Goal: Information Seeking & Learning: Learn about a topic

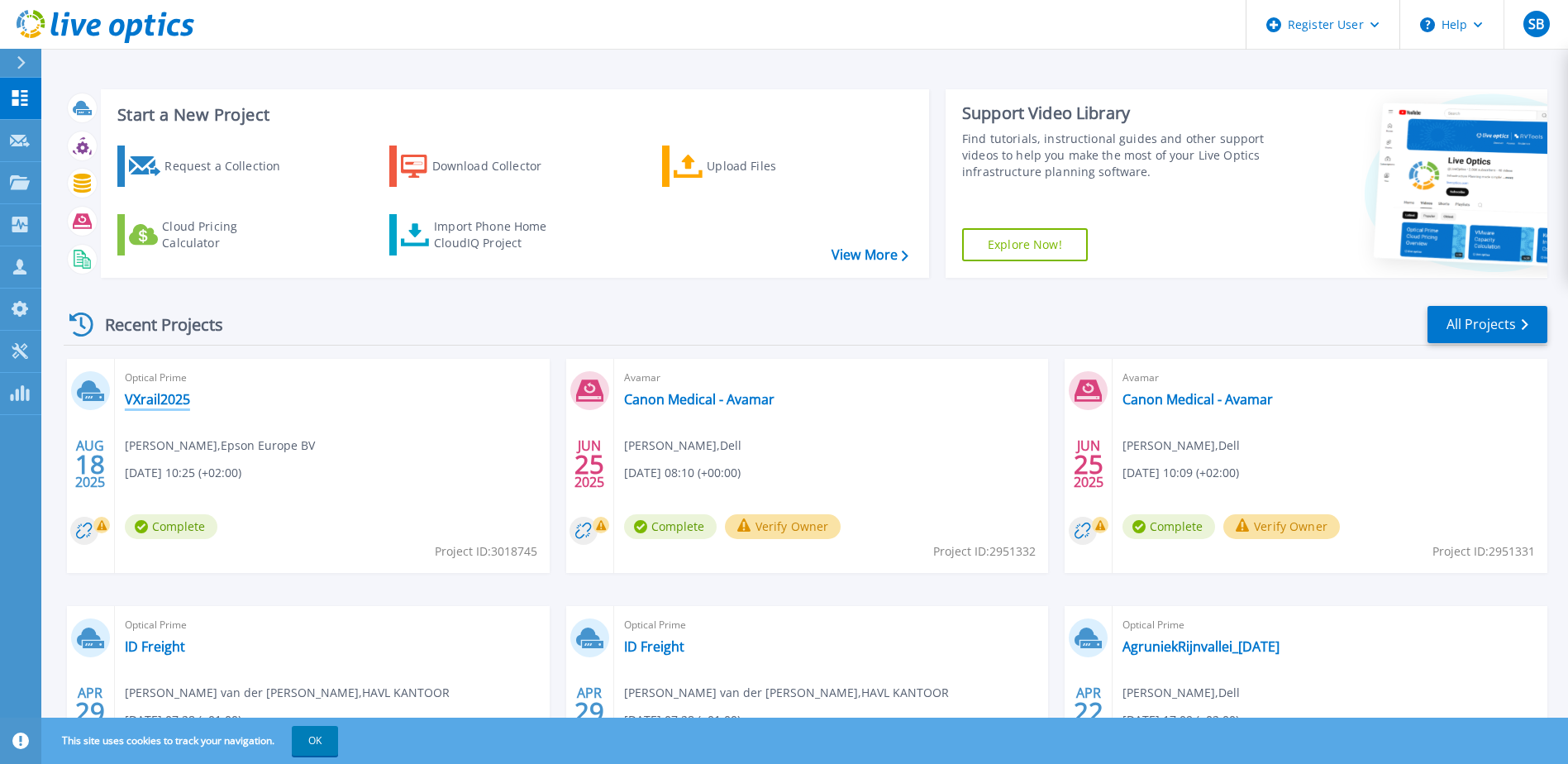
click at [149, 398] on link "VXrail2025" at bounding box center [157, 399] width 65 height 17
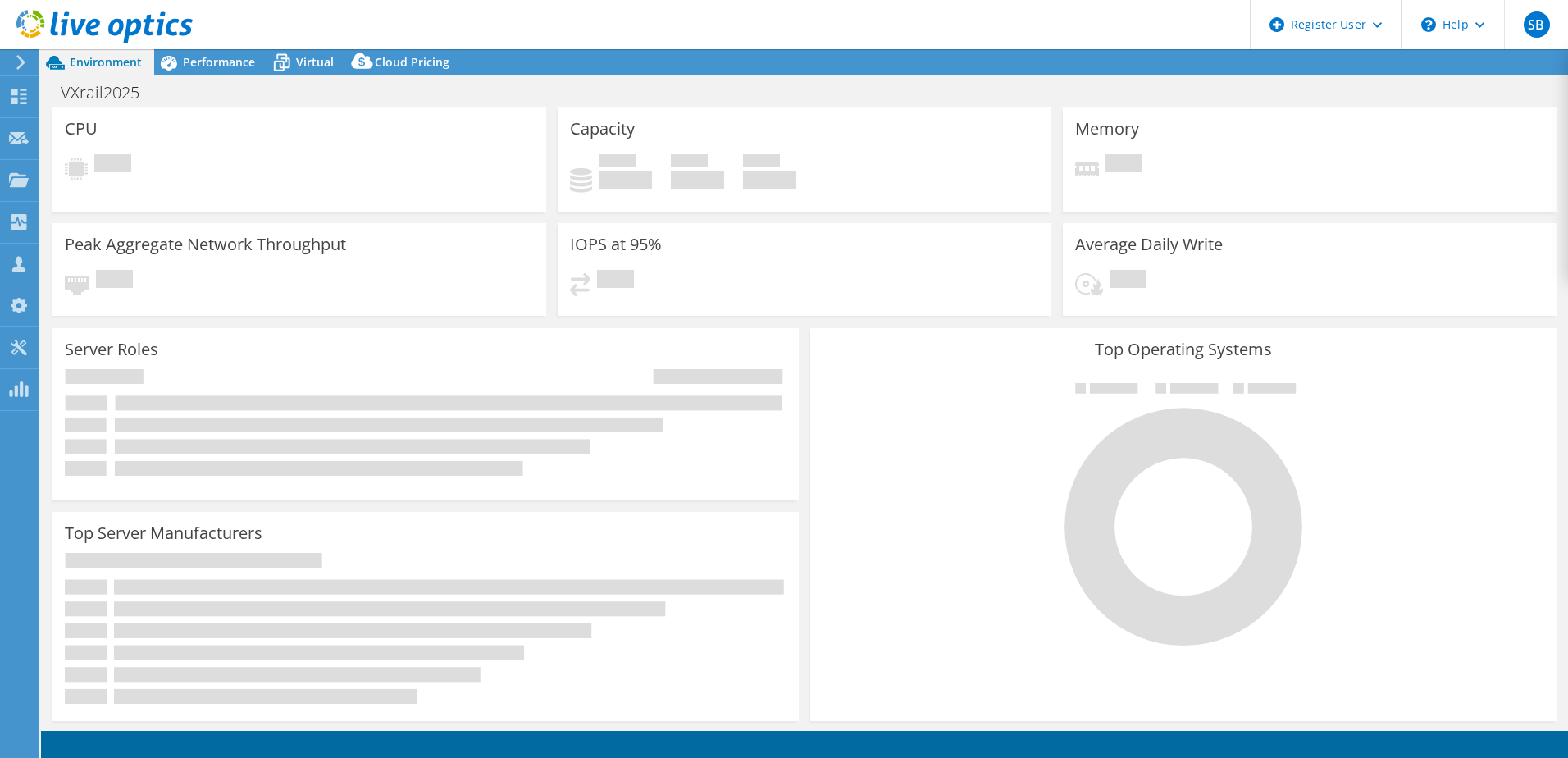
select select "EUFrankfurt"
select select "EUR"
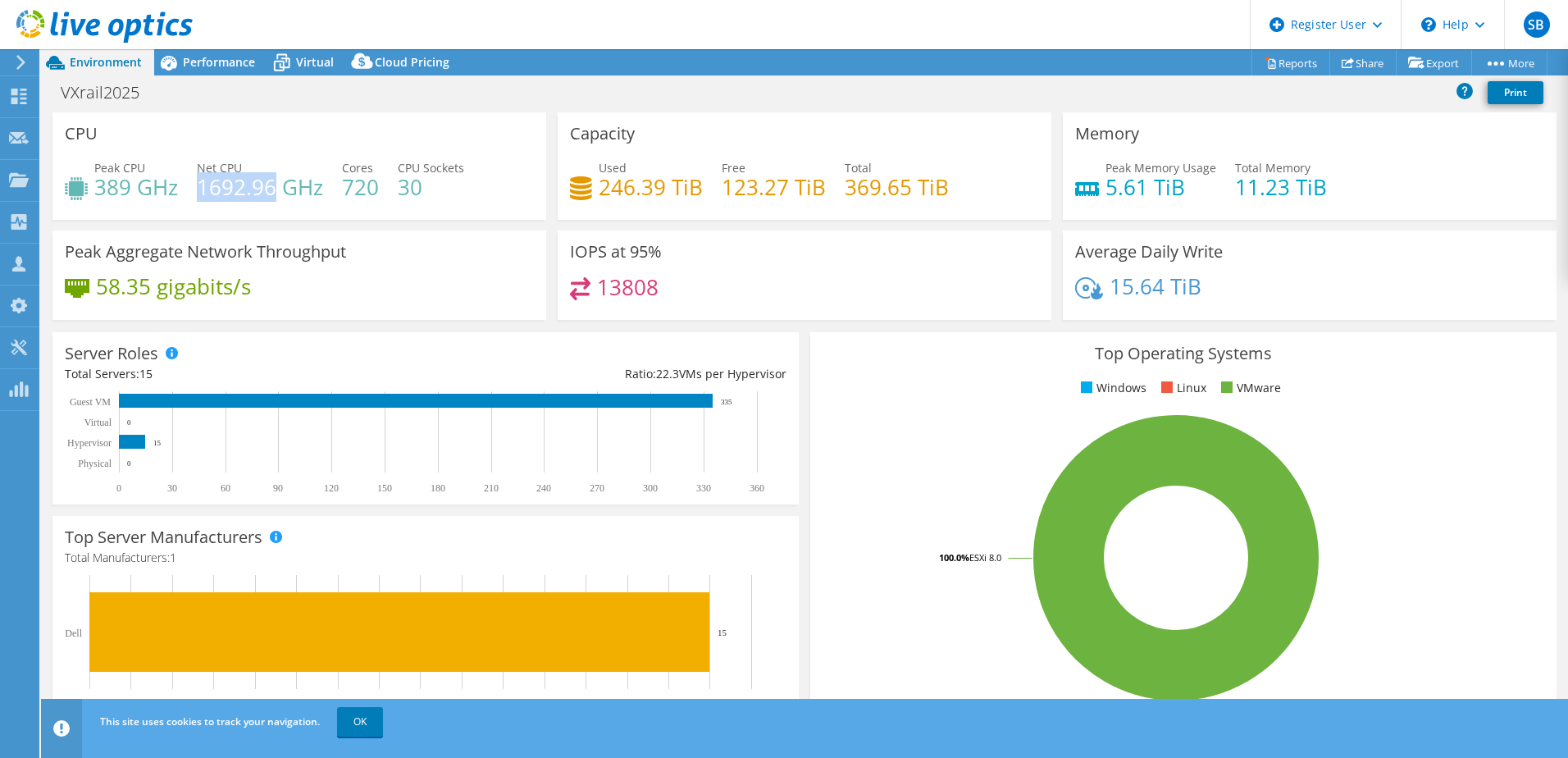
drag, startPoint x: 198, startPoint y: 187, endPoint x: 277, endPoint y: 187, distance: 79.0
click at [277, 187] on h4 "1692.96 GHz" at bounding box center [260, 187] width 127 height 18
drag, startPoint x: 277, startPoint y: 188, endPoint x: 389, endPoint y: 221, distance: 116.8
click at [389, 222] on div "CPU Peak CPU 389 GHz Net CPU 1692.96 GHz Cores 720 CPU Sockets 30" at bounding box center [299, 172] width 506 height 118
click at [307, 56] on span "Virtual" at bounding box center [315, 62] width 38 height 16
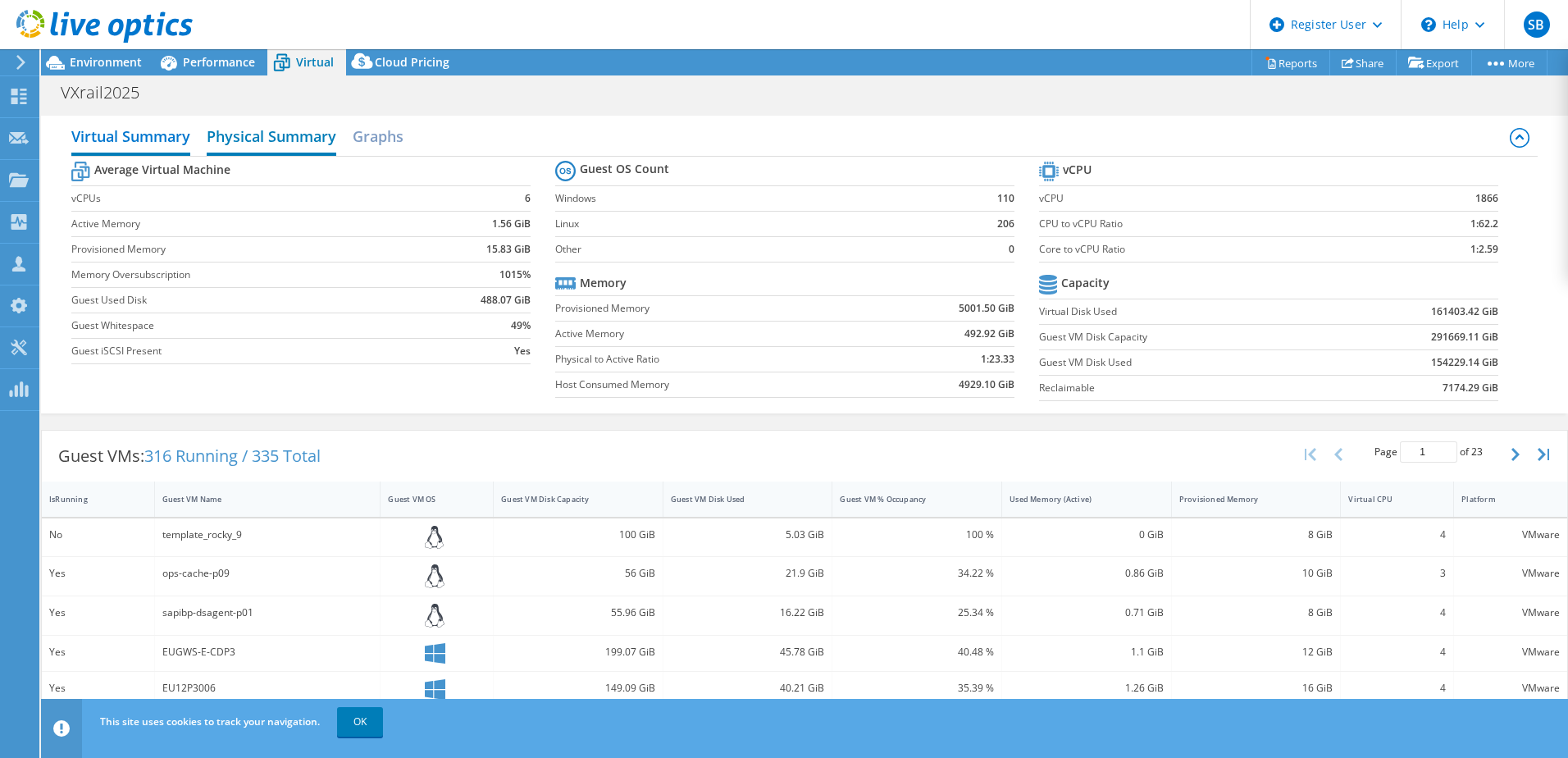
click at [253, 140] on h2 "Physical Summary" at bounding box center [271, 138] width 130 height 36
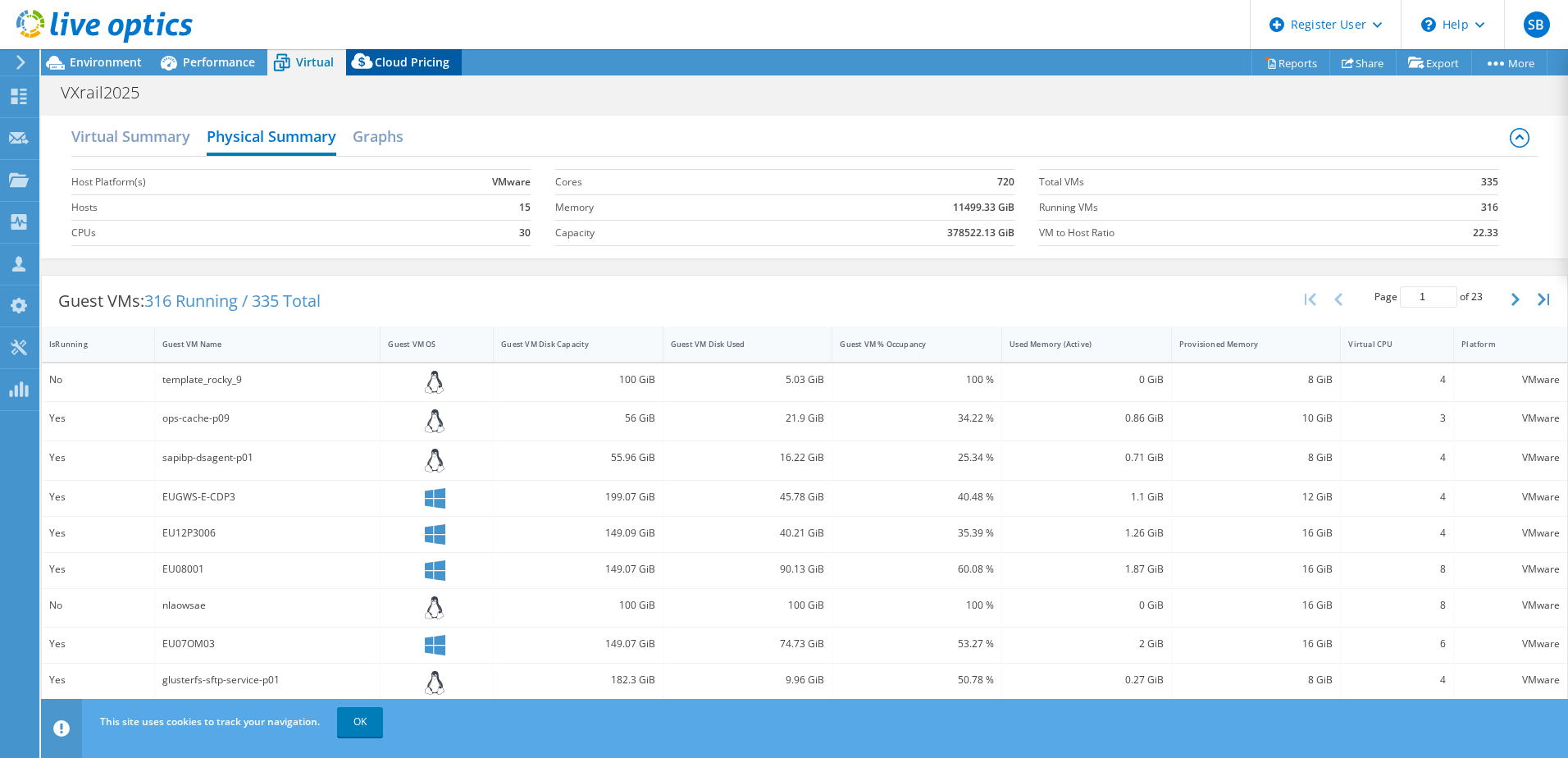
click at [400, 71] on div "Cloud Pricing" at bounding box center [404, 62] width 116 height 26
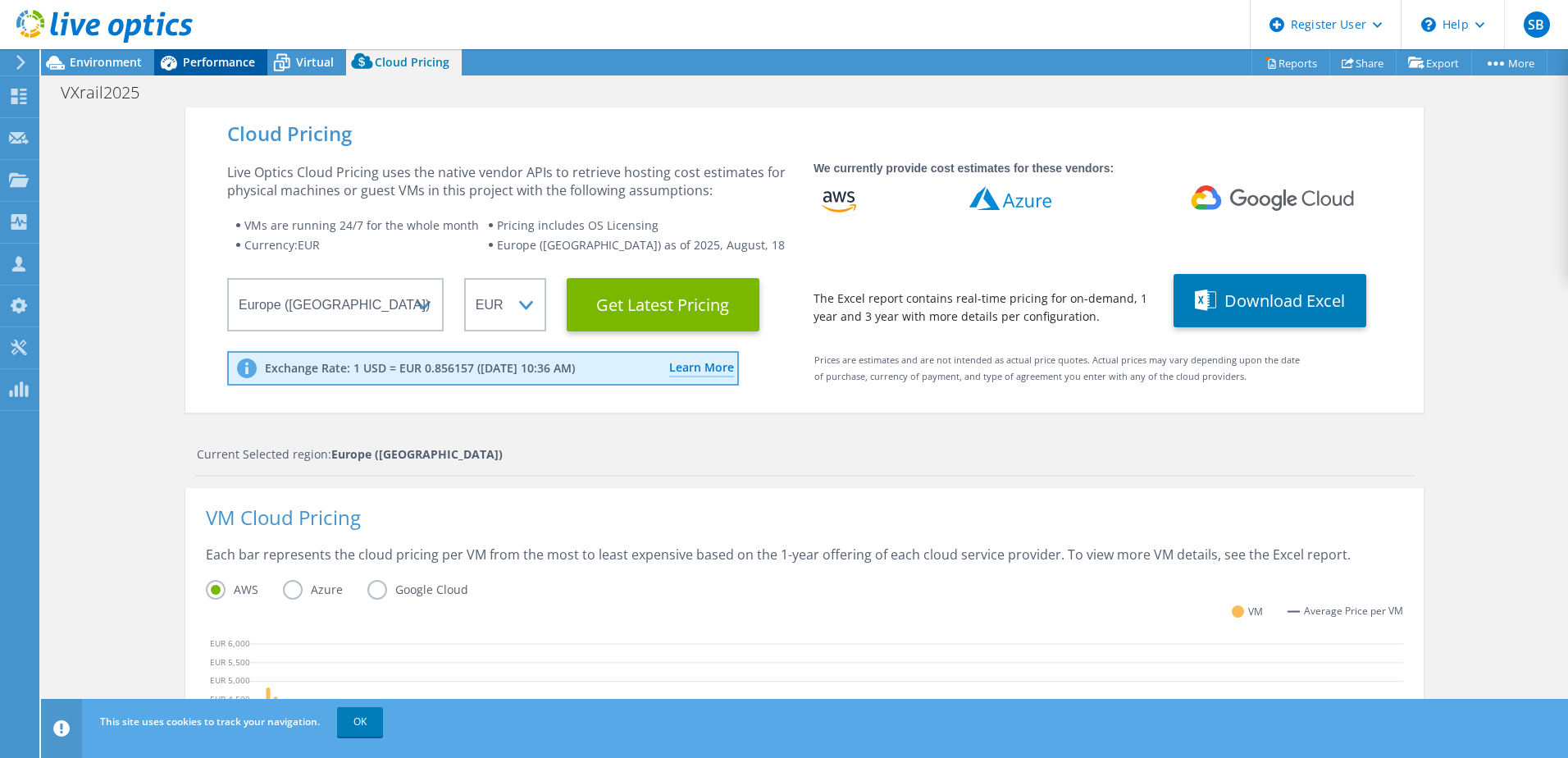
click at [234, 62] on span "Performance" at bounding box center [219, 62] width 72 height 16
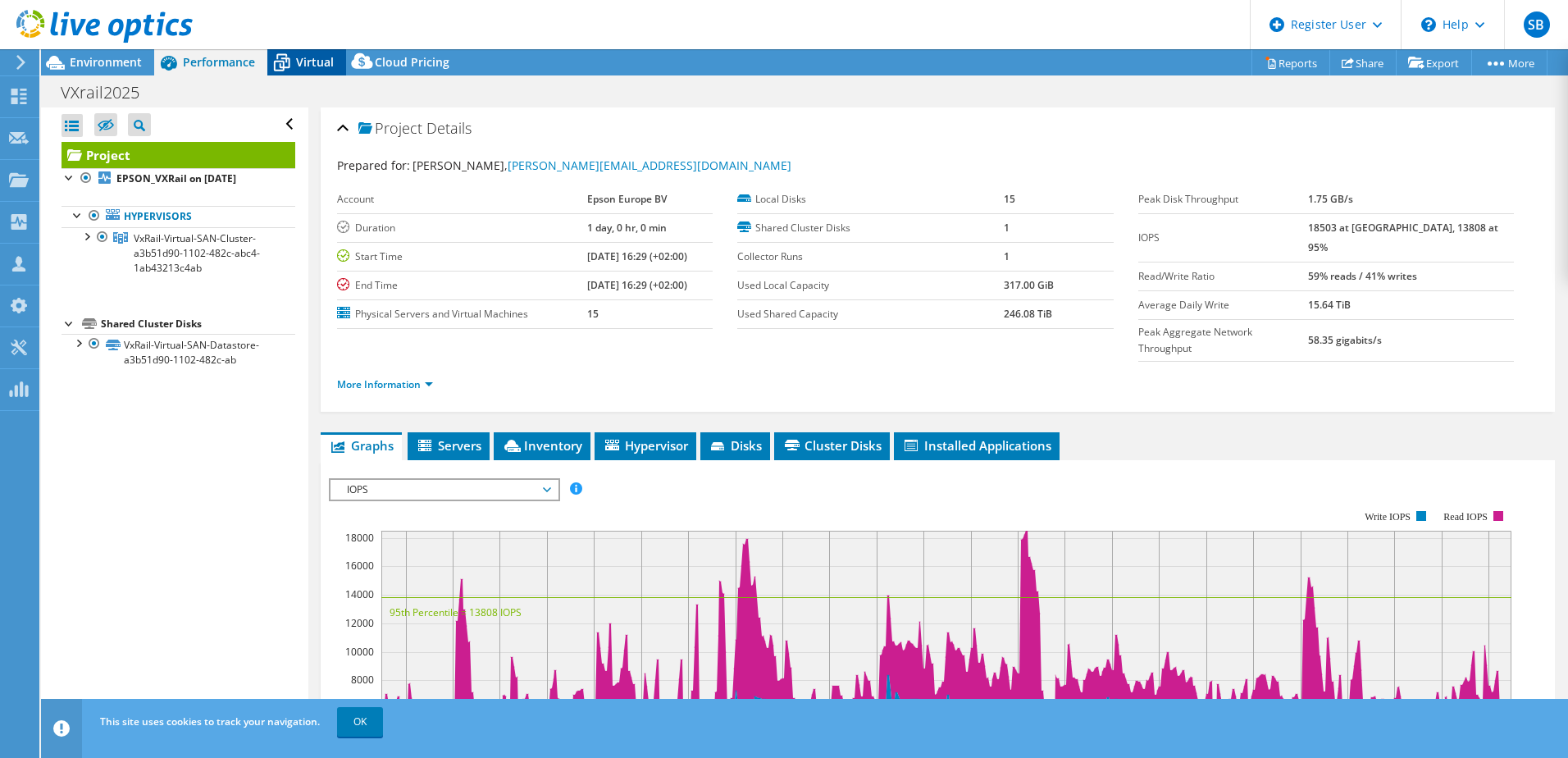
click at [291, 62] on icon at bounding box center [281, 62] width 29 height 29
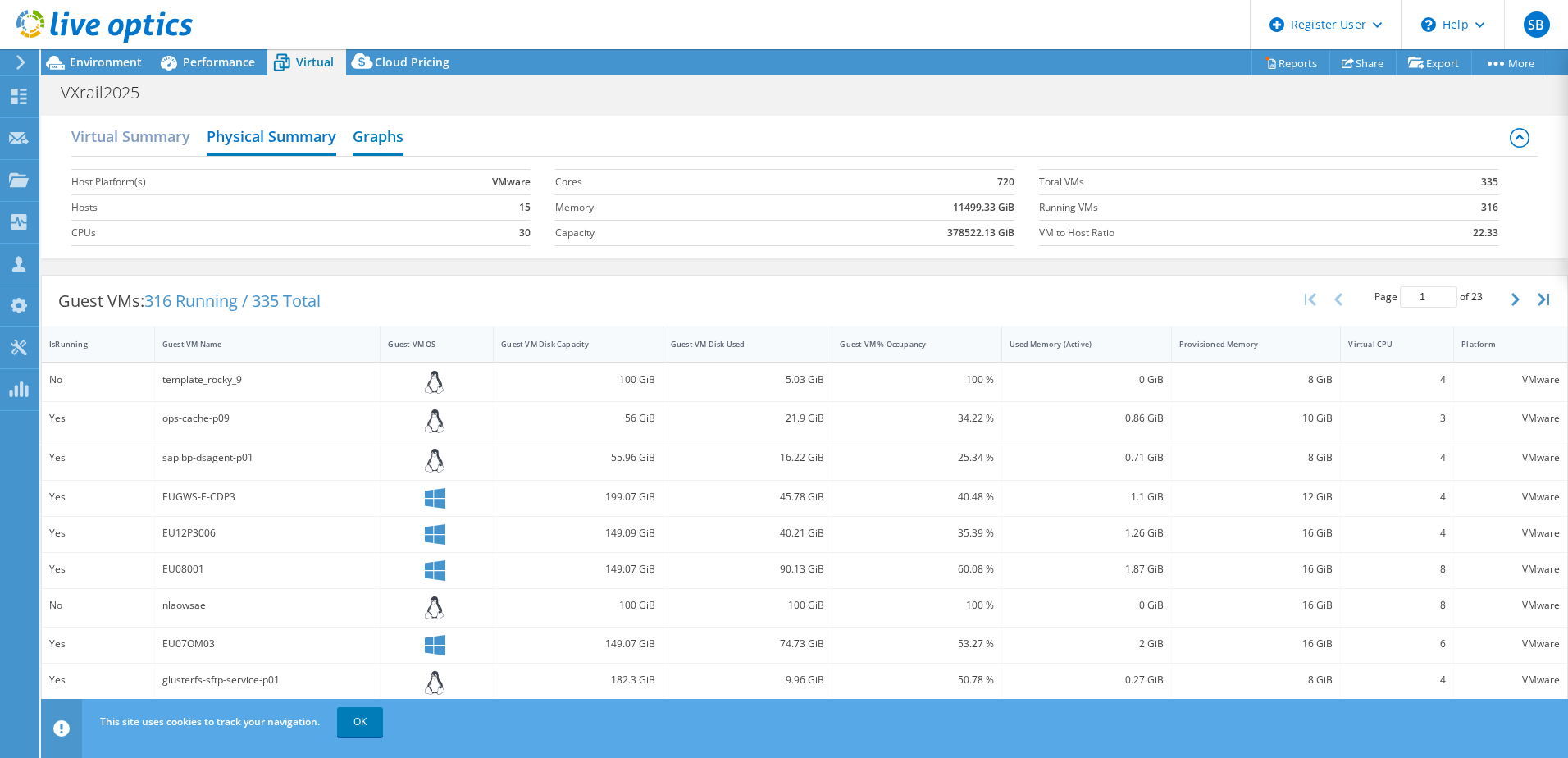
click at [372, 141] on h2 "Graphs" at bounding box center [378, 138] width 51 height 36
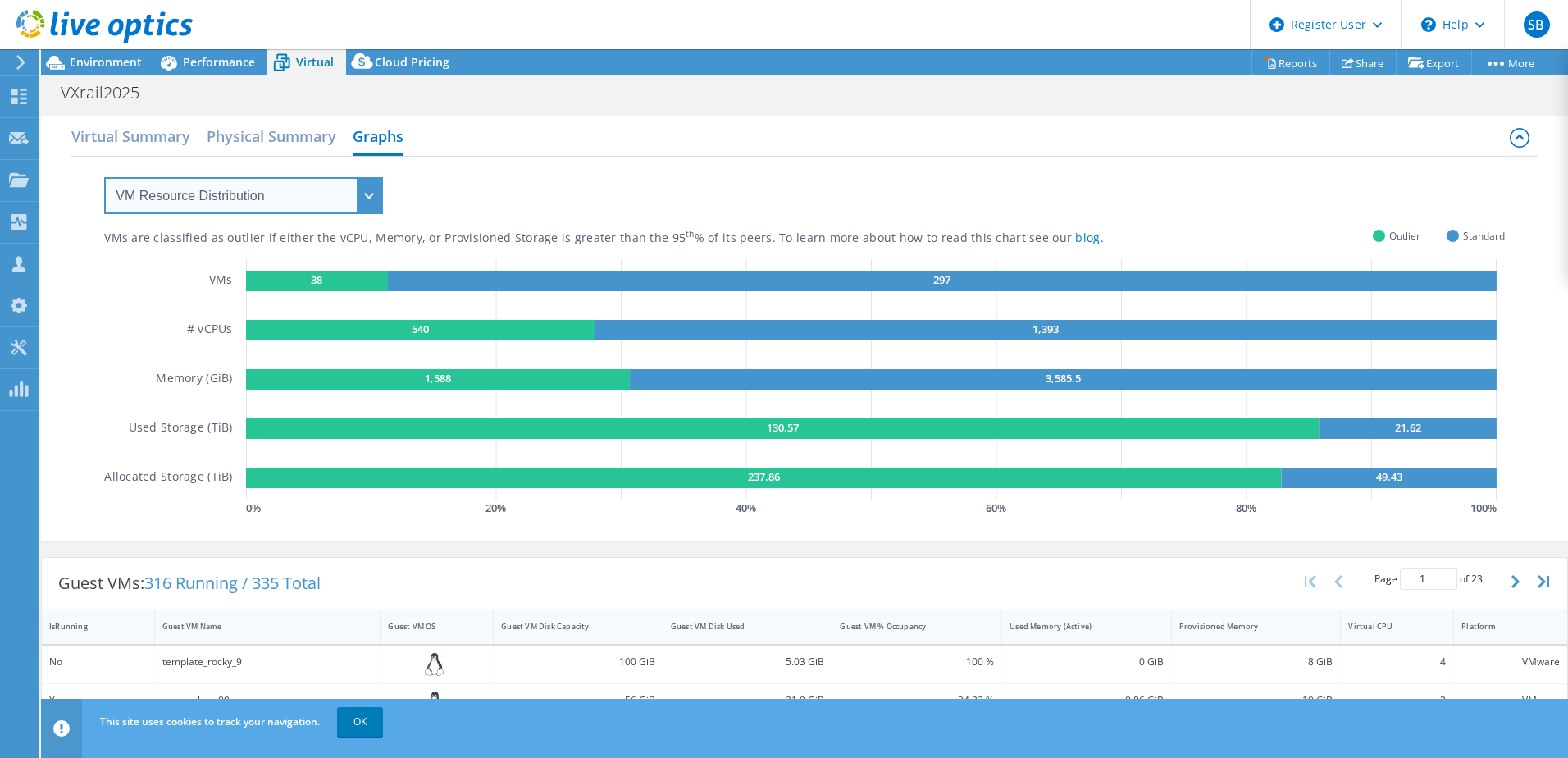
click at [363, 183] on select "VM Resource Distribution Provisioning Contrast Over Provisioning" at bounding box center [243, 195] width 279 height 37
select select "Provisioning Contrast"
click at [104, 177] on select "VM Resource Distribution Provisioning Contrast Over Provisioning" at bounding box center [243, 195] width 279 height 37
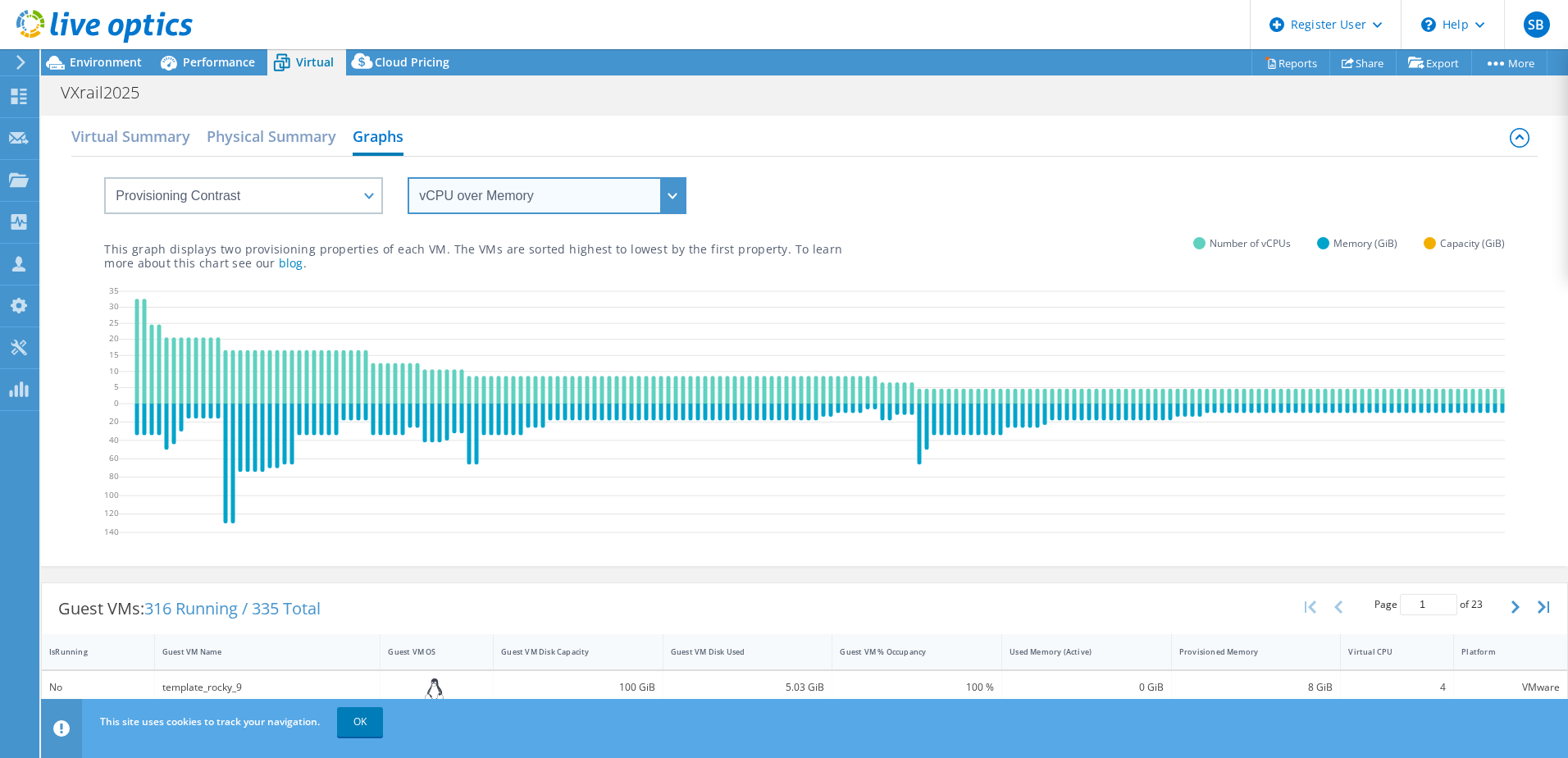
click at [493, 196] on select "vCPU over Memory vCPU over Capacity Memory over vCPU Memory over Capacity Capac…" at bounding box center [547, 195] width 279 height 37
click at [408, 177] on select "vCPU over Memory vCPU over Capacity Memory over vCPU Memory over Capacity Capac…" at bounding box center [547, 195] width 279 height 37
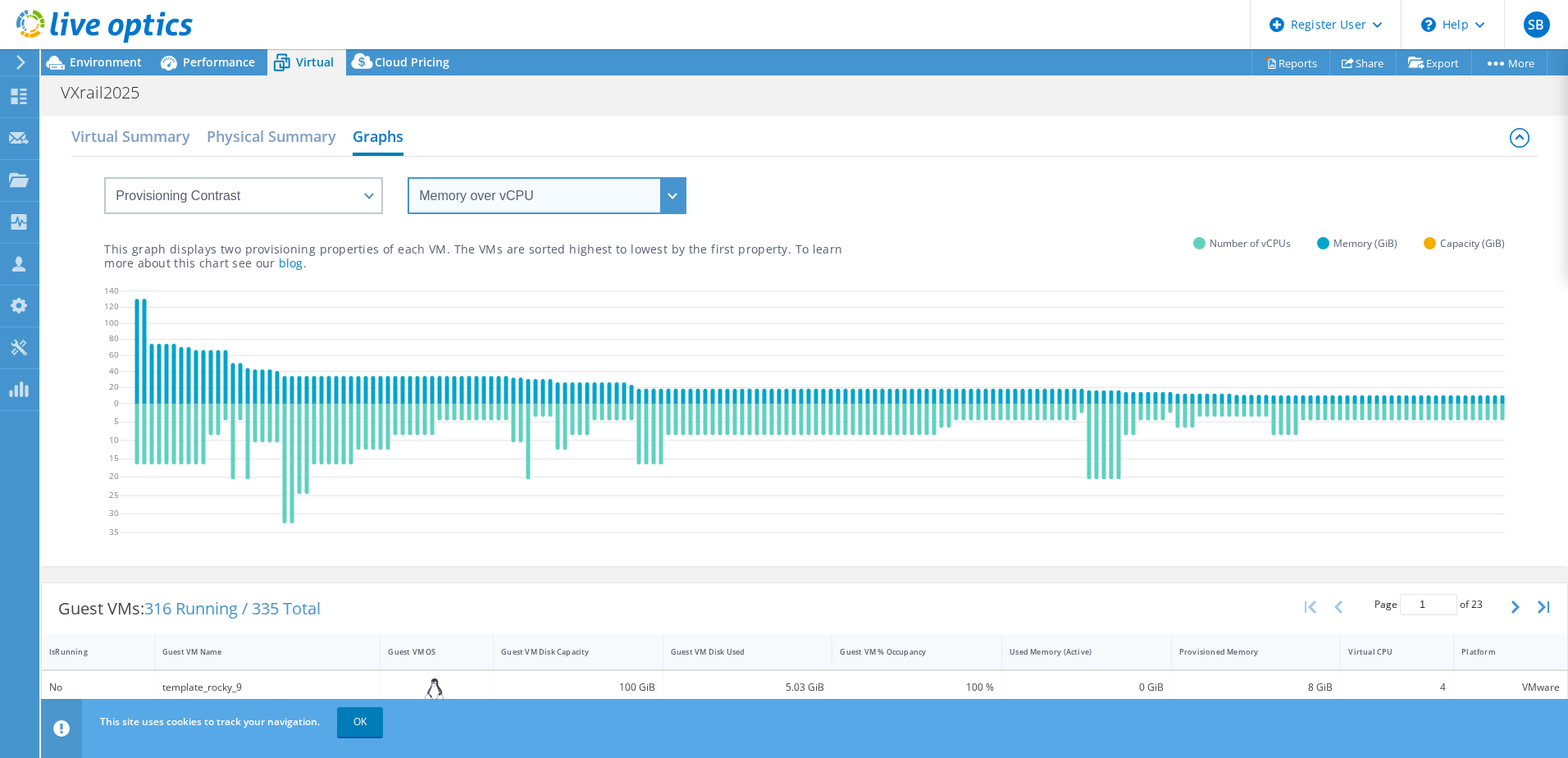
click at [534, 194] on select "vCPU over Memory vCPU over Capacity Memory over vCPU Memory over Capacity Capac…" at bounding box center [547, 195] width 279 height 37
select select "vCPU over Memory"
click at [408, 177] on select "vCPU over Memory vCPU over Capacity Memory over vCPU Memory over Capacity Capac…" at bounding box center [547, 195] width 279 height 37
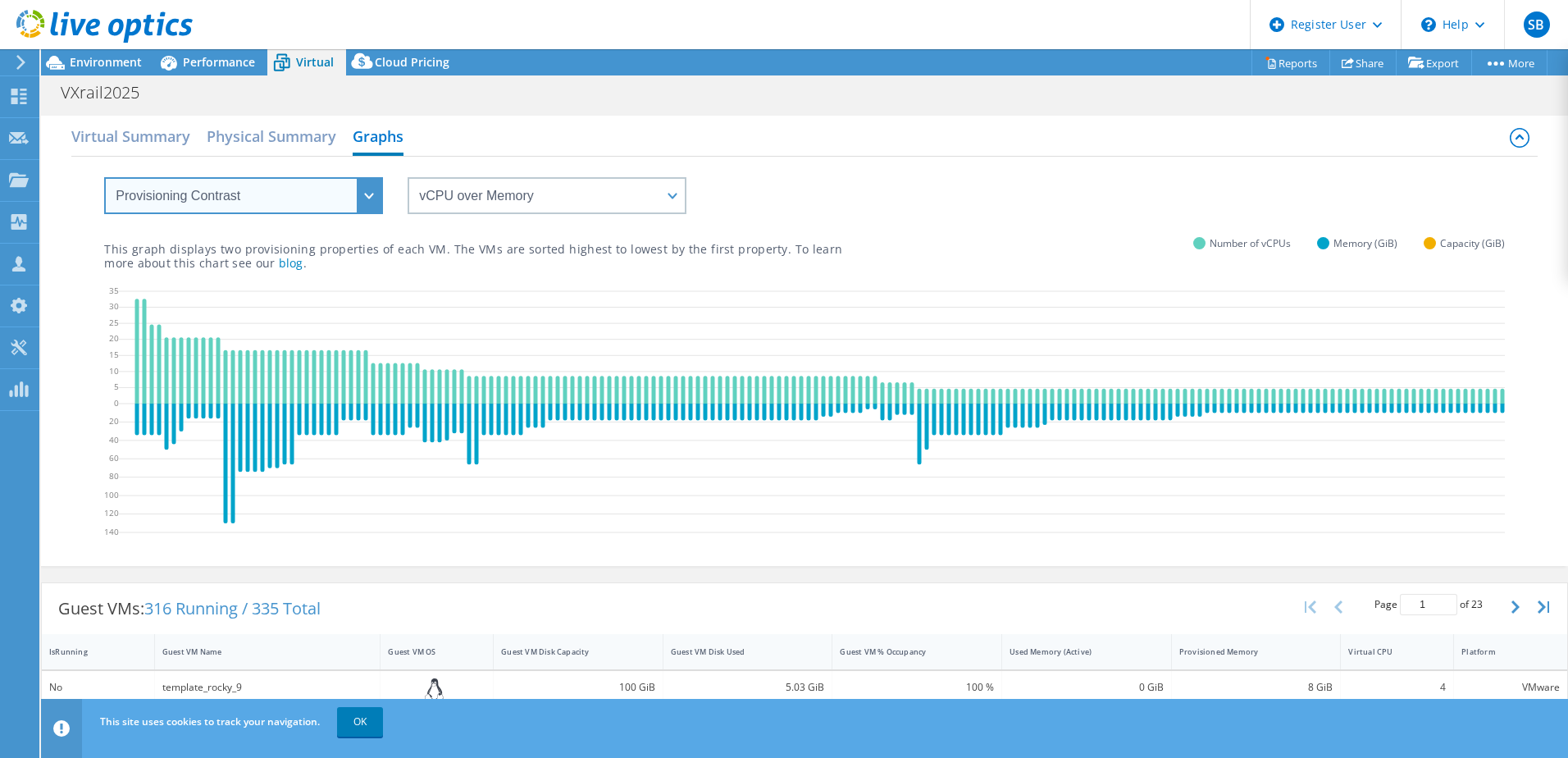
click at [280, 206] on select "VM Resource Distribution Provisioning Contrast Over Provisioning" at bounding box center [243, 195] width 279 height 37
select select "Over Provisioning"
click at [104, 177] on select "VM Resource Distribution Provisioning Contrast Over Provisioning" at bounding box center [243, 195] width 279 height 37
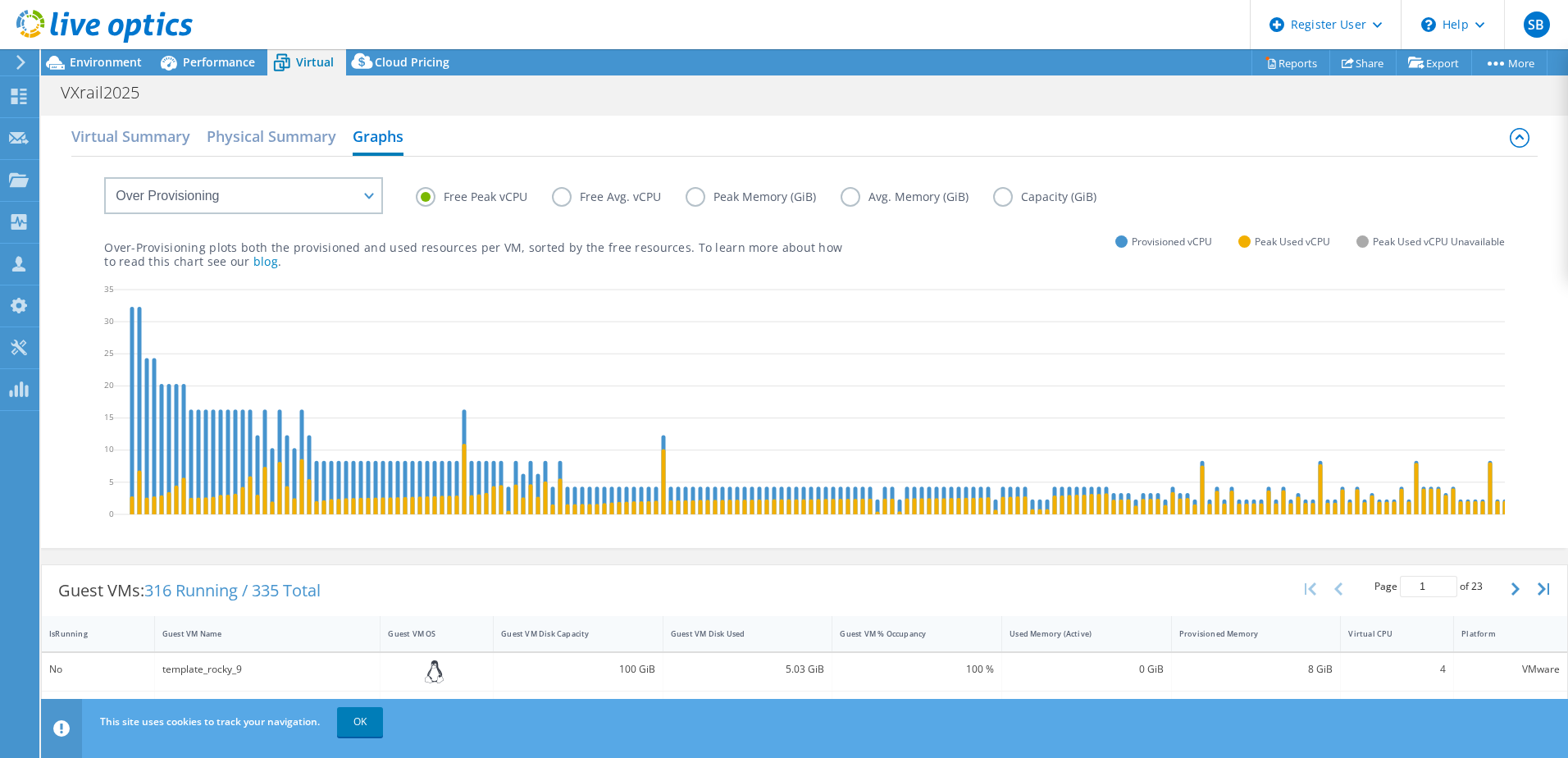
click at [562, 201] on label "Free Avg. vCPU" at bounding box center [618, 196] width 134 height 20
click at [0, 0] on input "Free Avg. vCPU" at bounding box center [0, 0] width 0 height 0
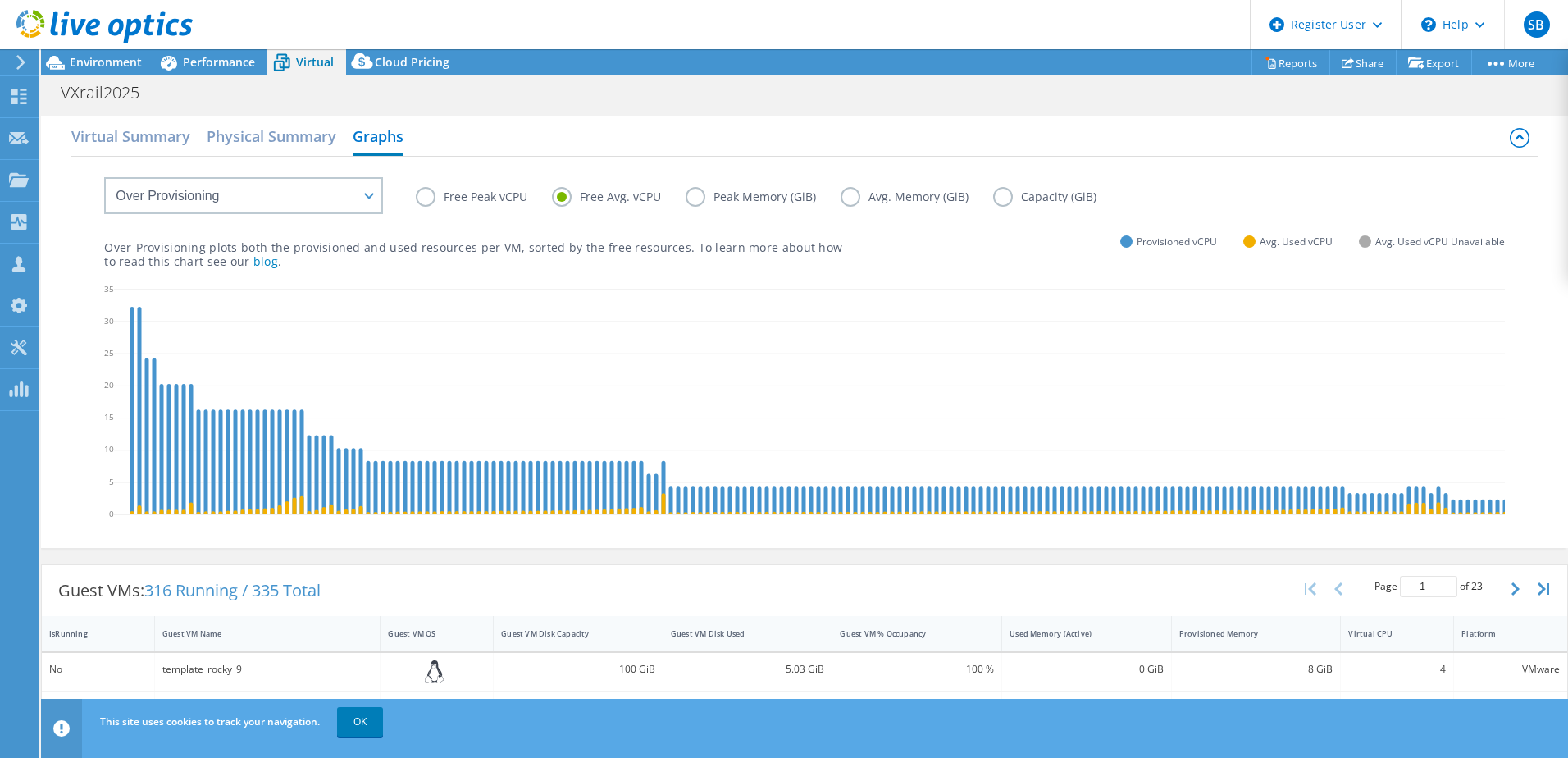
click at [692, 196] on label "Peak Memory (GiB)" at bounding box center [763, 196] width 155 height 20
click at [0, 0] on input "Peak Memory (GiB)" at bounding box center [0, 0] width 0 height 0
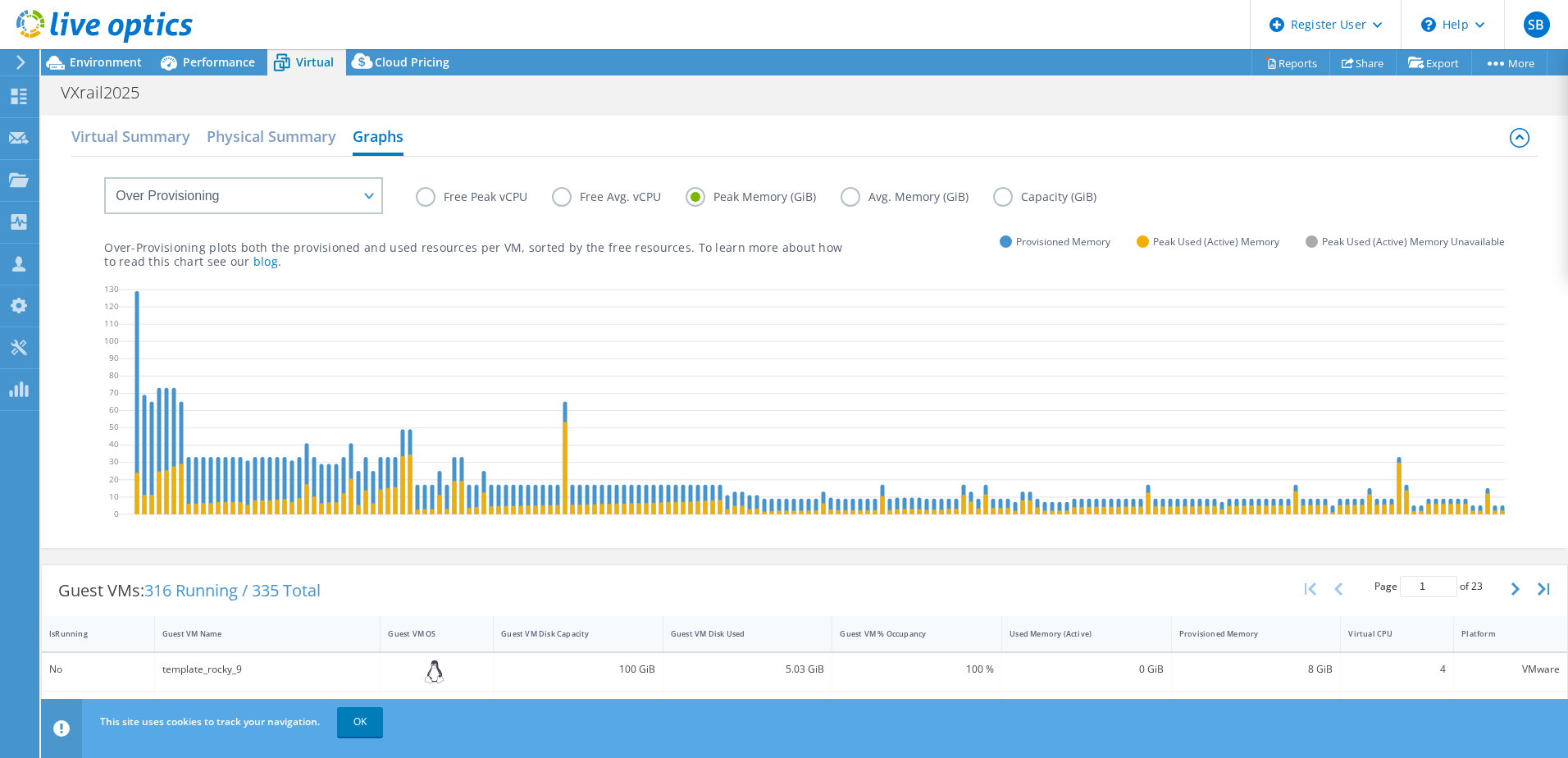
click at [849, 200] on label "Avg. Memory (GiB)" at bounding box center [918, 196] width 153 height 20
click at [0, 0] on input "Avg. Memory (GiB)" at bounding box center [0, 0] width 0 height 0
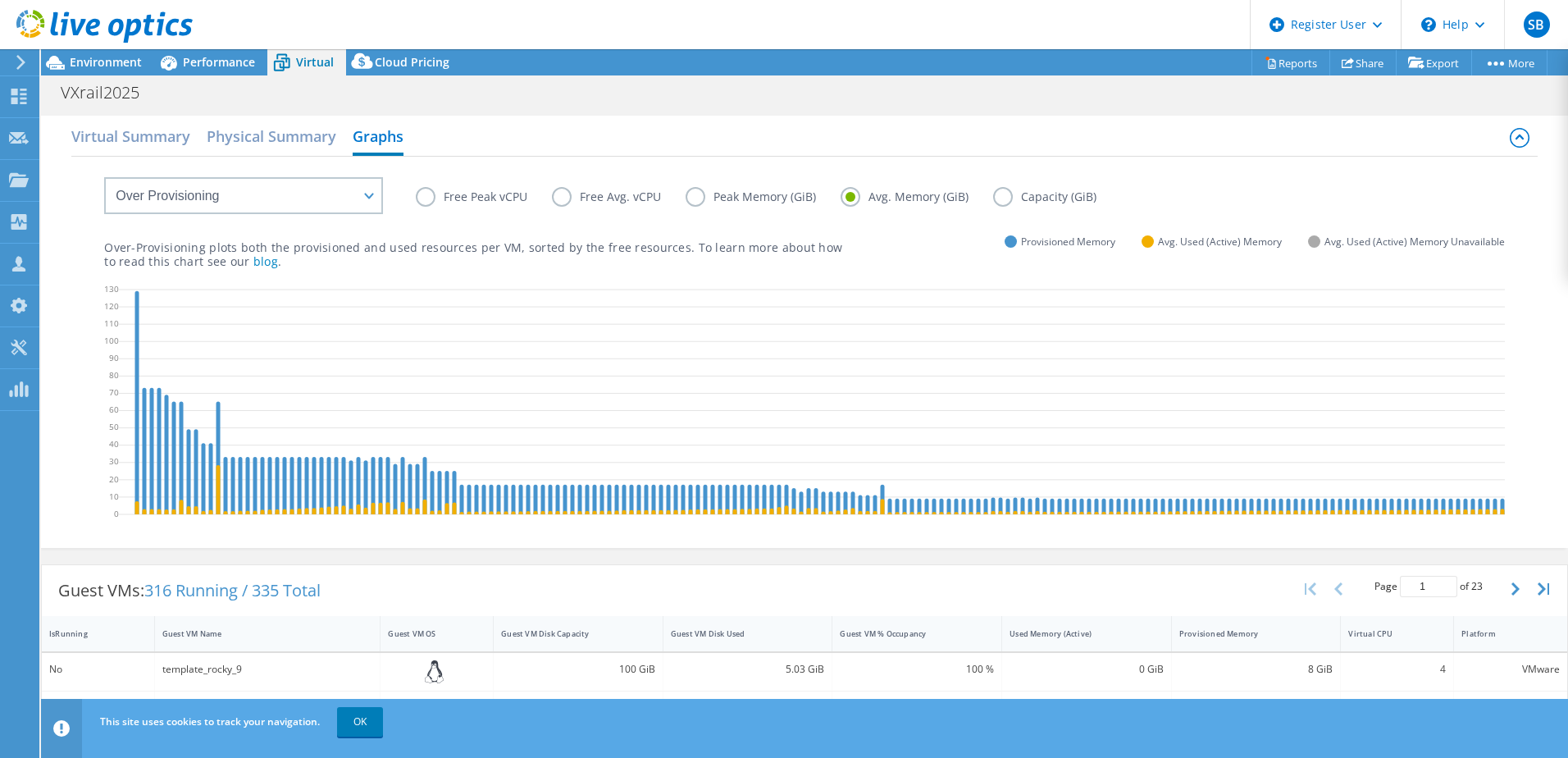
click at [1006, 192] on label "Capacity (GiB)" at bounding box center [1057, 196] width 128 height 20
click at [0, 0] on input "Capacity (GiB)" at bounding box center [0, 0] width 0 height 0
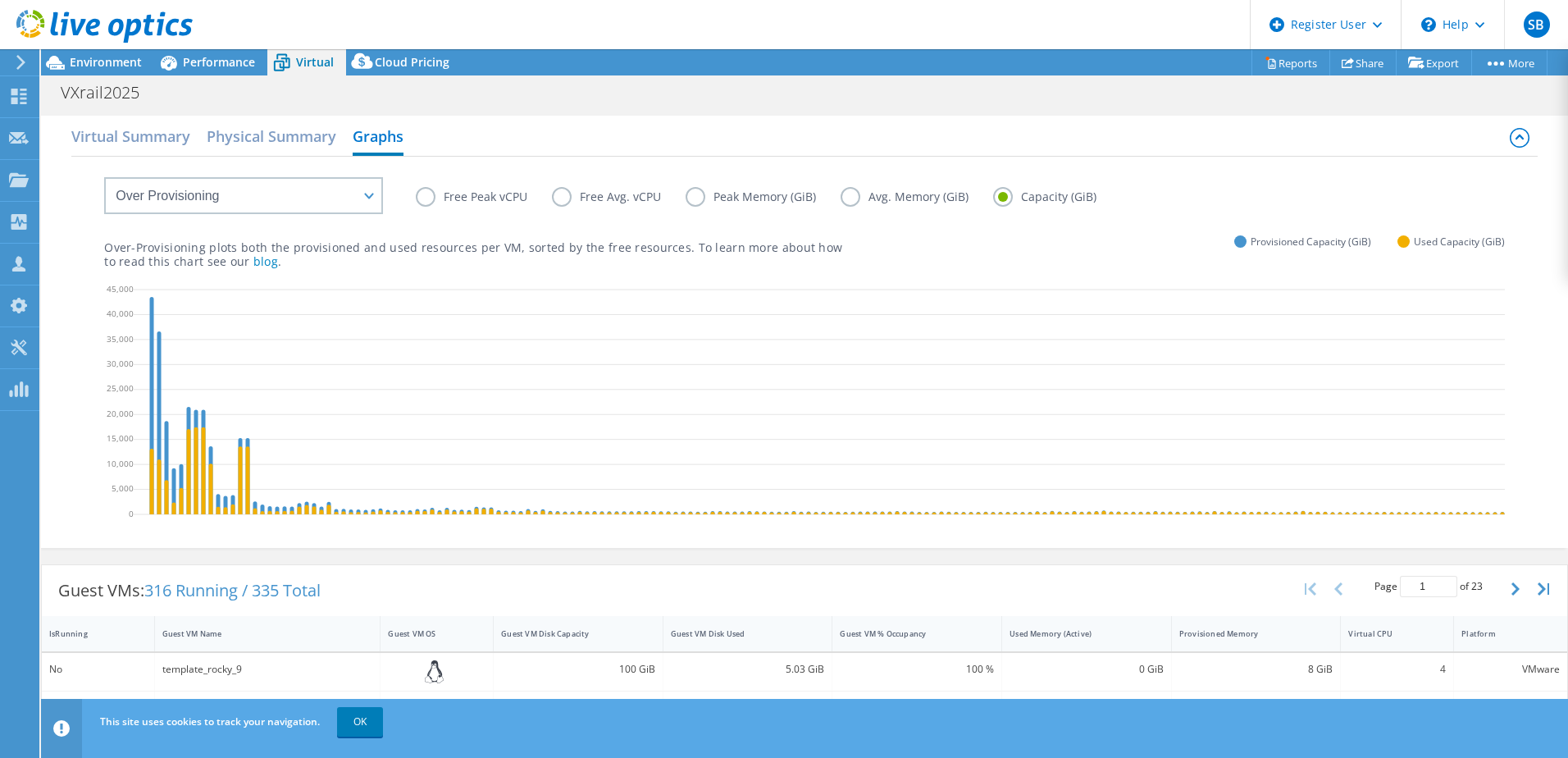
click at [569, 199] on label "Free Avg. vCPU" at bounding box center [618, 196] width 134 height 20
click at [0, 0] on input "Free Avg. vCPU" at bounding box center [0, 0] width 0 height 0
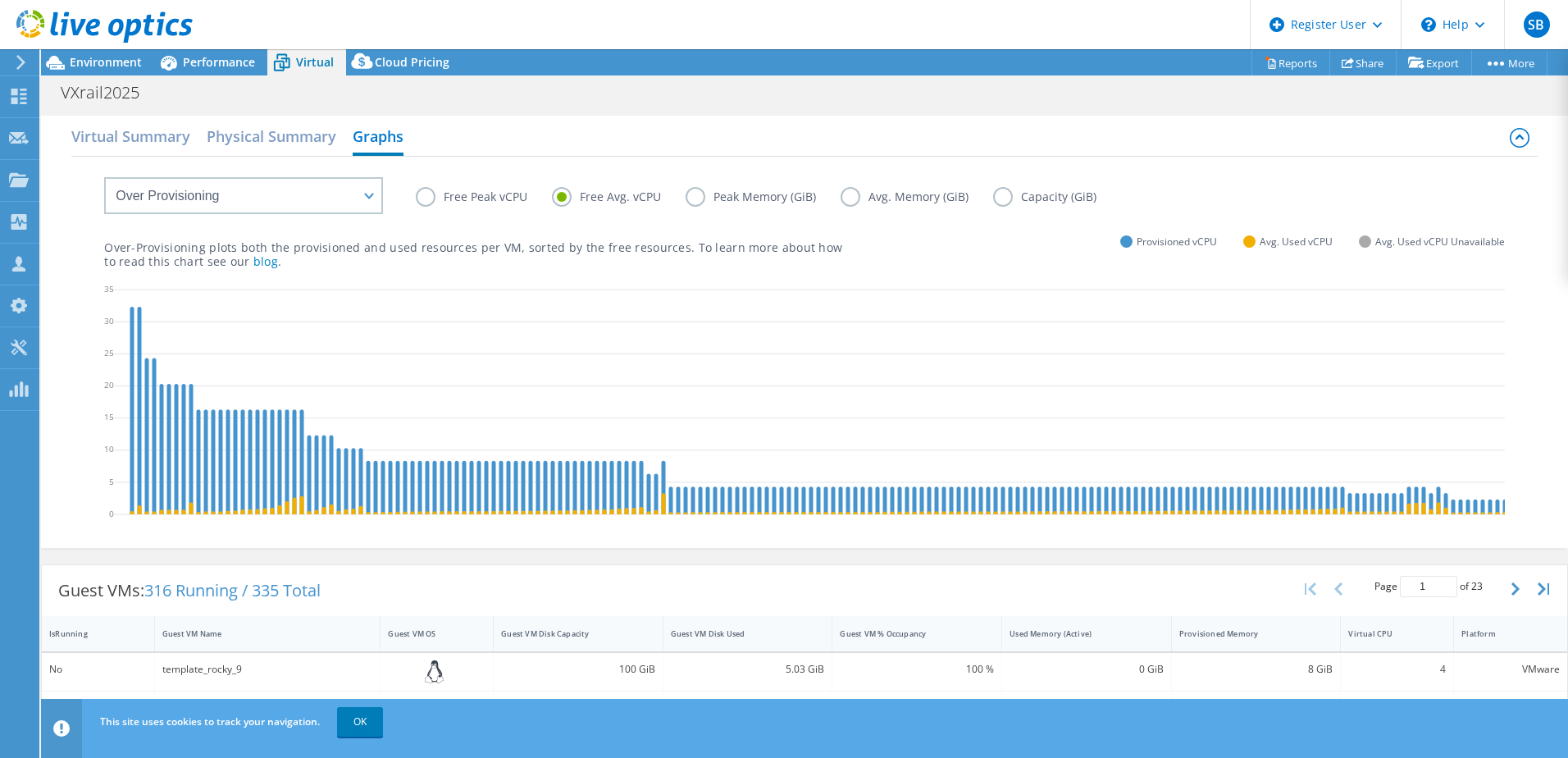
click at [428, 210] on div "Free Peak vCPU Free Avg. vCPU Peak Memory (GiB) Avg. Memory (GiB) Capacity (GiB)" at bounding box center [960, 199] width 1089 height 25
click at [429, 198] on label "Free Peak vCPU" at bounding box center [484, 196] width 136 height 20
click at [0, 0] on input "Free Peak vCPU" at bounding box center [0, 0] width 0 height 0
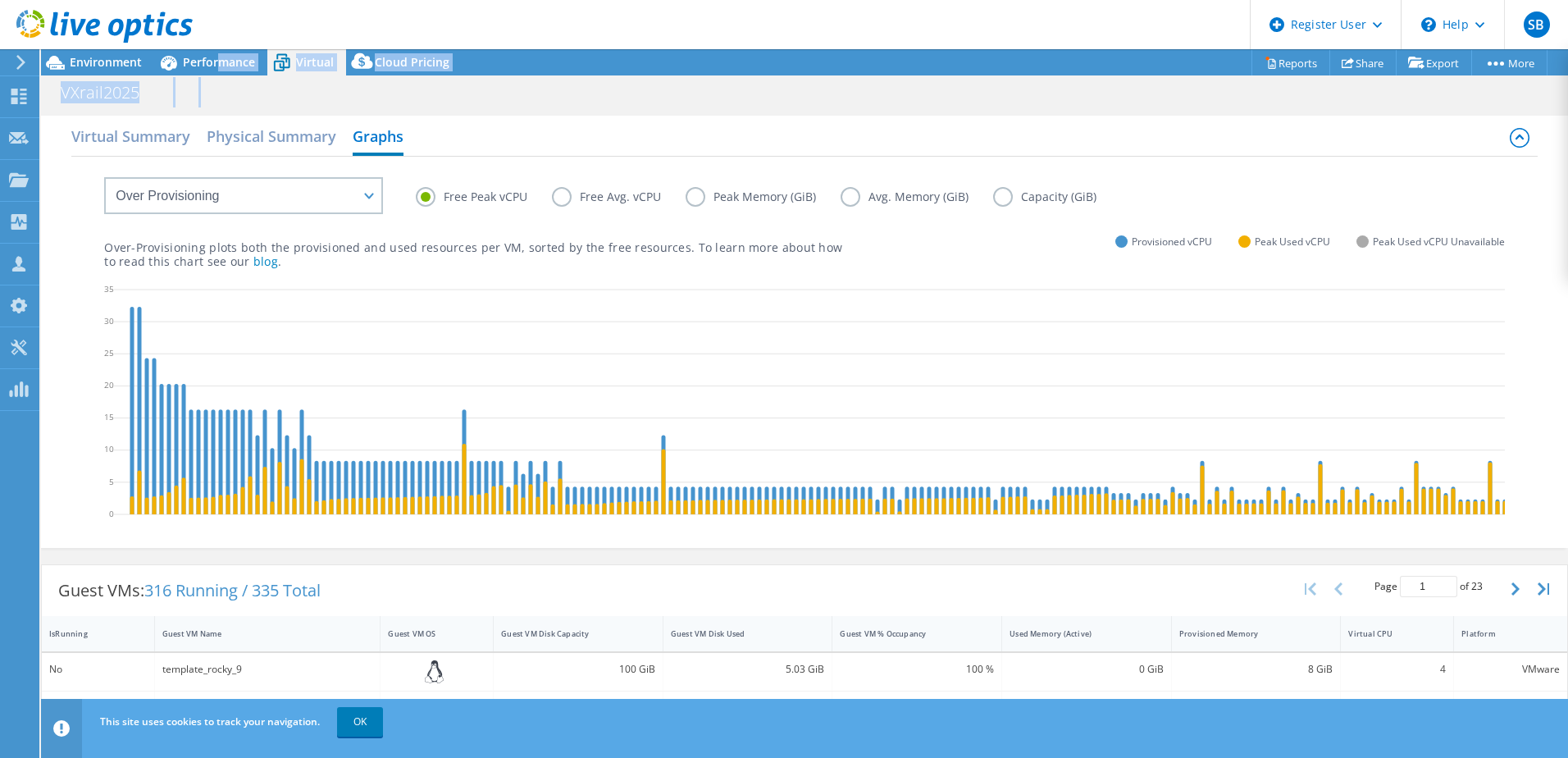
drag, startPoint x: 220, startPoint y: 66, endPoint x: 166, endPoint y: 114, distance: 72.2
click at [166, 114] on div "Project Actions Project Actions Reports Share Export vSAN ReadyNode Sizer" at bounding box center [804, 404] width 1527 height 709
drag, startPoint x: 166, startPoint y: 114, endPoint x: 150, endPoint y: 127, distance: 20.6
click at [150, 127] on h2 "Virtual Summary" at bounding box center [131, 138] width 119 height 36
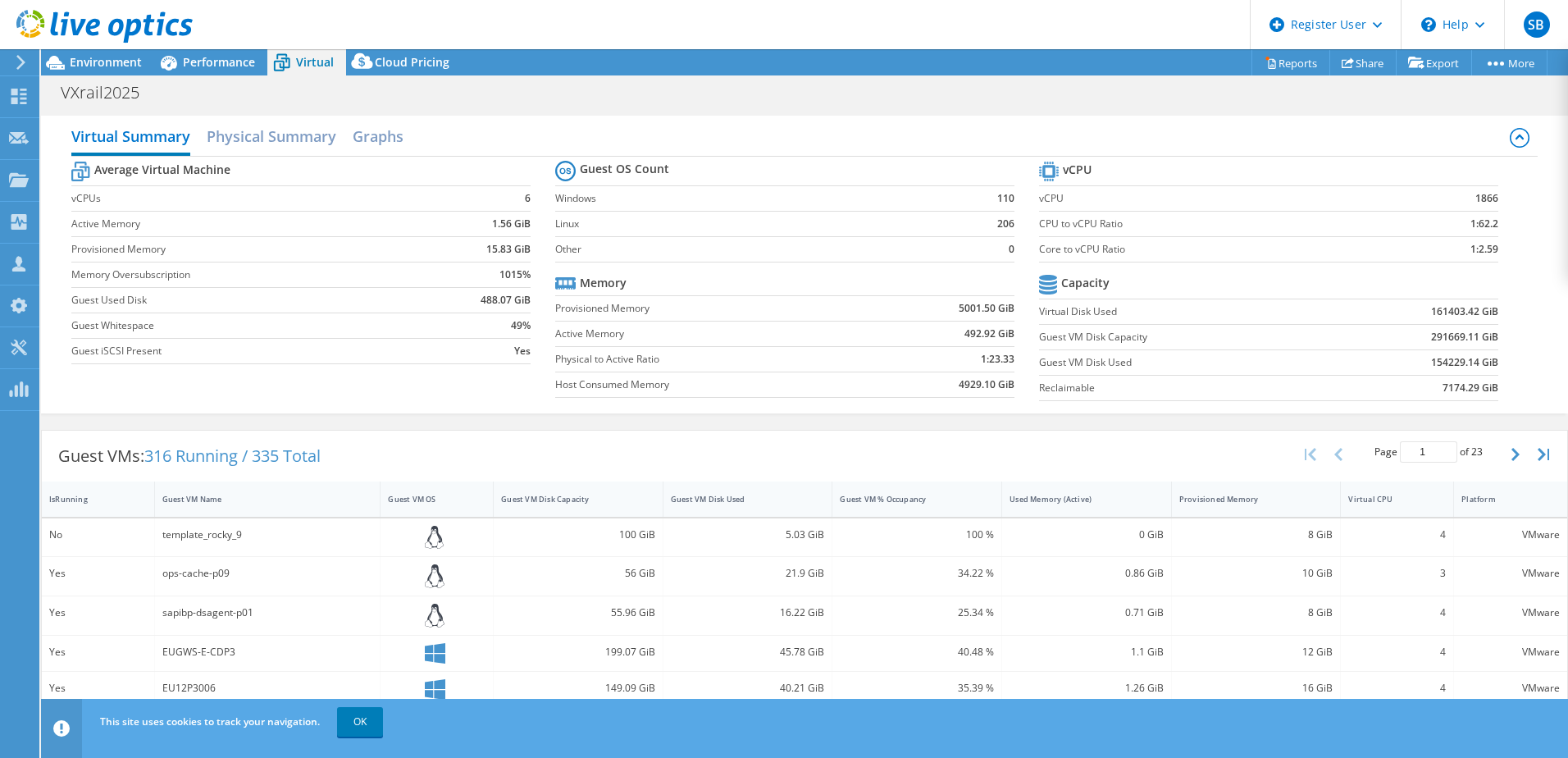
click at [1459, 257] on td "1:2.59" at bounding box center [1446, 248] width 105 height 25
drag, startPoint x: 1459, startPoint y: 250, endPoint x: 1491, endPoint y: 248, distance: 32.1
click at [1491, 248] on section "vCPU vCPU 1866 CPU to vCPU Ratio 1:62.2 Core to vCPU Ratio 1:2.59 Capacity Virt…" at bounding box center [1281, 284] width 484 height 252
click at [81, 63] on span "Environment" at bounding box center [106, 62] width 72 height 16
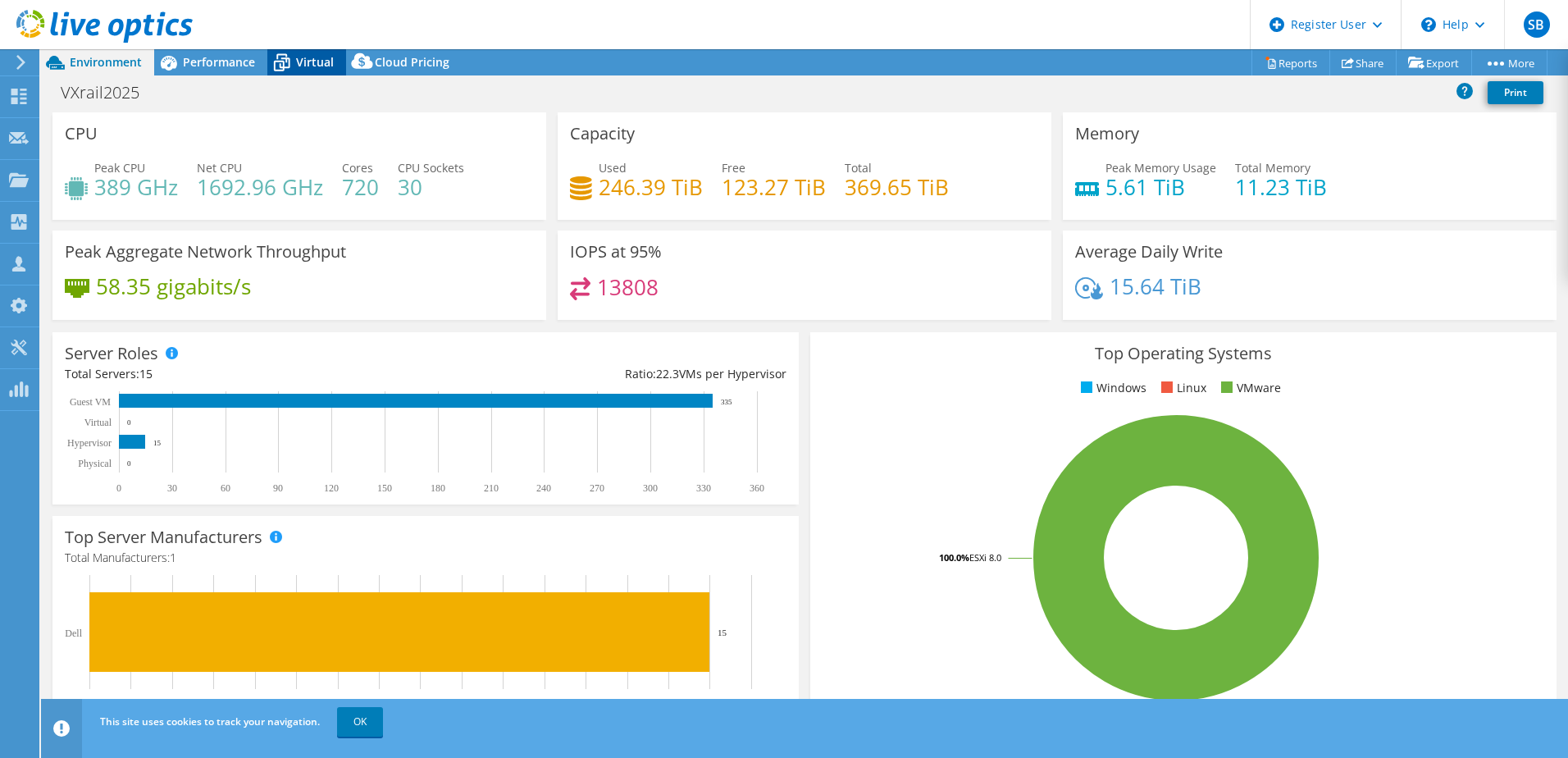
click at [312, 64] on span "Virtual" at bounding box center [315, 62] width 38 height 16
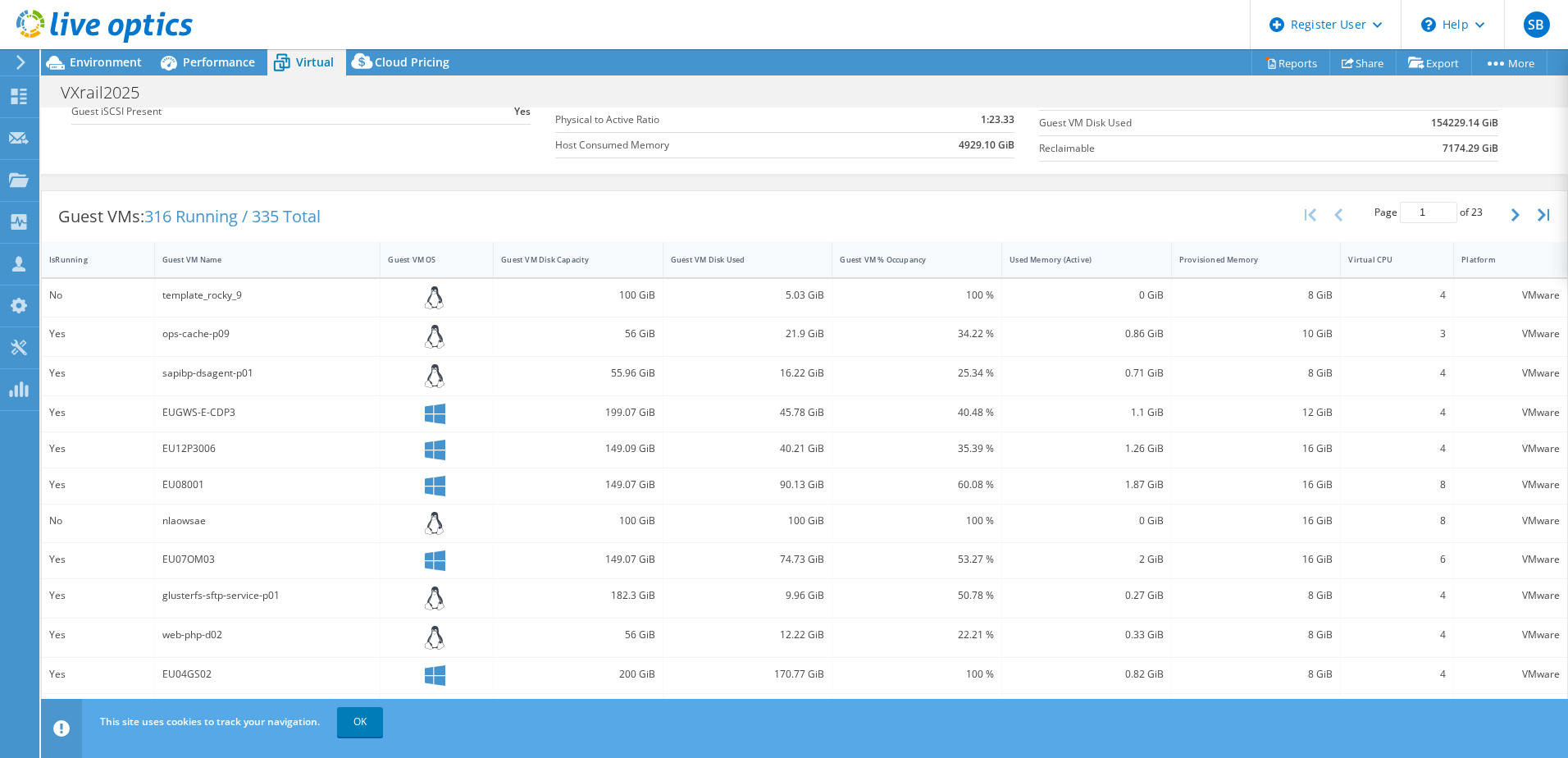
scroll to position [366, 0]
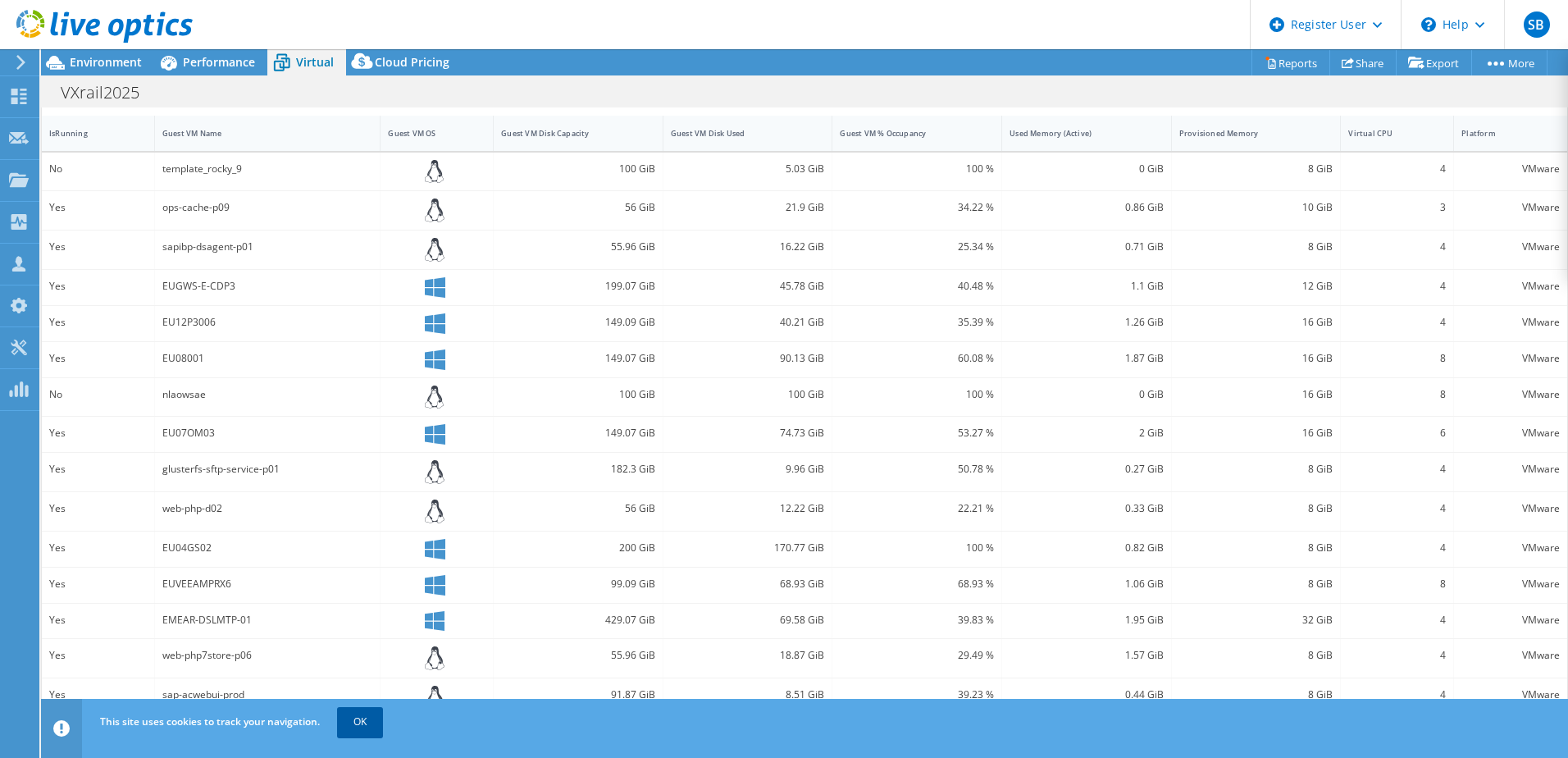
click at [358, 715] on link "OK" at bounding box center [360, 722] width 46 height 30
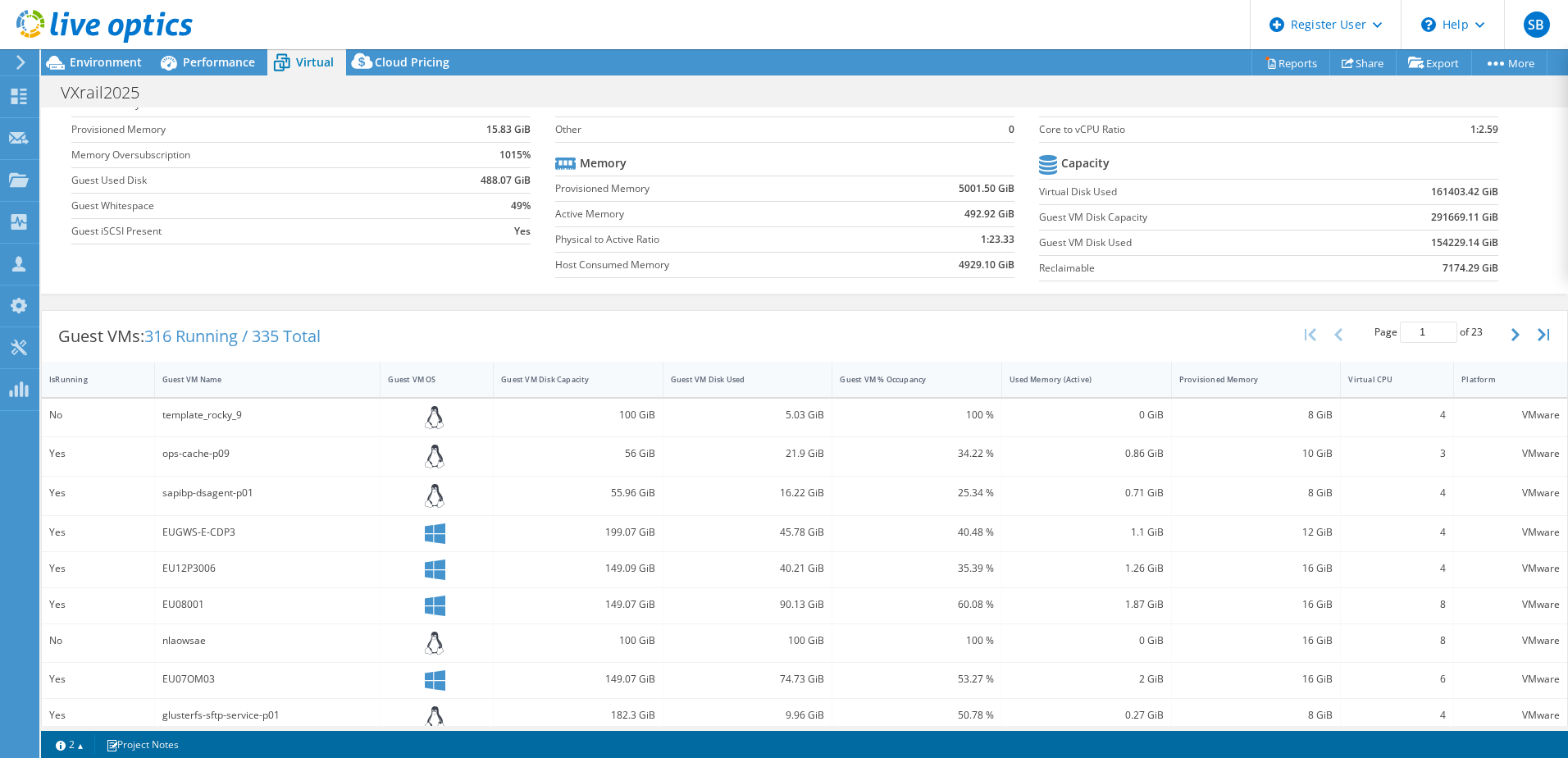
scroll to position [38, 0]
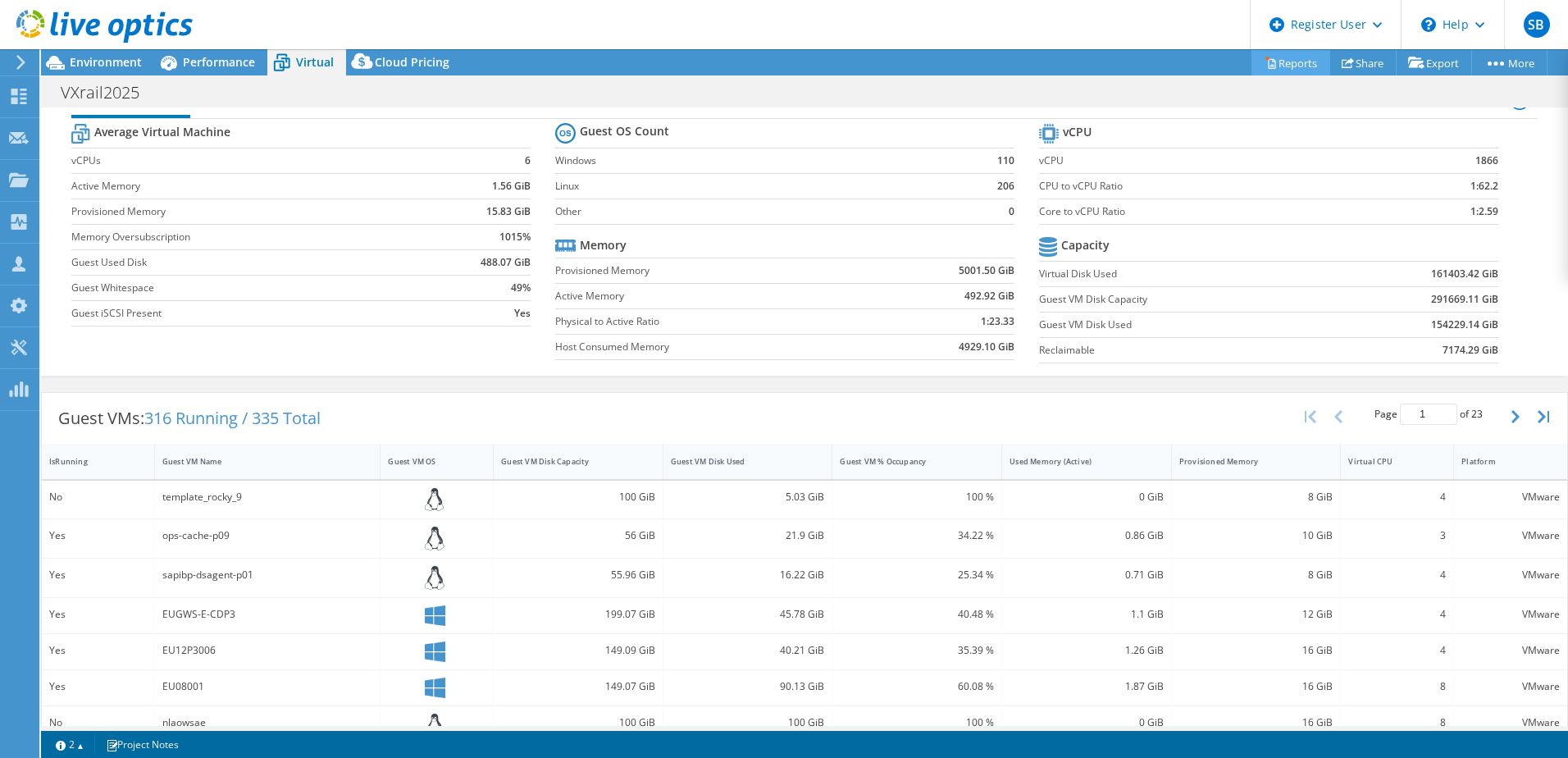
click at [1290, 63] on link "Reports" at bounding box center [1291, 62] width 79 height 25
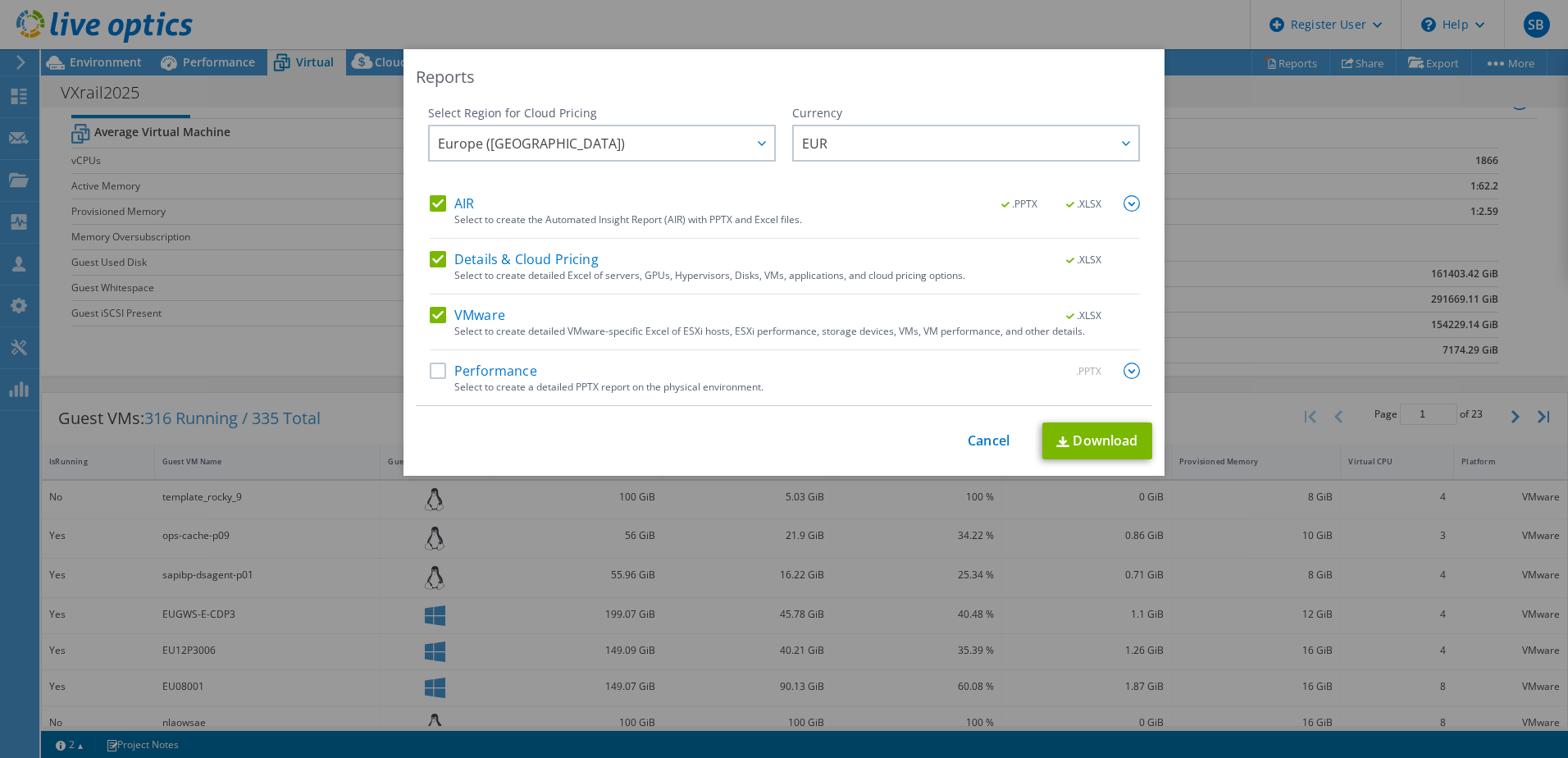
click at [430, 373] on label "Performance" at bounding box center [483, 371] width 108 height 16
click at [0, 0] on input "Performance" at bounding box center [0, 0] width 0 height 0
click at [1105, 447] on link "Download" at bounding box center [1098, 441] width 110 height 37
click at [989, 449] on link "Cancel" at bounding box center [988, 441] width 42 height 16
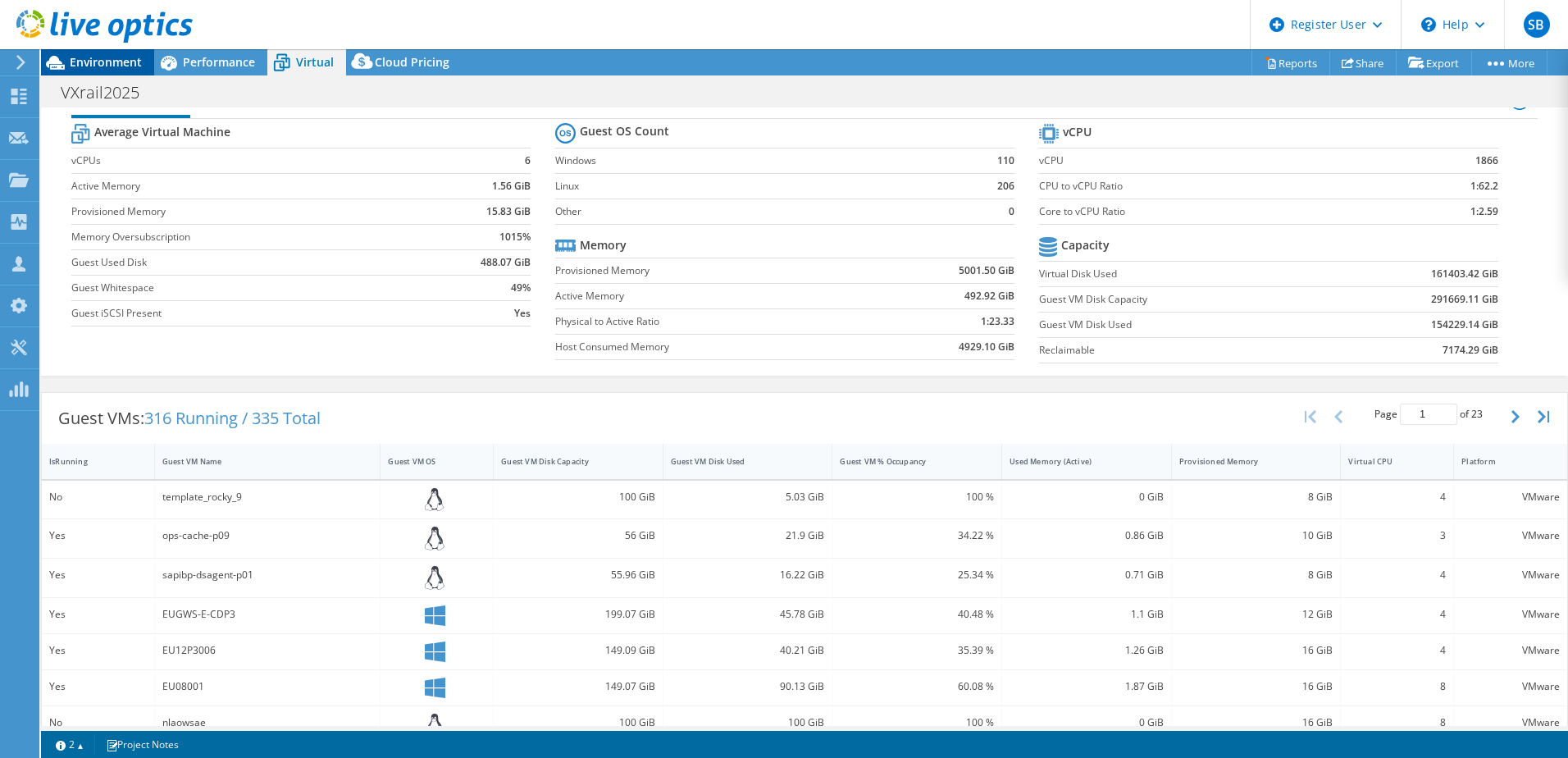
click at [102, 69] on span "Environment" at bounding box center [106, 62] width 72 height 16
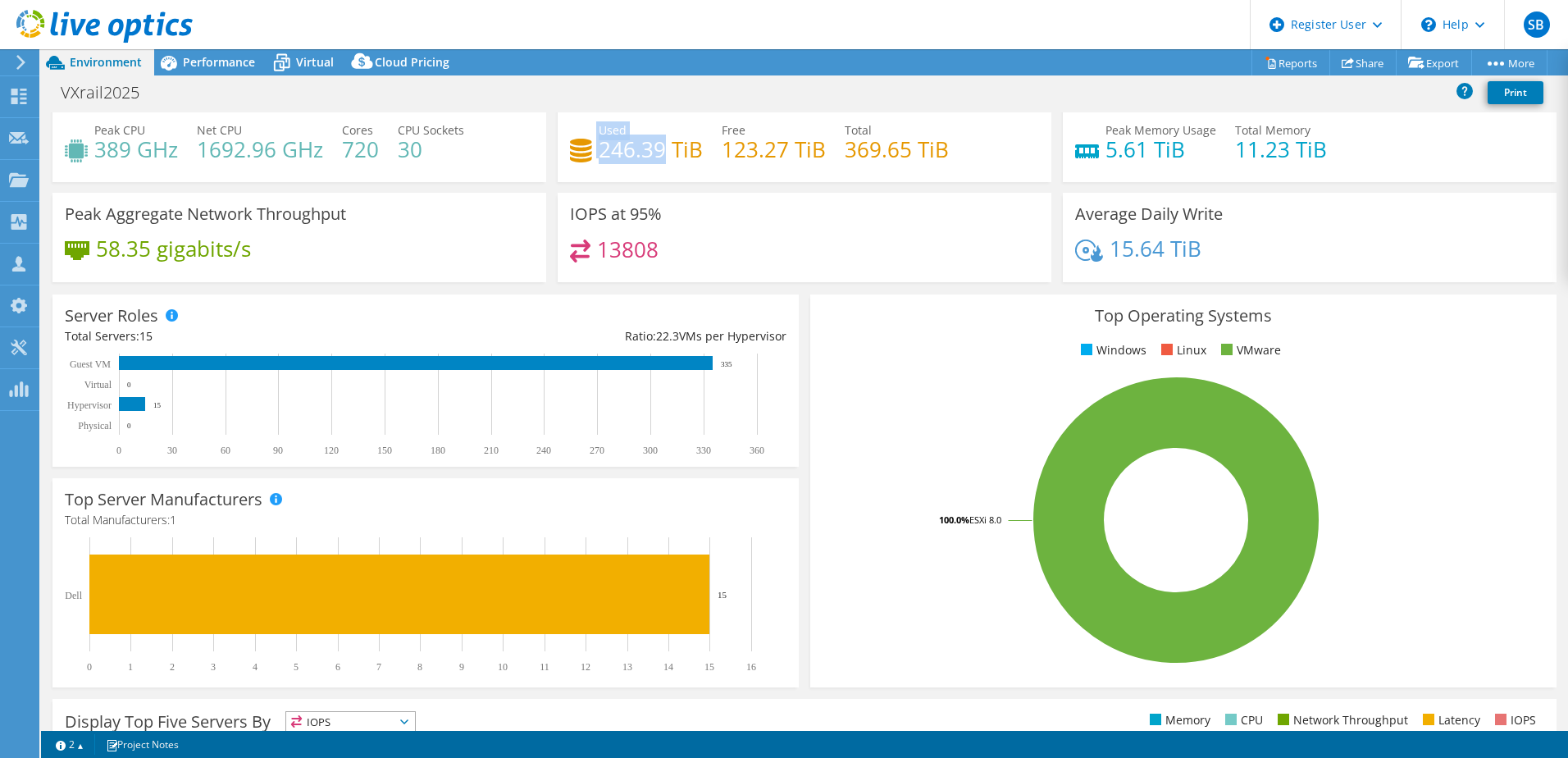
drag, startPoint x: 592, startPoint y: 153, endPoint x: 660, endPoint y: 155, distance: 68.0
click at [660, 155] on div "Used 246.39 TiB" at bounding box center [636, 140] width 133 height 37
drag, startPoint x: 660, startPoint y: 155, endPoint x: 673, endPoint y: 190, distance: 37.3
click at [673, 190] on div "Capacity Used 246.39 TiB Free 123.27 TiB Total 369.65 TiB" at bounding box center [804, 134] width 506 height 118
drag, startPoint x: 596, startPoint y: 148, endPoint x: 658, endPoint y: 150, distance: 62.0
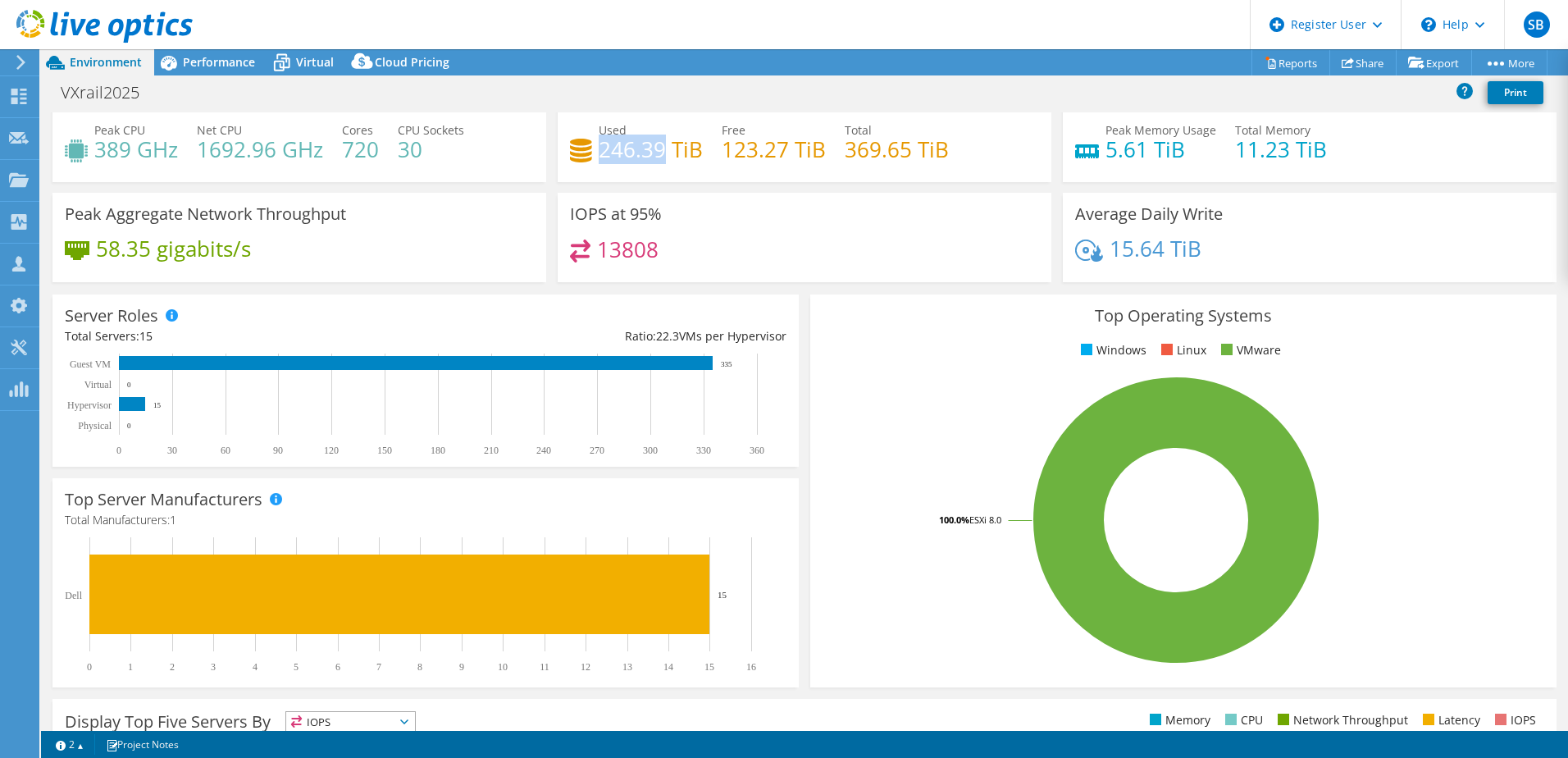
click at [658, 150] on h4 "246.39 TiB" at bounding box center [650, 150] width 104 height 18
drag, startPoint x: 658, startPoint y: 150, endPoint x: 636, endPoint y: 28, distance: 124.0
click at [636, 28] on header "SB Dell User [PERSON_NAME] [EMAIL_ADDRESS][DOMAIN_NAME] Dell My Profile Log Out…" at bounding box center [784, 25] width 1568 height 49
click at [230, 61] on span "Performance" at bounding box center [219, 62] width 72 height 16
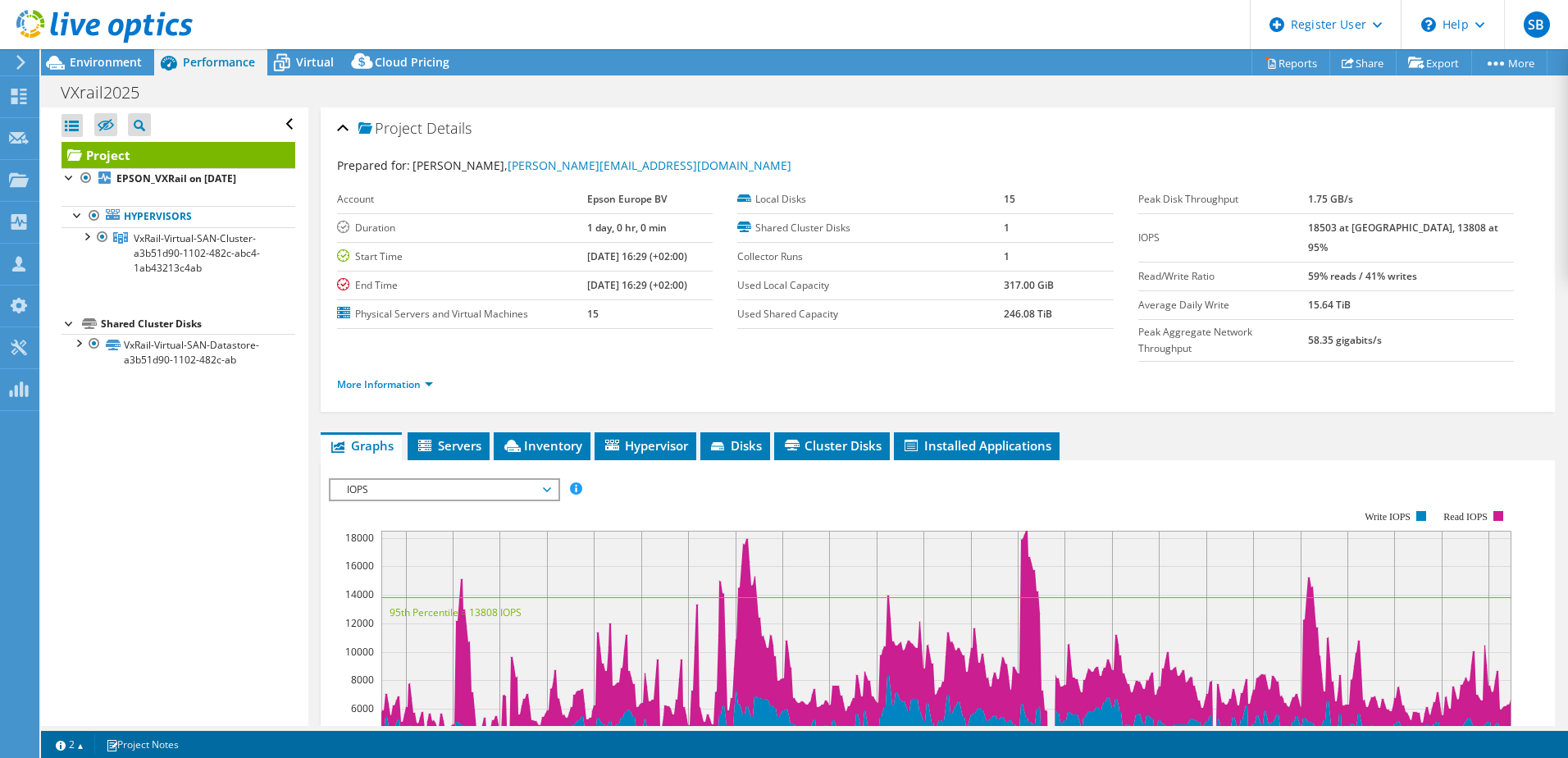
click at [328, 343] on div "Project Details Prepared for: [PERSON_NAME], [PERSON_NAME][EMAIL_ADDRESS][DOMAI…" at bounding box center [937, 260] width 1234 height 304
click at [354, 377] on link "More Information" at bounding box center [385, 384] width 96 height 14
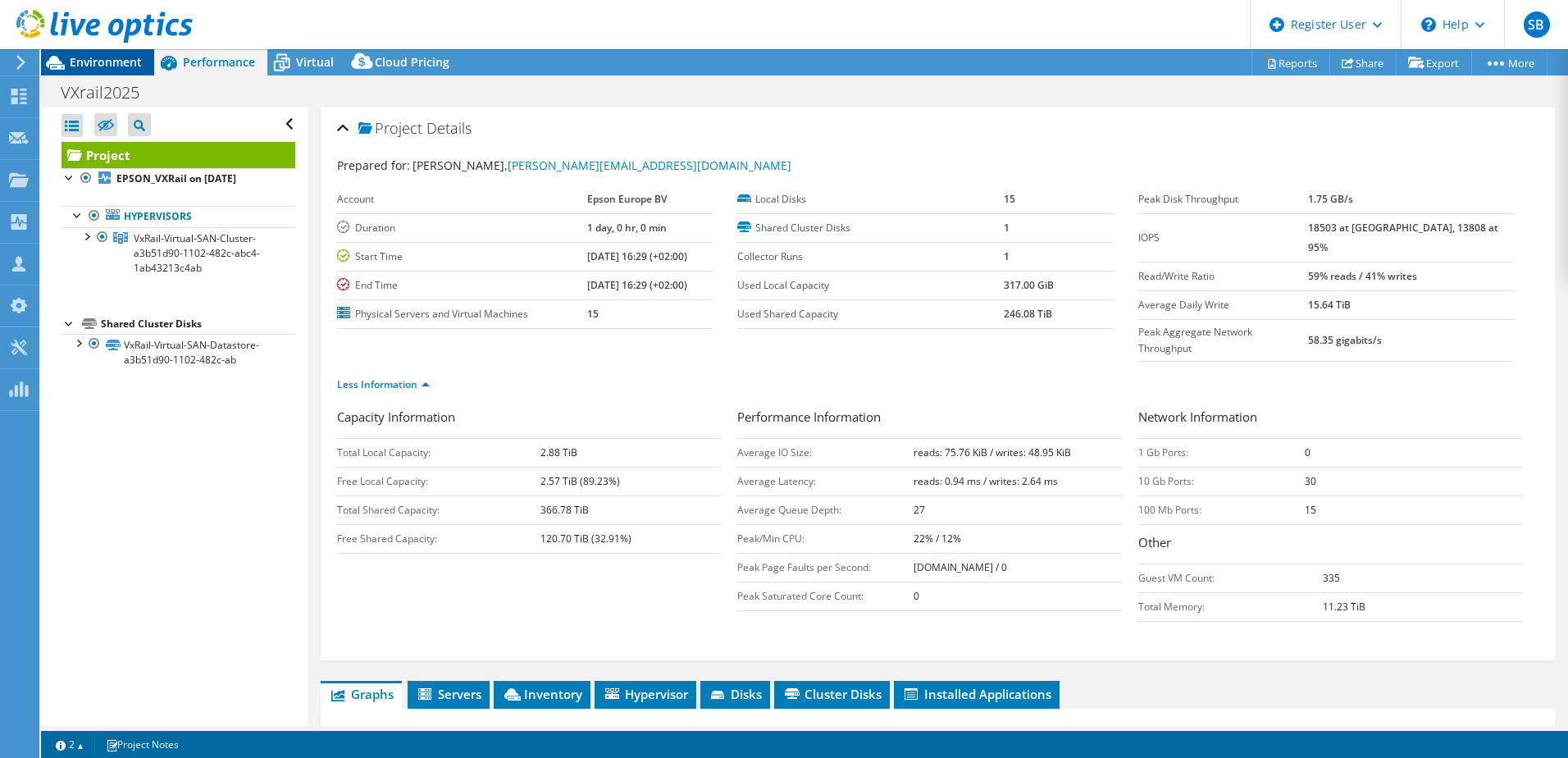
click at [90, 72] on div "Environment" at bounding box center [98, 62] width 113 height 26
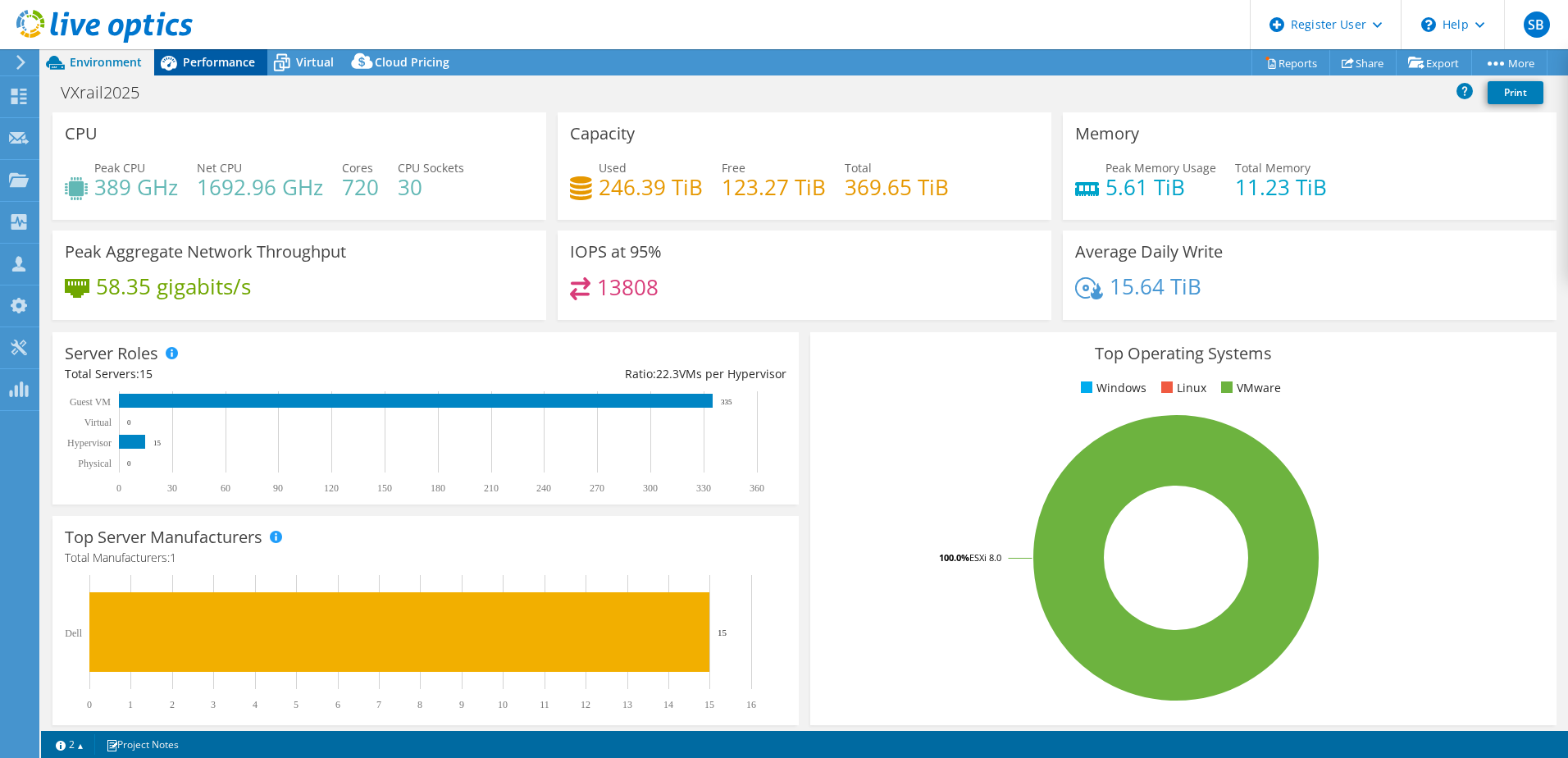
click at [227, 67] on span "Performance" at bounding box center [219, 62] width 72 height 16
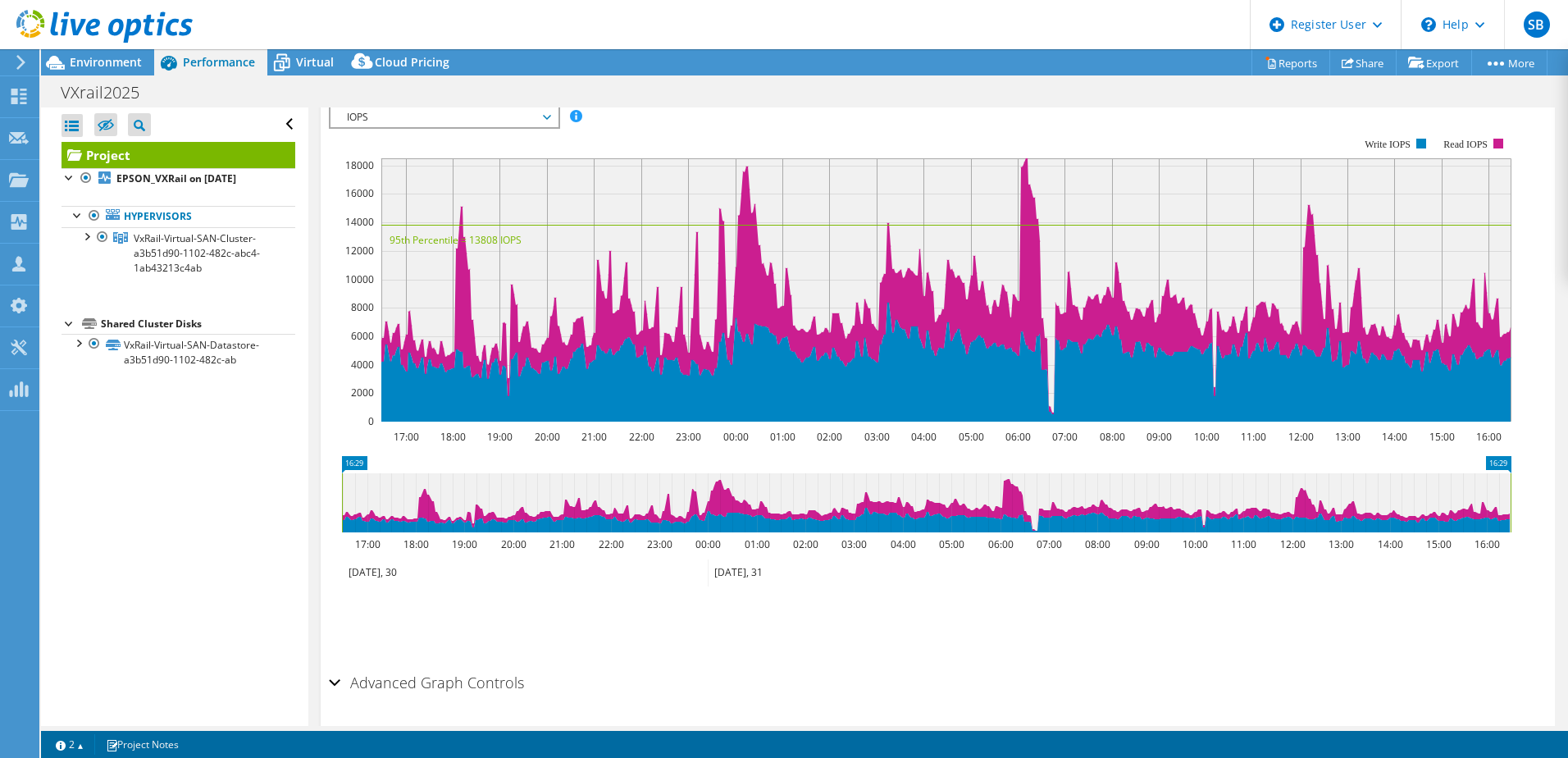
scroll to position [641, 0]
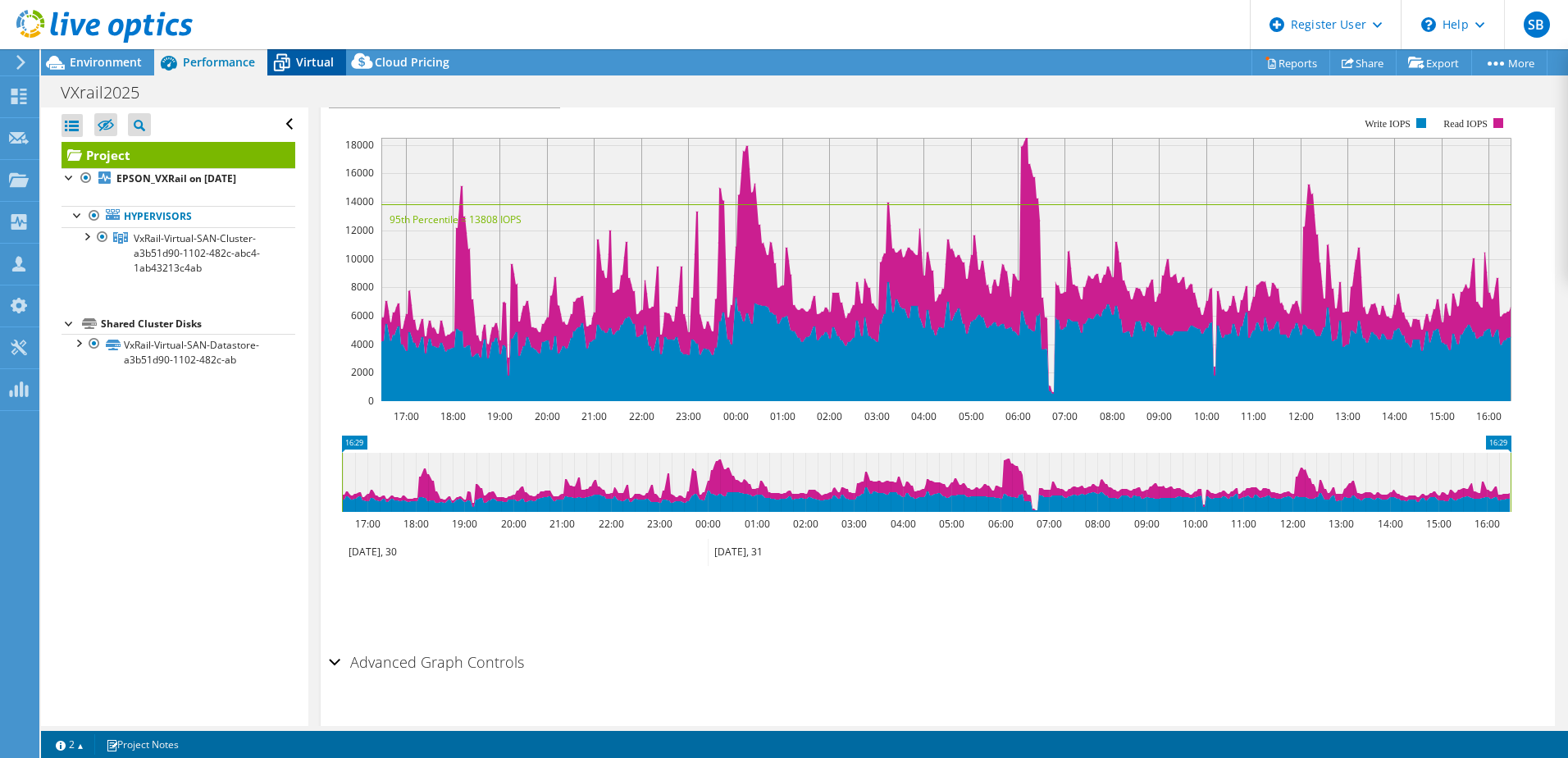
click at [308, 56] on span "Virtual" at bounding box center [315, 62] width 38 height 16
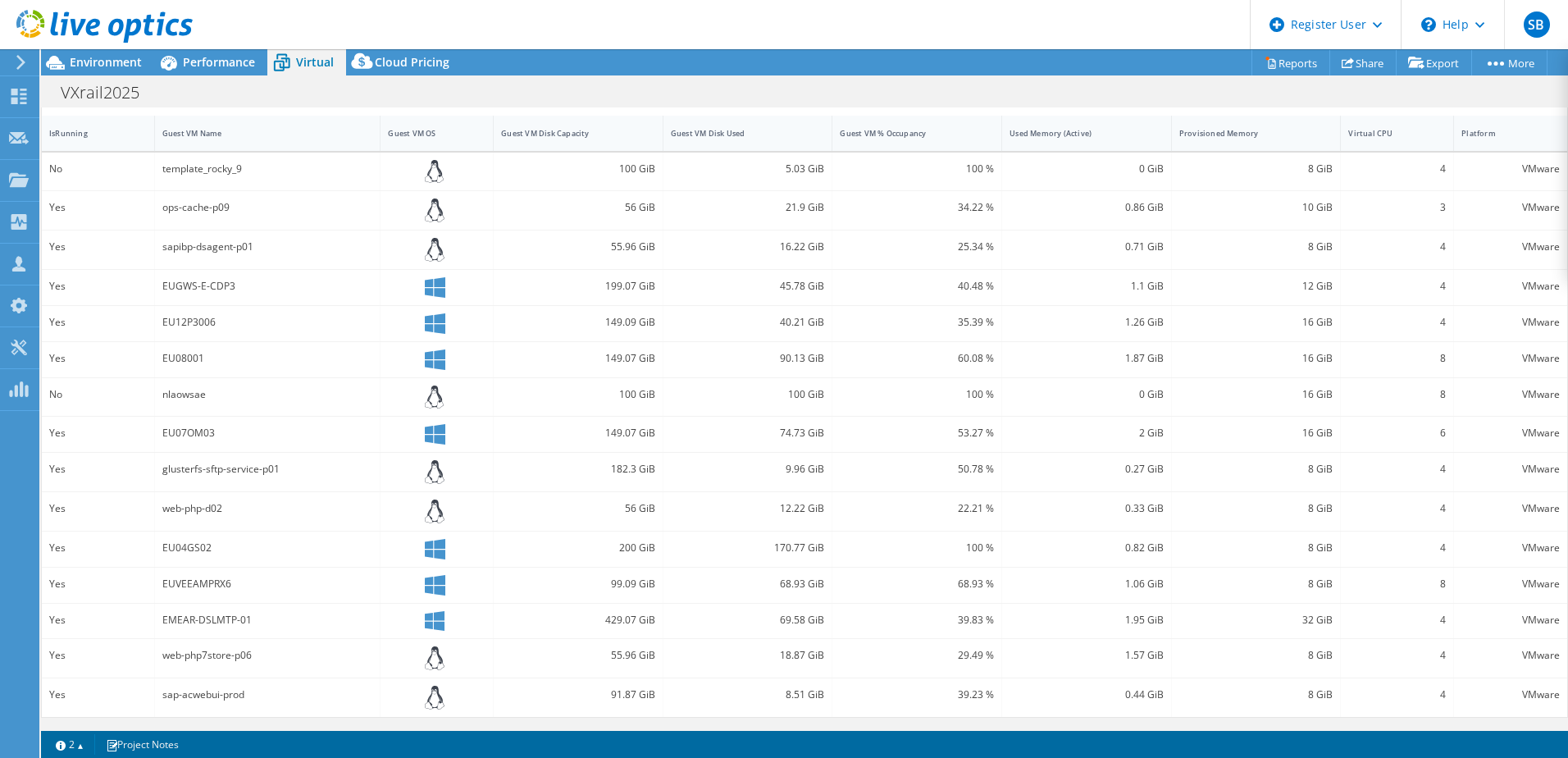
scroll to position [38, 0]
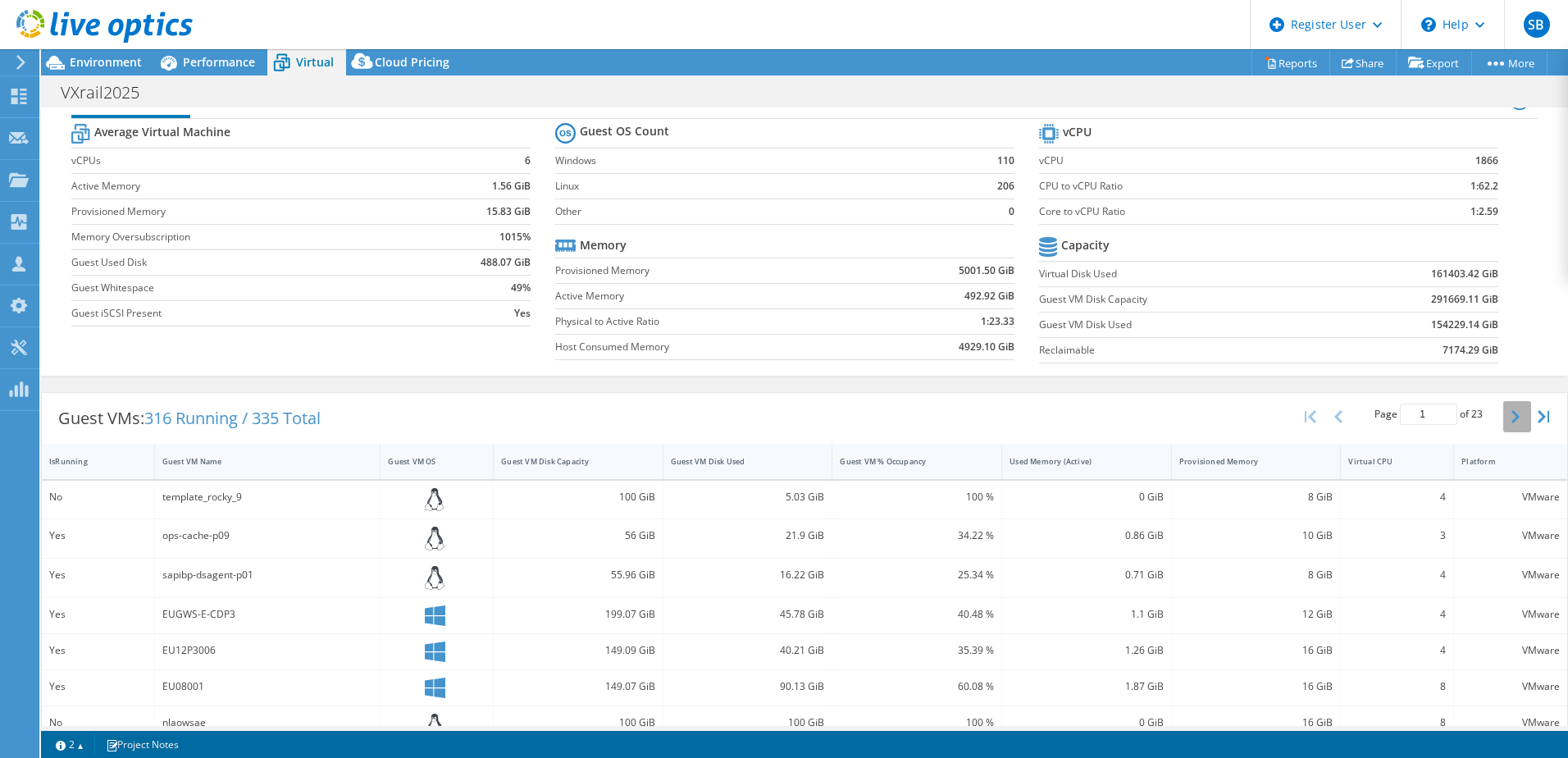
click at [1504, 418] on button "button" at bounding box center [1518, 417] width 28 height 31
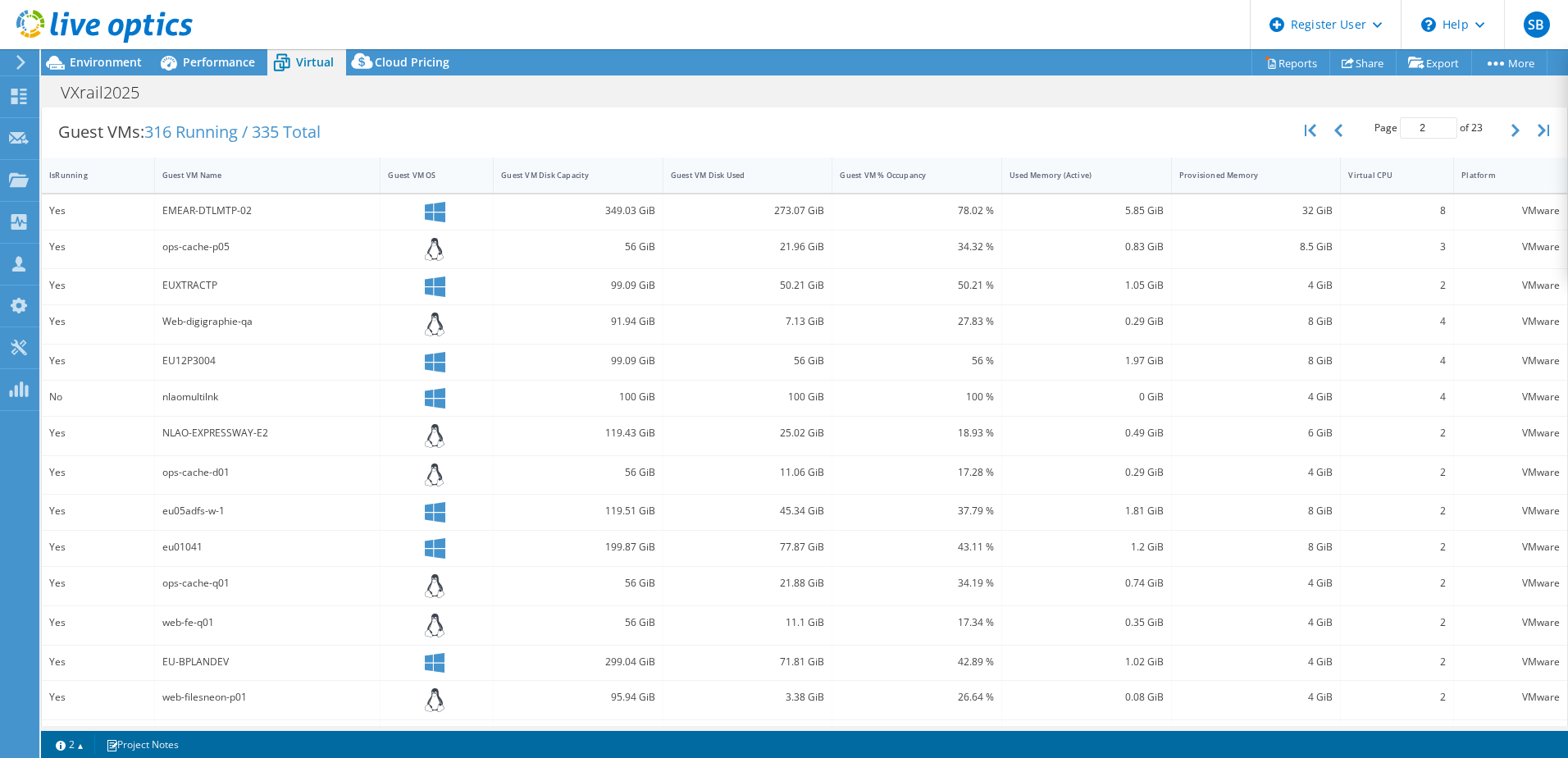
scroll to position [363, 0]
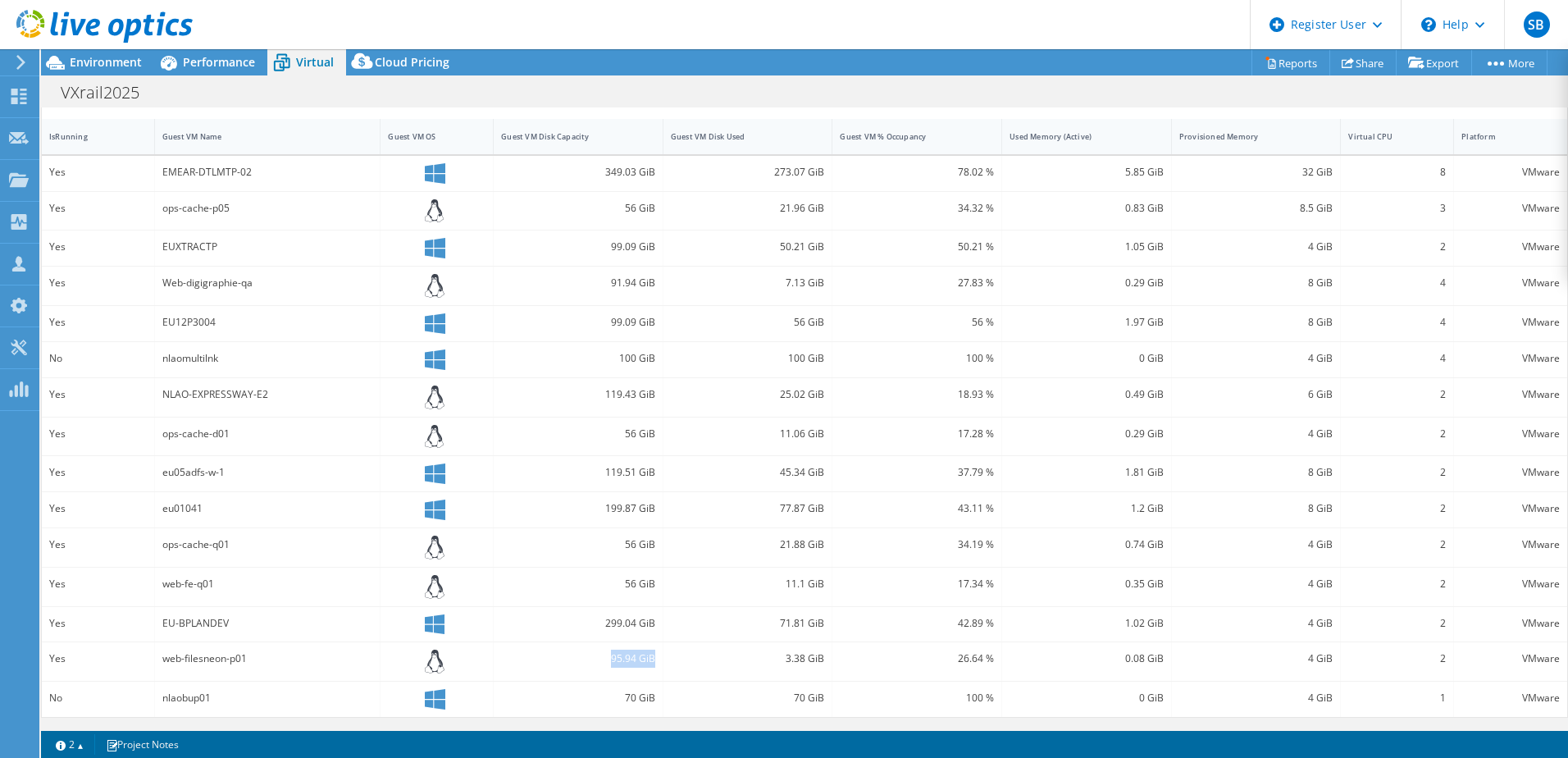
drag, startPoint x: 607, startPoint y: 660, endPoint x: 653, endPoint y: 658, distance: 46.0
click at [653, 658] on div "95.94 GiB" at bounding box center [579, 661] width 169 height 39
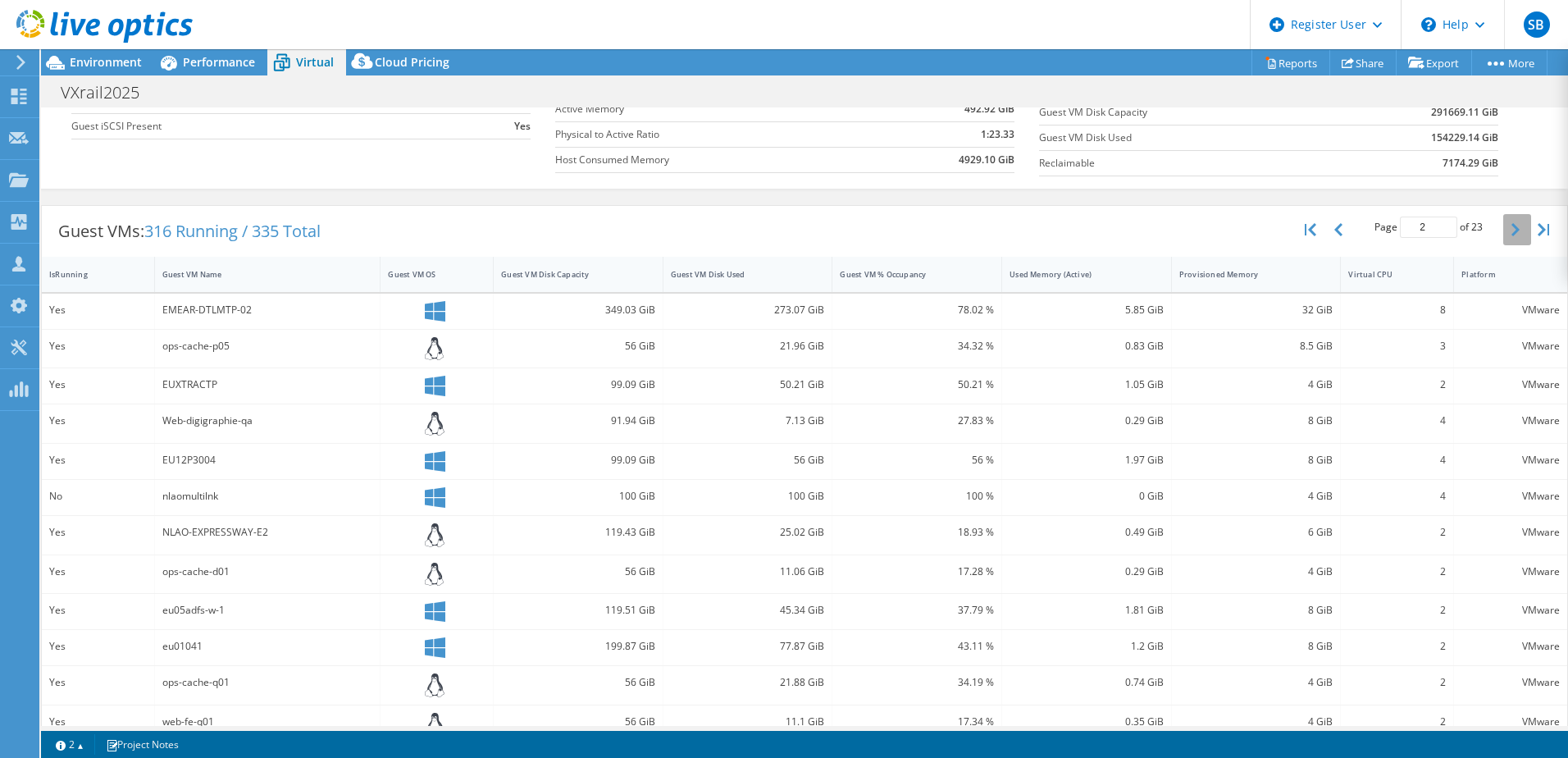
scroll to position [117, 0]
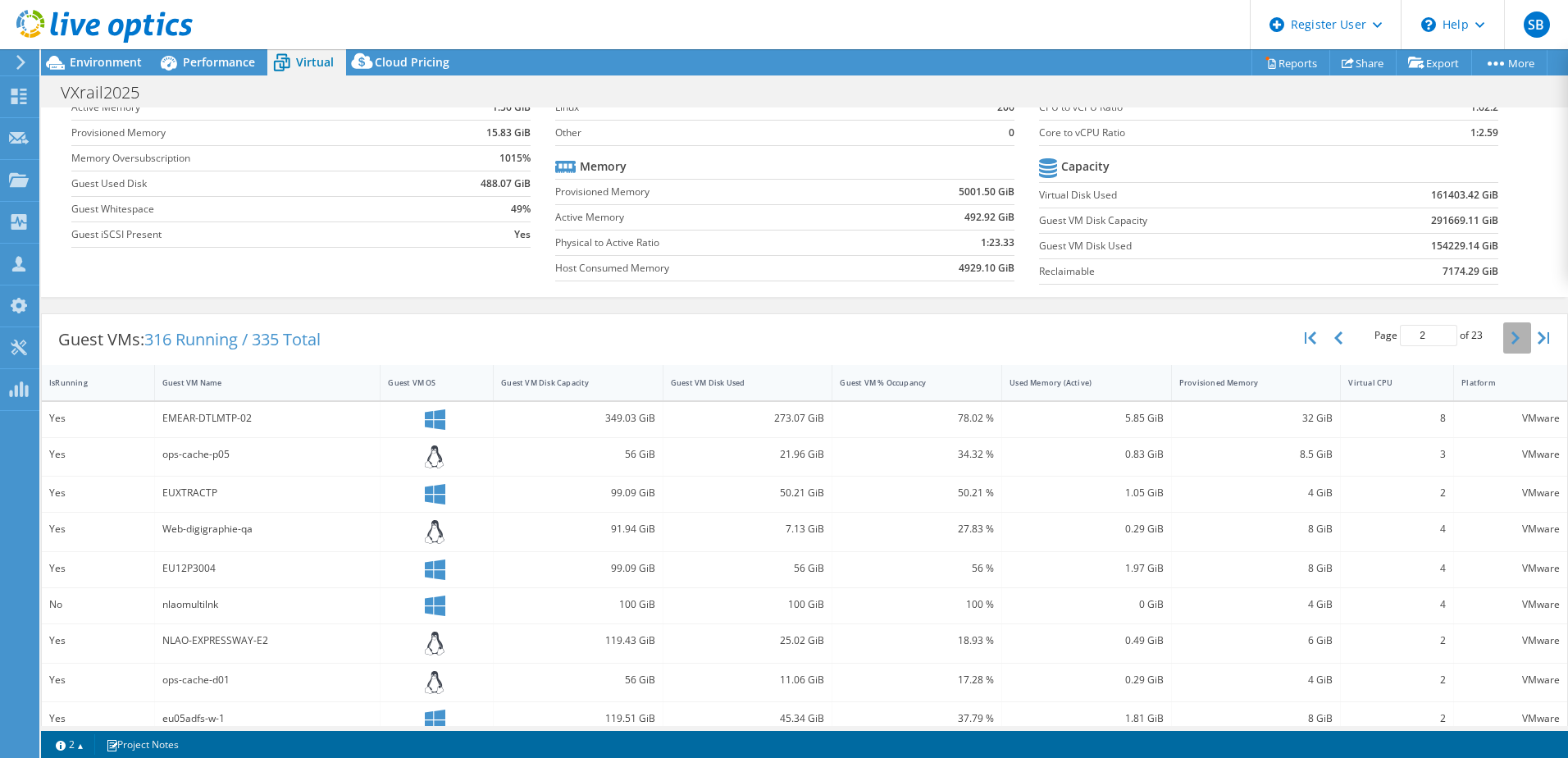
click at [1504, 338] on button "button" at bounding box center [1518, 338] width 28 height 31
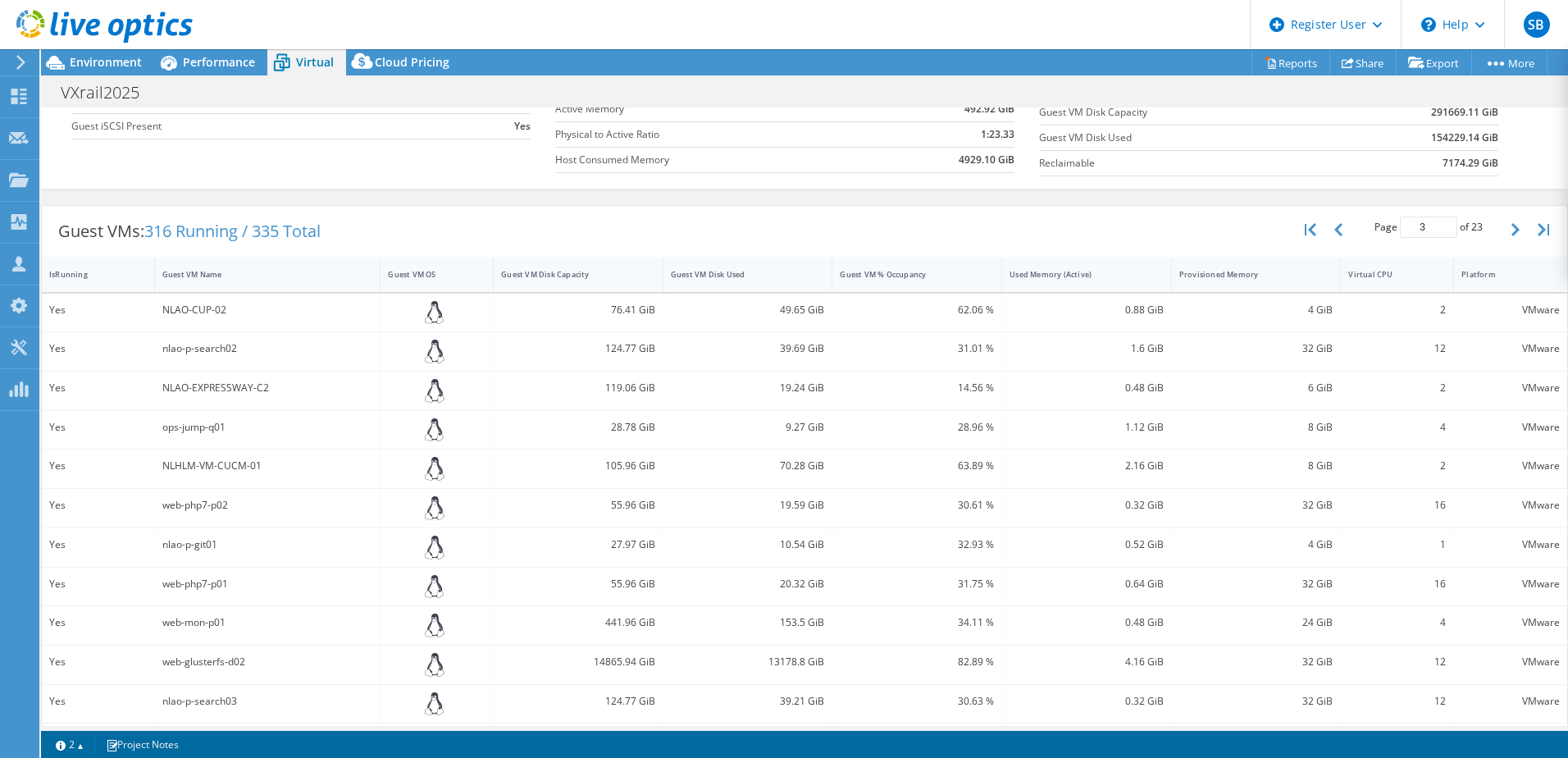
scroll to position [223, 0]
click at [1512, 227] on icon "button" at bounding box center [1516, 231] width 8 height 13
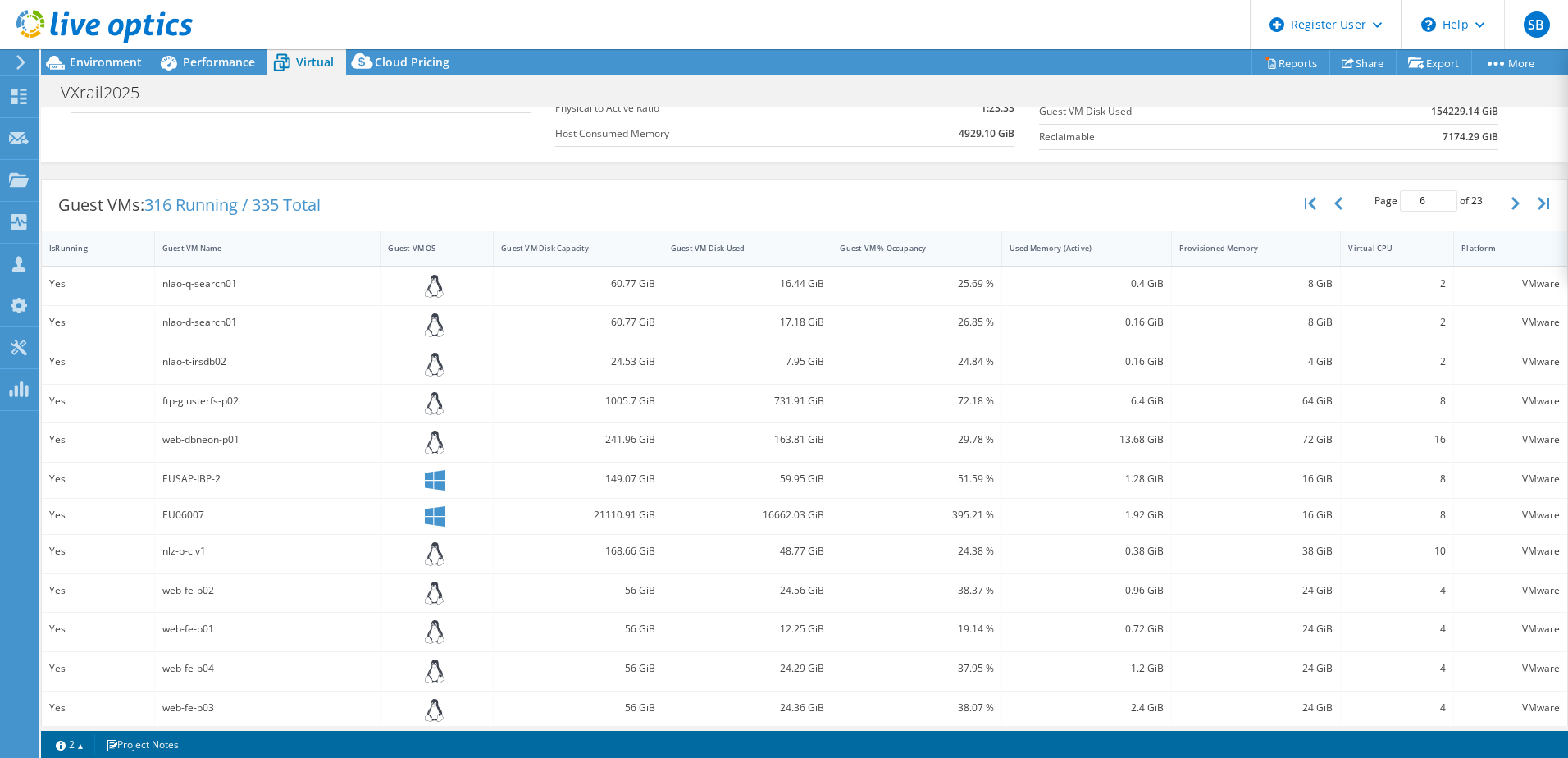
scroll to position [214, 0]
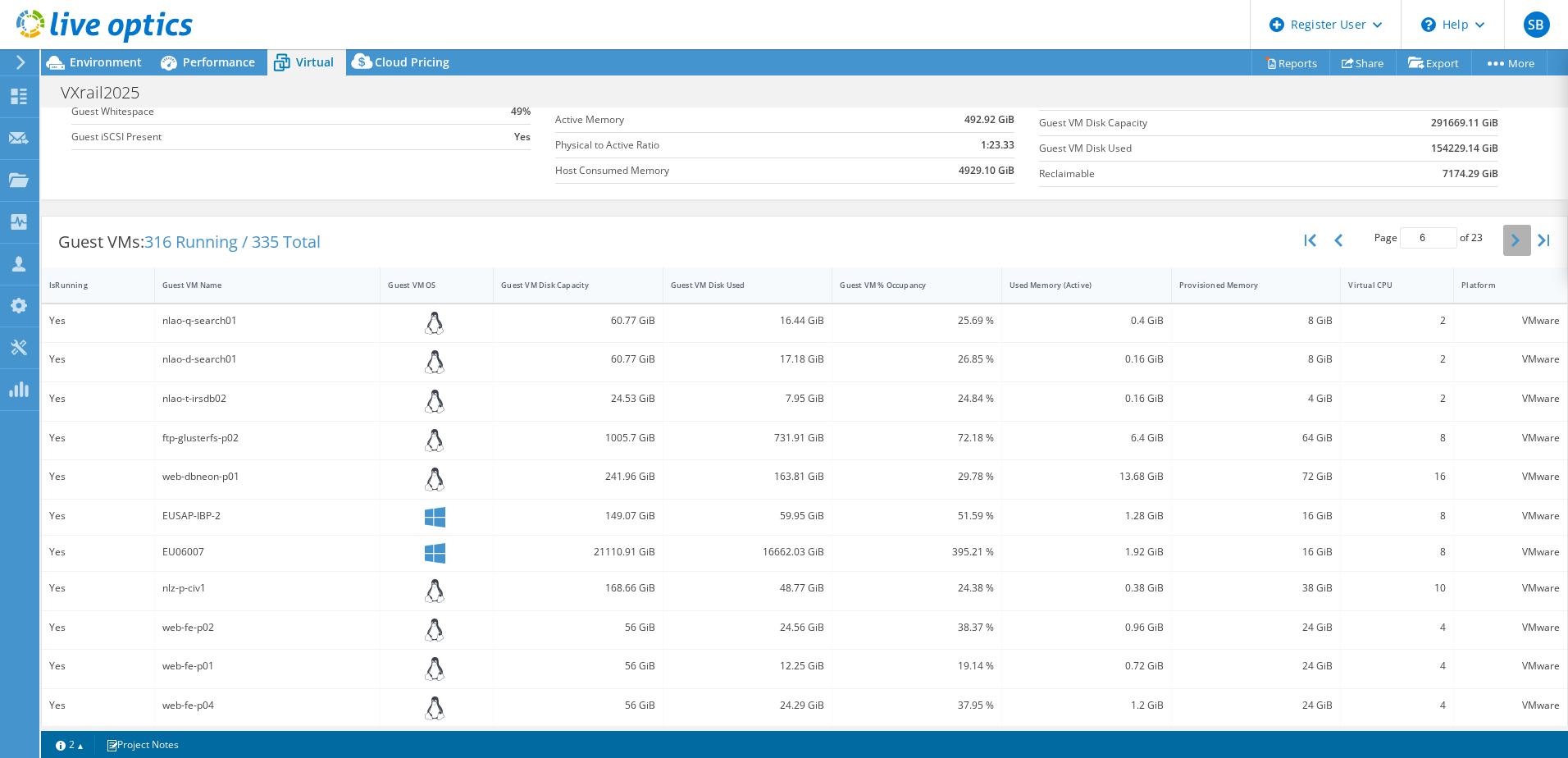
click at [1508, 247] on button "button" at bounding box center [1518, 240] width 28 height 31
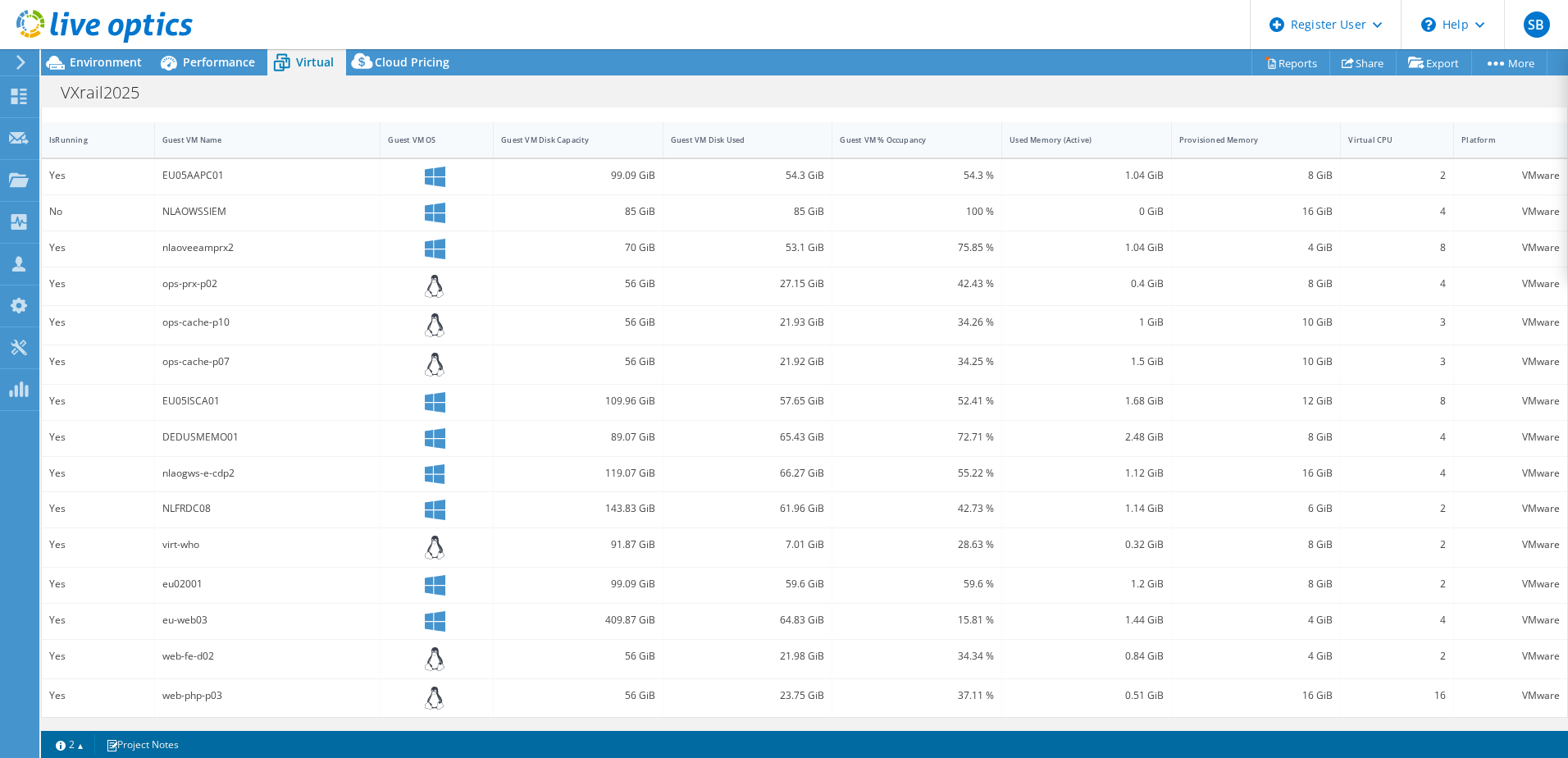
scroll to position [113, 0]
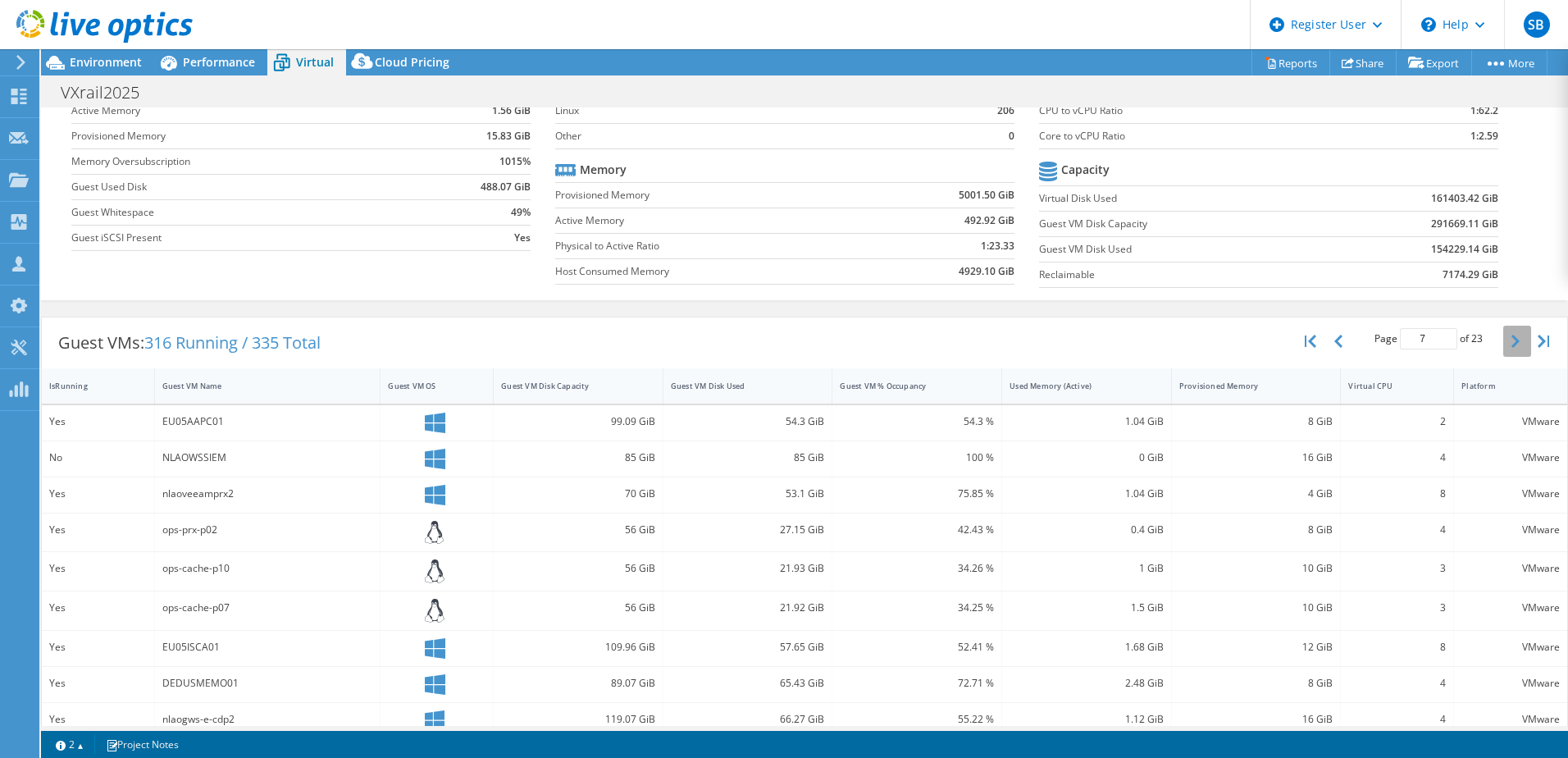
click at [1512, 336] on icon "button" at bounding box center [1516, 341] width 8 height 13
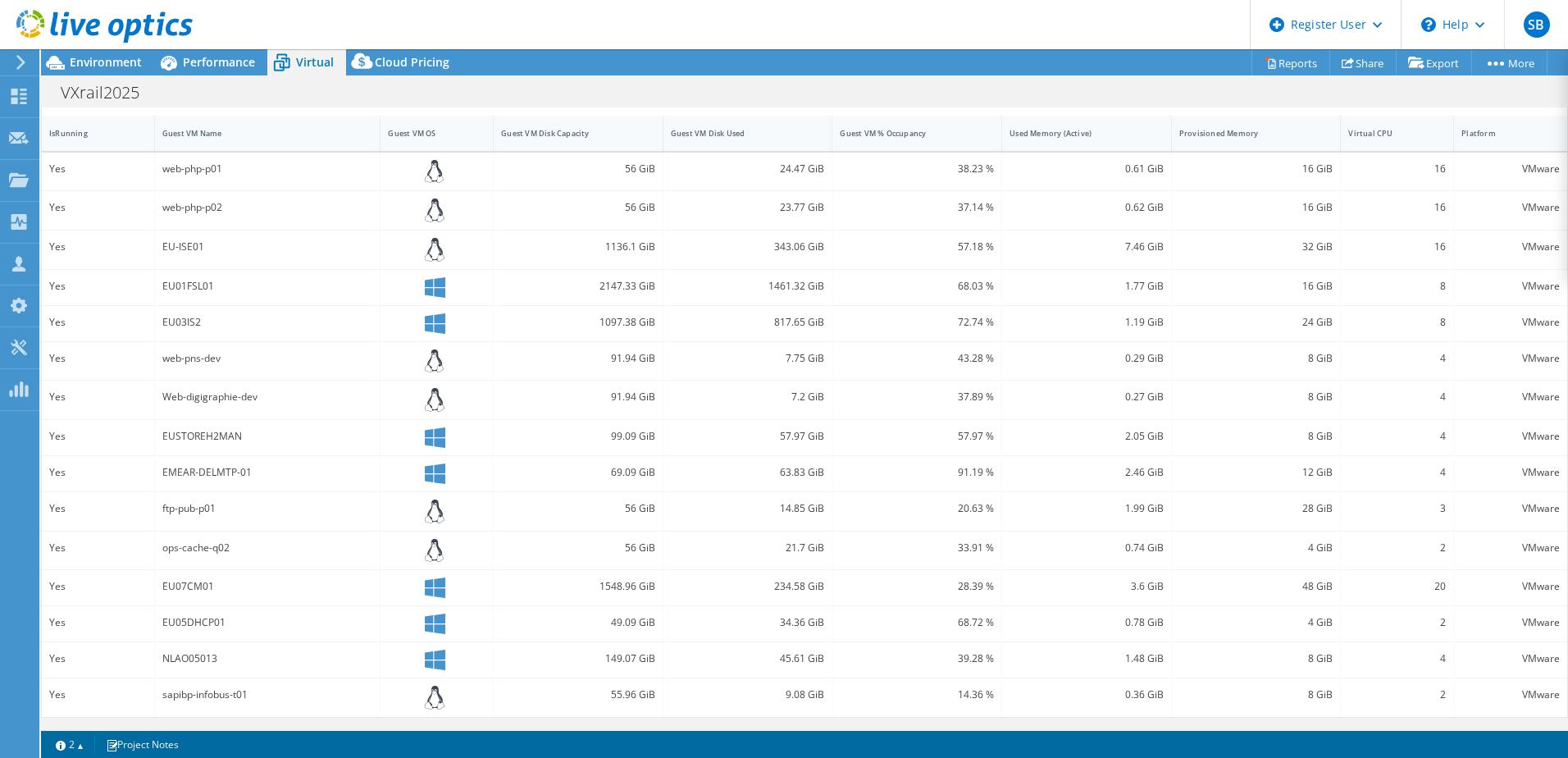
scroll to position [201, 0]
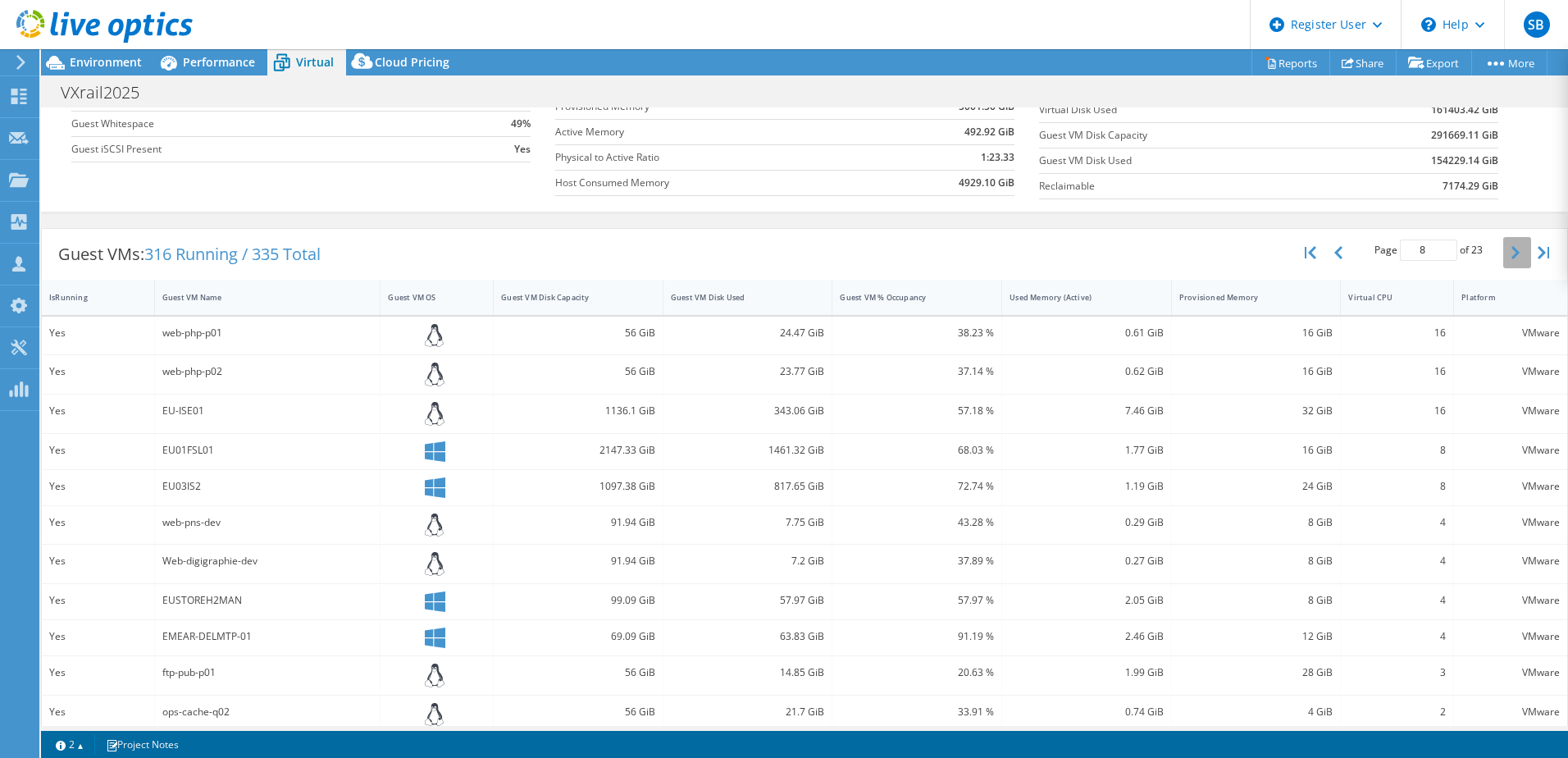
click at [1512, 254] on icon "button" at bounding box center [1516, 252] width 8 height 13
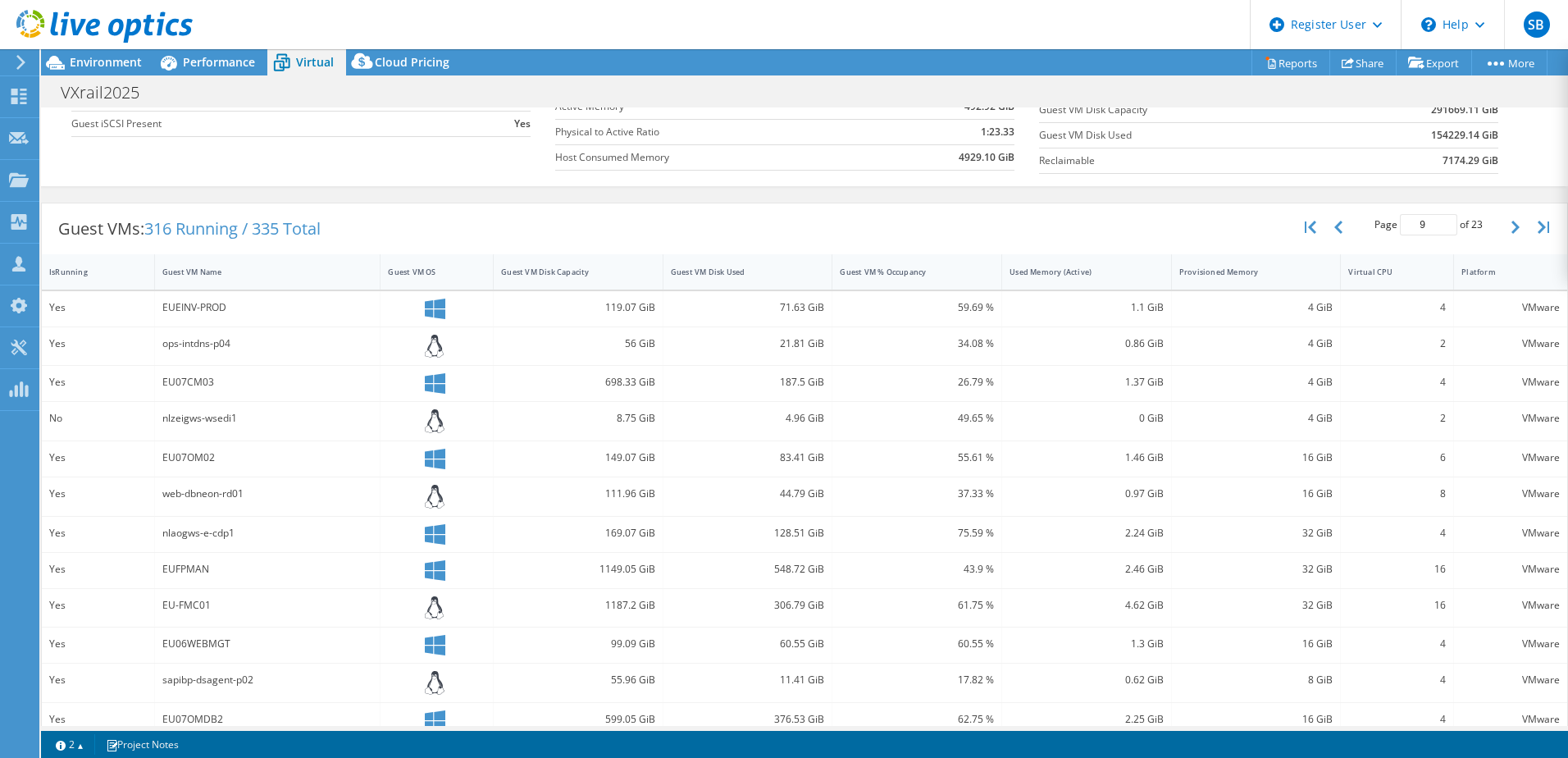
scroll to position [113, 0]
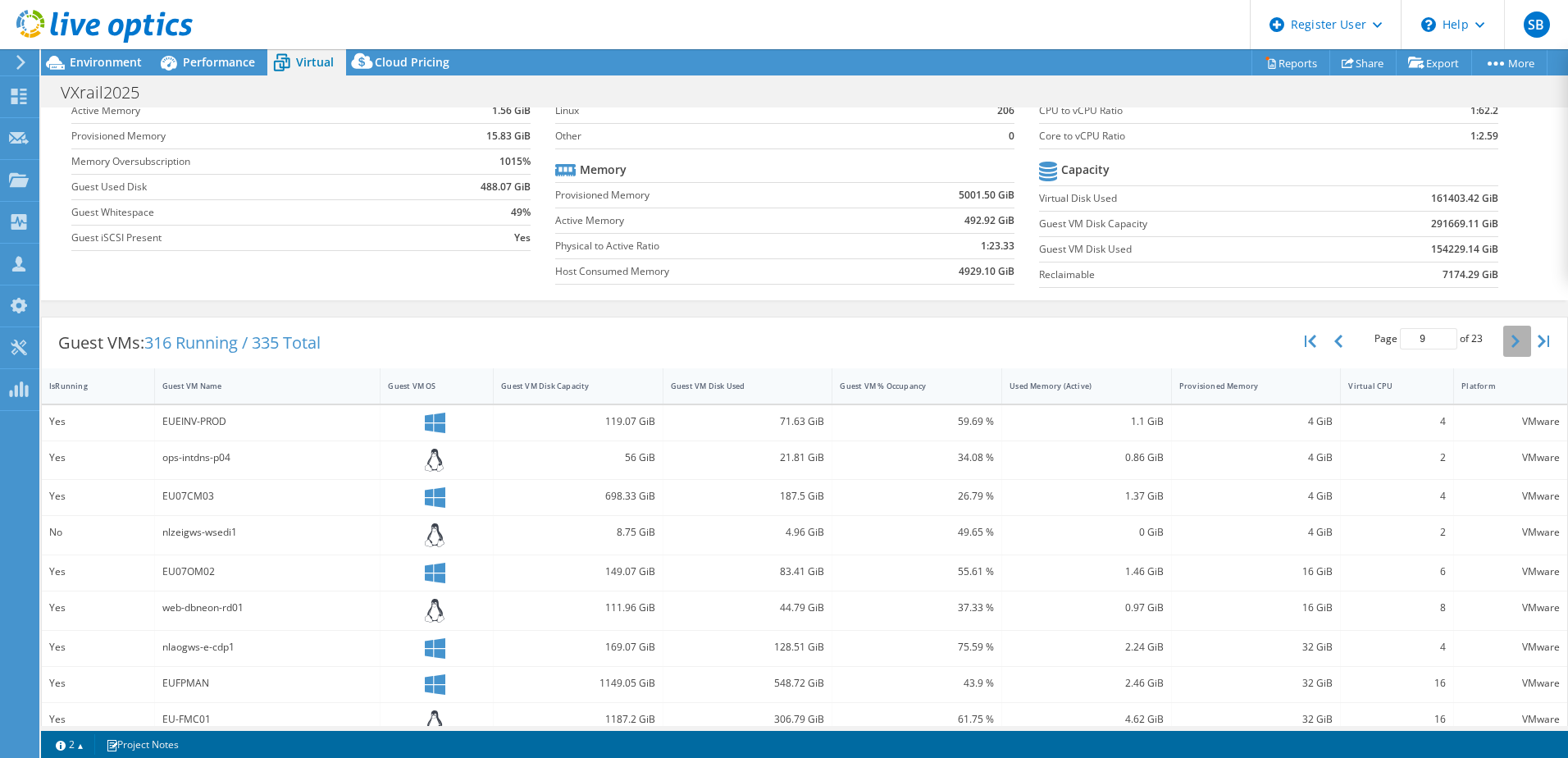
click at [1504, 338] on button "button" at bounding box center [1518, 341] width 28 height 31
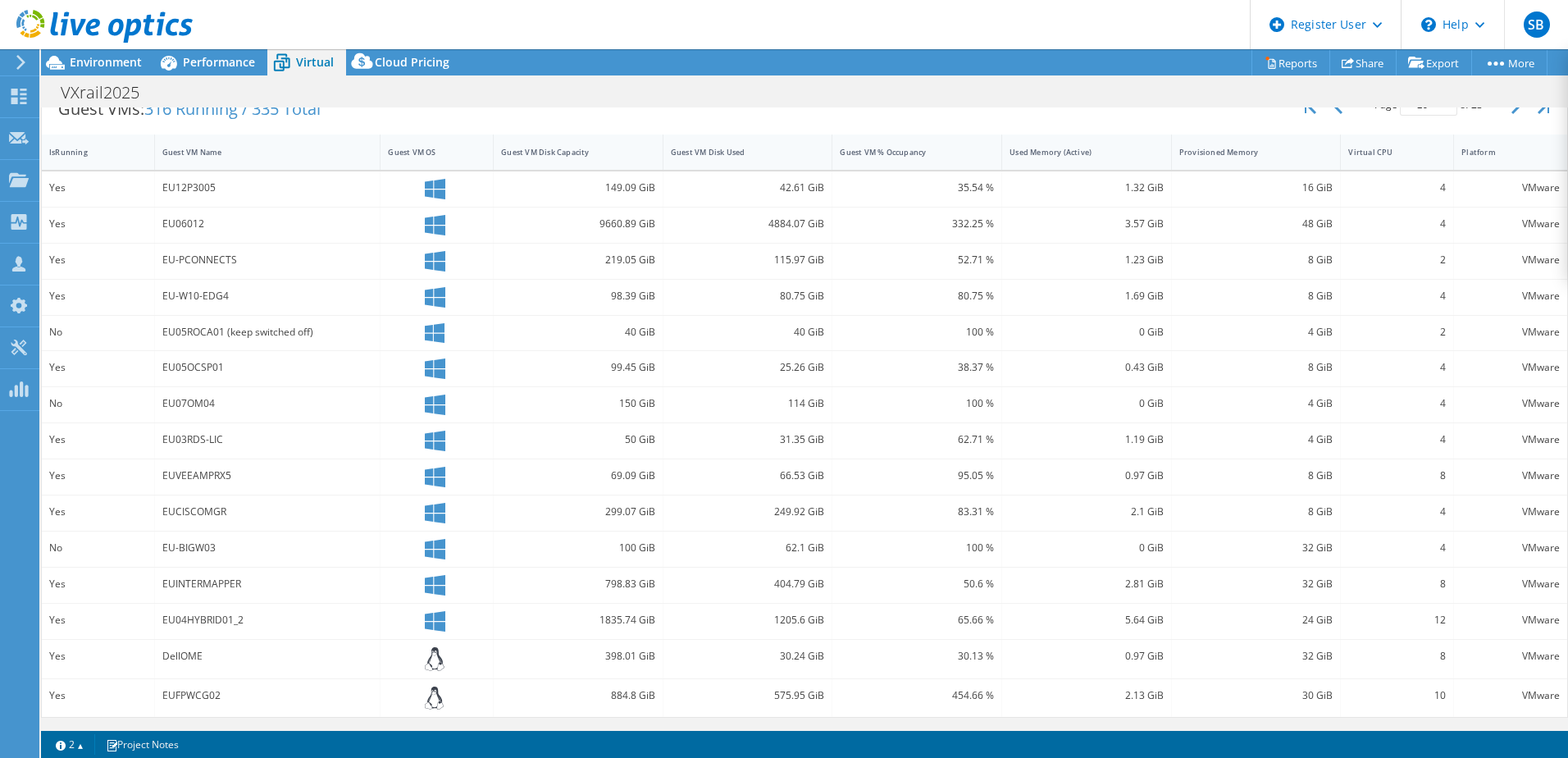
scroll to position [183, 0]
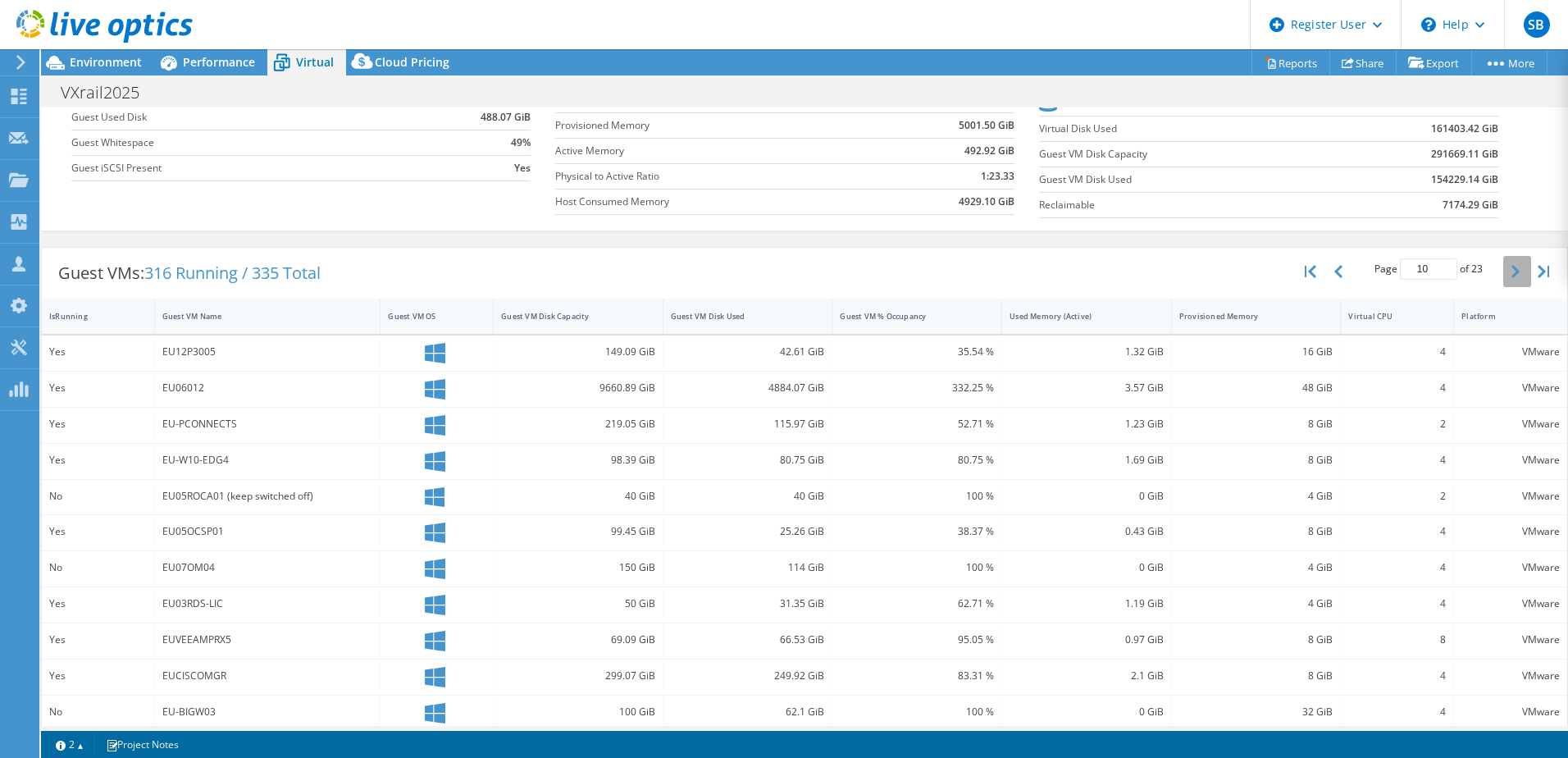
click at [1512, 274] on icon "button" at bounding box center [1516, 271] width 8 height 13
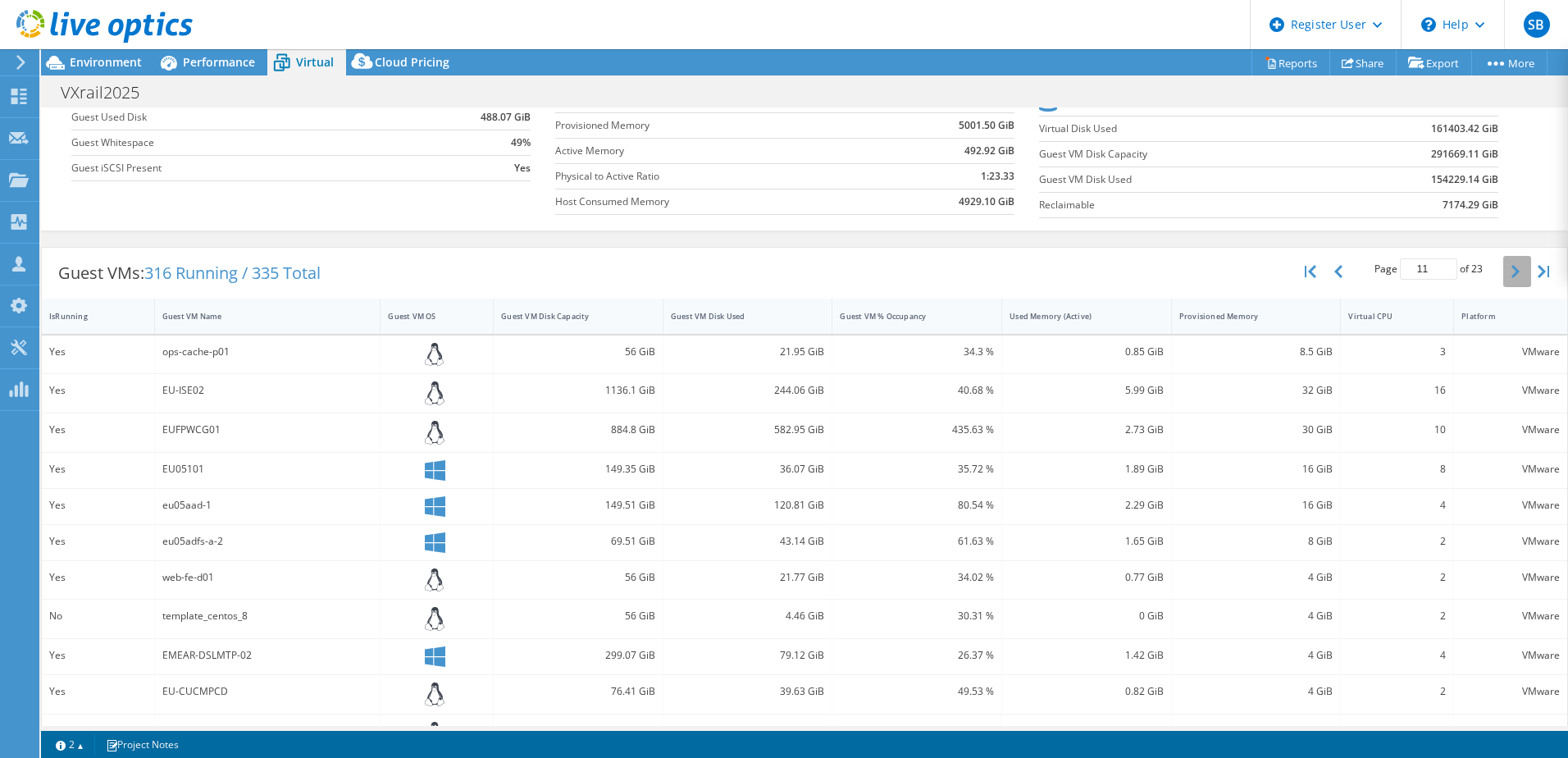
click at [1512, 274] on icon "button" at bounding box center [1516, 271] width 8 height 13
type input "12"
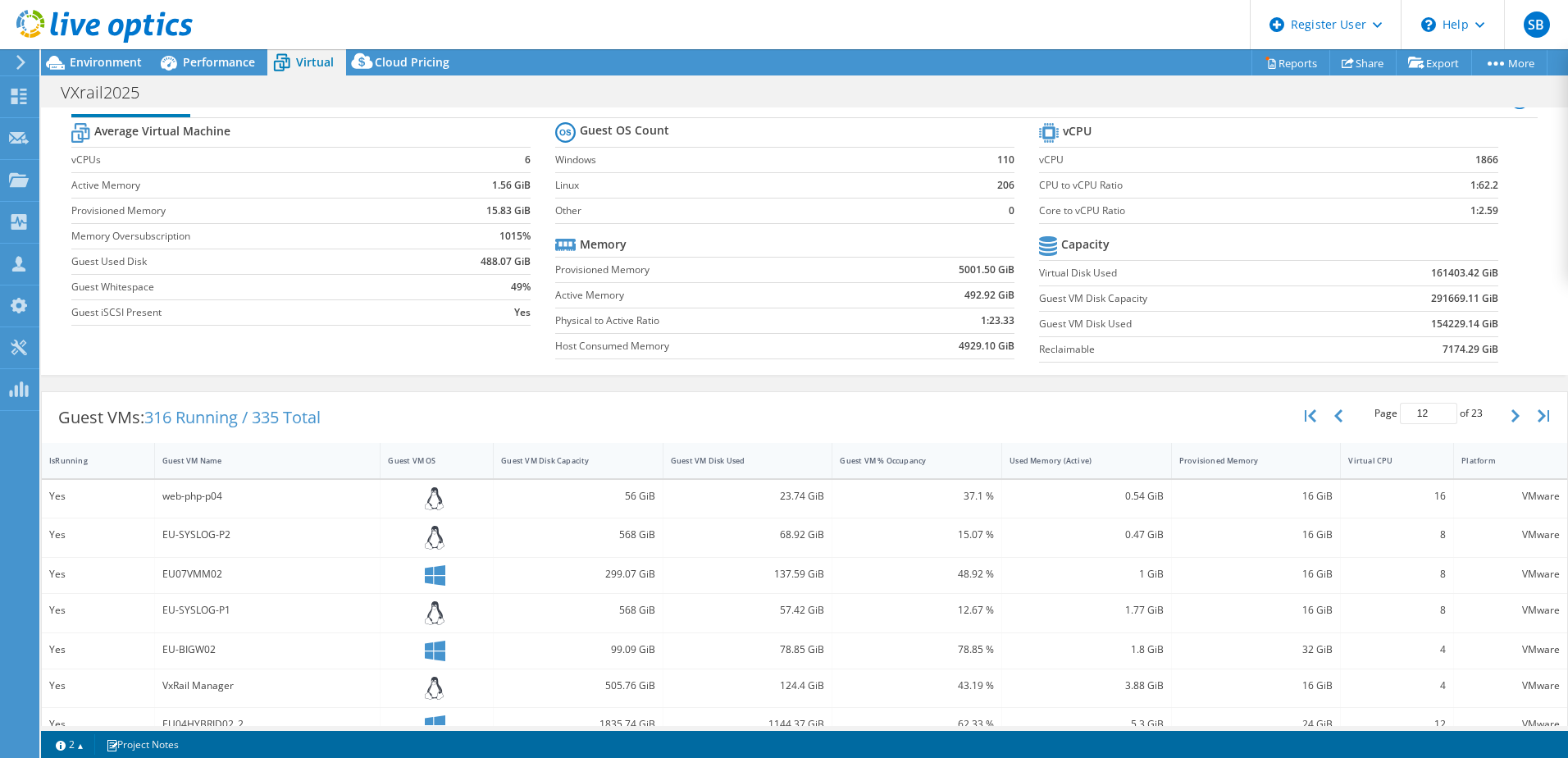
scroll to position [0, 0]
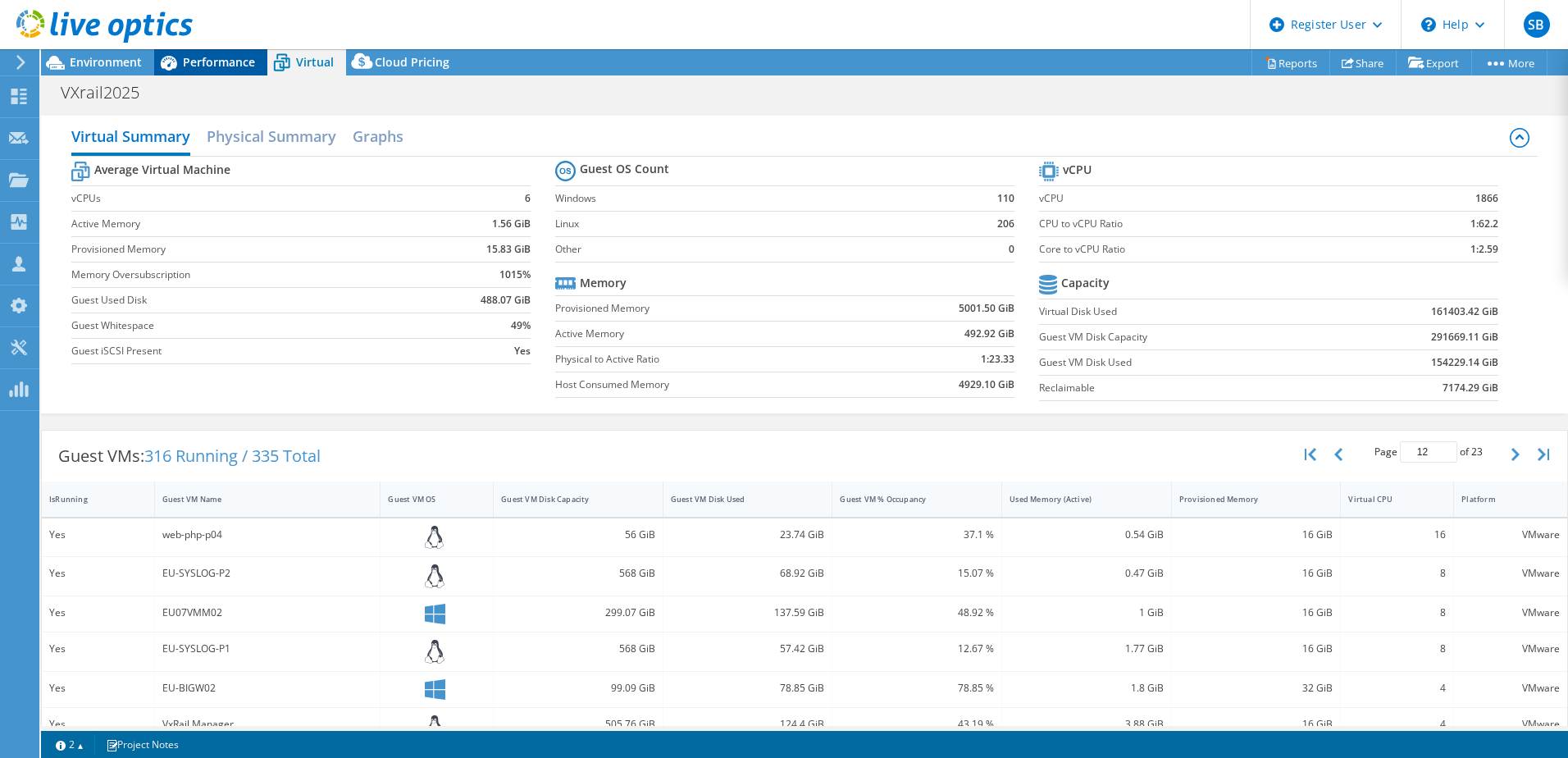
click at [201, 60] on span "Performance" at bounding box center [219, 62] width 72 height 16
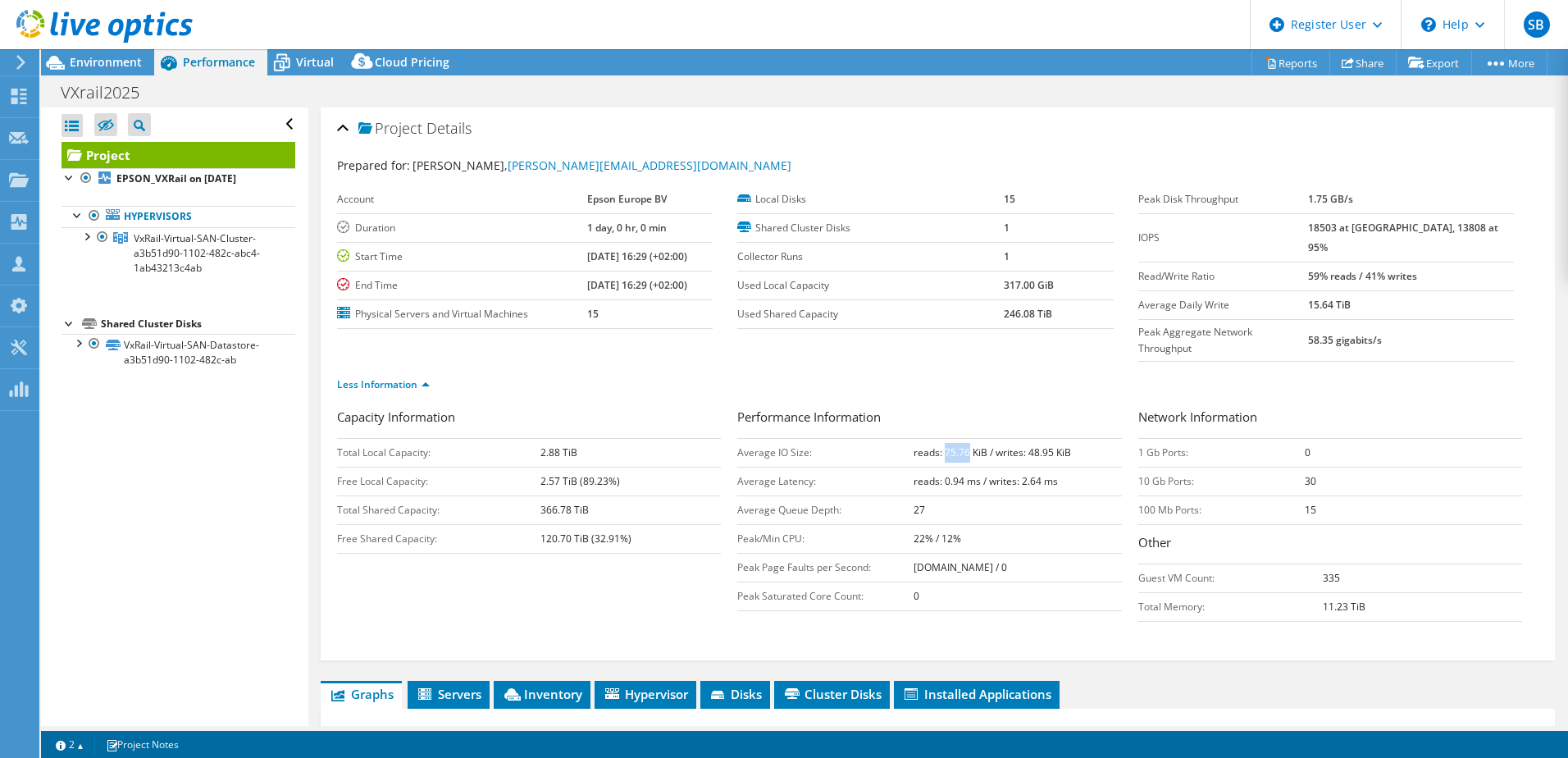
drag, startPoint x: 941, startPoint y: 421, endPoint x: 963, endPoint y: 423, distance: 22.1
click at [963, 446] on b "reads: 75.76 KiB / writes: 48.95 KiB" at bounding box center [992, 452] width 158 height 14
click at [86, 59] on span "Environment" at bounding box center [106, 62] width 72 height 16
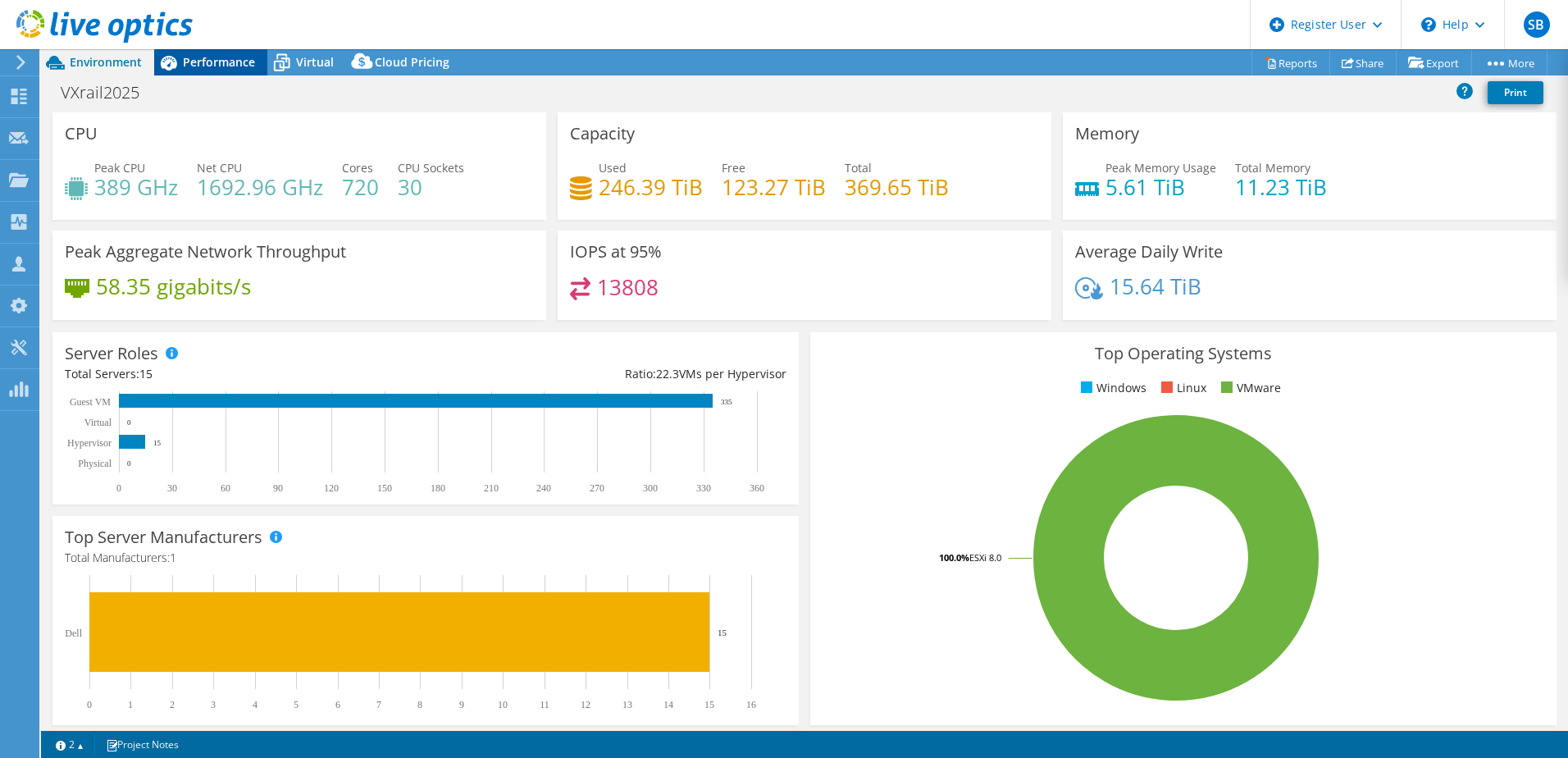
click at [193, 60] on span "Performance" at bounding box center [219, 62] width 72 height 16
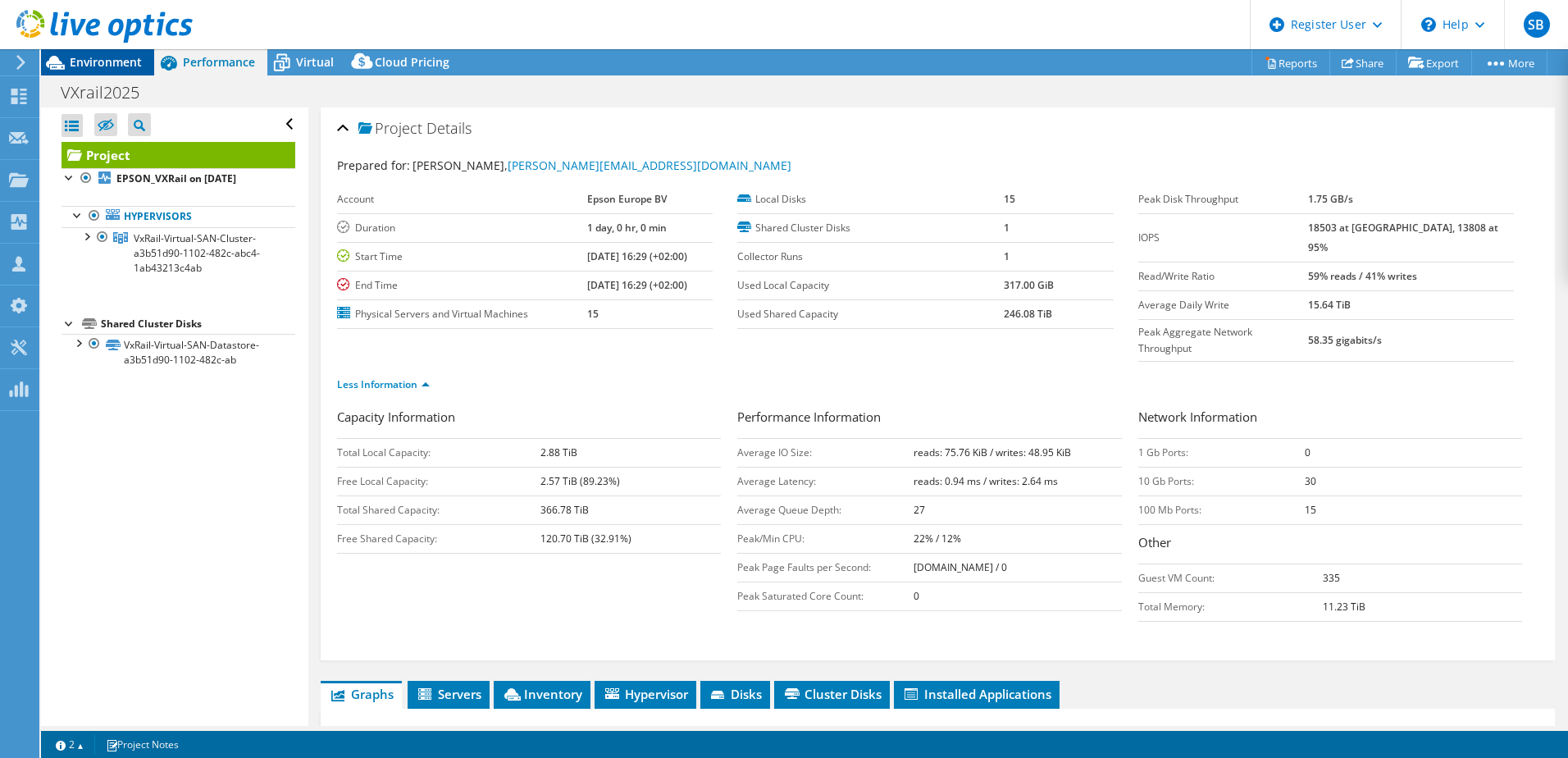
click at [111, 58] on span "Environment" at bounding box center [106, 62] width 72 height 16
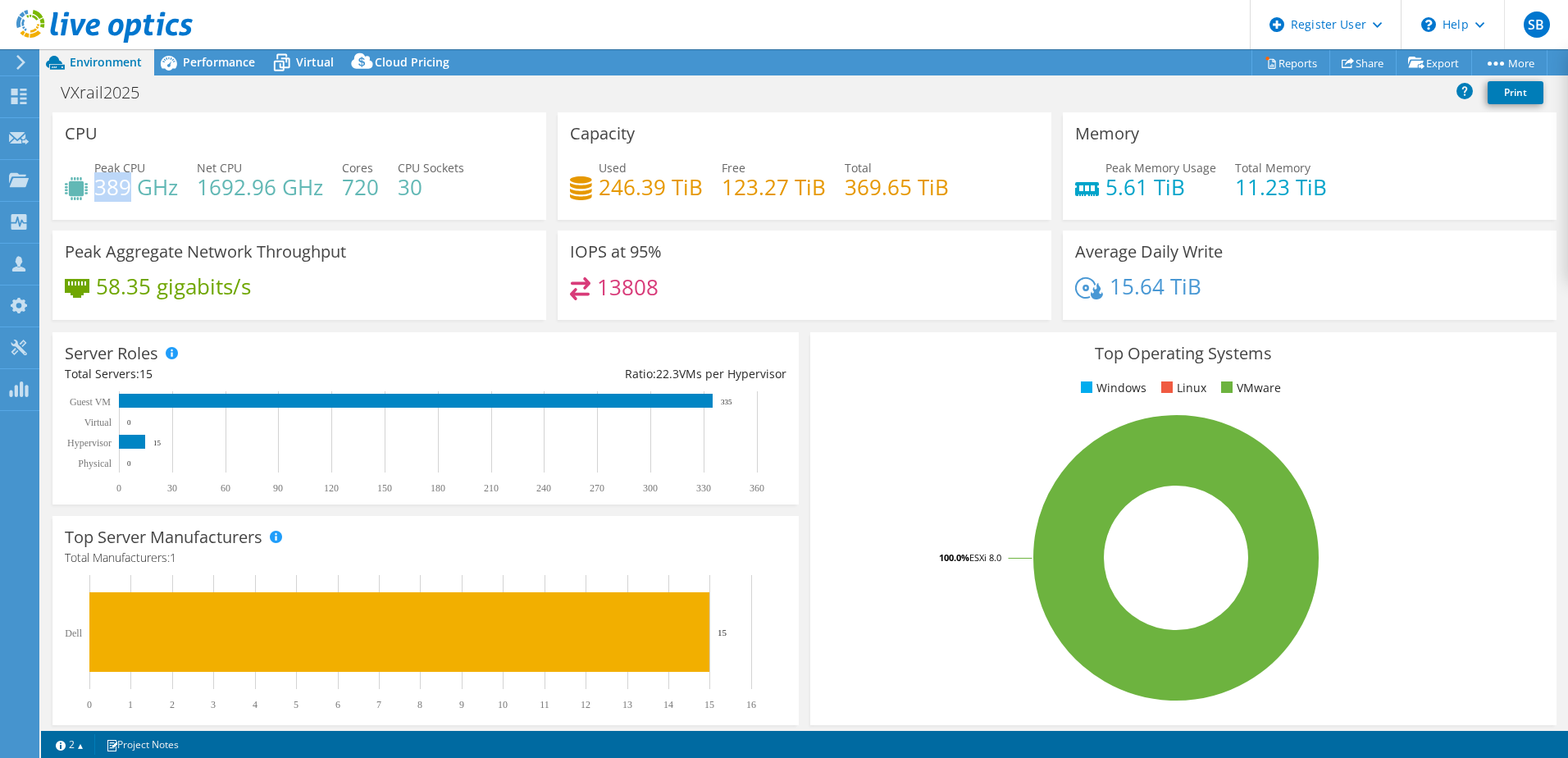
drag, startPoint x: 96, startPoint y: 180, endPoint x: 127, endPoint y: 185, distance: 31.4
click at [127, 185] on h4 "389 GHz" at bounding box center [136, 187] width 84 height 18
copy h4 "389"
click at [118, 196] on h4 "389 GHz" at bounding box center [136, 187] width 84 height 18
click at [102, 194] on h4 "389 GHz" at bounding box center [136, 187] width 84 height 18
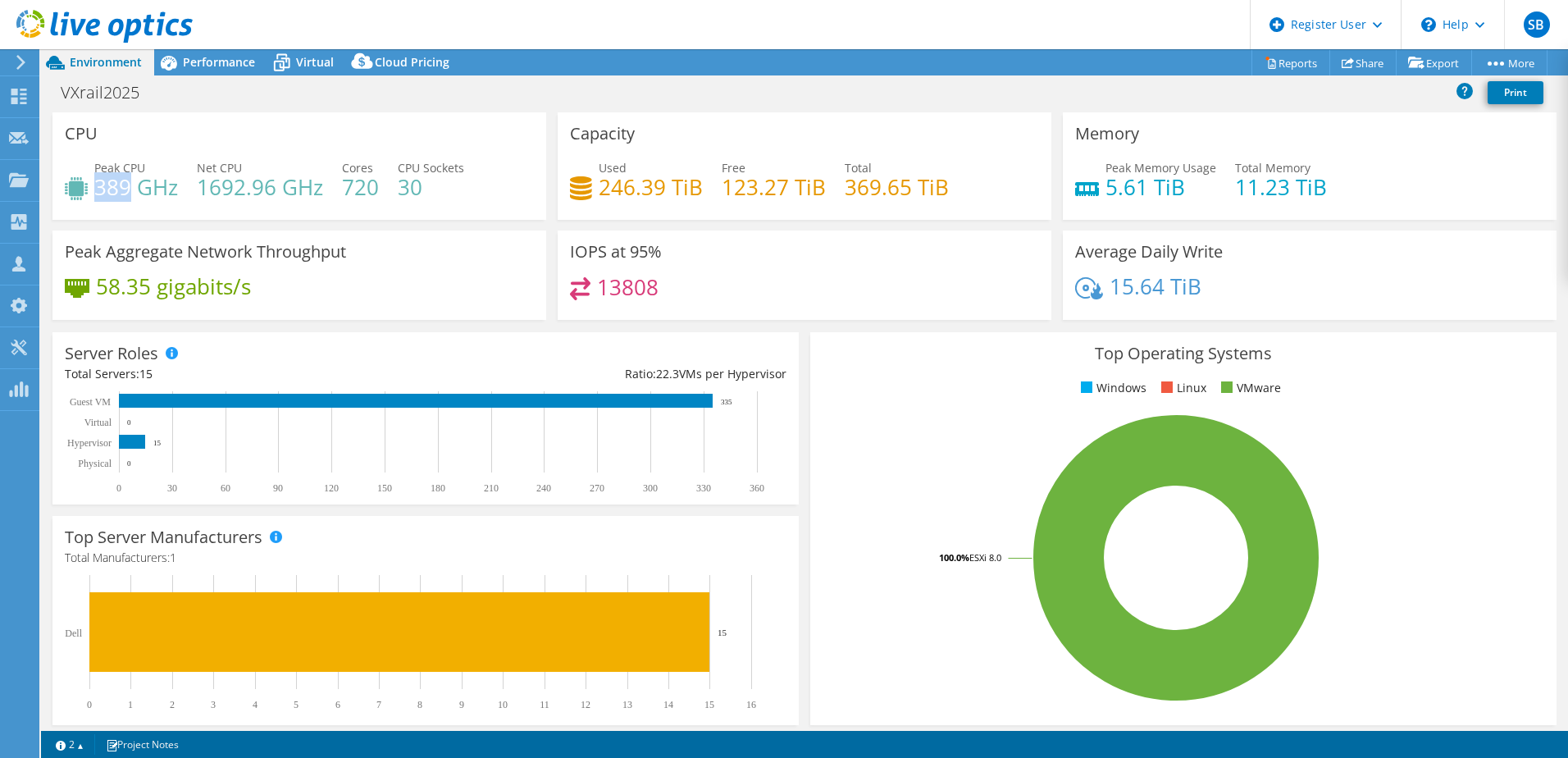
drag, startPoint x: 97, startPoint y: 192, endPoint x: 131, endPoint y: 192, distance: 34.0
click at [131, 192] on h4 "389 GHz" at bounding box center [136, 187] width 84 height 18
copy h4 "389"
click at [201, 67] on span "Performance" at bounding box center [219, 62] width 72 height 16
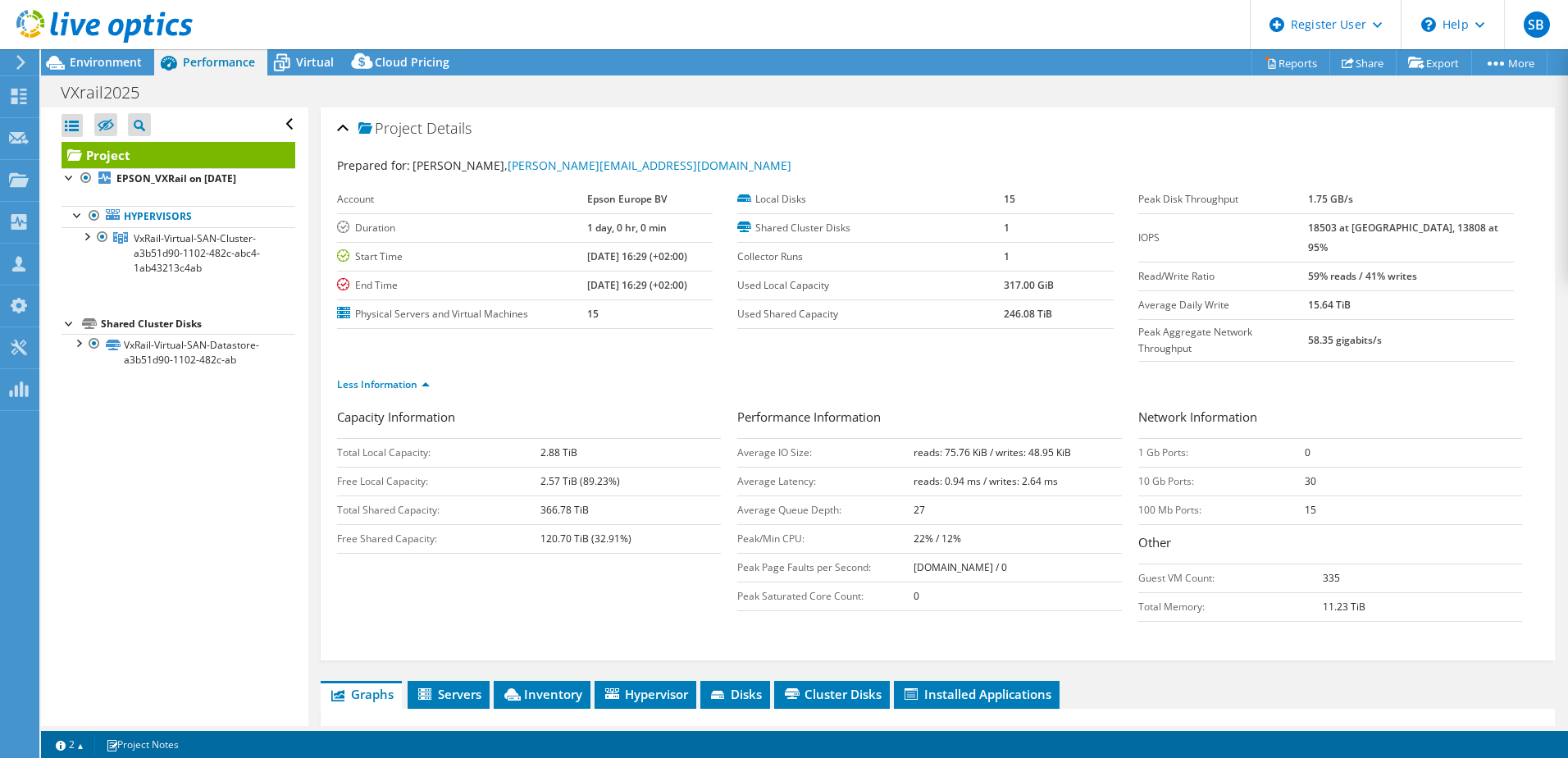
click at [97, 54] on div at bounding box center [96, 27] width 192 height 55
click at [95, 62] on span "Environment" at bounding box center [106, 62] width 72 height 16
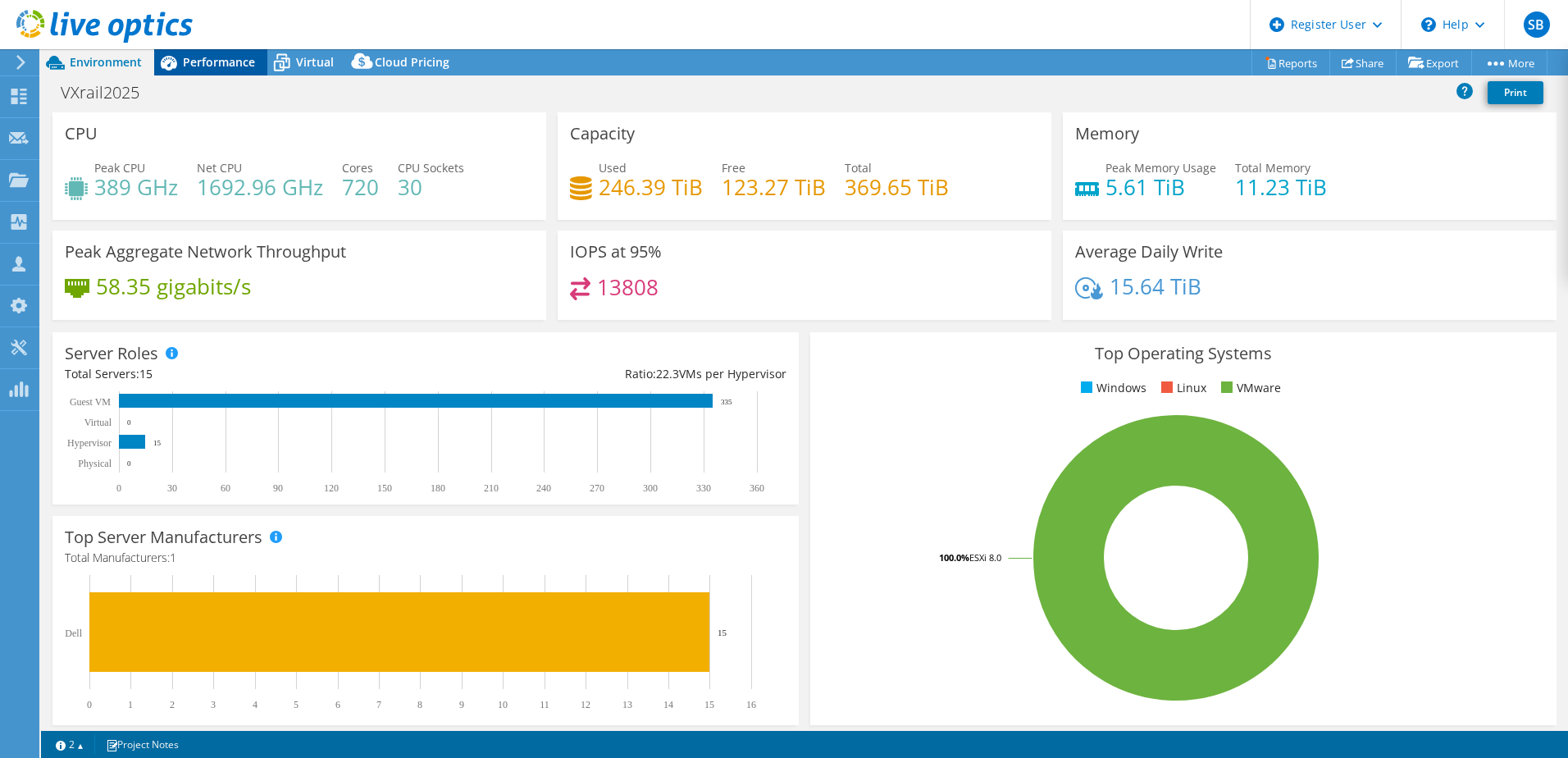
click at [213, 64] on span "Performance" at bounding box center [219, 62] width 72 height 16
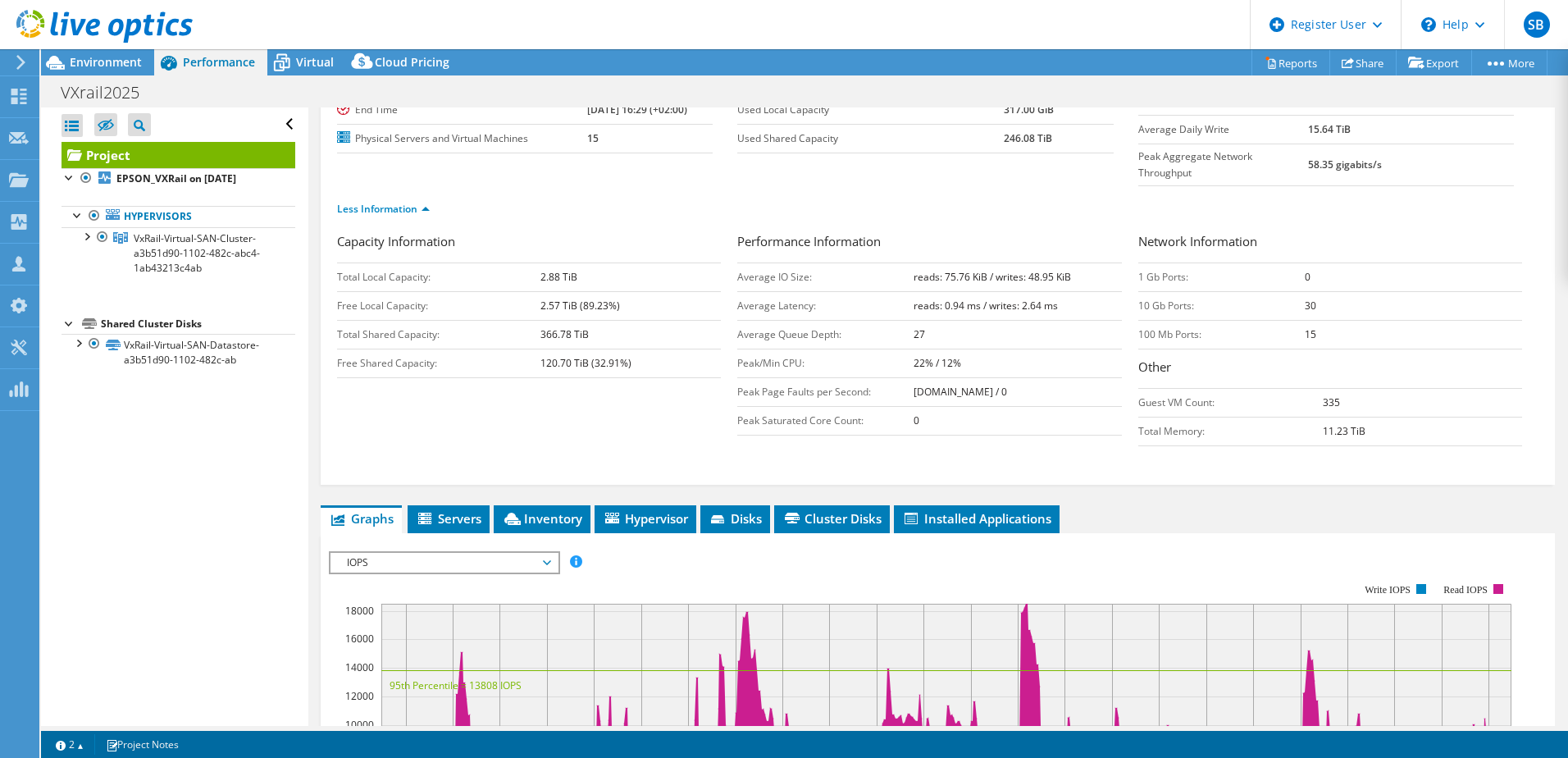
scroll to position [246, 0]
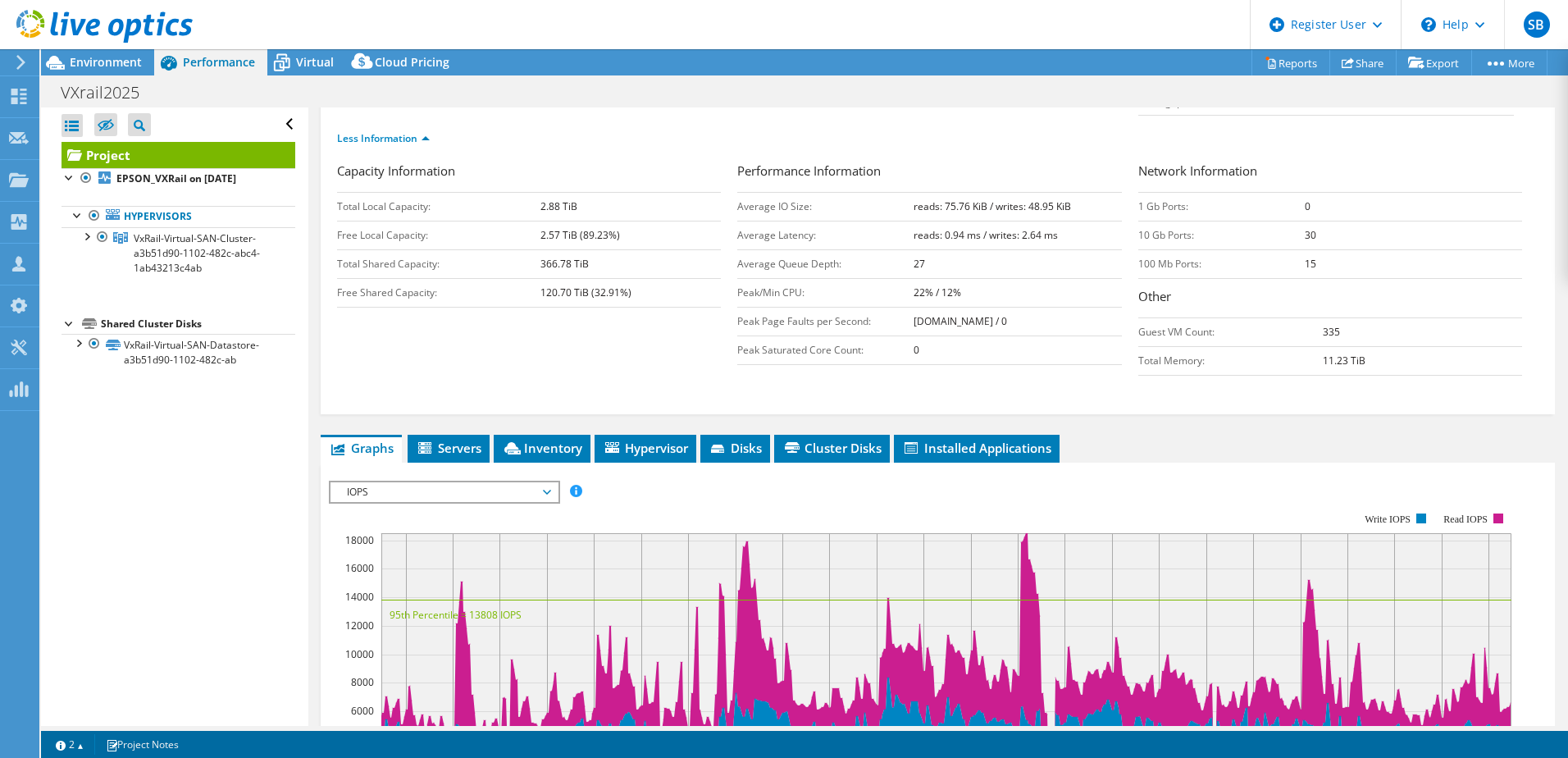
click at [450, 491] on rect at bounding box center [920, 654] width 1183 height 328
click at [456, 483] on span "IOPS" at bounding box center [444, 492] width 210 height 20
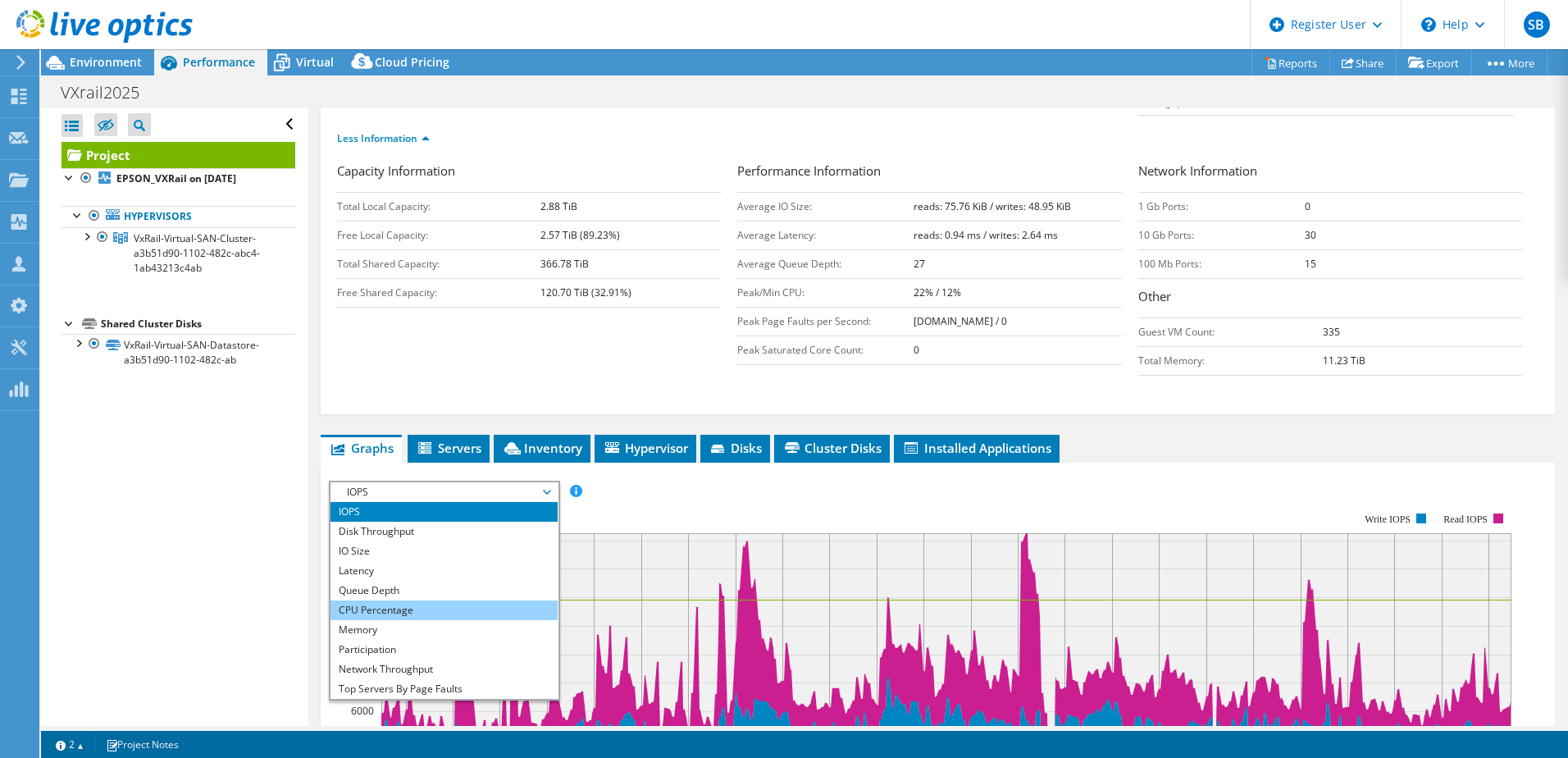
click at [423, 600] on li "CPU Percentage" at bounding box center [444, 610] width 227 height 20
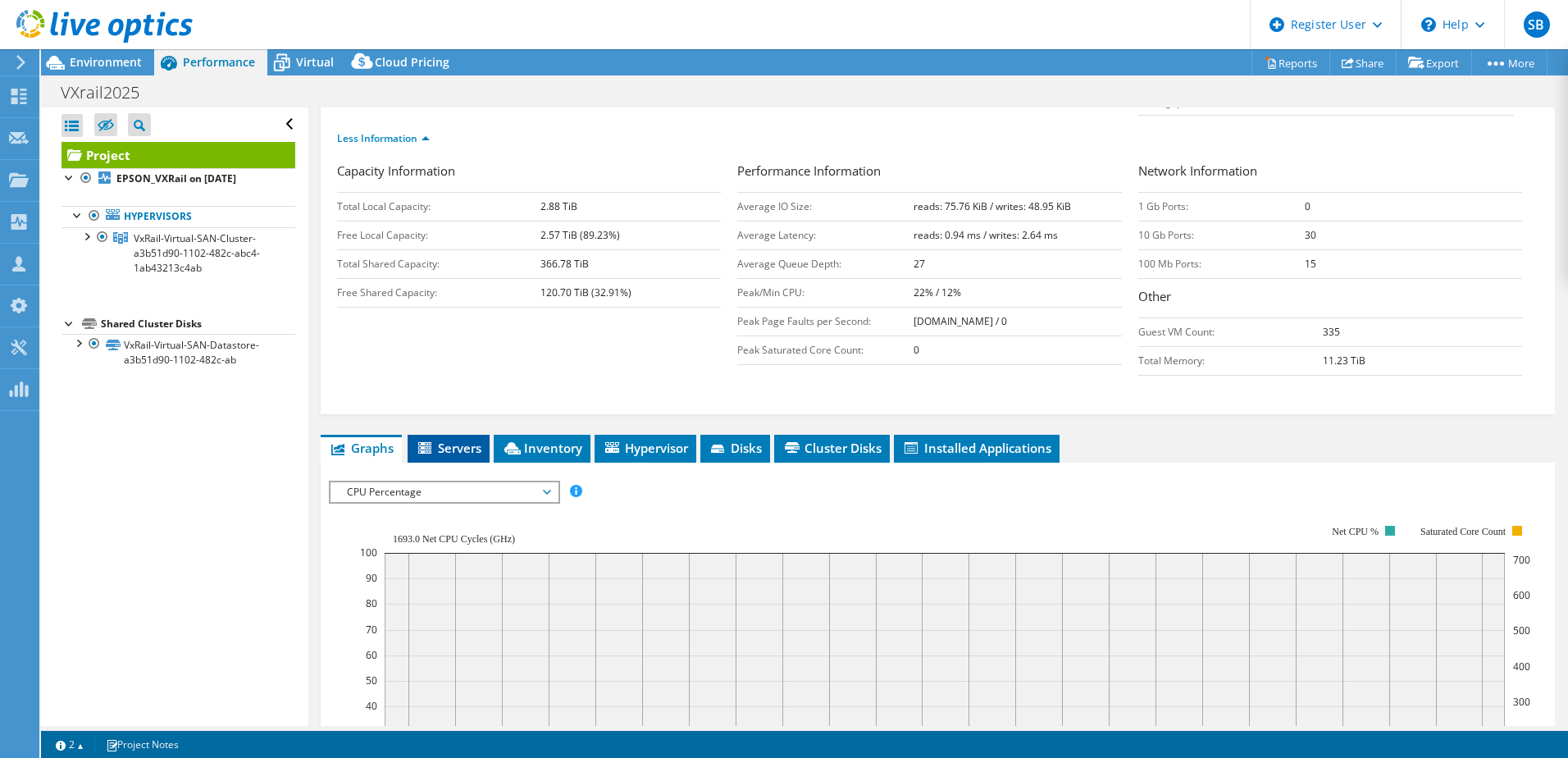
click at [460, 435] on li "Servers" at bounding box center [449, 449] width 82 height 28
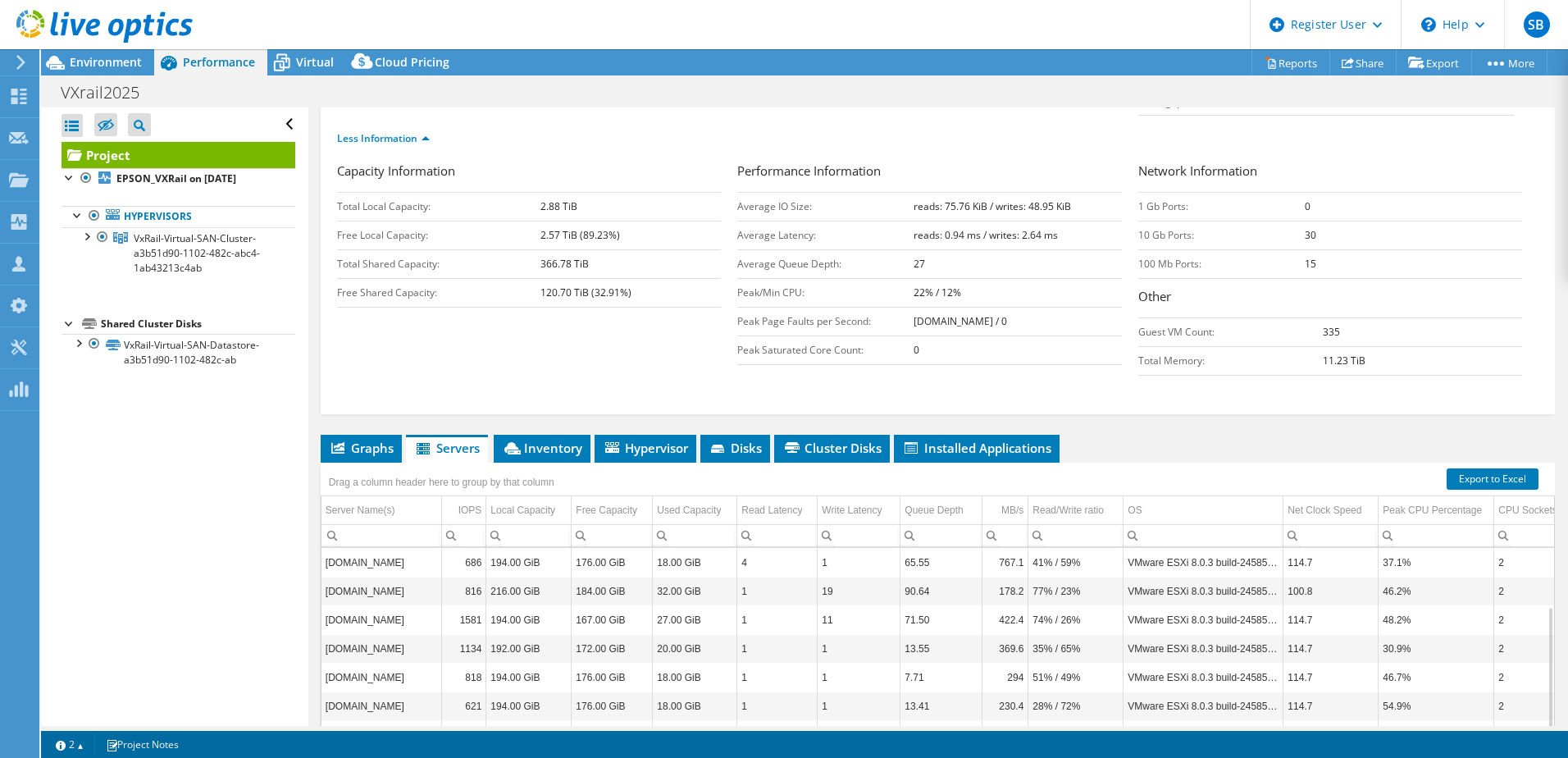
scroll to position [328, 0]
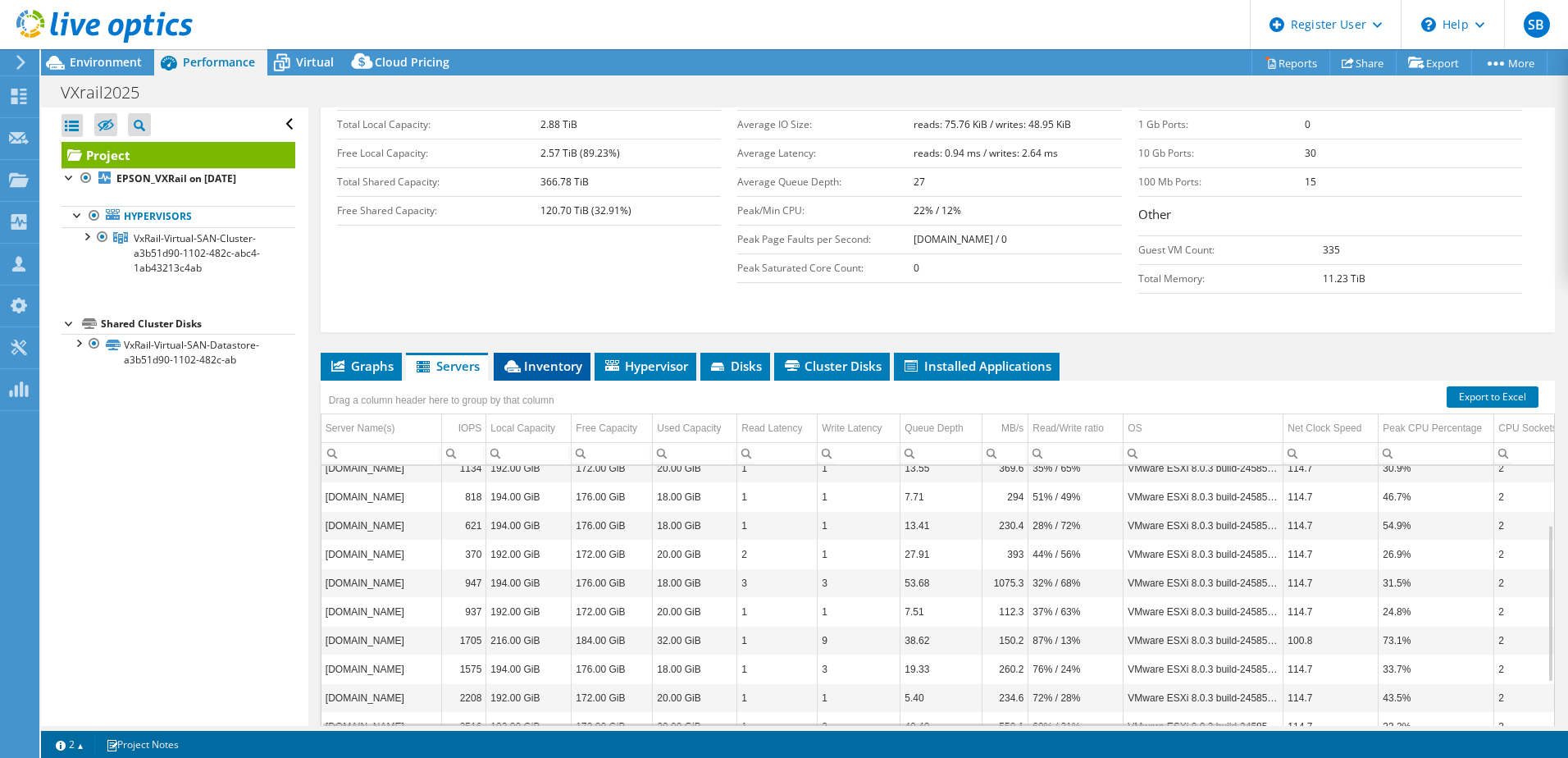
click at [520, 360] on icon at bounding box center [513, 366] width 16 height 12
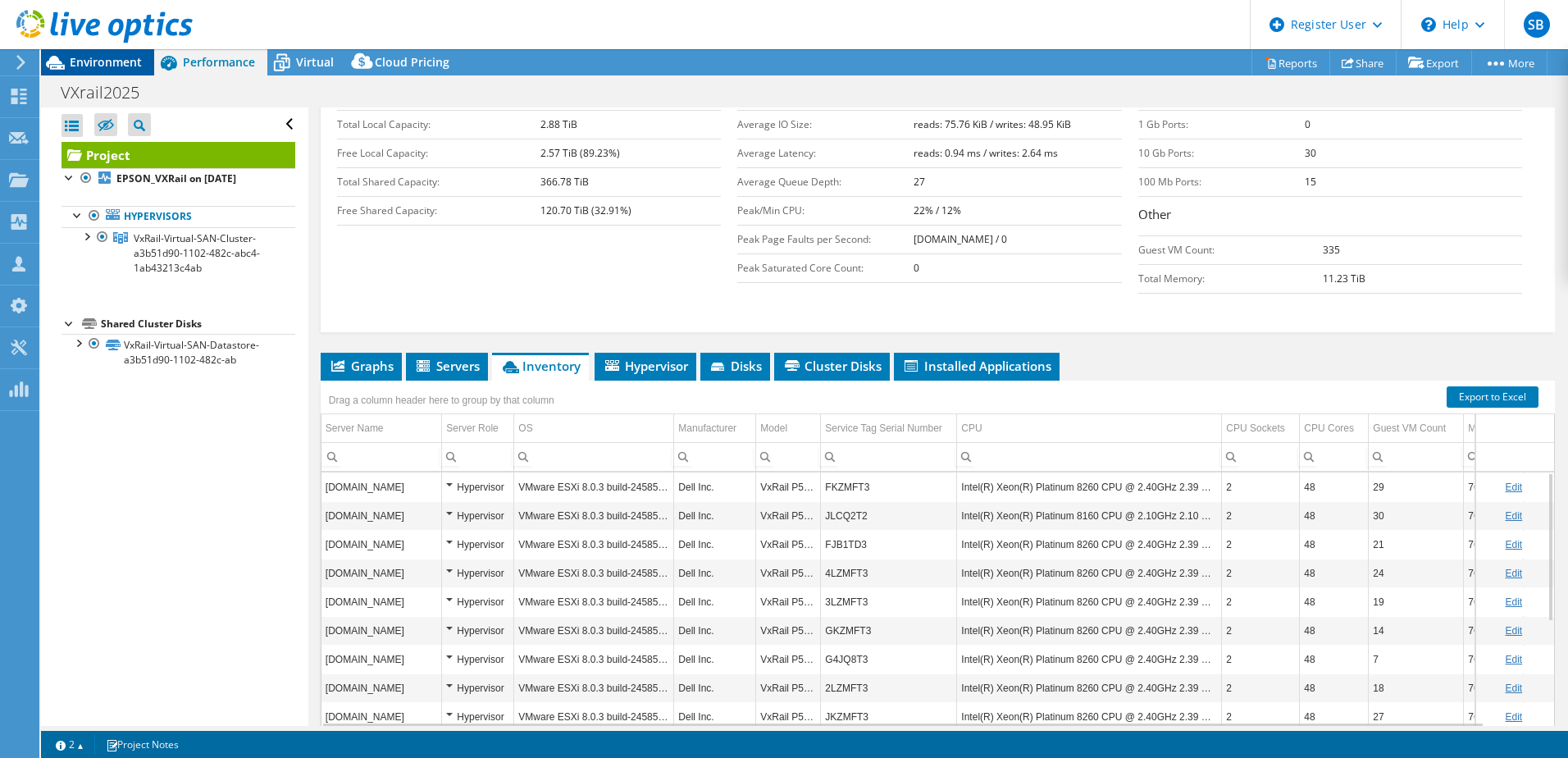
click at [113, 55] on span "Environment" at bounding box center [106, 62] width 72 height 16
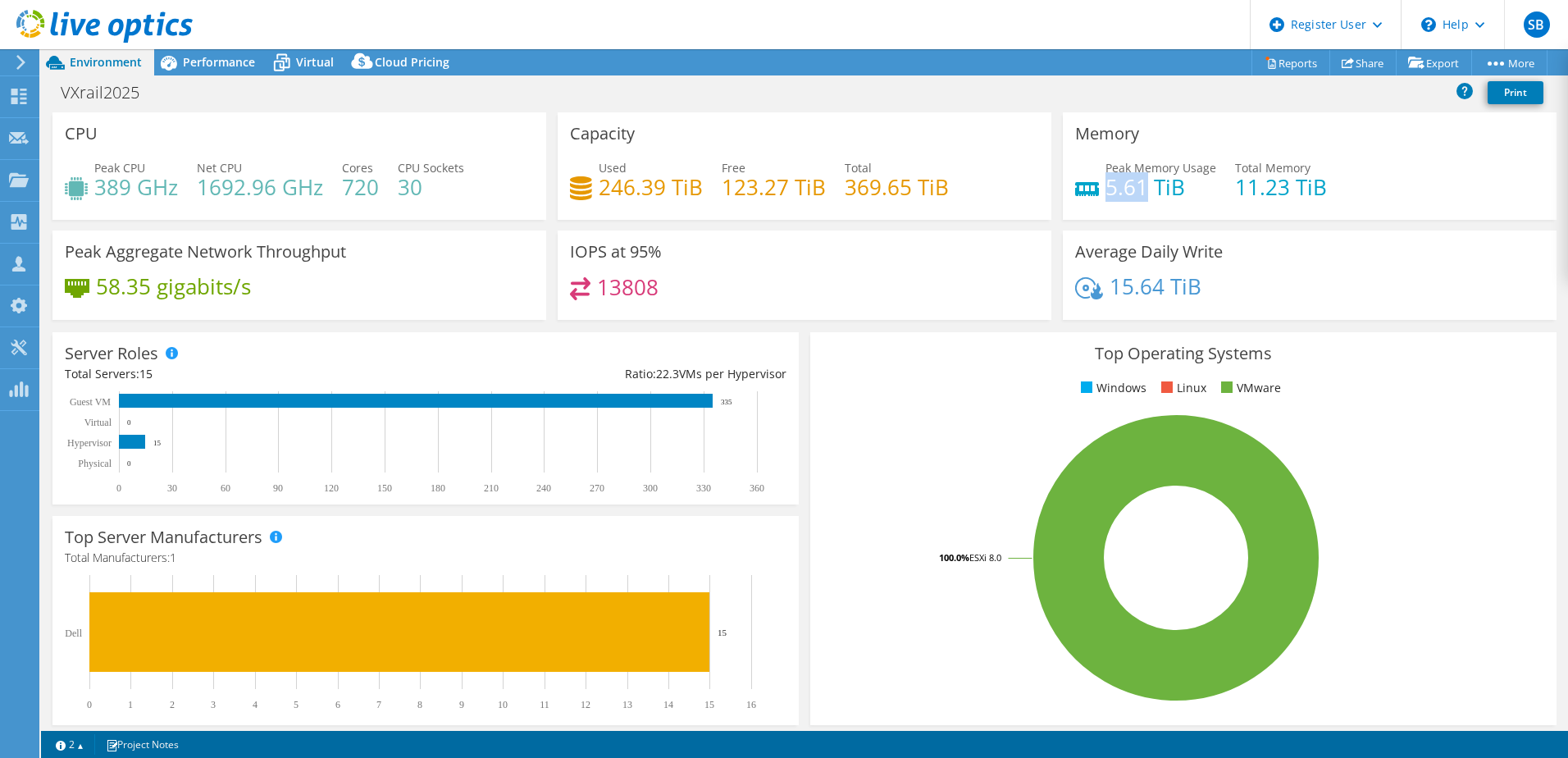
drag, startPoint x: 1103, startPoint y: 188, endPoint x: 1136, endPoint y: 187, distance: 33.0
click at [1136, 187] on h4 "5.61 TiB" at bounding box center [1161, 187] width 111 height 18
copy h4 "5.61"
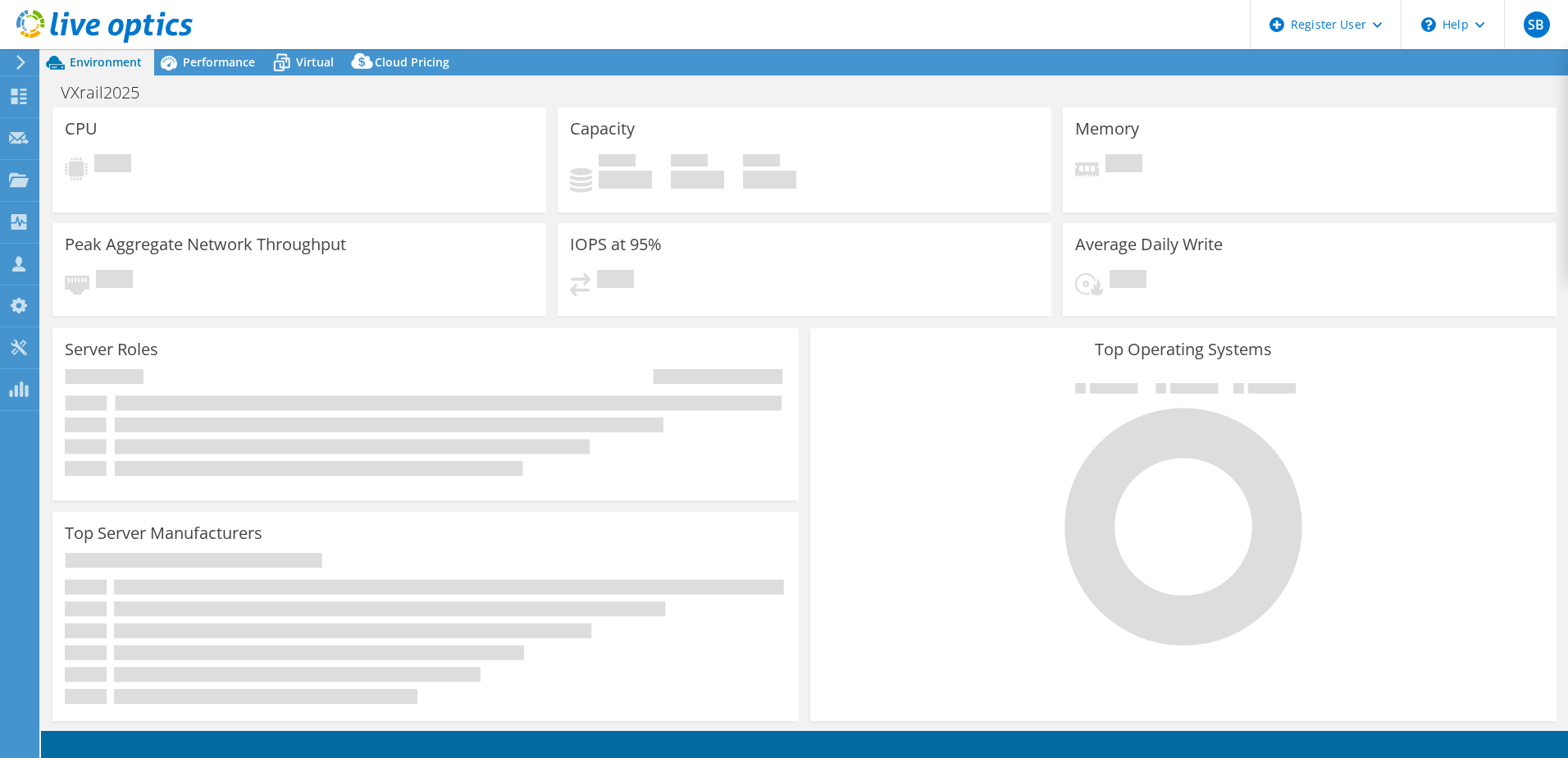
click at [1159, 188] on div "Pending" at bounding box center [1310, 173] width 469 height 39
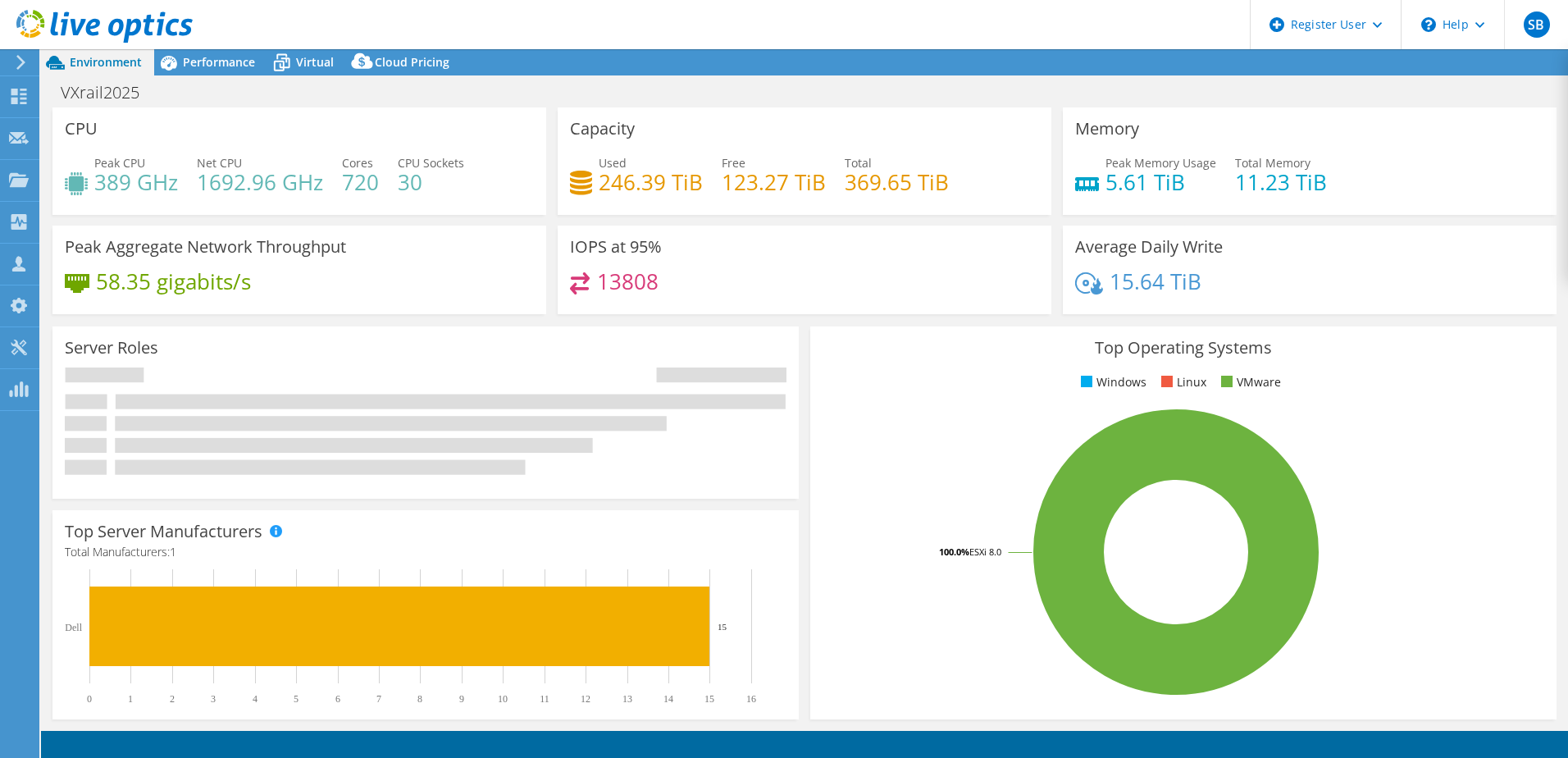
select select "EUFrankfurt"
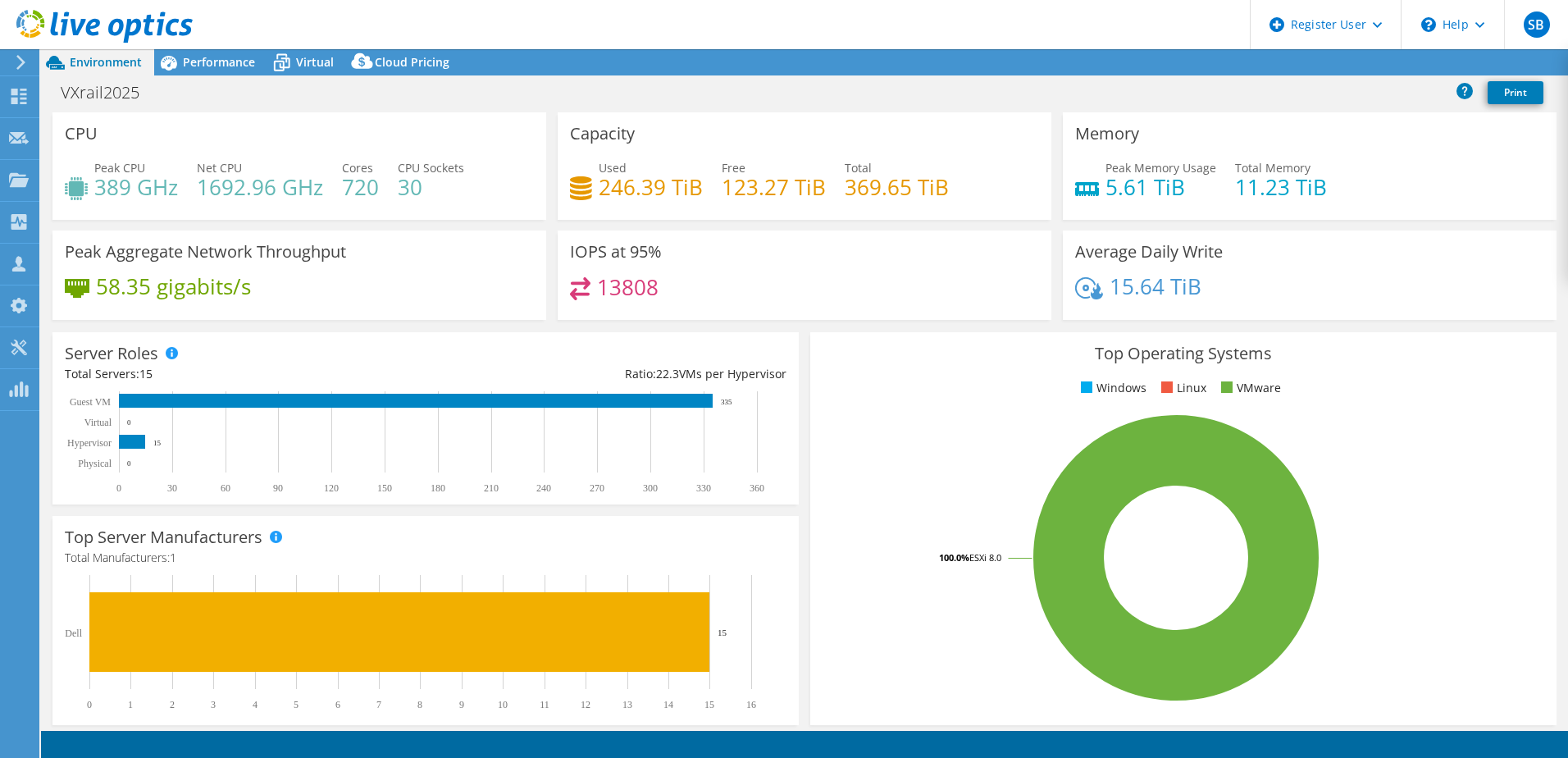
select select "EUR"
drag, startPoint x: 1229, startPoint y: 189, endPoint x: 1321, endPoint y: 185, distance: 92.1
click at [1321, 185] on div "Peak Memory Usage 5.61 TiB Total Memory 11.23 TiB" at bounding box center [1310, 186] width 469 height 53
copy h4 "11.23 TiB"
click at [206, 62] on span "Performance" at bounding box center [219, 62] width 72 height 16
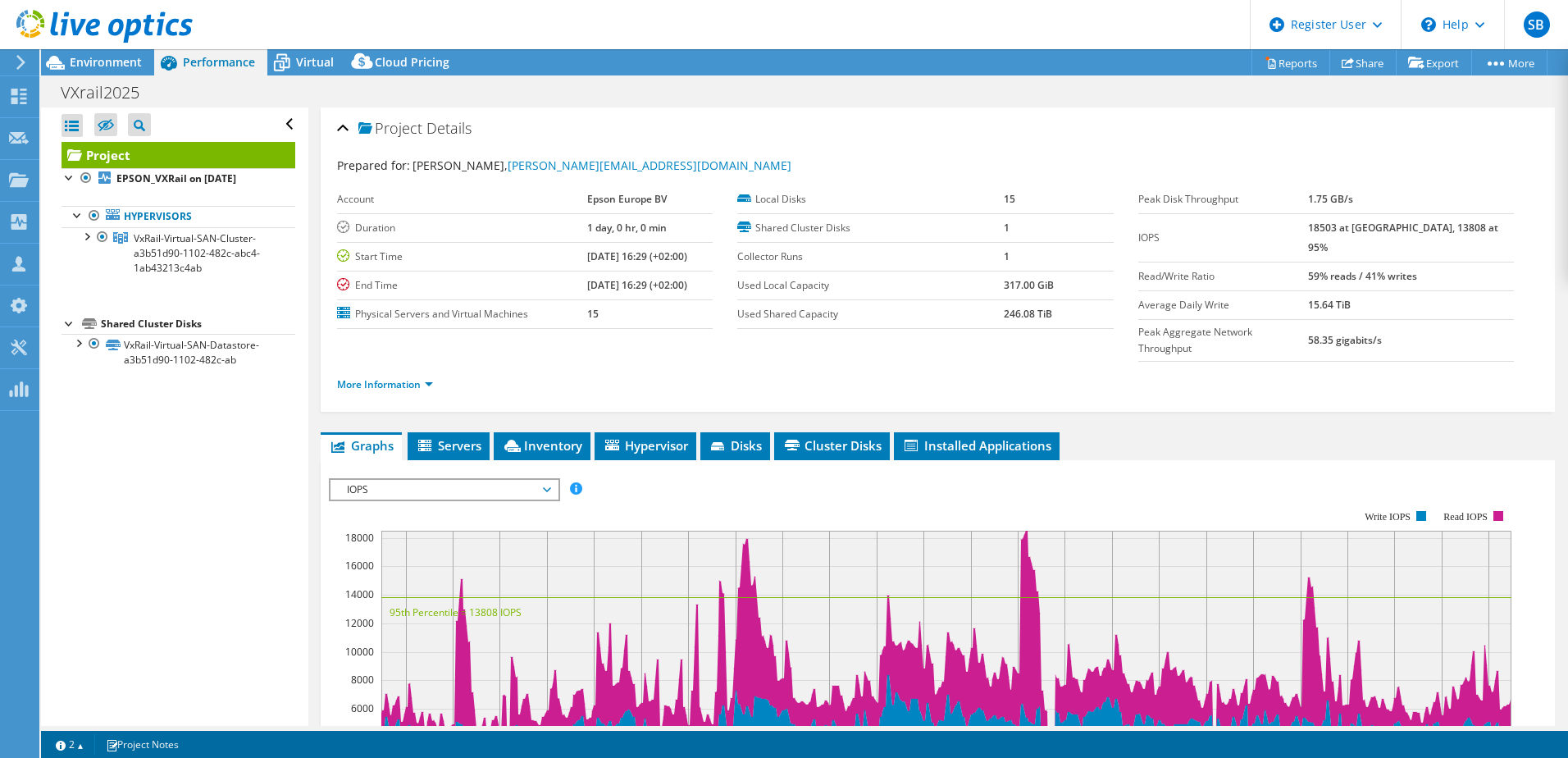
click at [464, 480] on span "IOPS" at bounding box center [444, 490] width 210 height 20
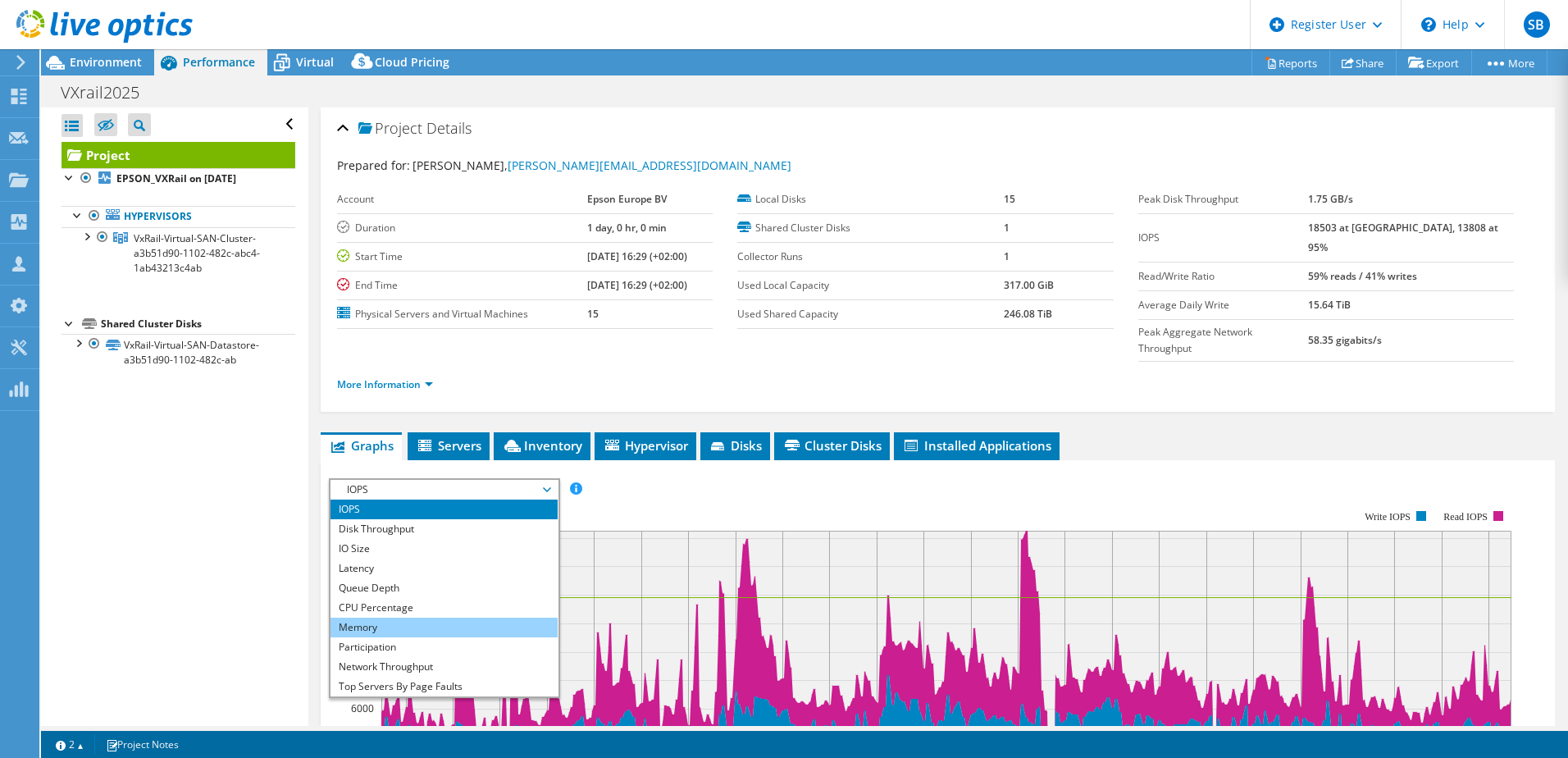
click at [432, 617] on li "Memory" at bounding box center [444, 627] width 227 height 20
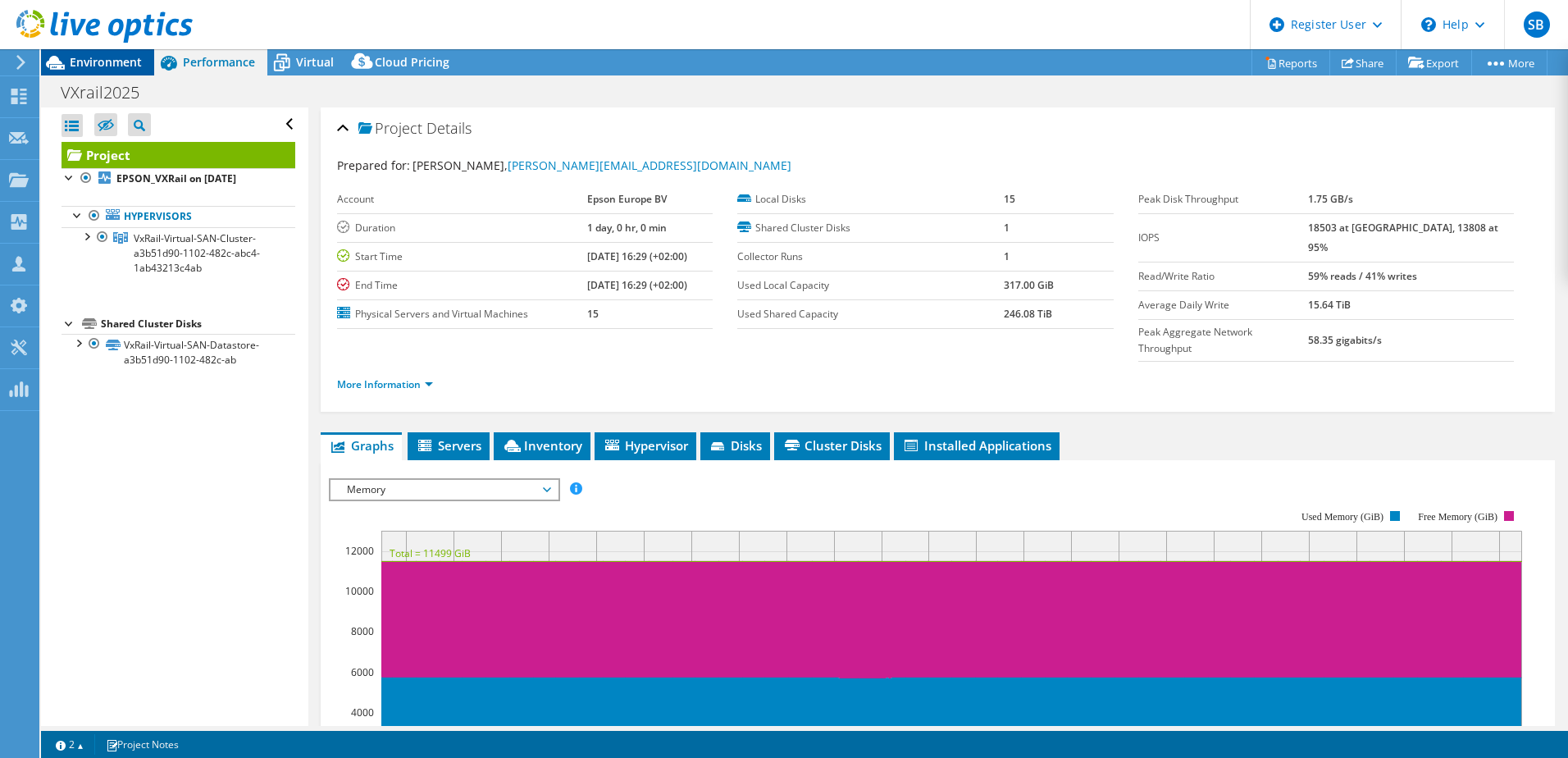
click at [119, 62] on span "Environment" at bounding box center [106, 62] width 72 height 16
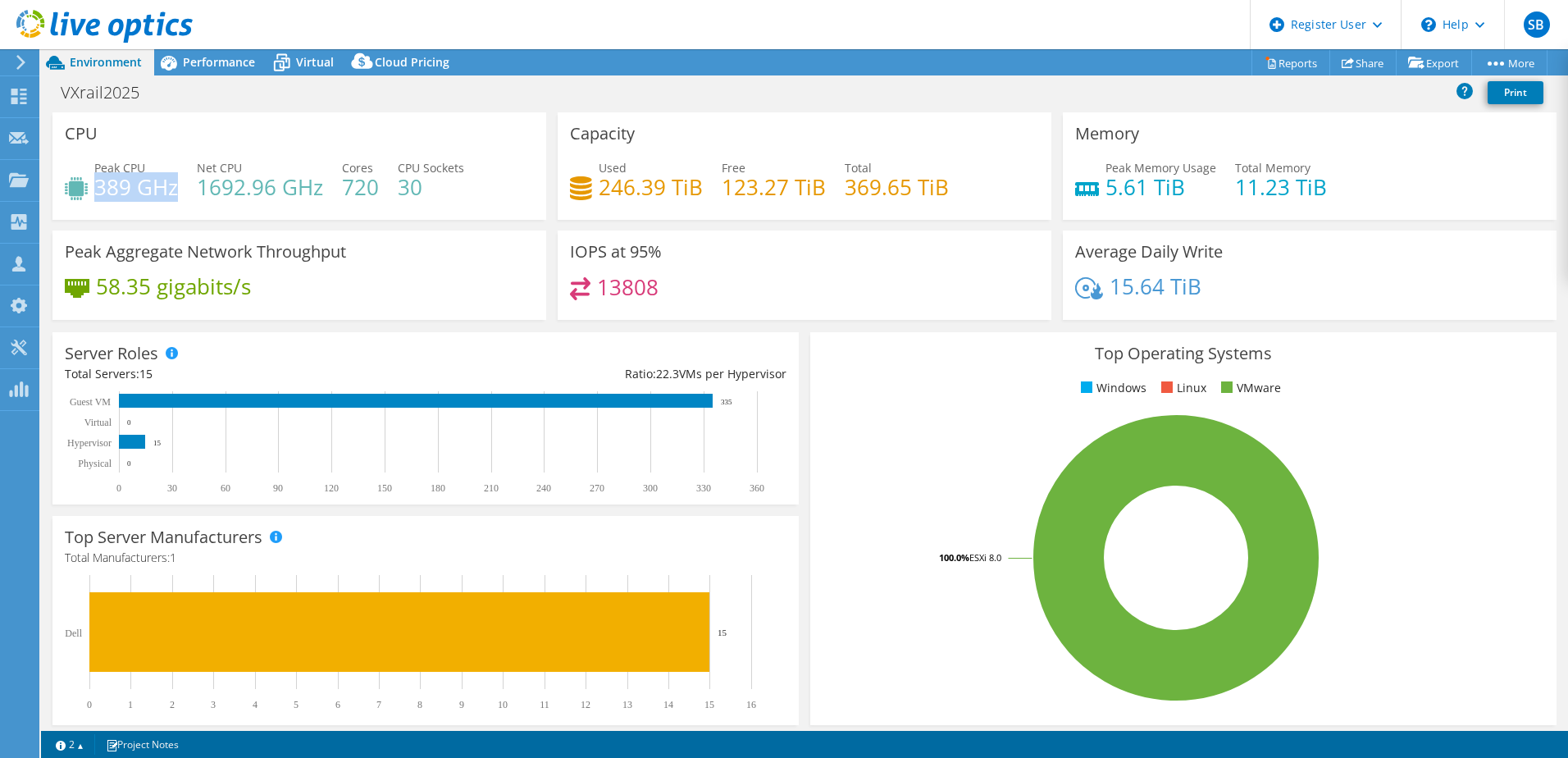
drag, startPoint x: 95, startPoint y: 190, endPoint x: 175, endPoint y: 190, distance: 80.0
click at [175, 190] on h4 "389 GHz" at bounding box center [136, 187] width 84 height 18
drag, startPoint x: 175, startPoint y: 190, endPoint x: 192, endPoint y: 199, distance: 19.2
click at [191, 199] on div "Peak CPU 389 GHz Net CPU 1692.96 GHz Cores 720 CPU Sockets 30" at bounding box center [299, 186] width 469 height 53
drag, startPoint x: 201, startPoint y: 186, endPoint x: 322, endPoint y: 196, distance: 121.4
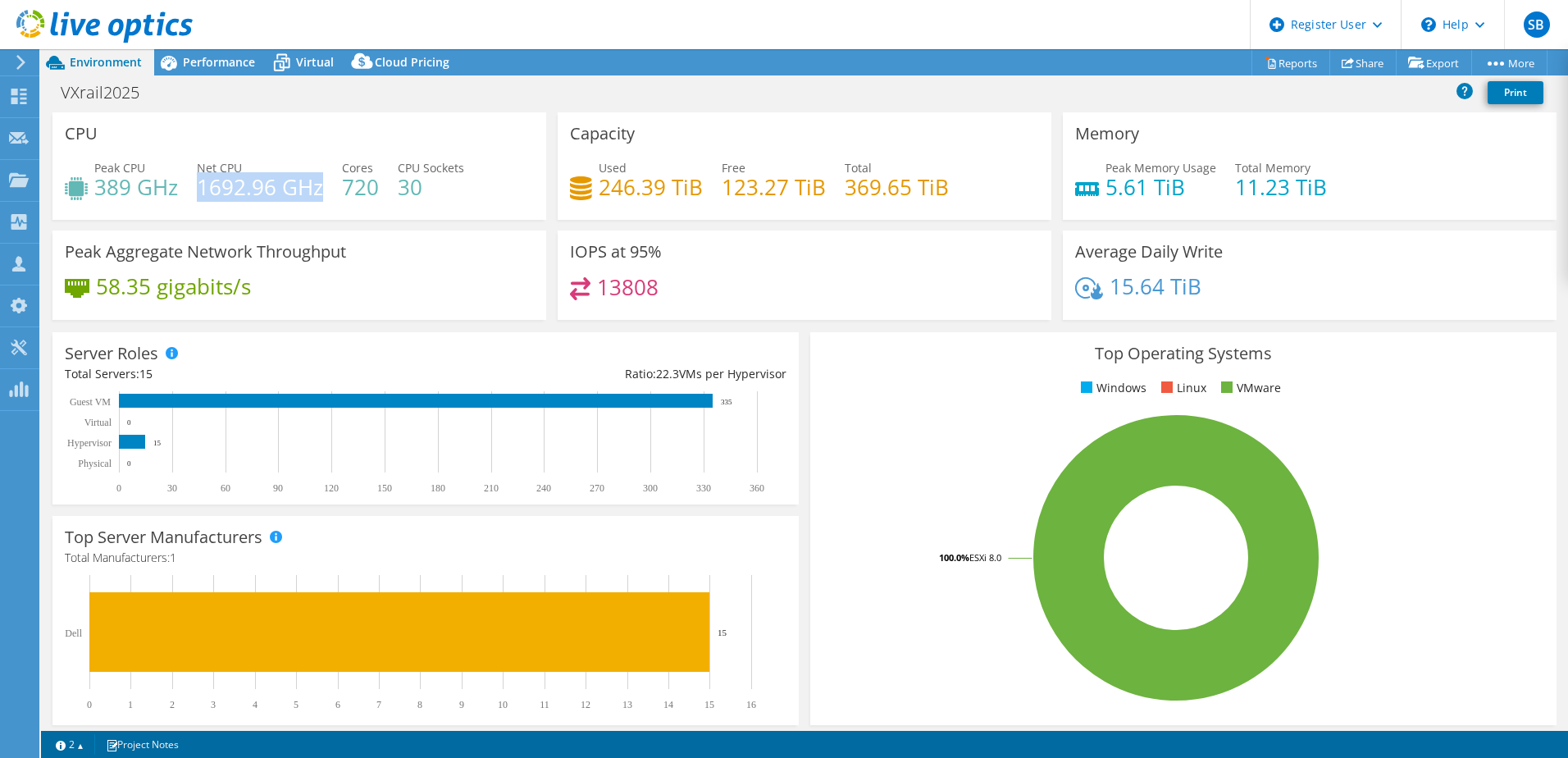
click at [321, 187] on h4 "1692.96 GHz" at bounding box center [260, 187] width 127 height 18
drag, startPoint x: 322, startPoint y: 196, endPoint x: 327, endPoint y: 215, distance: 19.6
click at [327, 215] on div "CPU Peak CPU 389 GHz Net CPU 1692.96 GHz Cores 720 CPU Sockets 30" at bounding box center [299, 166] width 494 height 108
drag, startPoint x: 99, startPoint y: 186, endPoint x: 192, endPoint y: 193, distance: 93.3
click at [195, 191] on div "Peak CPU 389 GHz Net CPU 1692.96 GHz Cores 720 CPU Sockets 30" at bounding box center [299, 186] width 469 height 53
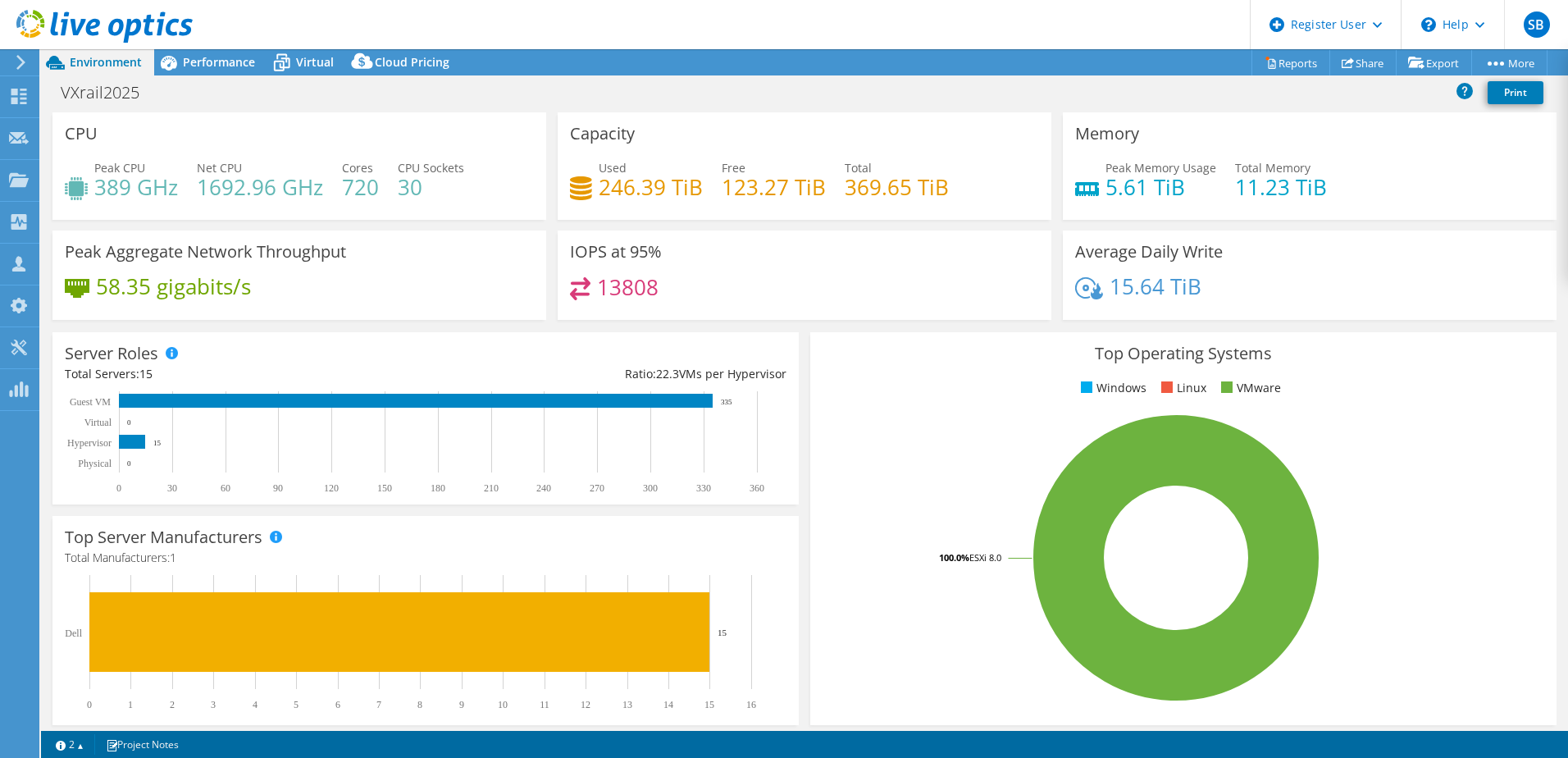
click at [545, 229] on div "CPU Peak CPU 389 GHz Net CPU 1692.96 GHz Cores 720 CPU Sockets 30" at bounding box center [299, 172] width 506 height 118
click at [437, 61] on span "Cloud Pricing" at bounding box center [412, 62] width 75 height 16
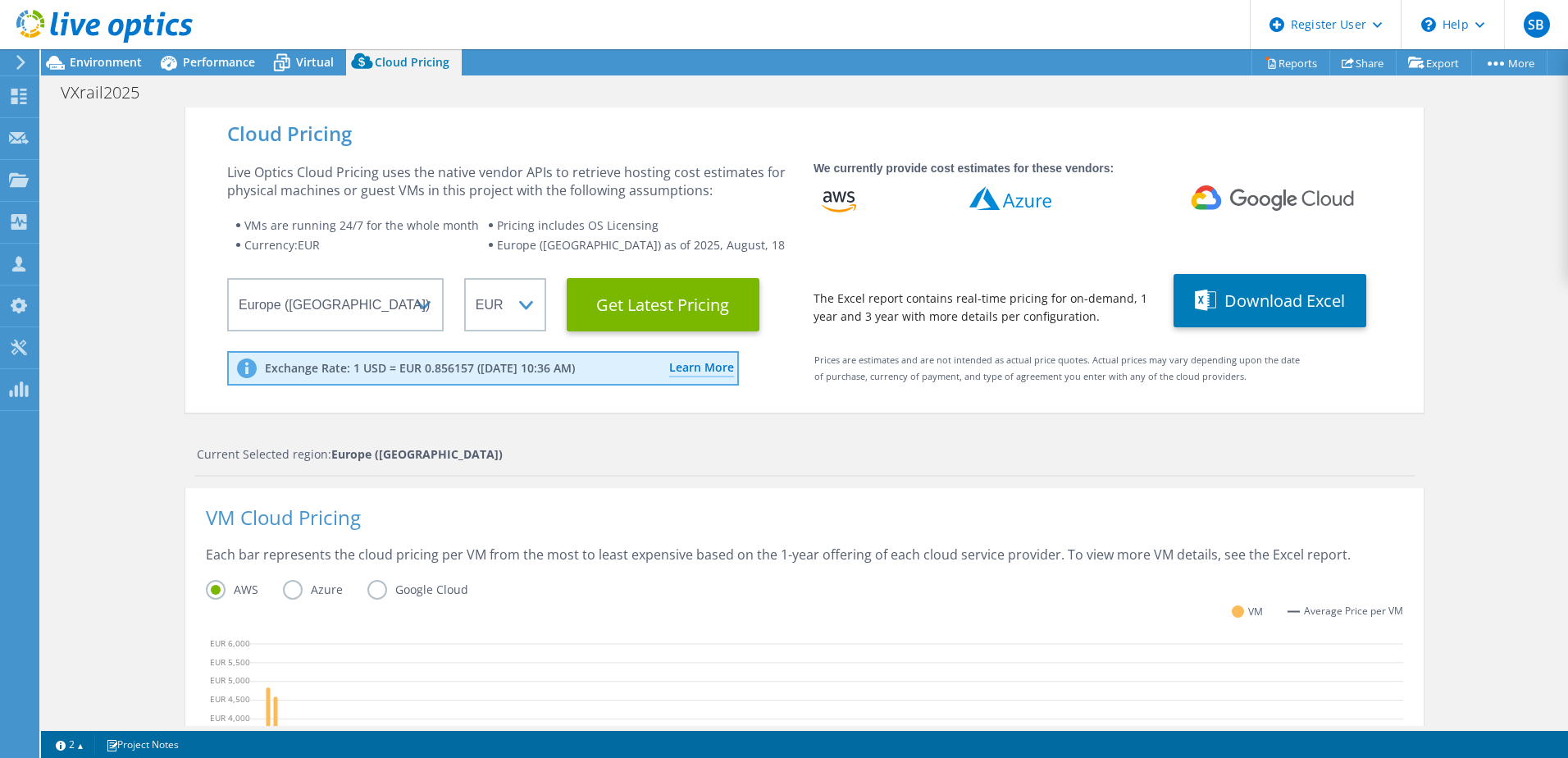
scroll to position [393, 0]
click at [677, 542] on div "VM Cloud Pricing" at bounding box center [804, 527] width 1197 height 37
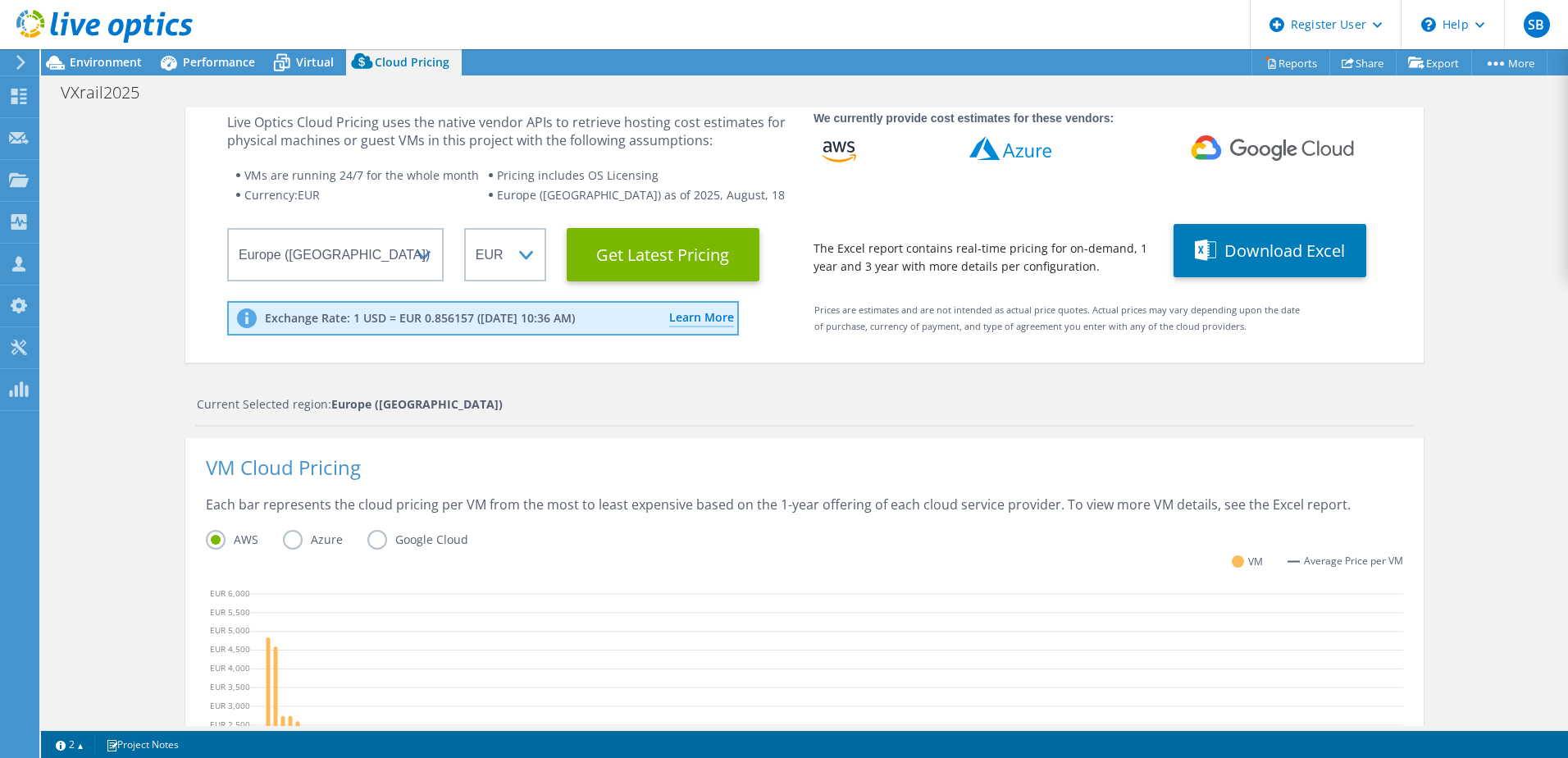
scroll to position [0, 0]
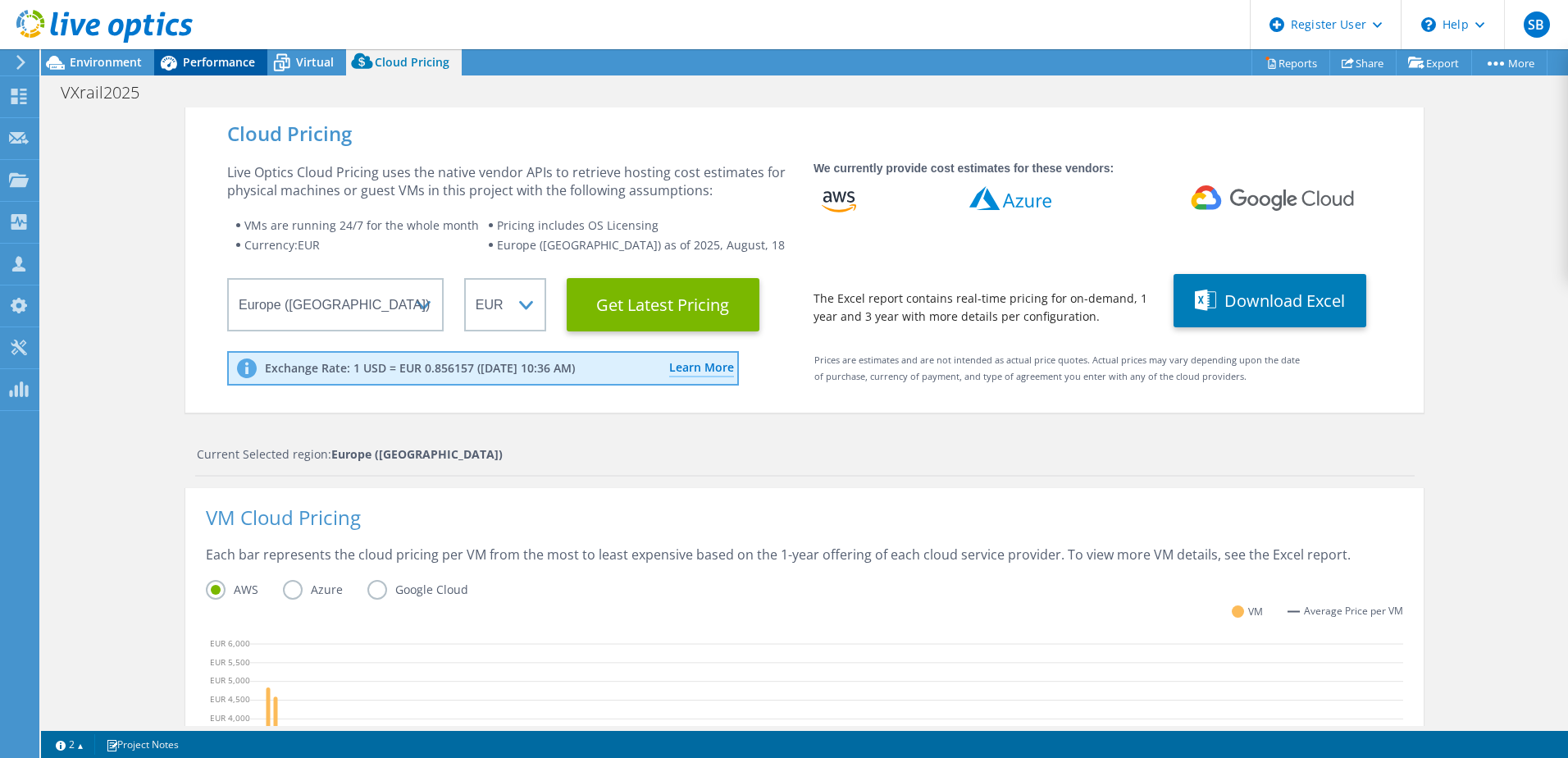
click at [174, 58] on icon at bounding box center [169, 62] width 29 height 29
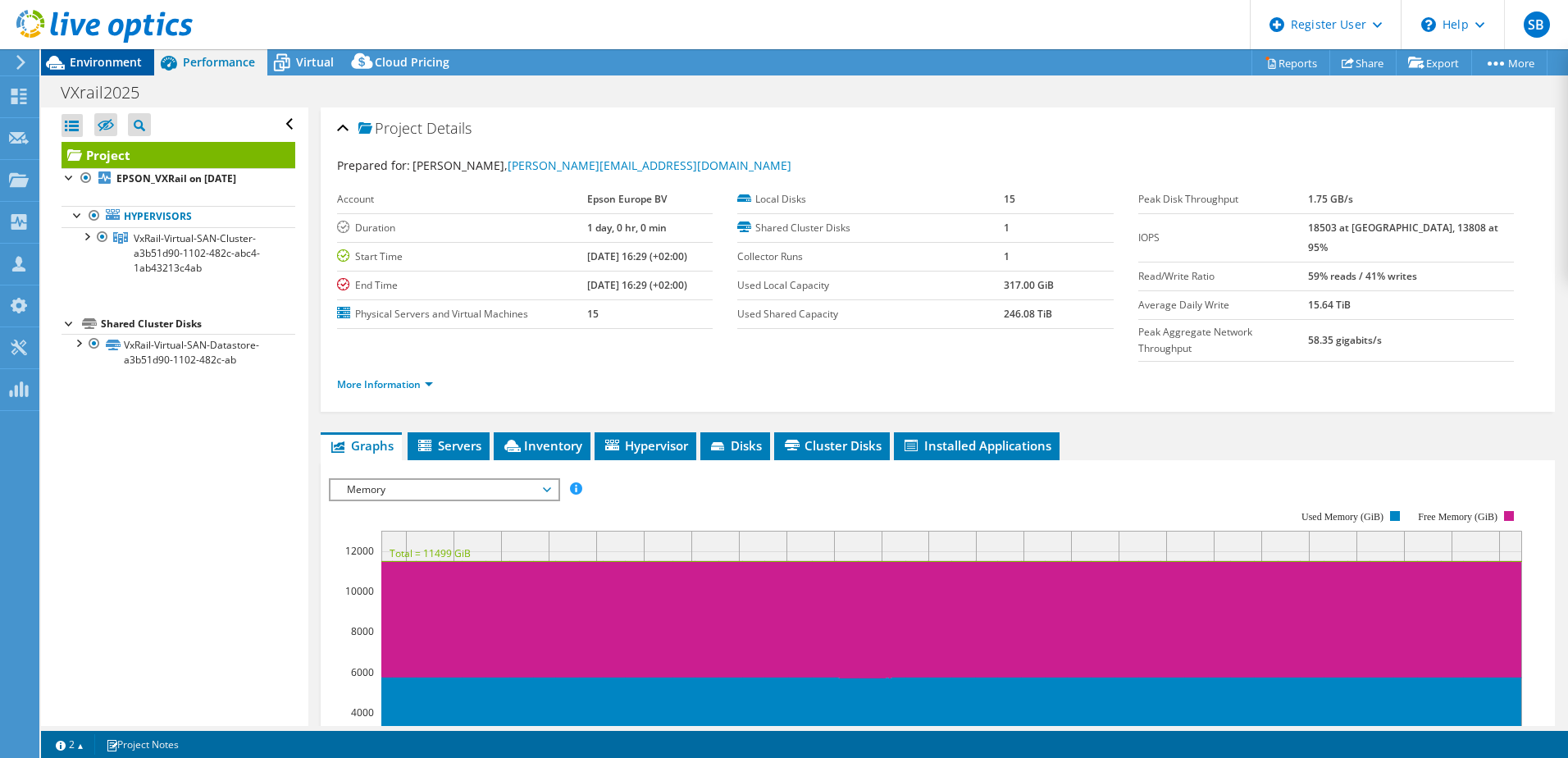
click at [111, 61] on span "Environment" at bounding box center [106, 62] width 72 height 16
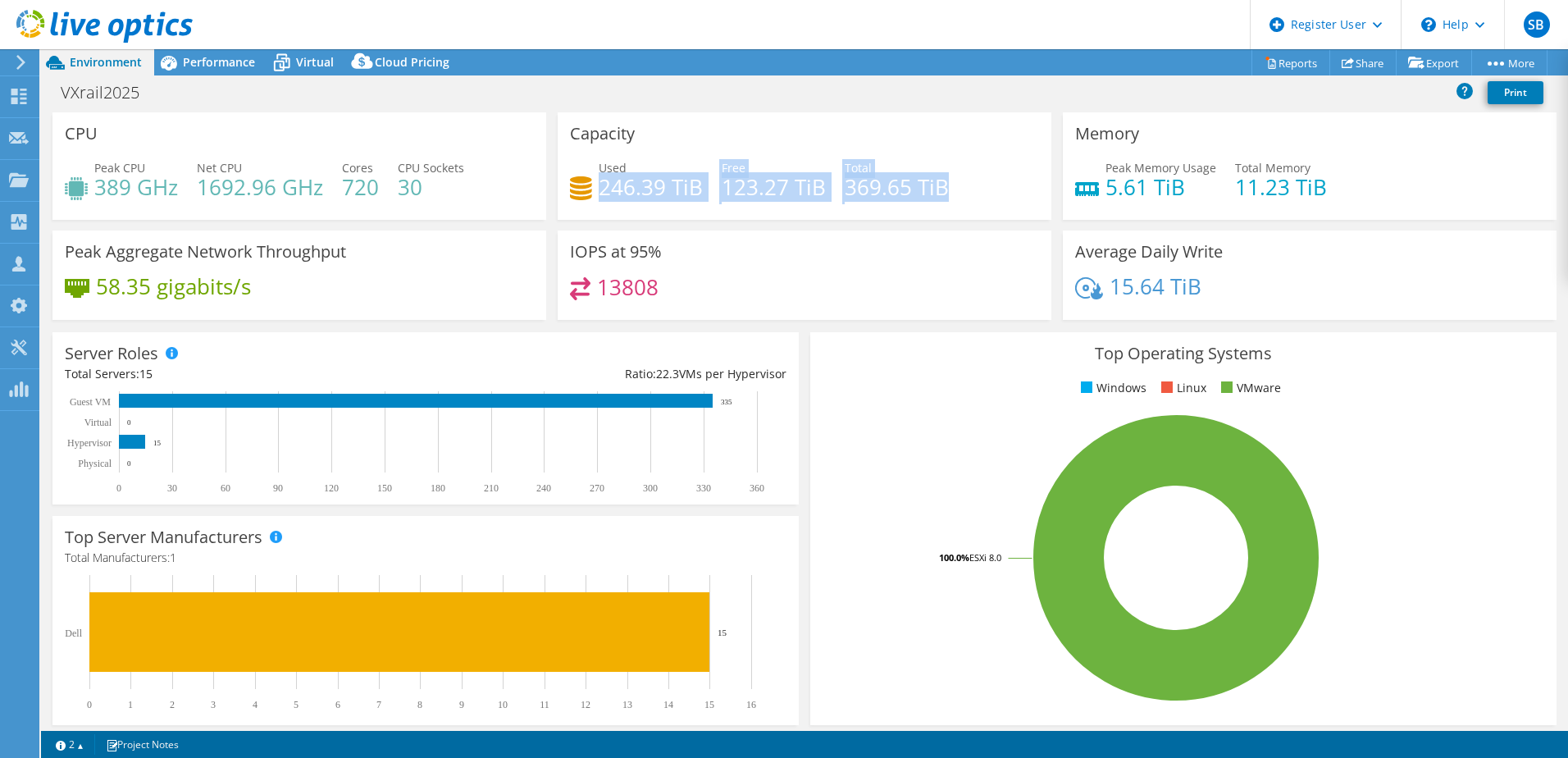
drag, startPoint x: 598, startPoint y: 187, endPoint x: 949, endPoint y: 181, distance: 351.1
click at [949, 181] on div "Used 246.39 TiB Free 123.27 TiB Total 369.65 TiB" at bounding box center [804, 186] width 469 height 53
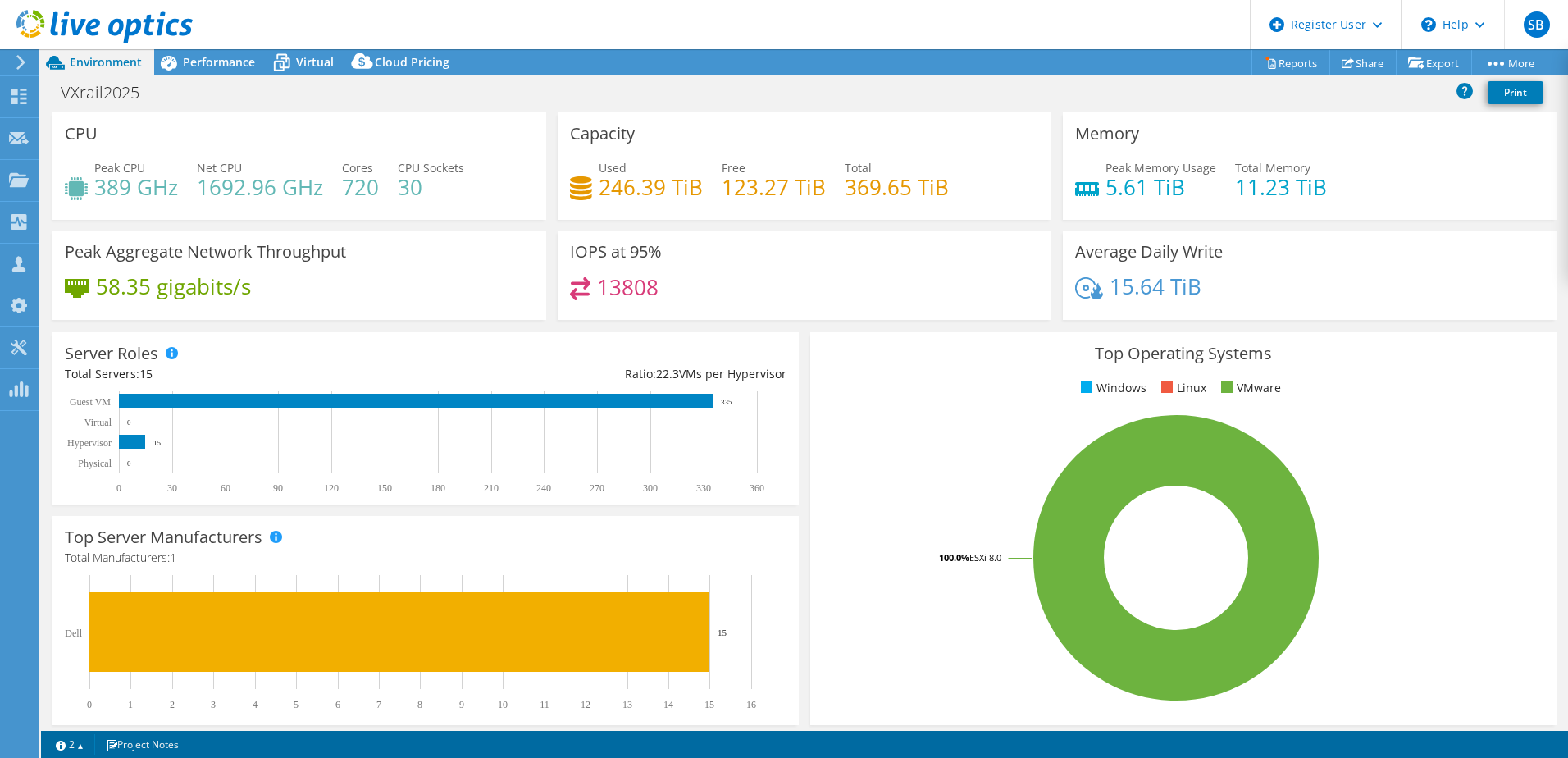
drag, startPoint x: 949, startPoint y: 182, endPoint x: 949, endPoint y: 191, distance: 9.0
click at [949, 191] on div "Used 246.39 TiB Free 123.27 TiB Total 369.65 TiB" at bounding box center [804, 186] width 469 height 53
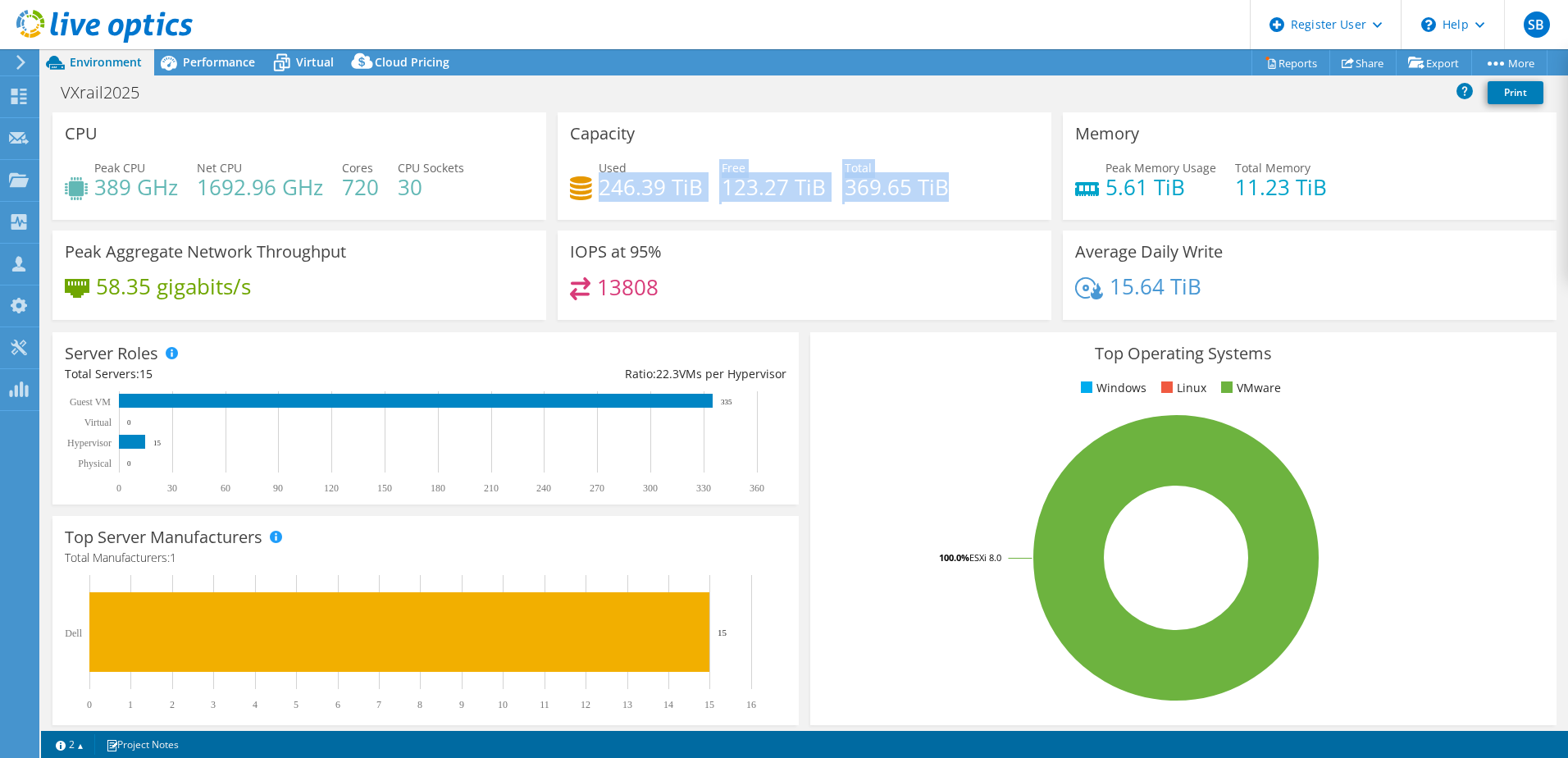
drag, startPoint x: 948, startPoint y: 193, endPoint x: 599, endPoint y: 188, distance: 349.0
click at [599, 188] on div "Used 246.39 TiB Free 123.27 TiB Total 369.65 TiB" at bounding box center [804, 186] width 469 height 53
click at [532, 244] on div "Peak Aggregate Network Throughput 58.35 gigabits/s" at bounding box center [299, 275] width 494 height 90
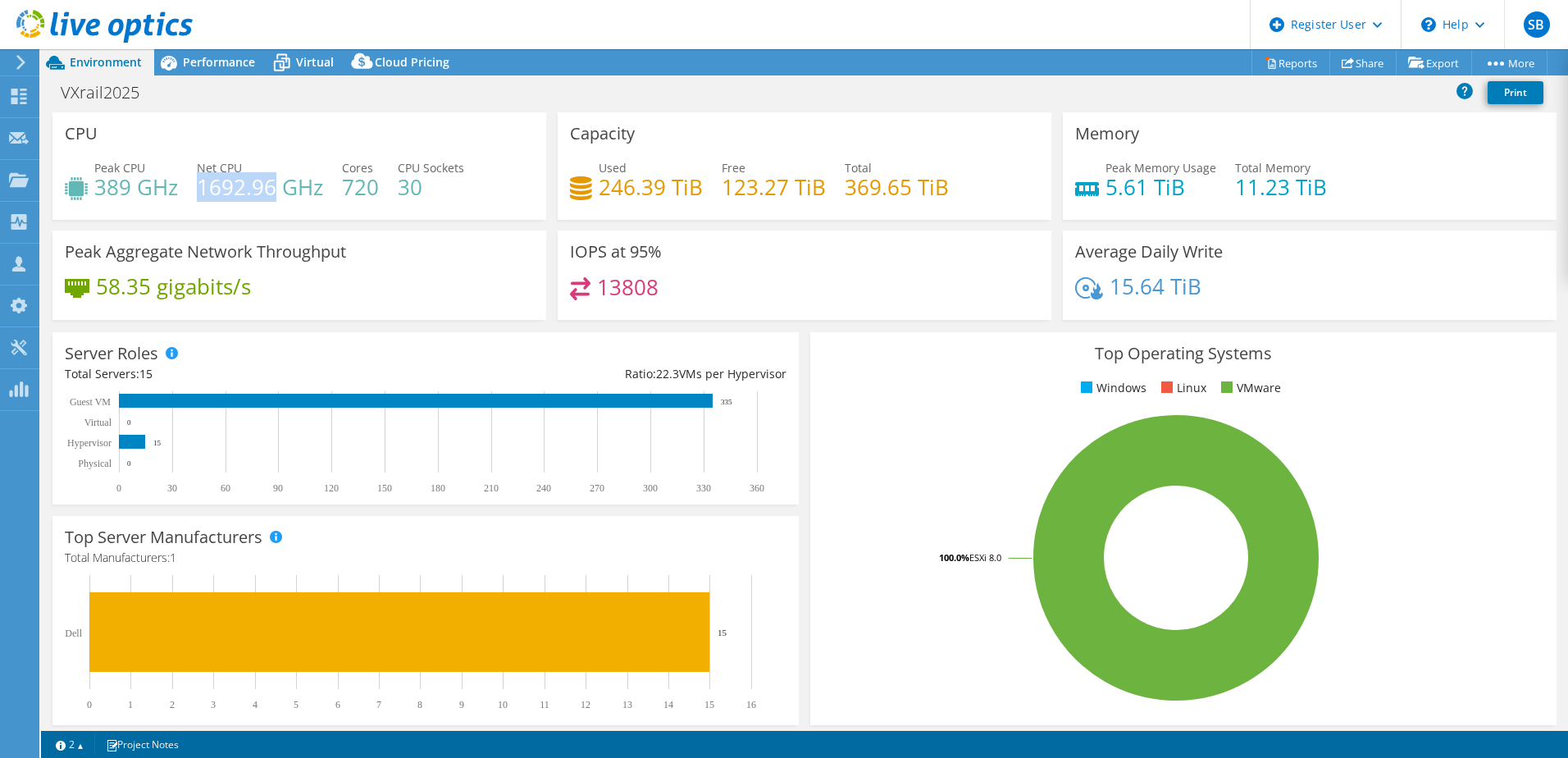
drag, startPoint x: 199, startPoint y: 190, endPoint x: 277, endPoint y: 192, distance: 78.0
click at [277, 190] on h4 "1692.96 GHz" at bounding box center [260, 187] width 127 height 18
drag, startPoint x: 277, startPoint y: 192, endPoint x: 256, endPoint y: 206, distance: 25.2
click at [256, 206] on div "Peak CPU 389 GHz Net CPU 1692.96 GHz Cores 720 CPU Sockets 30" at bounding box center [299, 186] width 469 height 53
drag, startPoint x: 200, startPoint y: 189, endPoint x: 273, endPoint y: 195, distance: 73.2
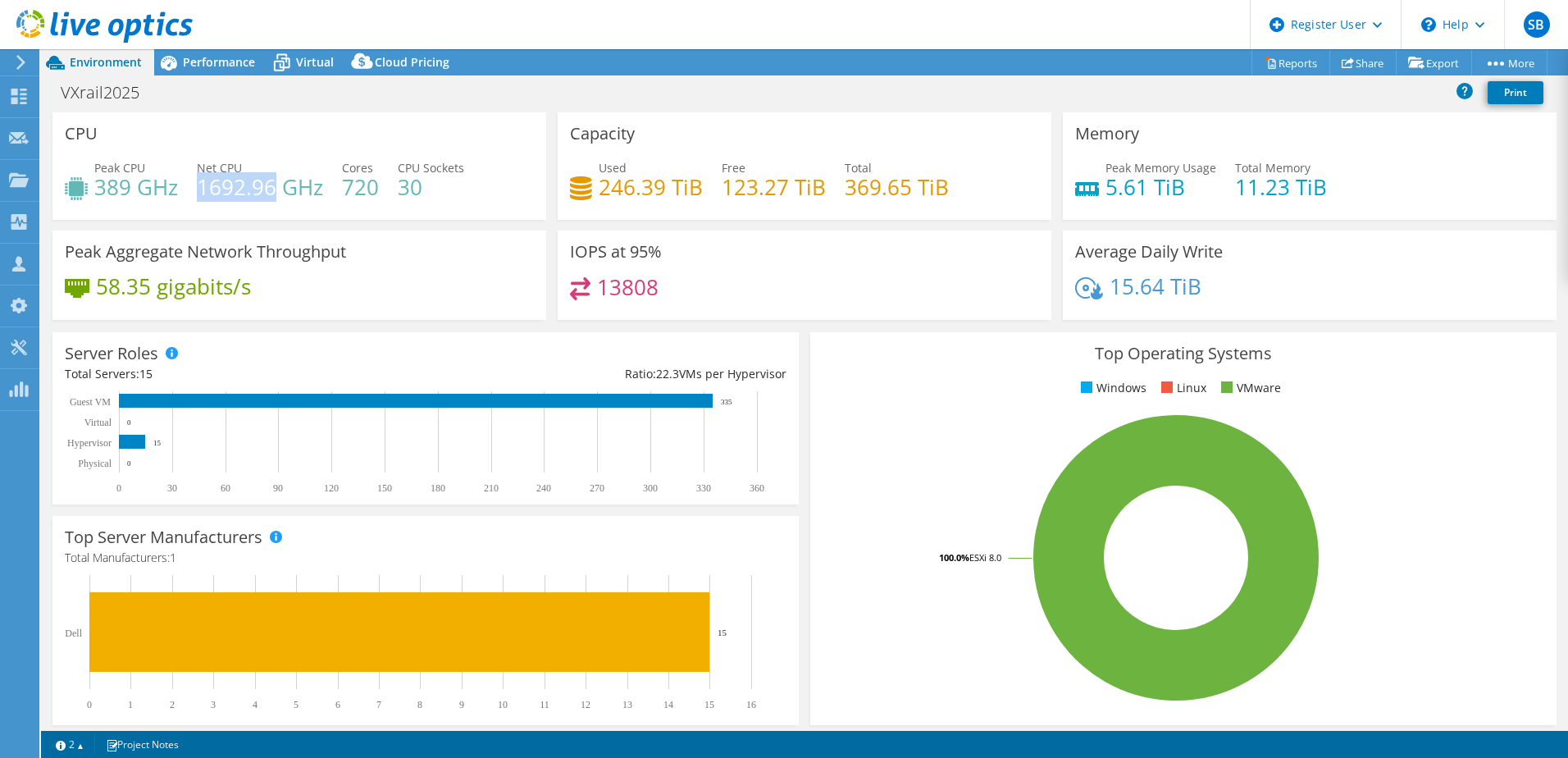
click at [273, 195] on h4 "1692.96 GHz" at bounding box center [260, 187] width 127 height 18
drag, startPoint x: 97, startPoint y: 181, endPoint x: 135, endPoint y: 195, distance: 40.5
click at [135, 195] on h4 "389 GHz" at bounding box center [136, 187] width 84 height 18
drag, startPoint x: 135, startPoint y: 195, endPoint x: 246, endPoint y: 205, distance: 111.4
click at [246, 205] on div "Peak CPU 389 GHz Net CPU 1692.96 GHz Cores 720 CPU Sockets 30" at bounding box center [299, 186] width 469 height 53
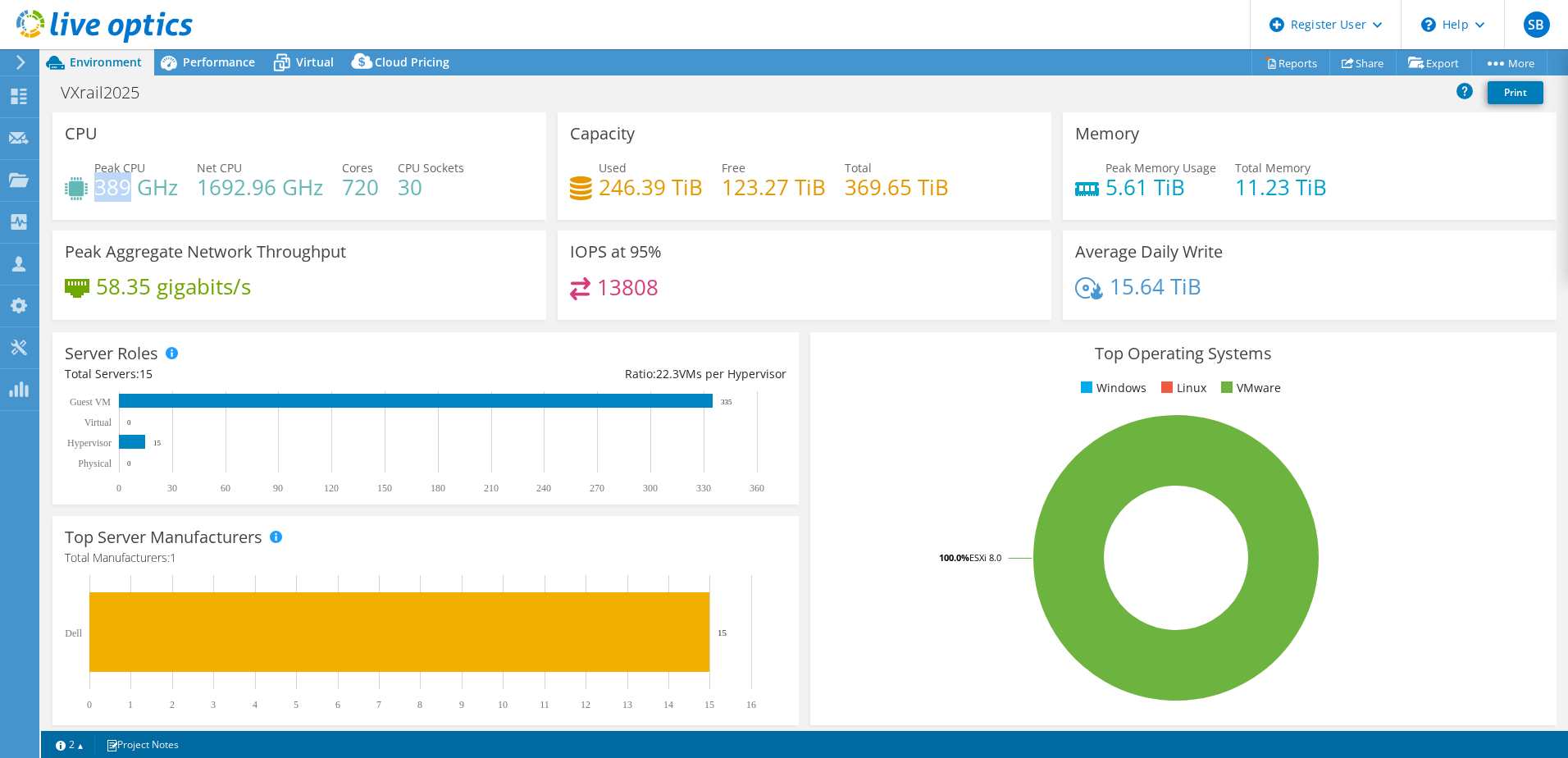
drag, startPoint x: 97, startPoint y: 191, endPoint x: 127, endPoint y: 191, distance: 30.0
click at [127, 191] on h4 "389 GHz" at bounding box center [136, 187] width 84 height 18
drag, startPoint x: 127, startPoint y: 191, endPoint x: 178, endPoint y: 207, distance: 53.5
click at [178, 208] on div "Peak CPU 389 GHz Net CPU 1692.96 GHz Cores 720 CPU Sockets 30" at bounding box center [299, 186] width 469 height 53
click at [100, 187] on h4 "389 GHz" at bounding box center [136, 187] width 84 height 18
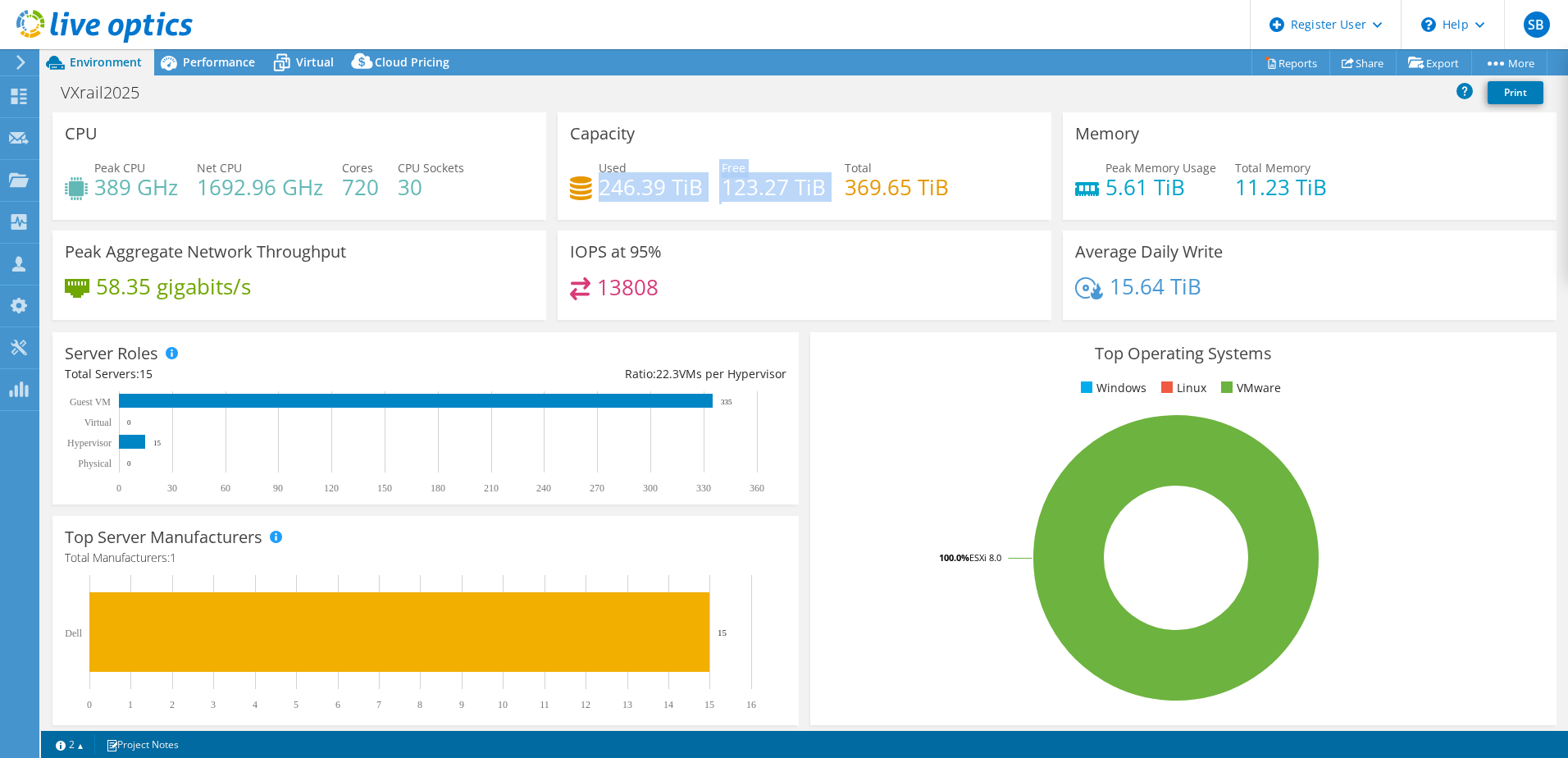
drag, startPoint x: 598, startPoint y: 190, endPoint x: 754, endPoint y: 201, distance: 156.4
click at [760, 201] on div "Used 246.39 TiB Free 123.27 TiB Total 369.65 TiB" at bounding box center [804, 186] width 469 height 53
drag, startPoint x: 754, startPoint y: 201, endPoint x: 635, endPoint y: 192, distance: 119.3
click at [647, 195] on h4 "246.39 TiB" at bounding box center [650, 187] width 104 height 18
click at [593, 186] on div "Used 246.39 TiB" at bounding box center [636, 178] width 133 height 37
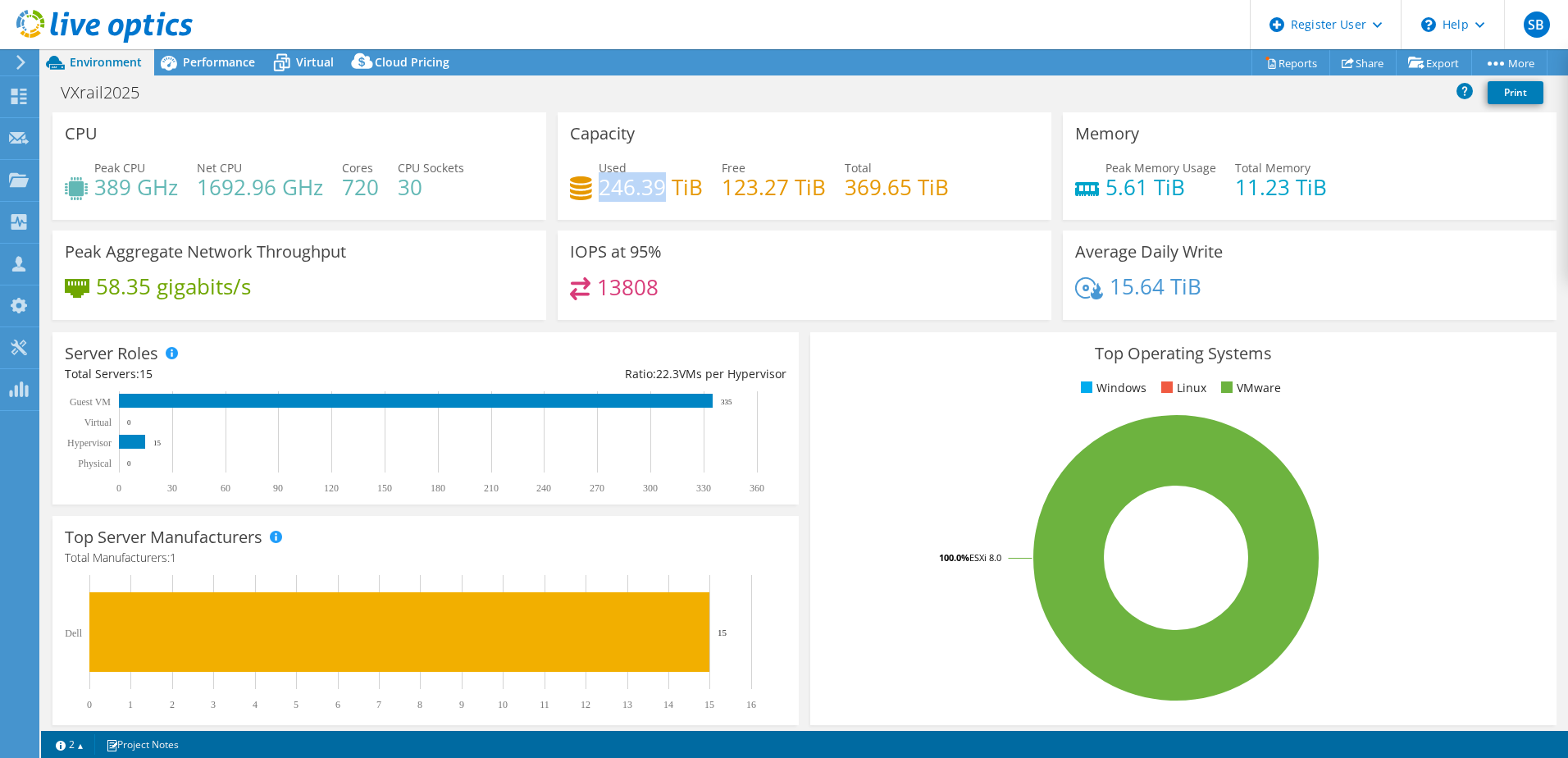
drag, startPoint x: 597, startPoint y: 191, endPoint x: 659, endPoint y: 191, distance: 62.0
click at [659, 191] on h4 "246.39 TiB" at bounding box center [650, 187] width 104 height 18
drag, startPoint x: 659, startPoint y: 191, endPoint x: 673, endPoint y: 225, distance: 36.8
click at [673, 225] on div "Capacity Used 246.39 TiB Free 123.27 TiB Total 369.65 TiB" at bounding box center [804, 172] width 506 height 118
drag, startPoint x: 720, startPoint y: 191, endPoint x: 781, endPoint y: 187, distance: 61.1
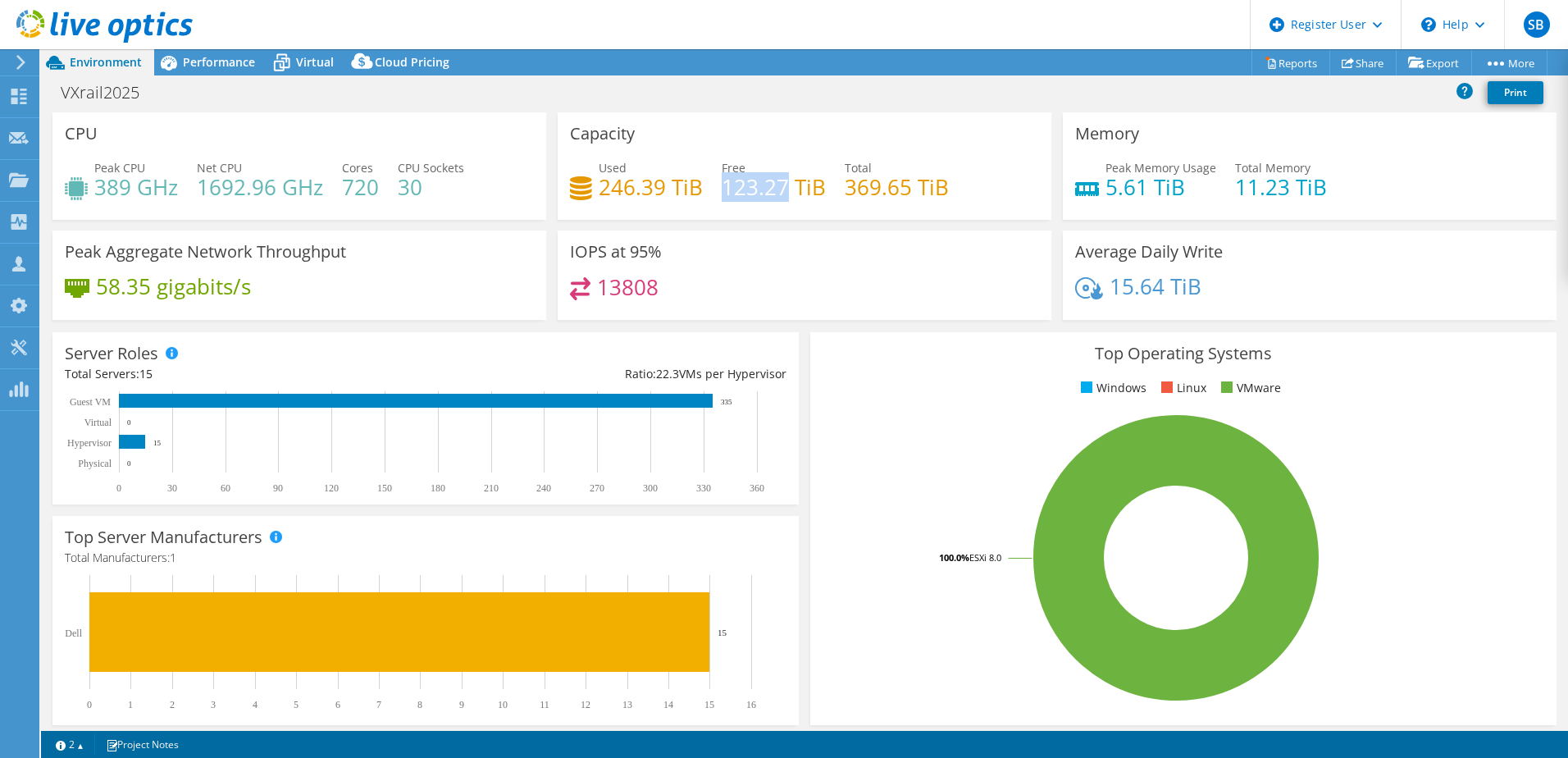
click at [781, 187] on h4 "123.27 TiB" at bounding box center [774, 187] width 104 height 18
drag, startPoint x: 781, startPoint y: 187, endPoint x: 775, endPoint y: 210, distance: 23.8
click at [776, 210] on div "Used 246.39 TiB Free 123.27 TiB Total 369.65 TiB" at bounding box center [804, 186] width 469 height 53
drag, startPoint x: 721, startPoint y: 192, endPoint x: 781, endPoint y: 191, distance: 60.0
click at [782, 191] on h4 "123.27 TiB" at bounding box center [774, 187] width 104 height 18
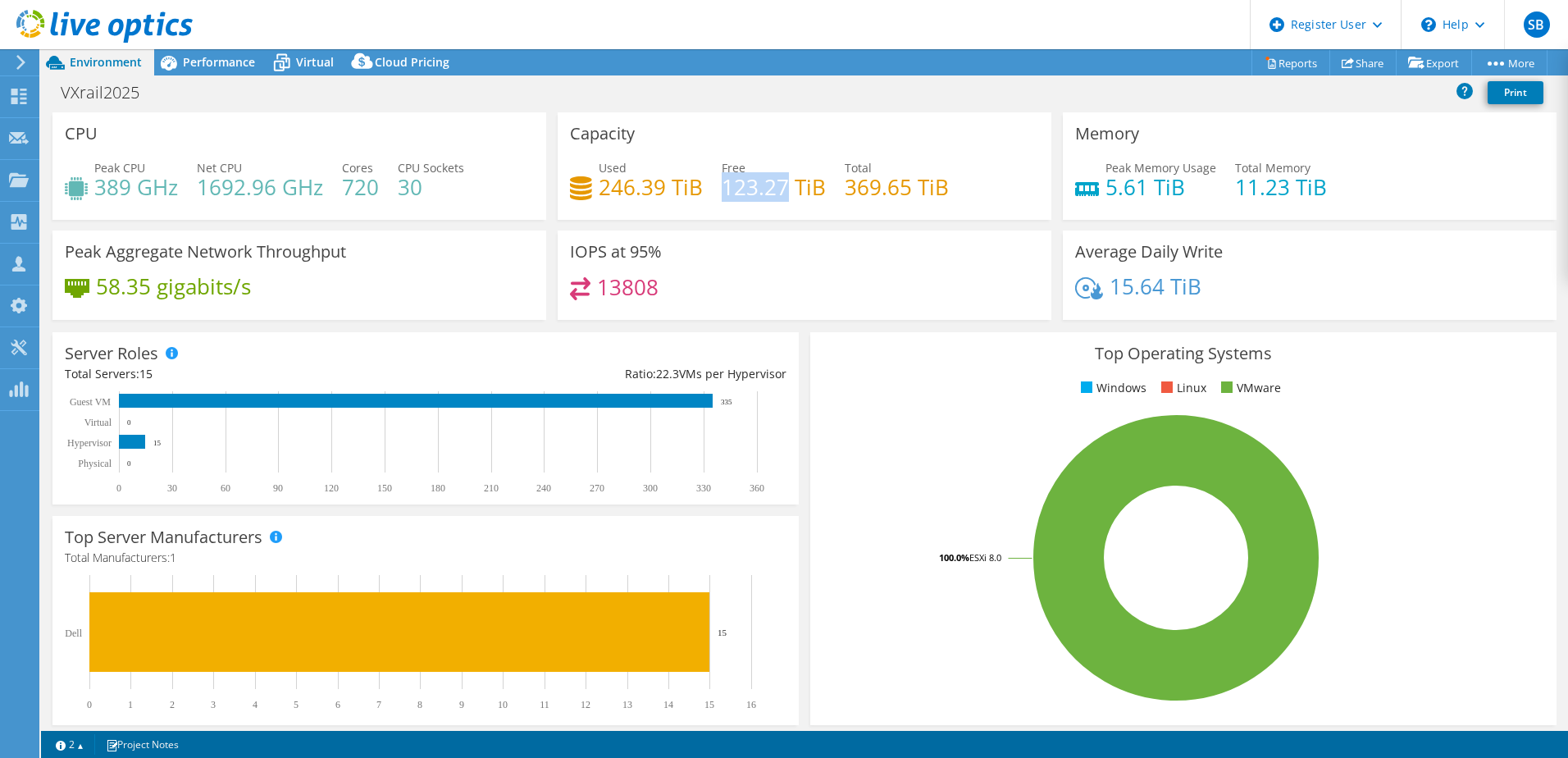
drag, startPoint x: 781, startPoint y: 191, endPoint x: 769, endPoint y: 200, distance: 15.0
click at [769, 196] on h4 "123.27 TiB" at bounding box center [774, 187] width 104 height 18
drag, startPoint x: 840, startPoint y: 187, endPoint x: 941, endPoint y: 197, distance: 101.5
click at [941, 196] on h4 "369.65 TiB" at bounding box center [897, 187] width 104 height 18
click at [936, 204] on div "Used 246.39 TiB Free 123.27 TiB Total 369.65 TiB" at bounding box center [804, 186] width 469 height 53
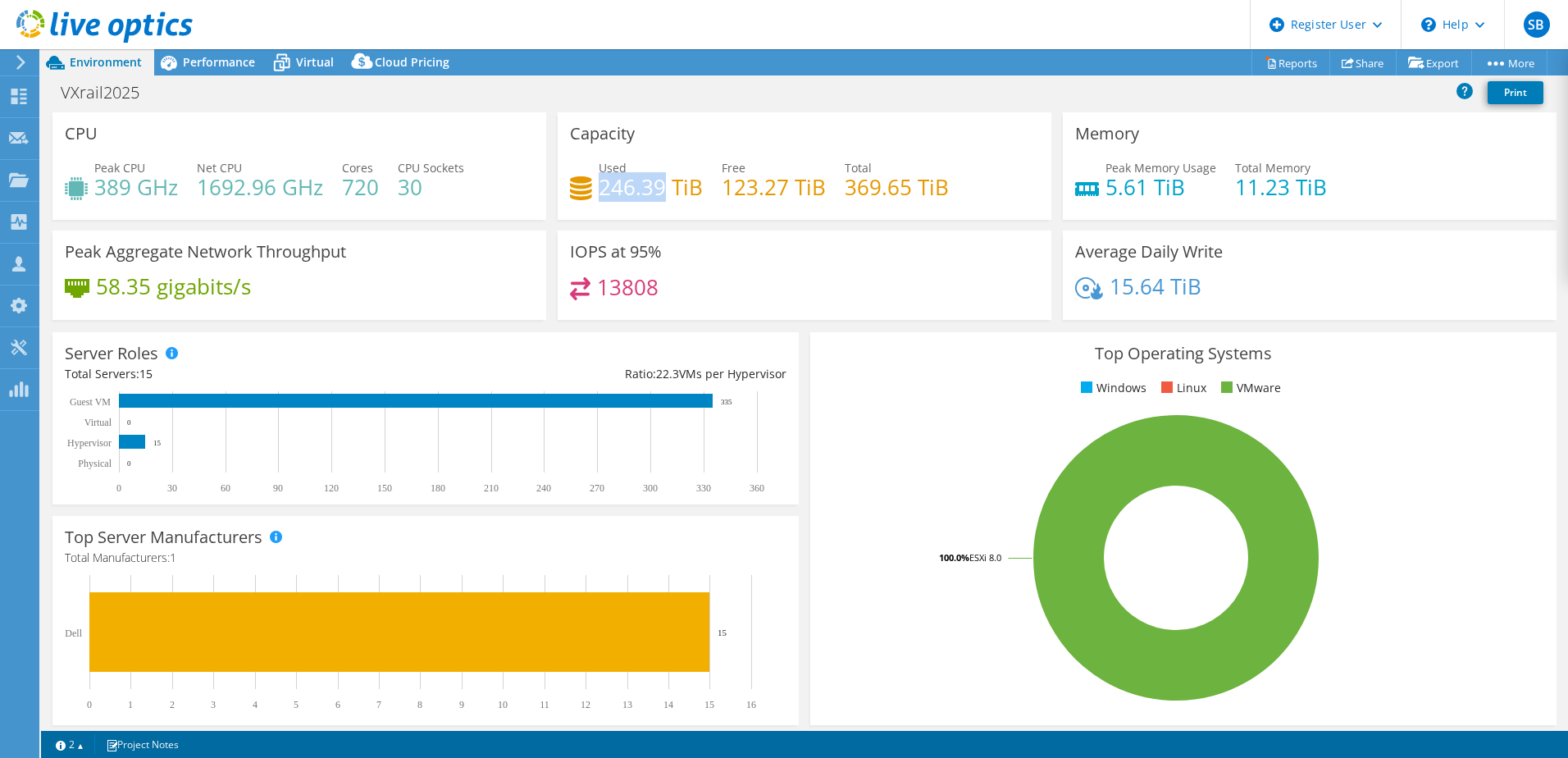
drag, startPoint x: 600, startPoint y: 195, endPoint x: 656, endPoint y: 194, distance: 56.0
click at [656, 194] on h4 "246.39 TiB" at bounding box center [650, 187] width 104 height 18
click at [303, 62] on span "Virtual" at bounding box center [315, 62] width 38 height 16
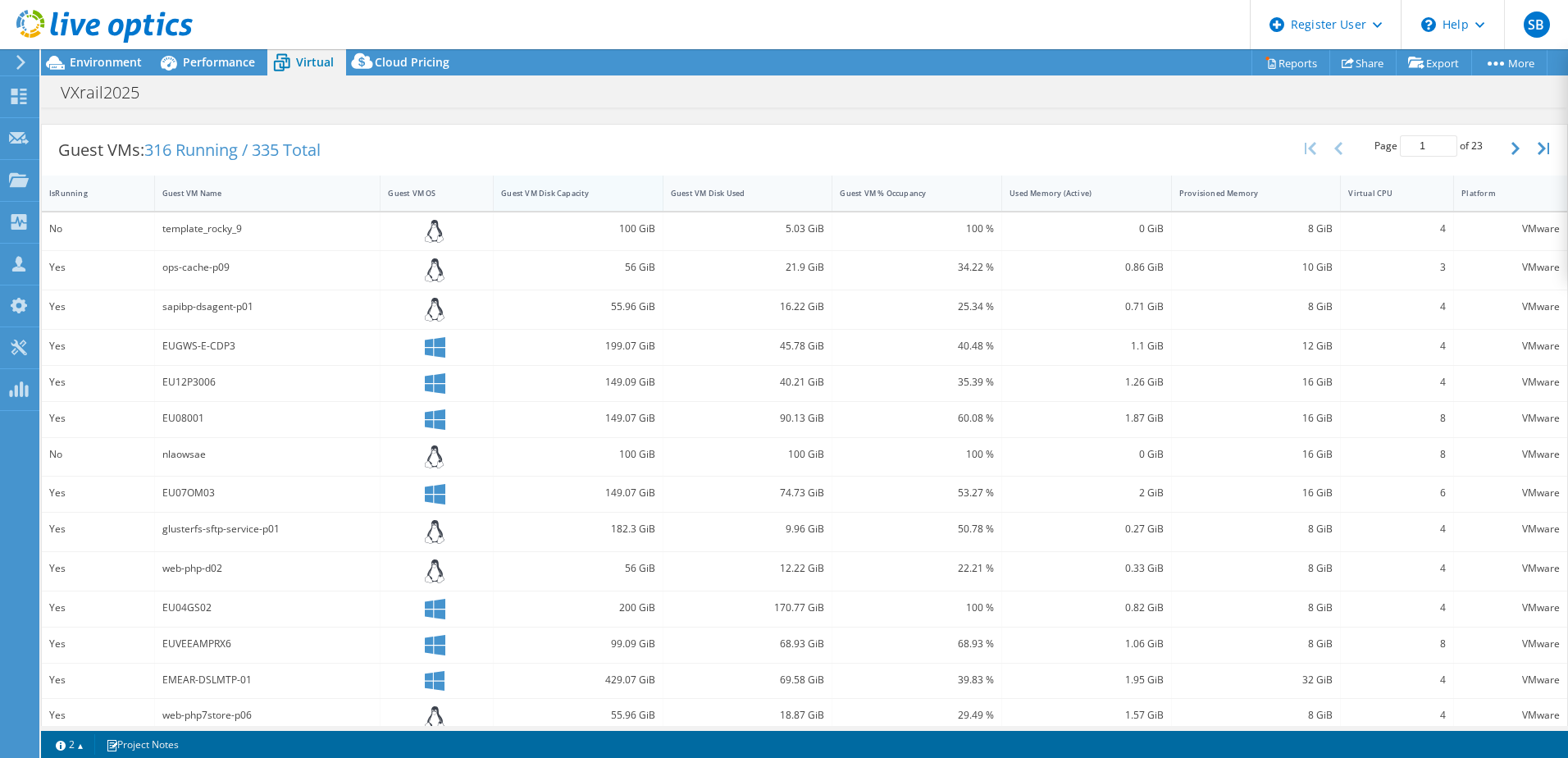
scroll to position [284, 0]
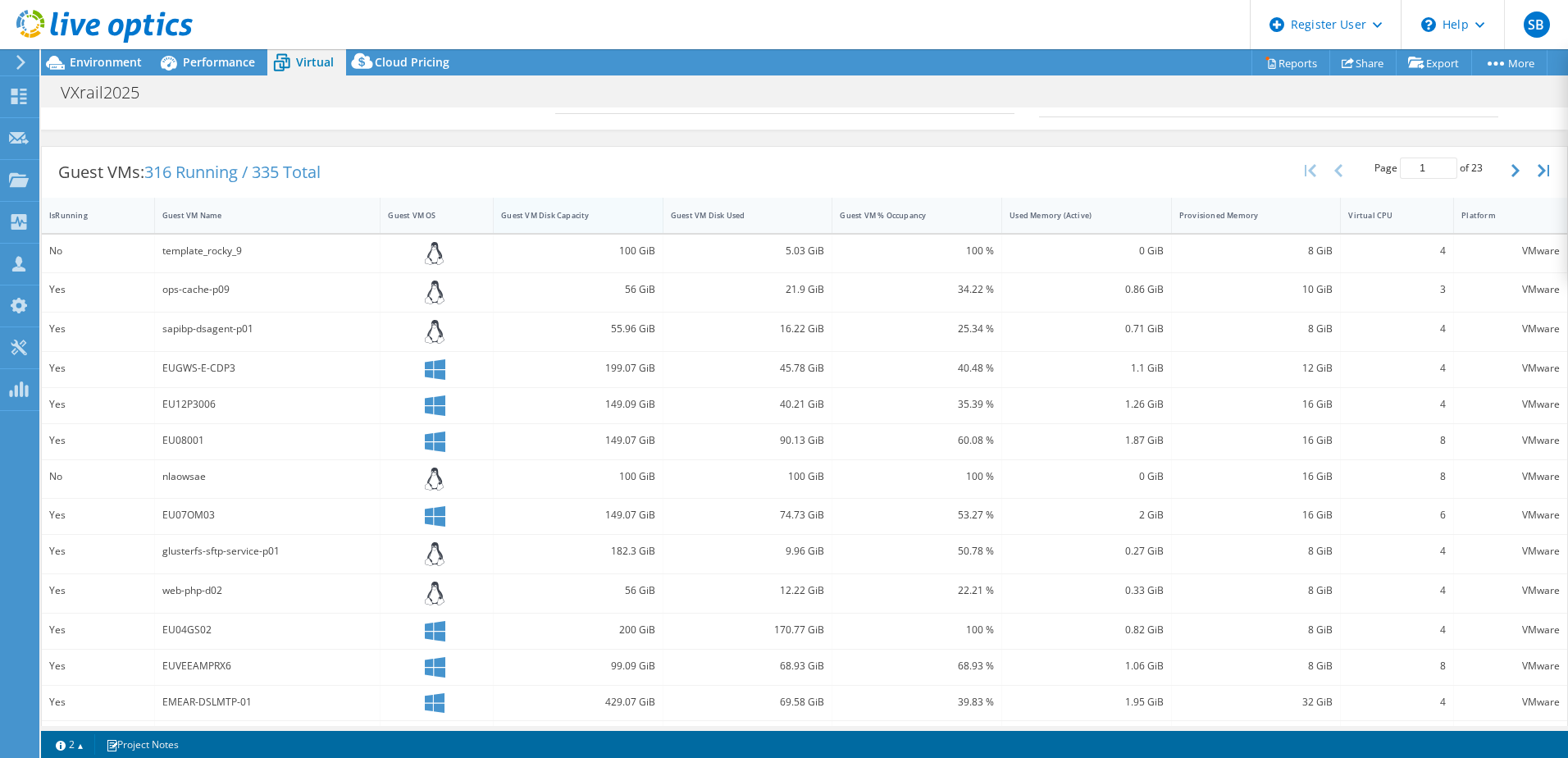
click at [585, 222] on div "Guest VM Disk Capacity" at bounding box center [569, 215] width 150 height 25
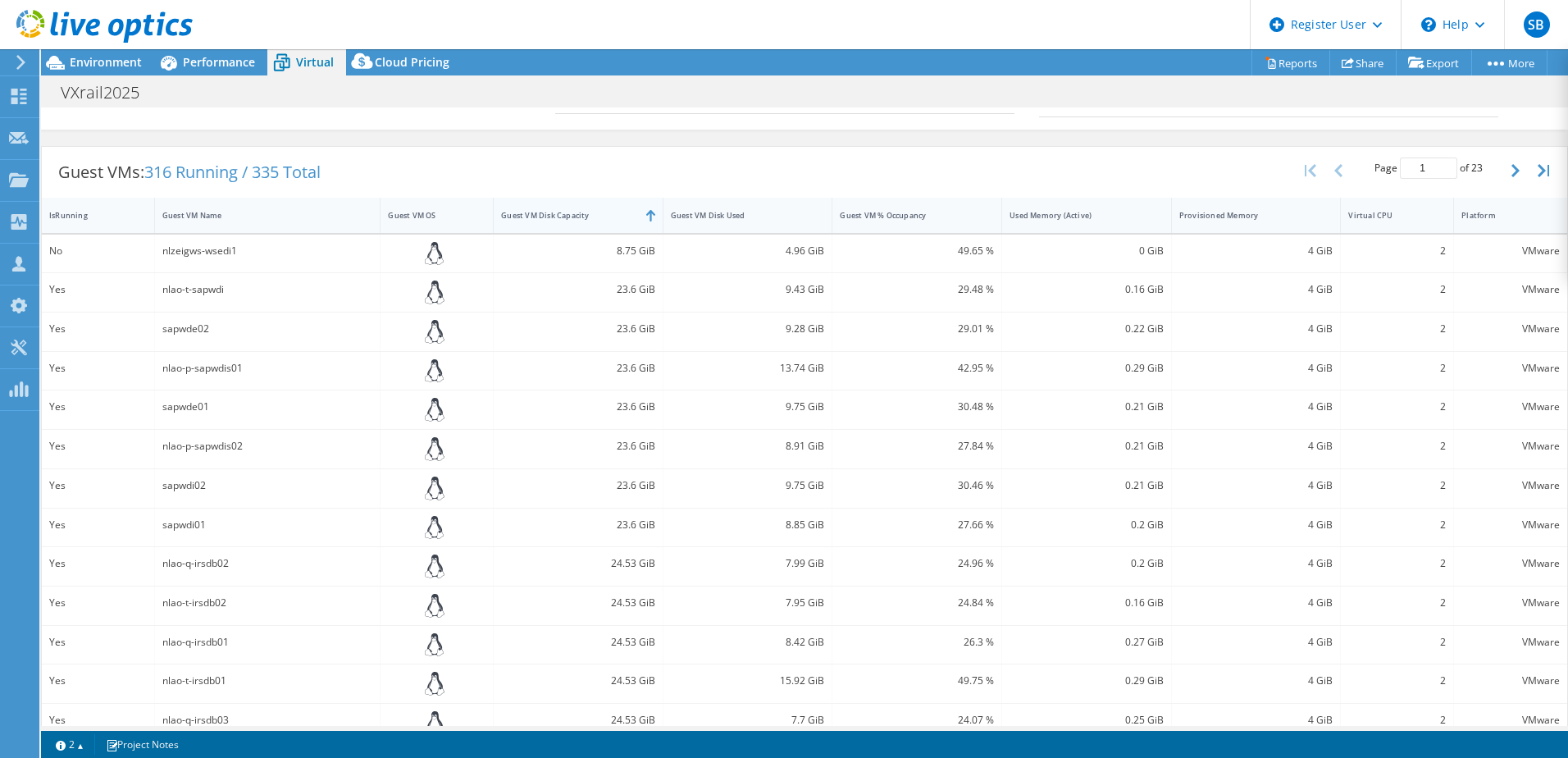
click at [588, 215] on div "Guest VM Disk Capacity" at bounding box center [569, 215] width 135 height 11
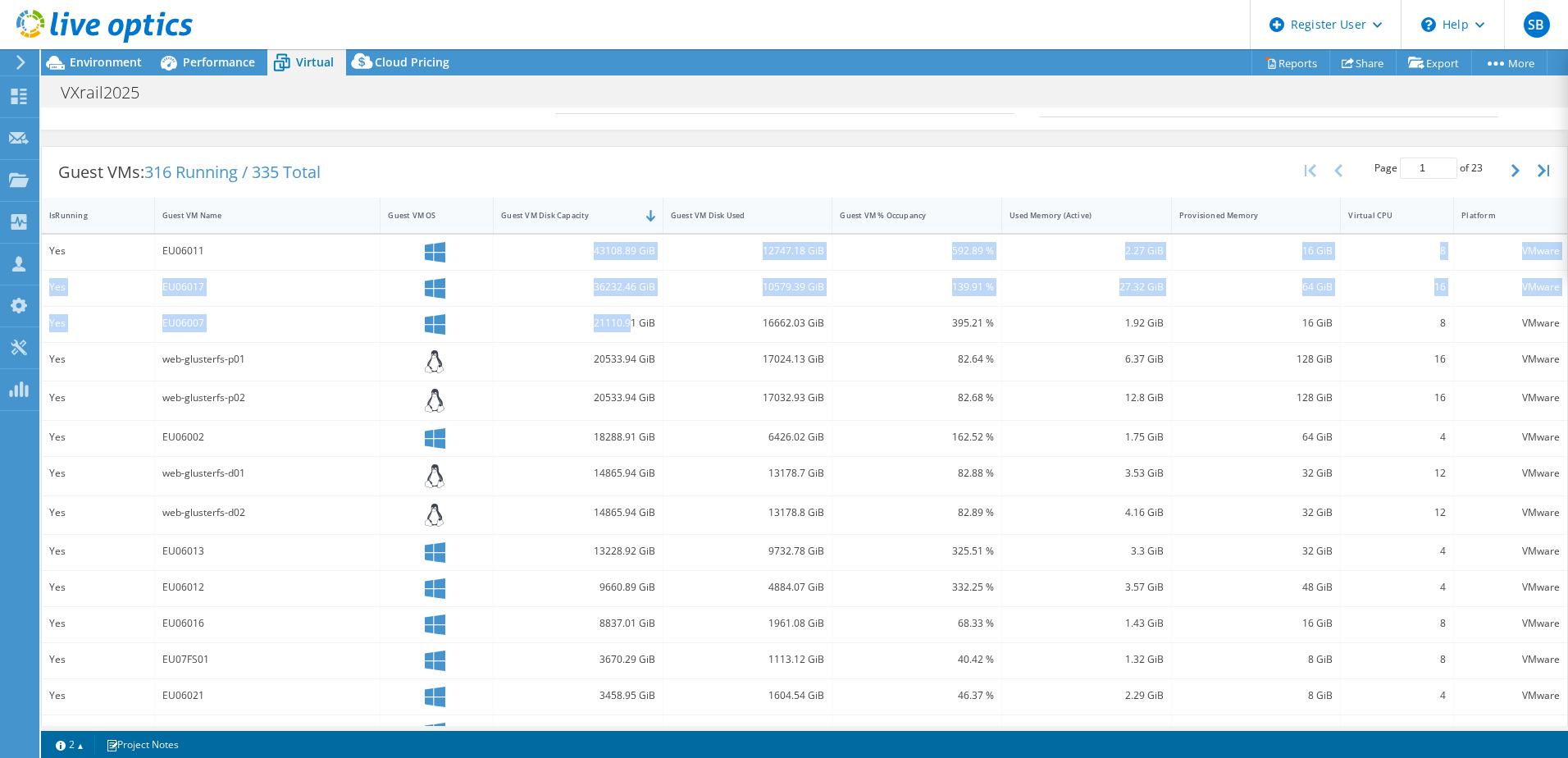
drag, startPoint x: 585, startPoint y: 251, endPoint x: 627, endPoint y: 308, distance: 70.8
click at [627, 308] on div "Yes EU06011 43108.89 GiB 12747.18 GiB 592.89 % 2.27 GiB 16 GiB 8 VMware Yes EU0…" at bounding box center [805, 510] width 1526 height 552
click at [342, 304] on div "EU06017" at bounding box center [268, 288] width 226 height 35
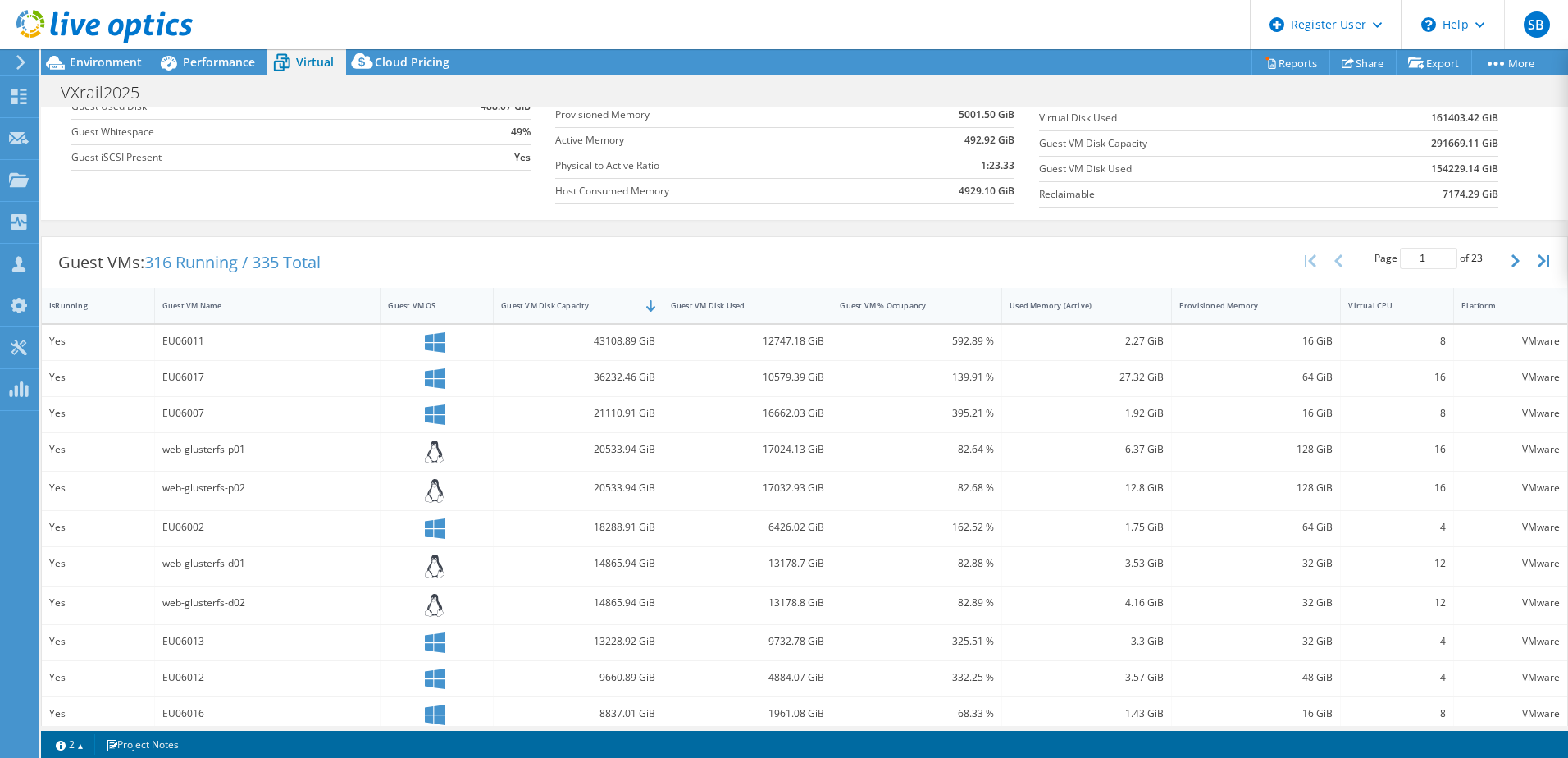
scroll to position [189, 0]
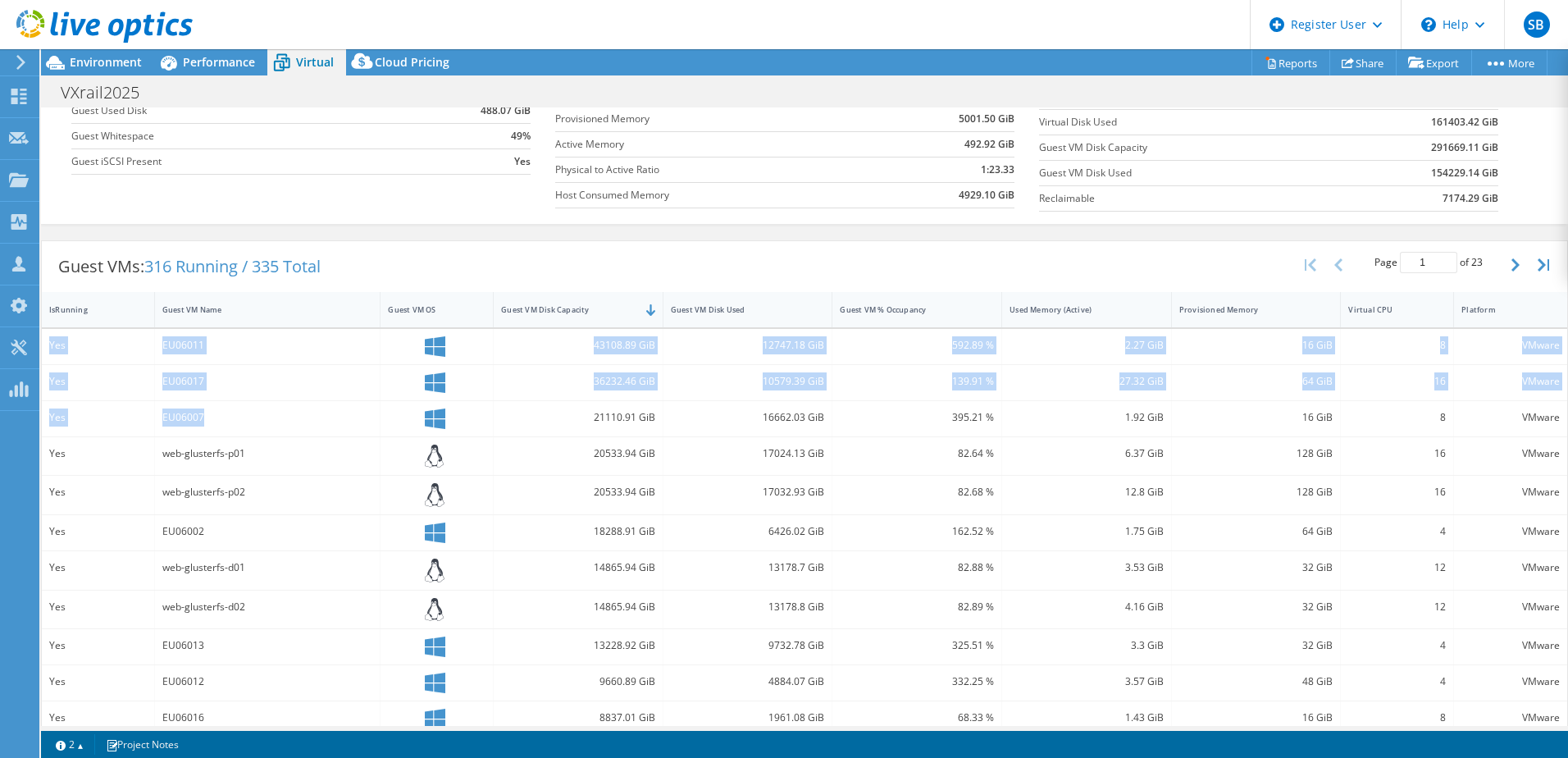
drag, startPoint x: 208, startPoint y: 418, endPoint x: 48, endPoint y: 343, distance: 176.7
click at [44, 339] on div "Yes EU06011 43108.89 GiB 12747.18 GiB 592.89 % 2.27 GiB 16 GiB 8 VMware Yes EU0…" at bounding box center [805, 604] width 1526 height 552
drag, startPoint x: 52, startPoint y: 345, endPoint x: 235, endPoint y: 369, distance: 184.6
click at [235, 369] on div "EU06017" at bounding box center [268, 382] width 226 height 35
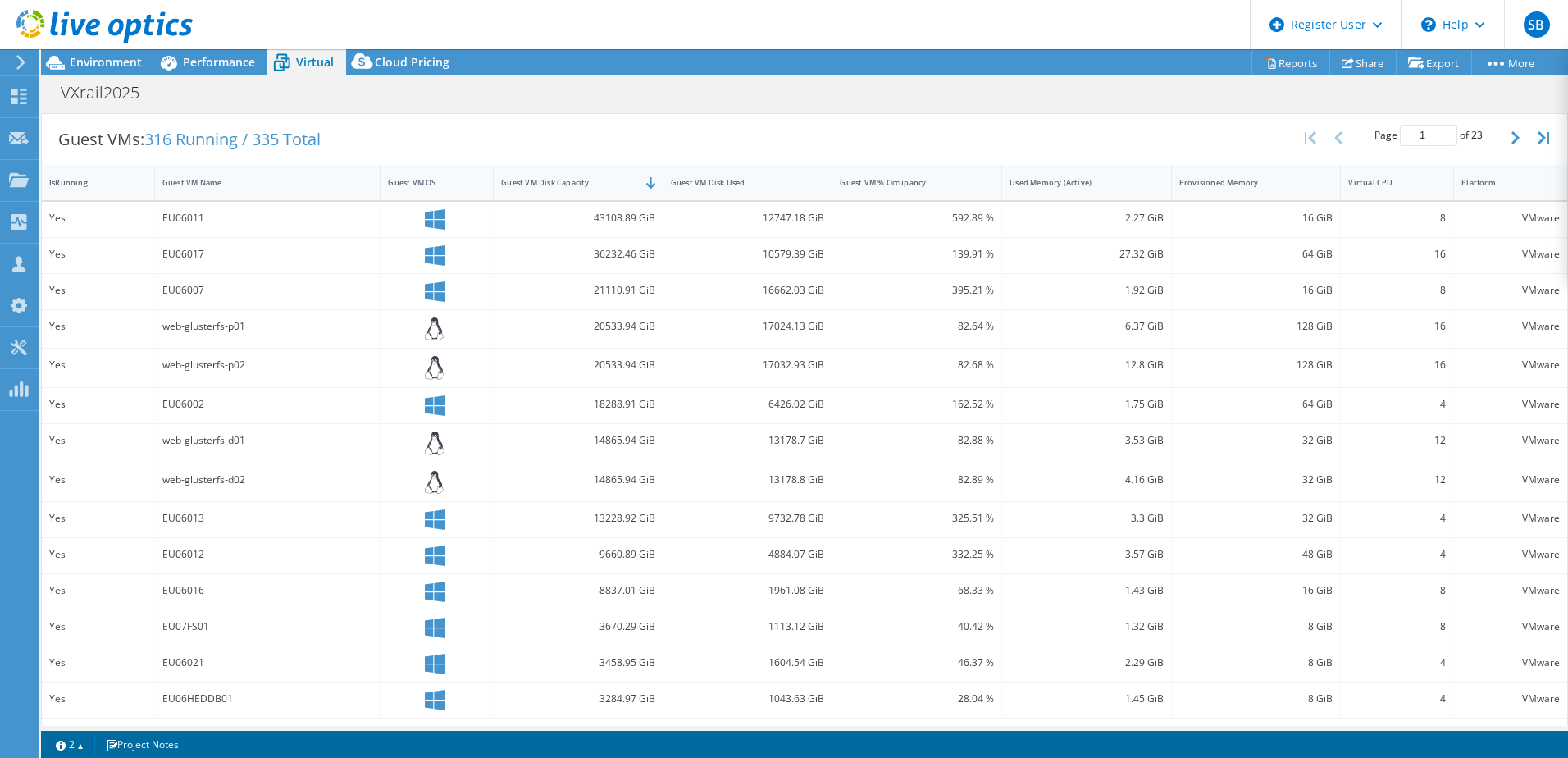
scroll to position [354, 0]
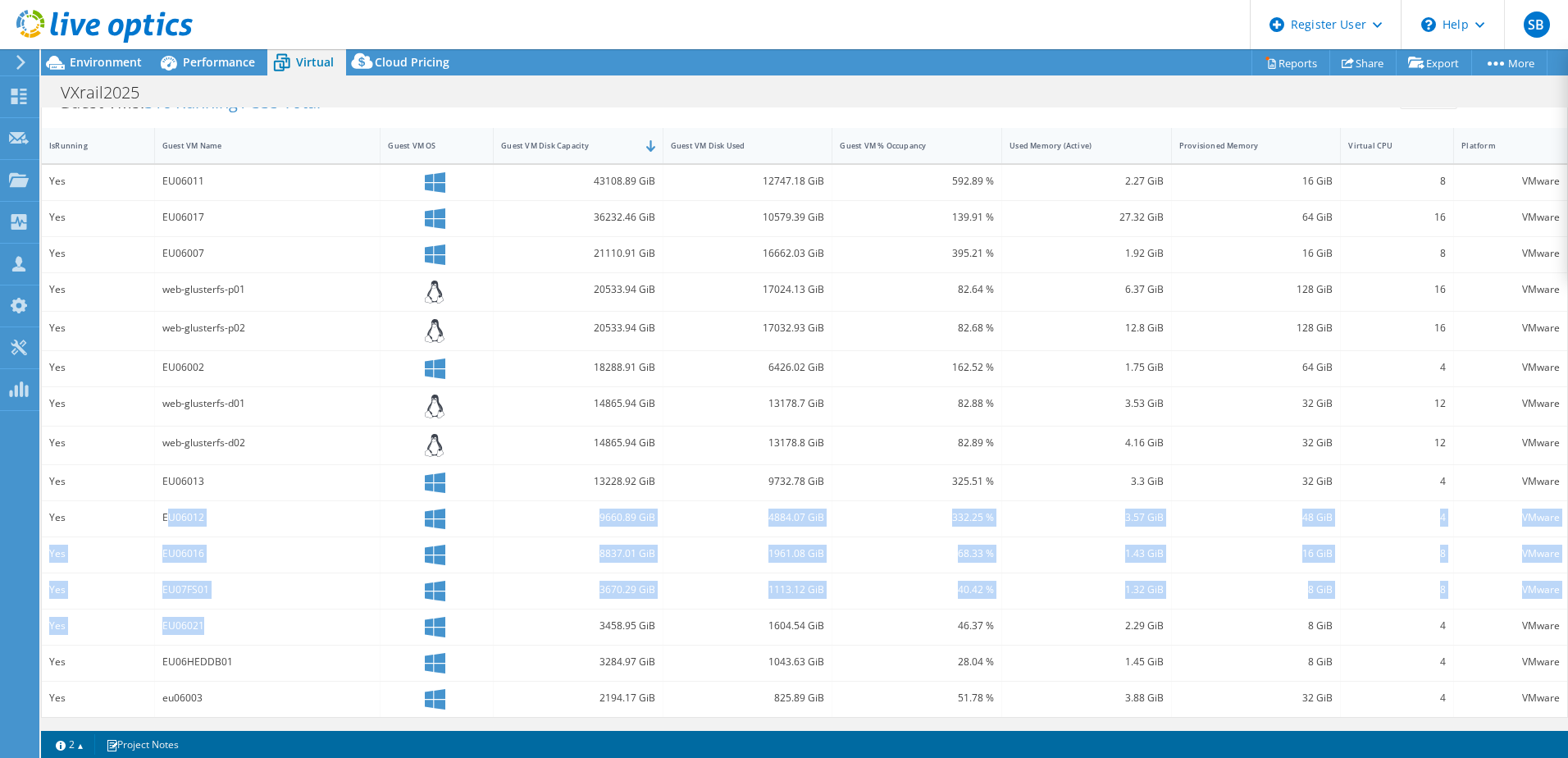
drag, startPoint x: 201, startPoint y: 625, endPoint x: 169, endPoint y: 502, distance: 127.1
click at [169, 502] on div "Yes EU06011 43108.89 GiB 12747.18 GiB 592.89 % 2.27 GiB 16 GiB 8 VMware Yes EU0…" at bounding box center [805, 441] width 1526 height 552
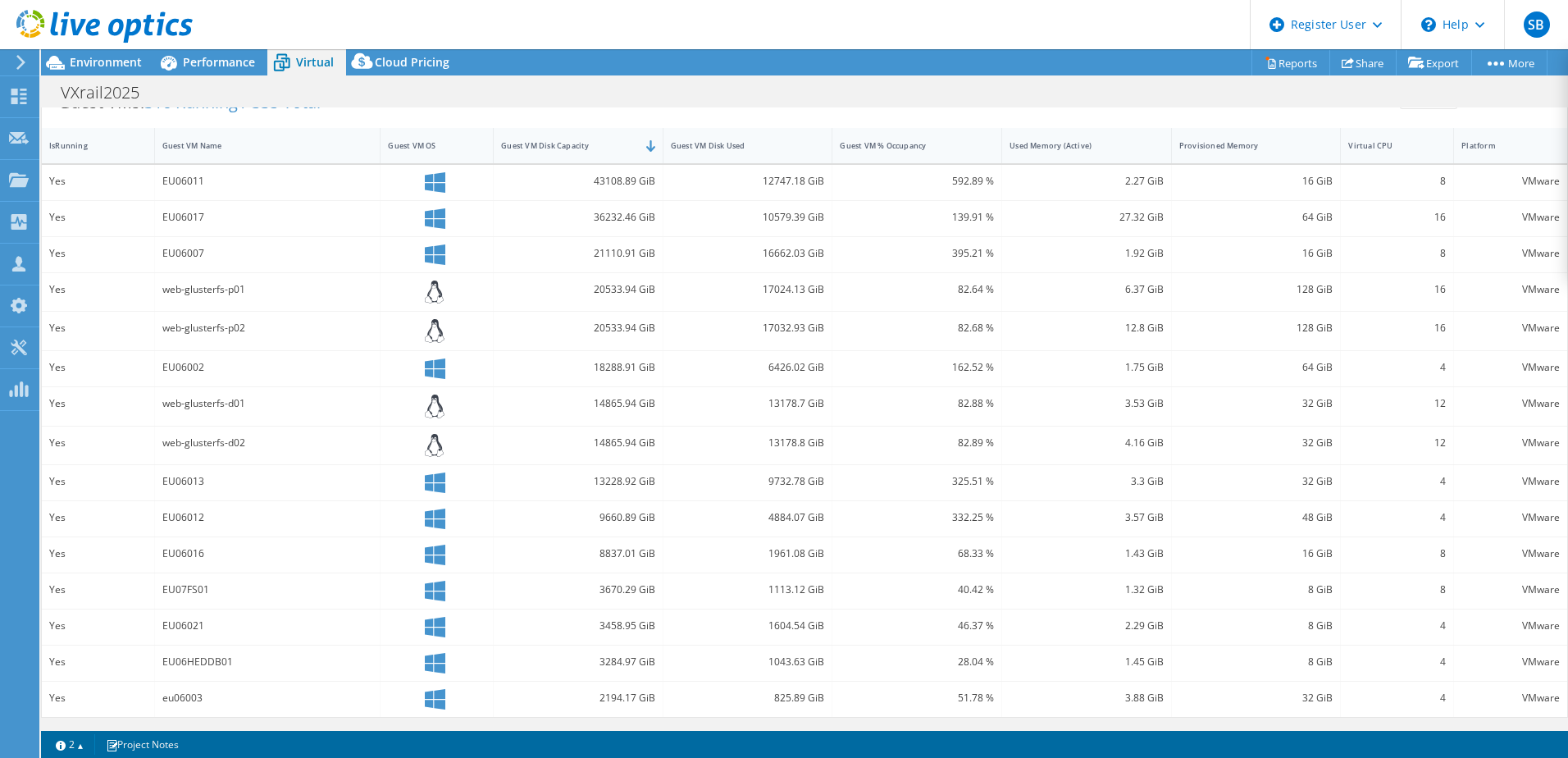
drag, startPoint x: 169, startPoint y: 501, endPoint x: 206, endPoint y: 186, distance: 317.2
click at [206, 186] on div "EU06011" at bounding box center [268, 181] width 210 height 18
drag, startPoint x: 201, startPoint y: 183, endPoint x: 190, endPoint y: 190, distance: 13.0
click at [188, 187] on div "EU06011" at bounding box center [268, 181] width 210 height 18
drag, startPoint x: 190, startPoint y: 190, endPoint x: 225, endPoint y: 222, distance: 47.4
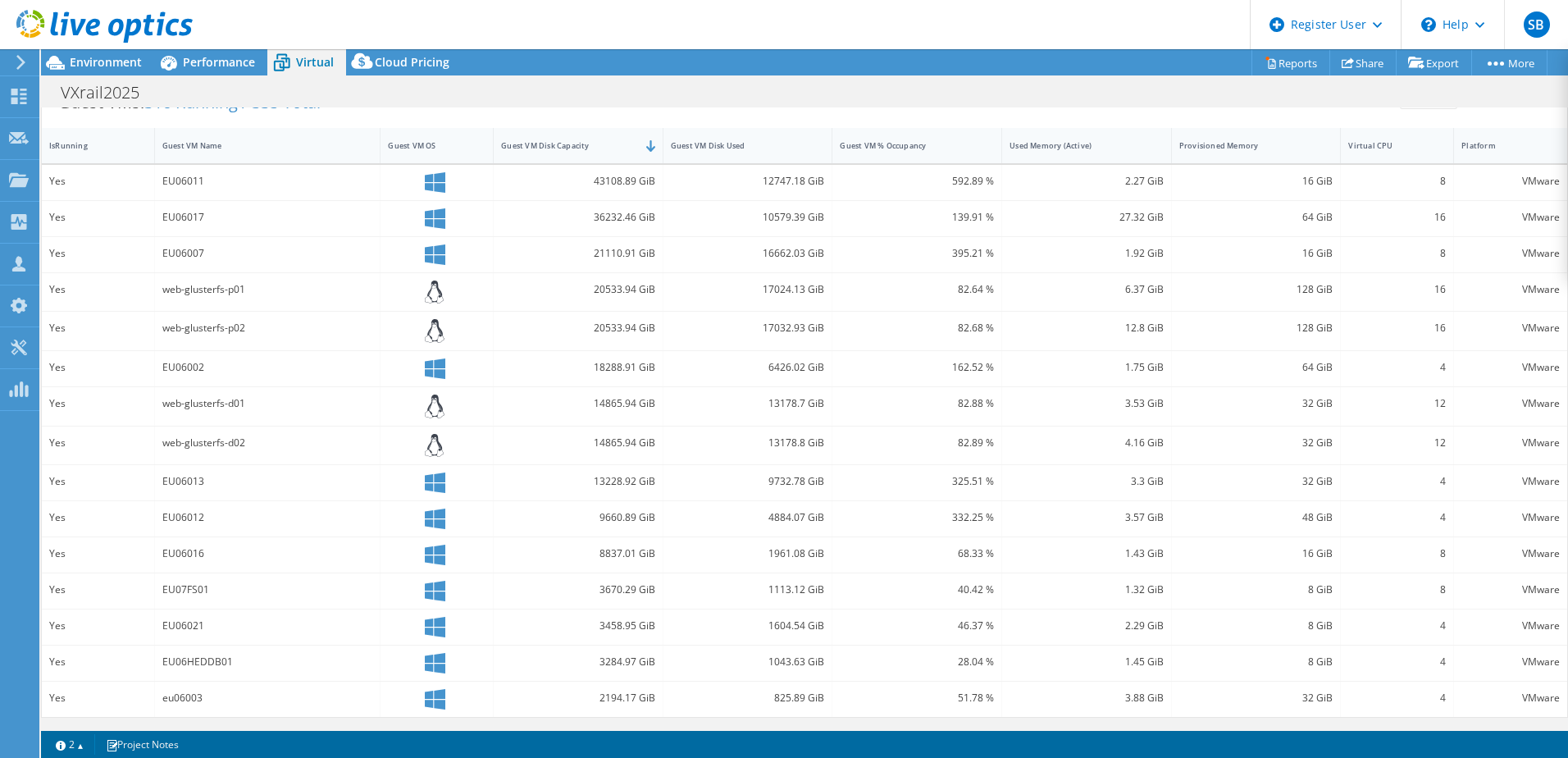
click at [225, 222] on div "EU06017" at bounding box center [268, 217] width 210 height 18
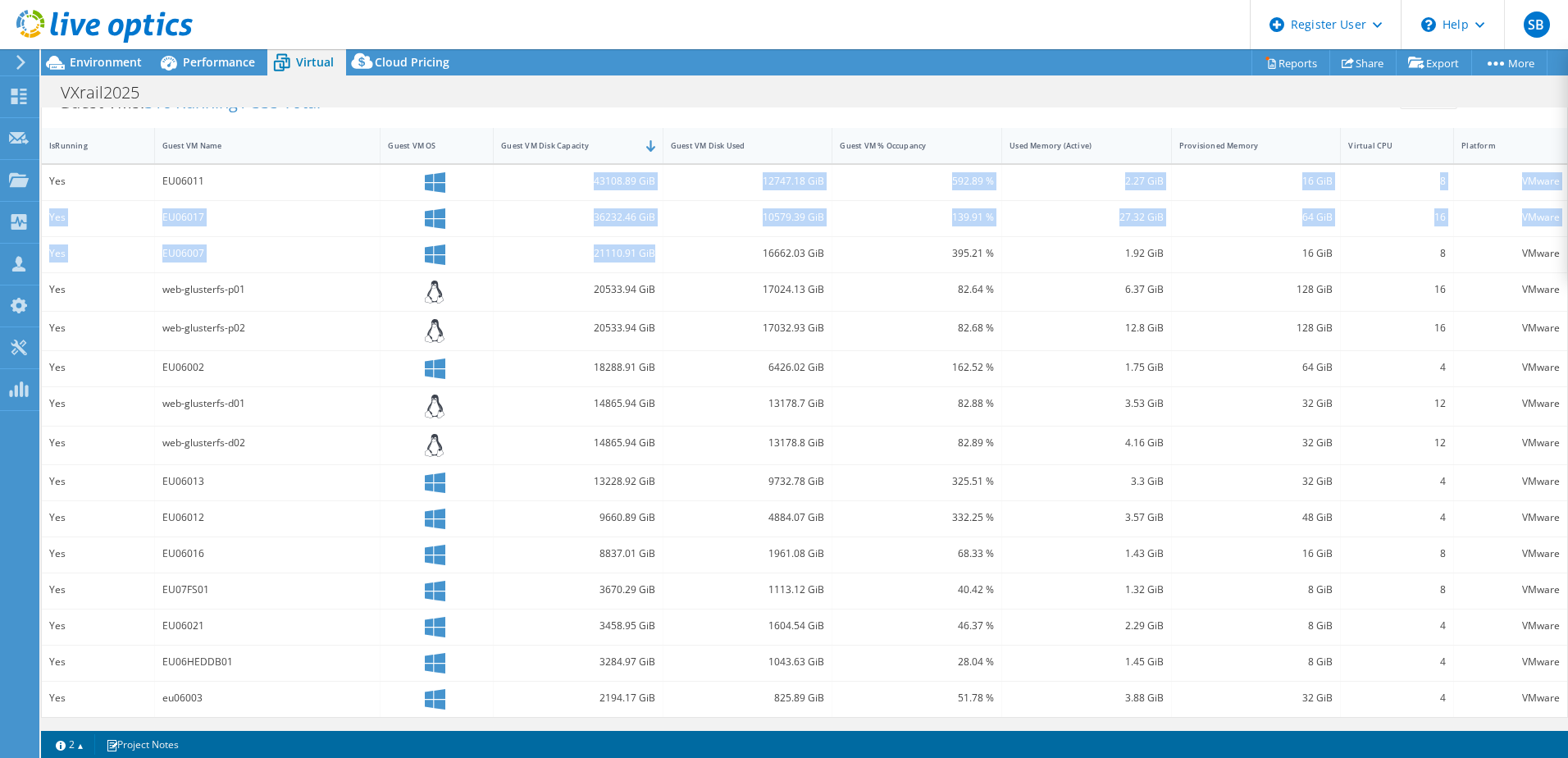
drag, startPoint x: 590, startPoint y: 180, endPoint x: 653, endPoint y: 256, distance: 98.7
click at [653, 256] on div "Yes EU06011 43108.89 GiB 12747.18 GiB 592.89 % 2.27 GiB 16 GiB 8 VMware Yes EU0…" at bounding box center [805, 441] width 1526 height 552
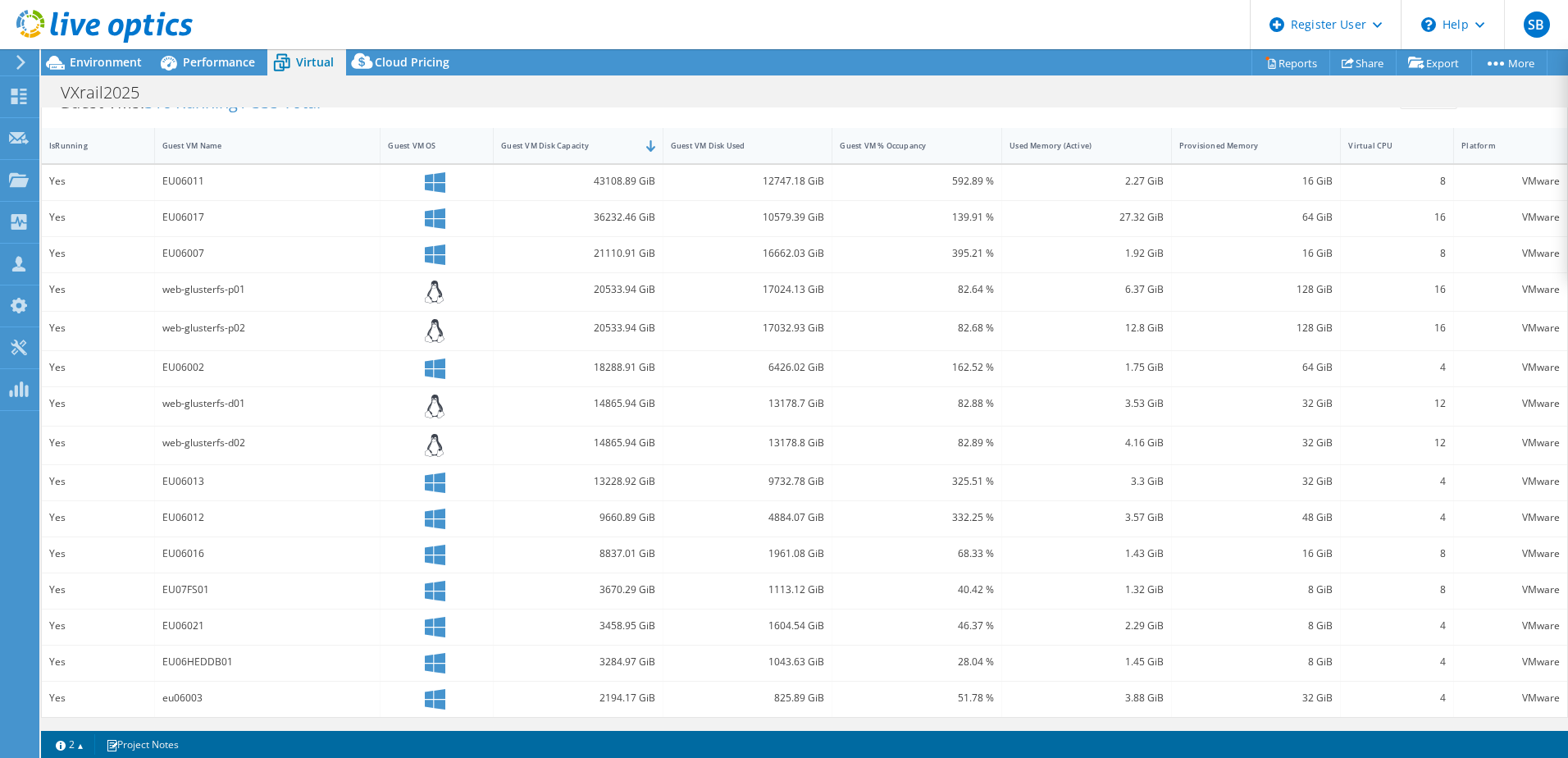
drag, startPoint x: 653, startPoint y: 257, endPoint x: 634, endPoint y: 280, distance: 29.8
click at [634, 280] on div "20533.94 GiB" at bounding box center [579, 289] width 155 height 18
drag, startPoint x: 591, startPoint y: 480, endPoint x: 650, endPoint y: 485, distance: 59.2
click at [650, 485] on div "13228.92 GiB" at bounding box center [579, 483] width 169 height 35
drag, startPoint x: 650, startPoint y: 485, endPoint x: 590, endPoint y: 492, distance: 60.4
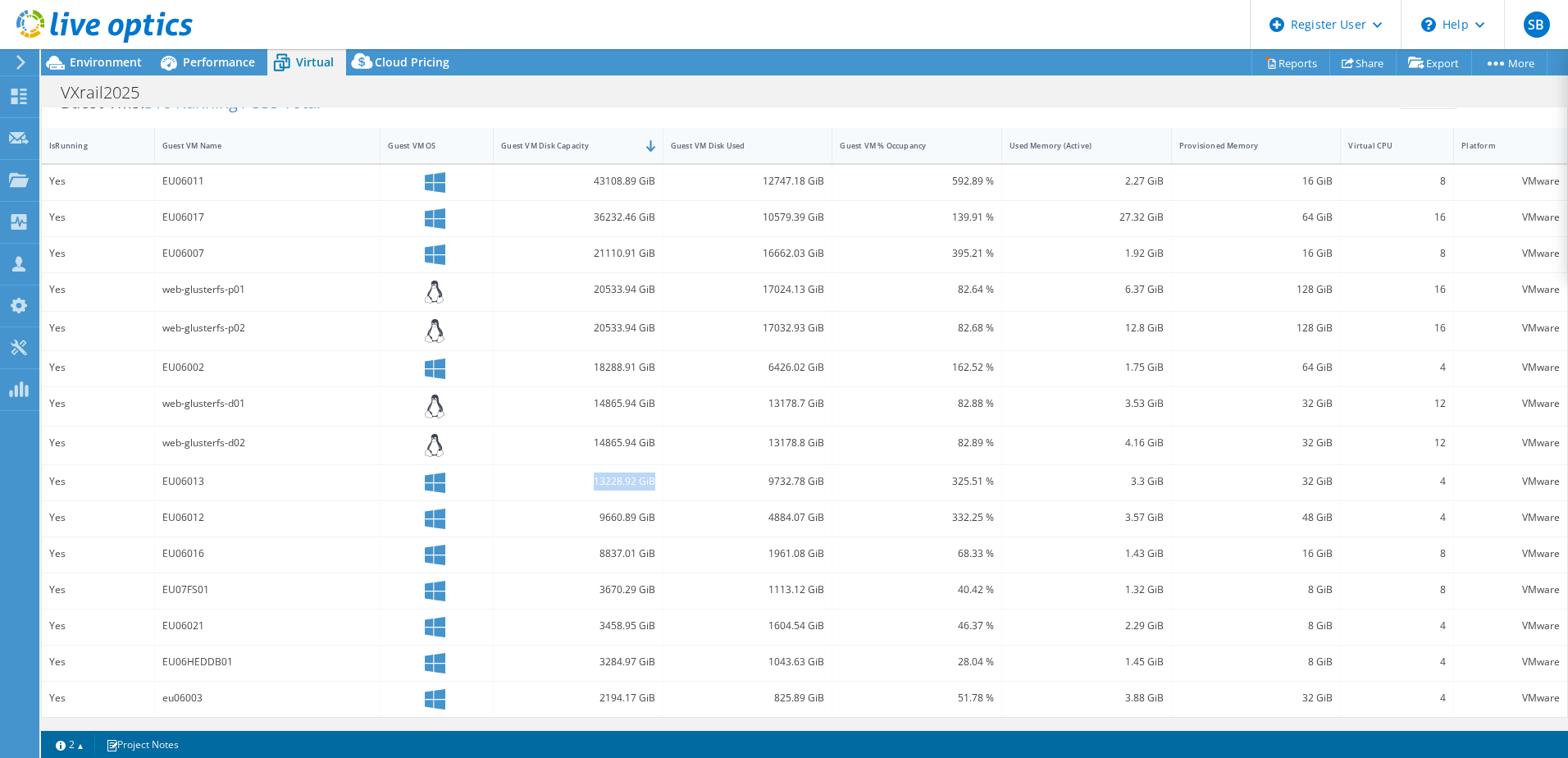
click at [599, 501] on div "13228.92 GiB" at bounding box center [579, 483] width 169 height 35
drag, startPoint x: 587, startPoint y: 481, endPoint x: 668, endPoint y: 488, distance: 81.3
click at [668, 488] on div "Yes EU06013 13228.92 GiB 9732.78 GiB 325.51 % 3.3 GiB 32 GiB 4 VMware" at bounding box center [805, 483] width 1526 height 35
drag, startPoint x: 668, startPoint y: 488, endPoint x: 576, endPoint y: 506, distance: 93.7
click at [576, 506] on div "9660.89 GiB" at bounding box center [579, 519] width 169 height 35
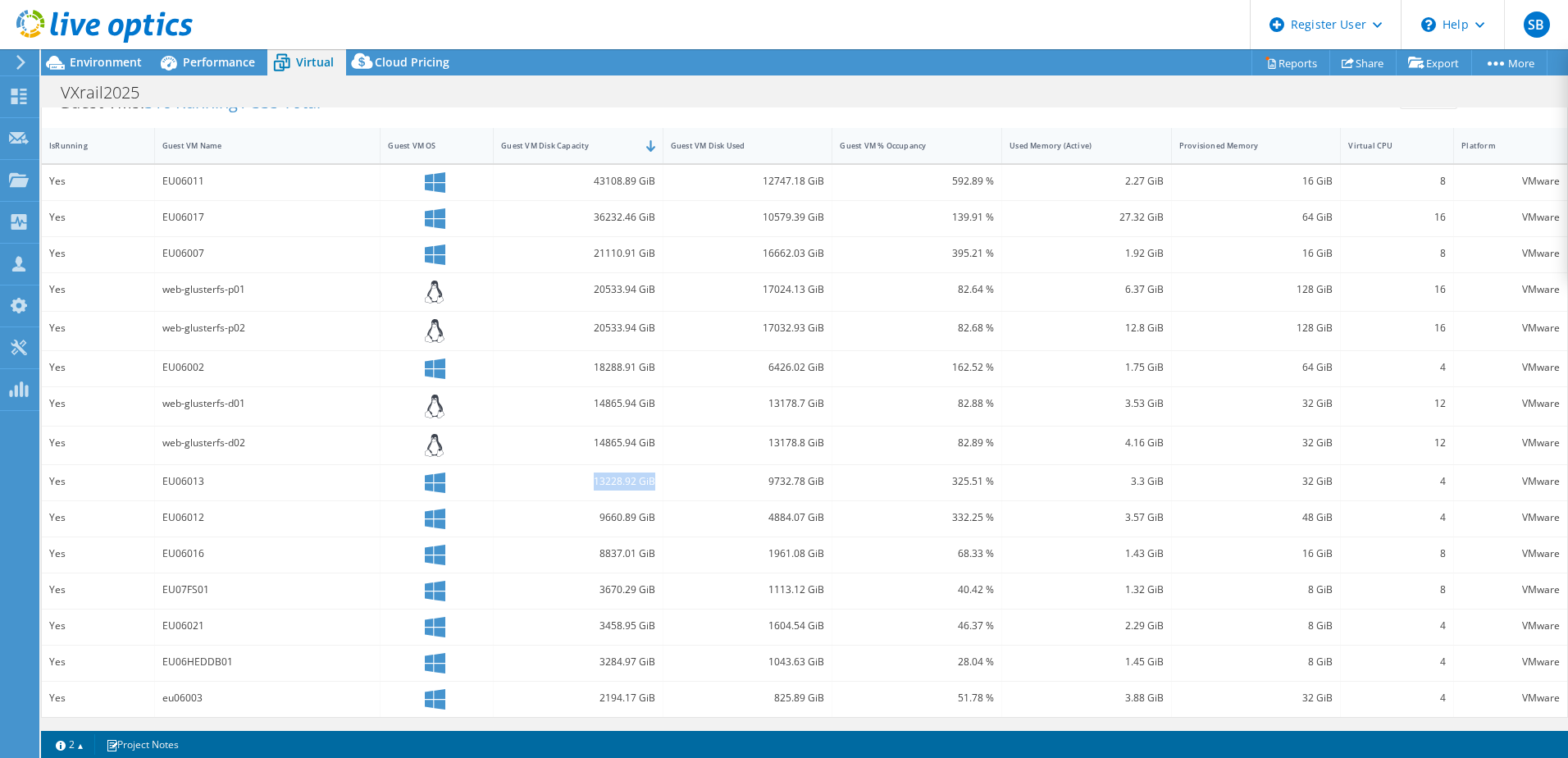
drag, startPoint x: 633, startPoint y: 484, endPoint x: 649, endPoint y: 489, distance: 16.8
click at [649, 489] on div "13228.92 GiB" at bounding box center [579, 482] width 155 height 18
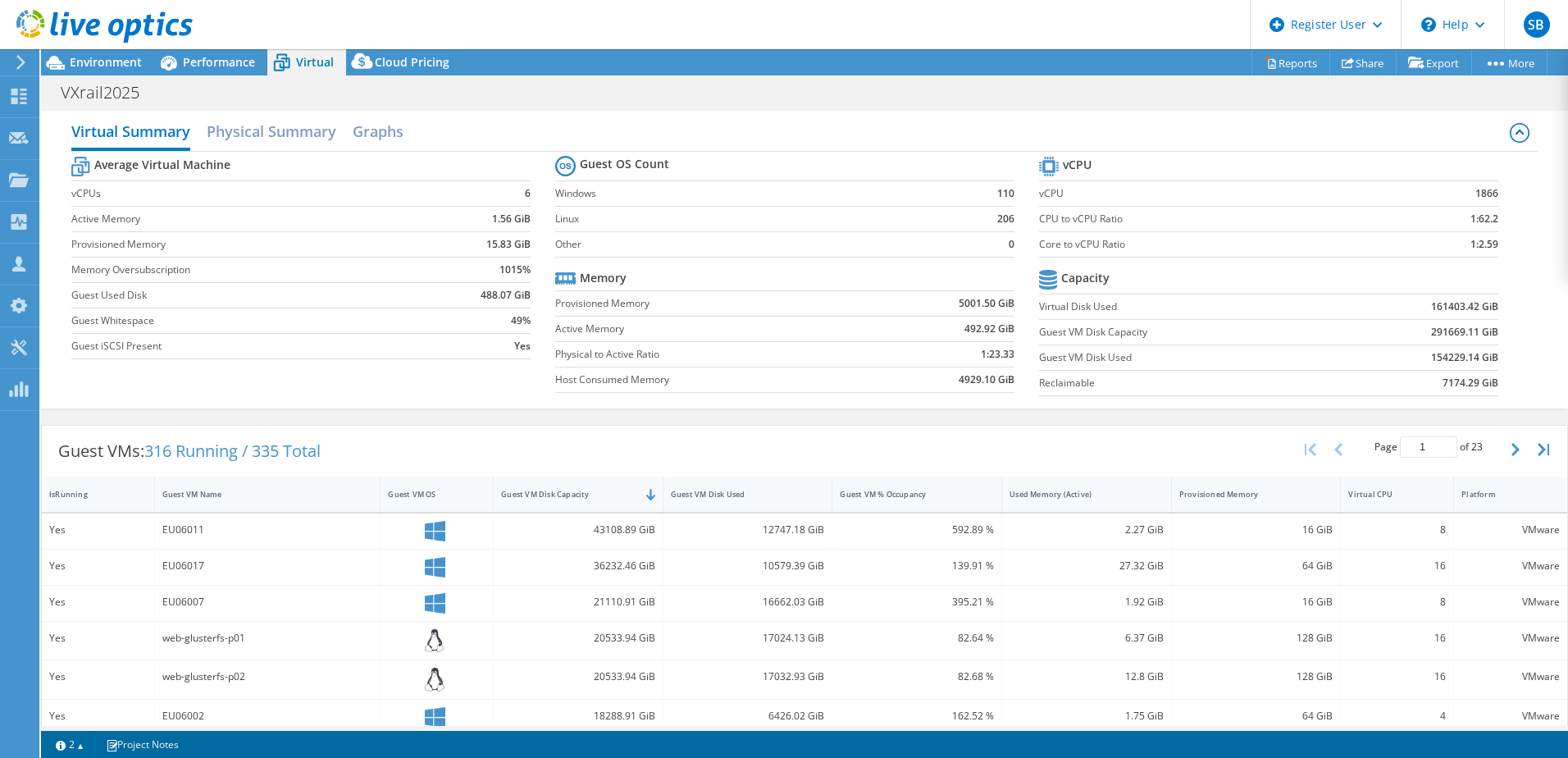
scroll to position [0, 0]
click at [404, 146] on h2 "Graphs" at bounding box center [378, 138] width 51 height 36
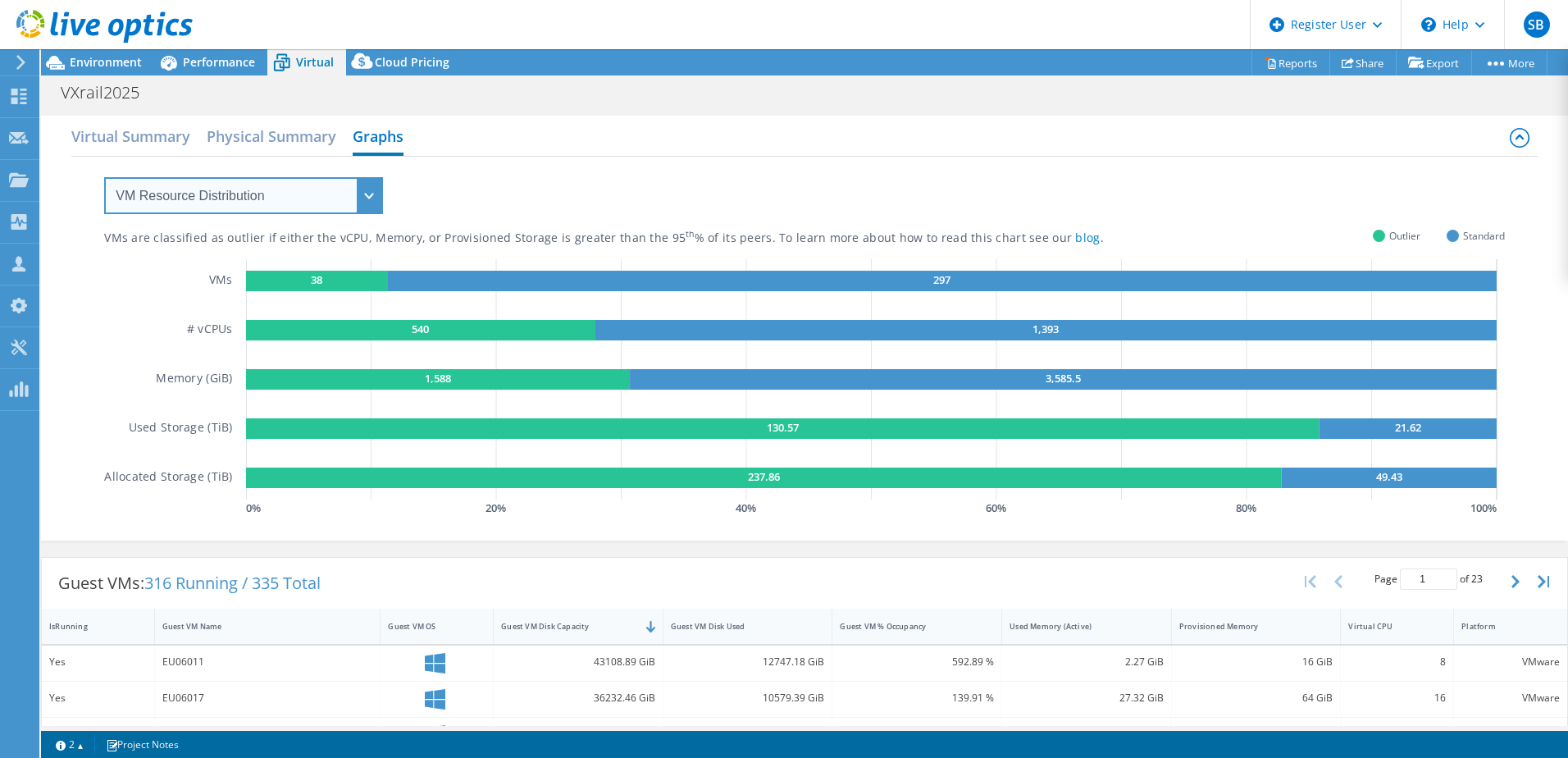
click at [291, 192] on select "VM Resource Distribution Provisioning Contrast Over Provisioning" at bounding box center [243, 195] width 279 height 37
select select "Over Provisioning"
click at [104, 177] on select "VM Resource Distribution Provisioning Contrast Over Provisioning" at bounding box center [243, 195] width 279 height 37
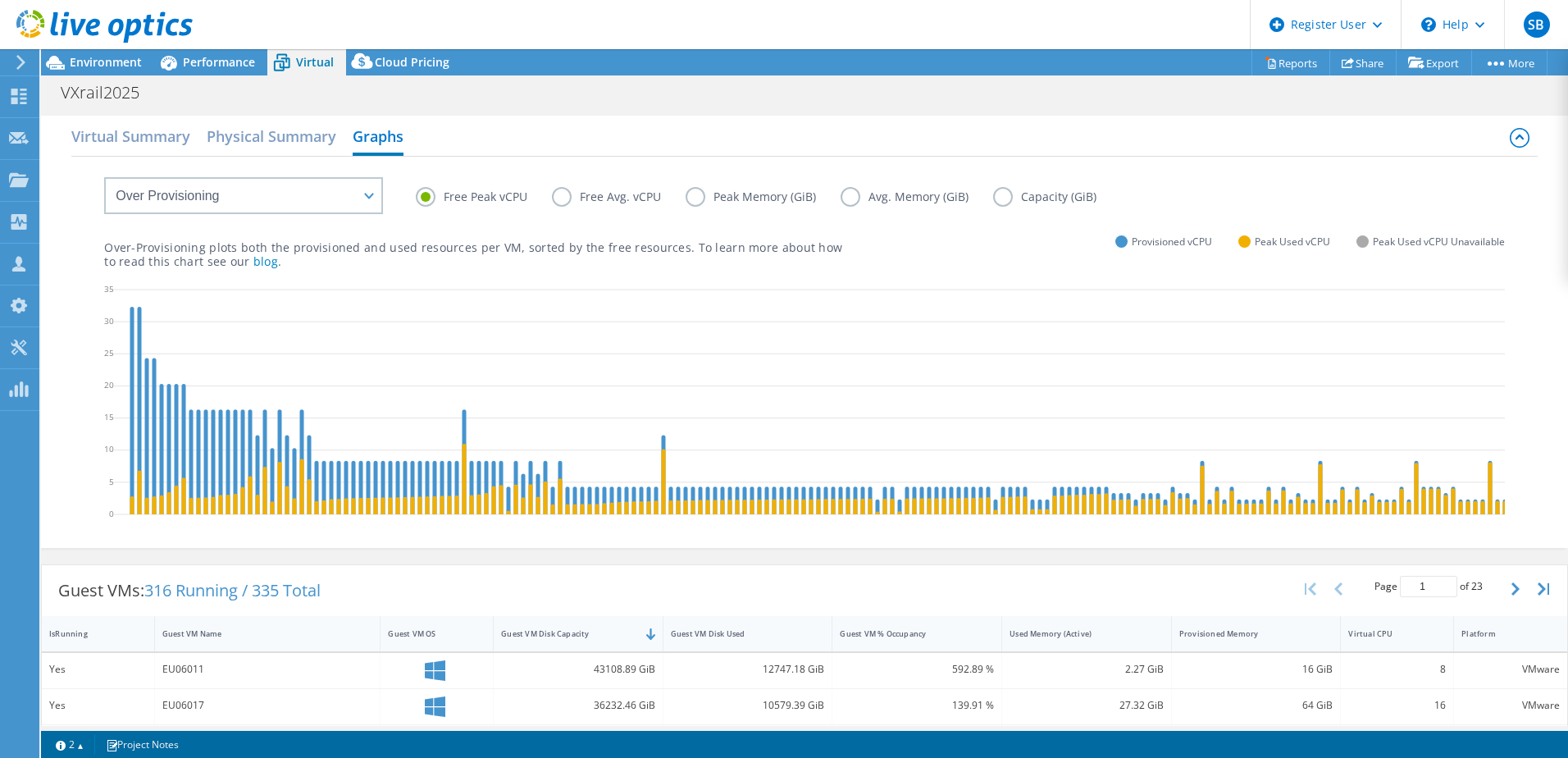
click at [565, 196] on label "Free Avg. vCPU" at bounding box center [618, 196] width 134 height 20
click at [0, 0] on input "Free Avg. vCPU" at bounding box center [0, 0] width 0 height 0
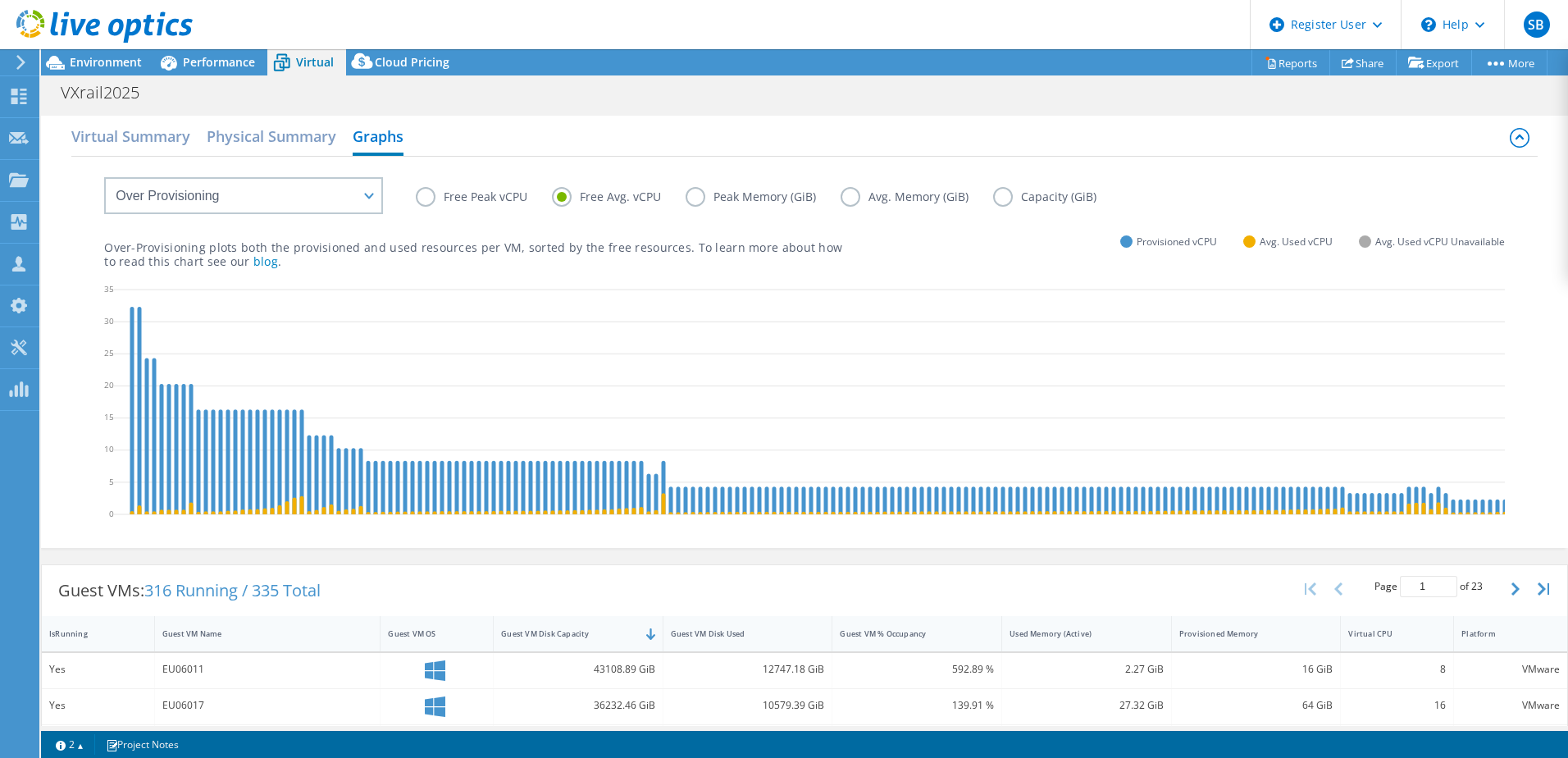
click at [694, 196] on label "Peak Memory (GiB)" at bounding box center [763, 196] width 155 height 20
click at [0, 0] on input "Peak Memory (GiB)" at bounding box center [0, 0] width 0 height 0
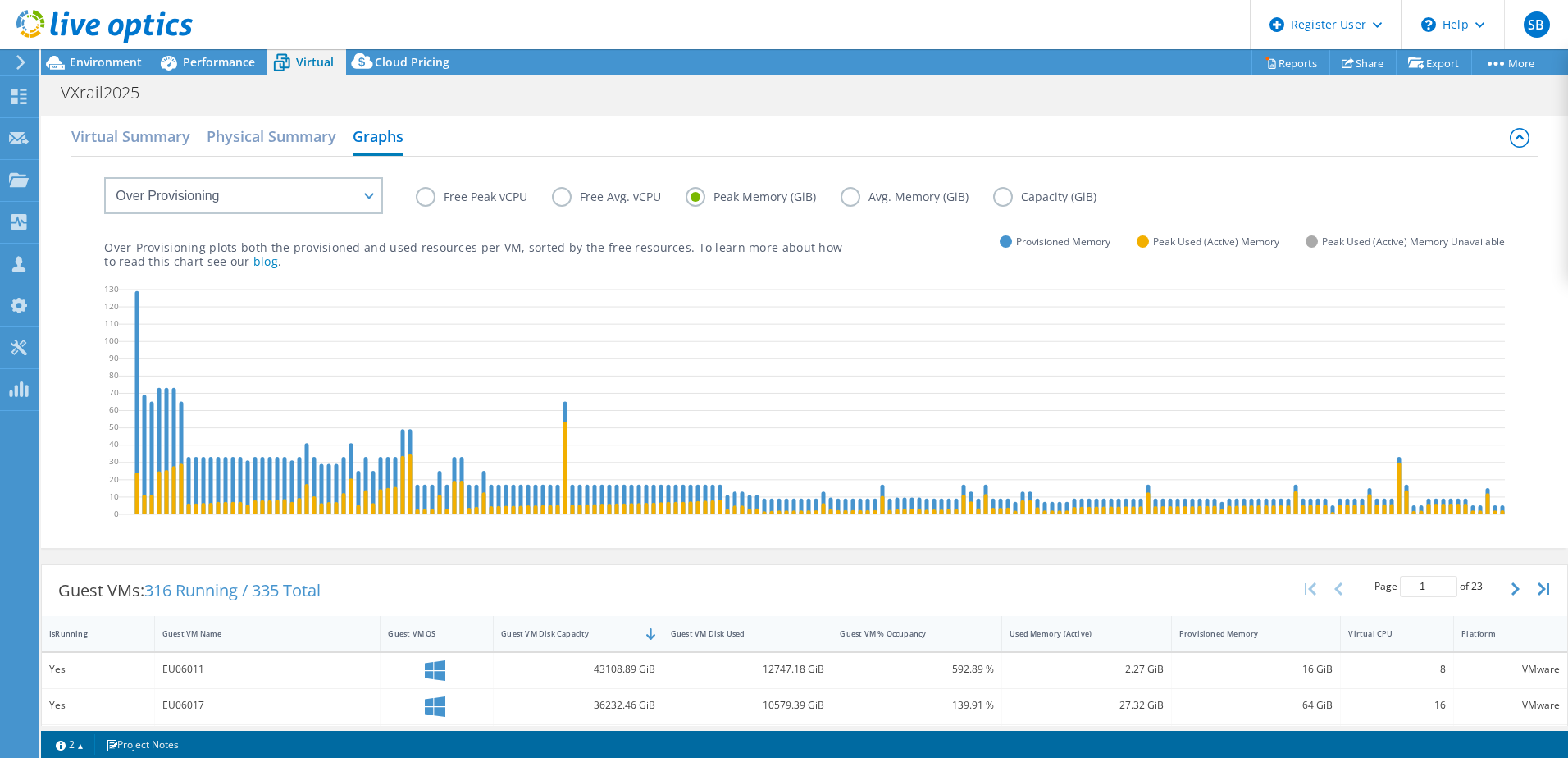
click at [560, 196] on label "Free Avg. vCPU" at bounding box center [618, 196] width 134 height 20
click at [0, 0] on input "Free Avg. vCPU" at bounding box center [0, 0] width 0 height 0
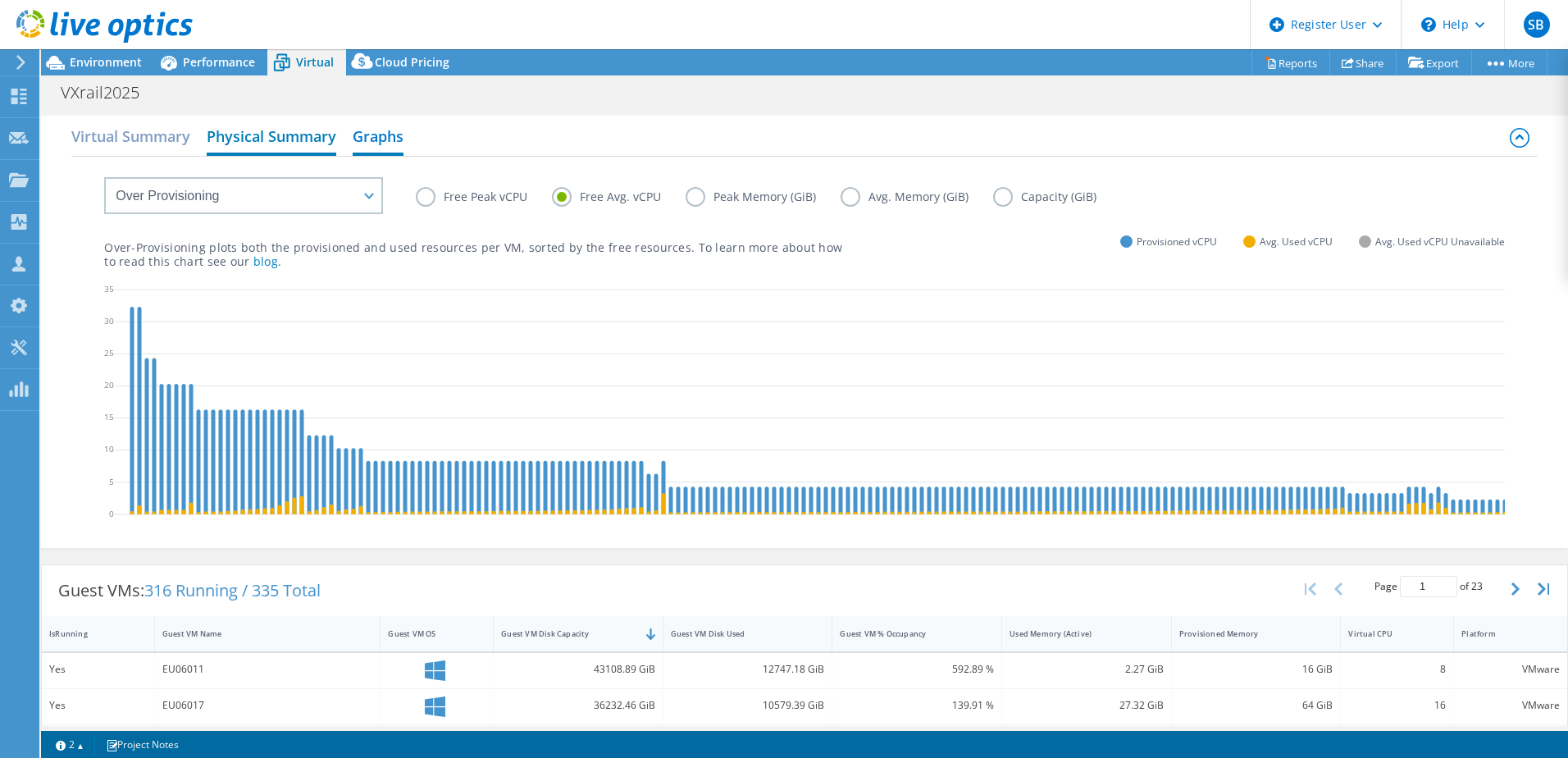
click at [255, 135] on h2 "Physical Summary" at bounding box center [271, 138] width 130 height 36
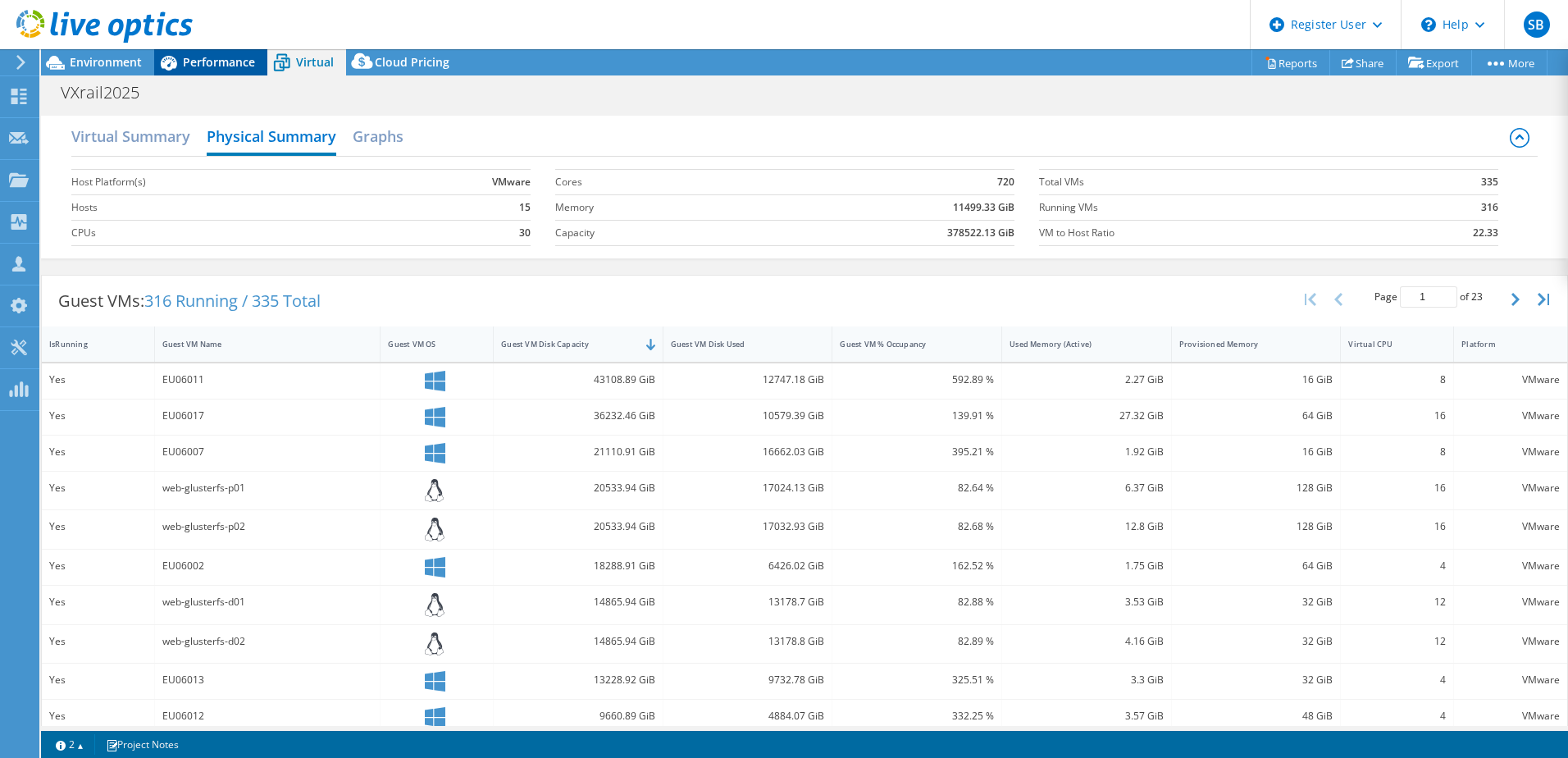
click at [196, 55] on span "Performance" at bounding box center [219, 62] width 72 height 16
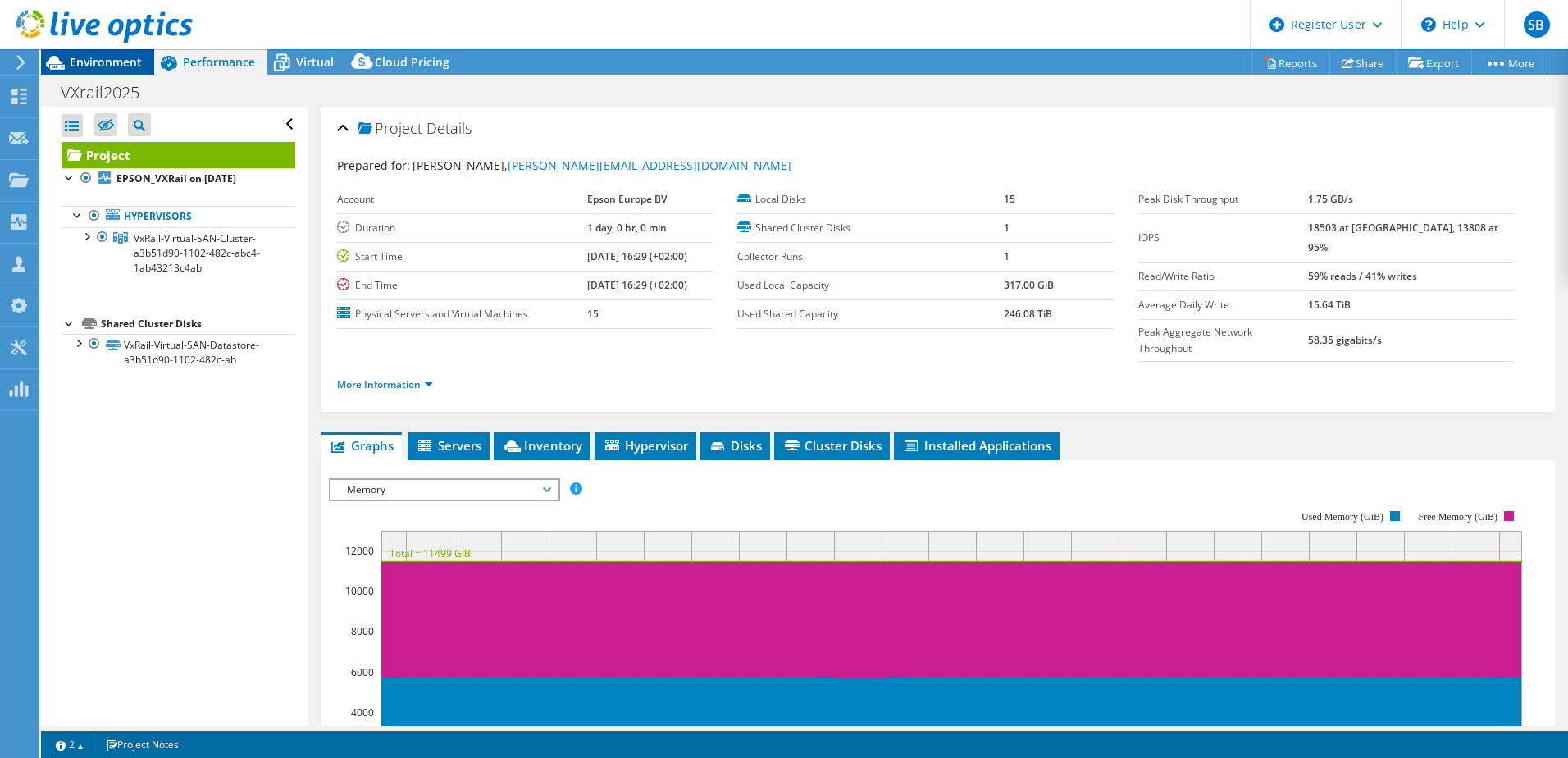
click at [103, 58] on span "Environment" at bounding box center [106, 62] width 72 height 16
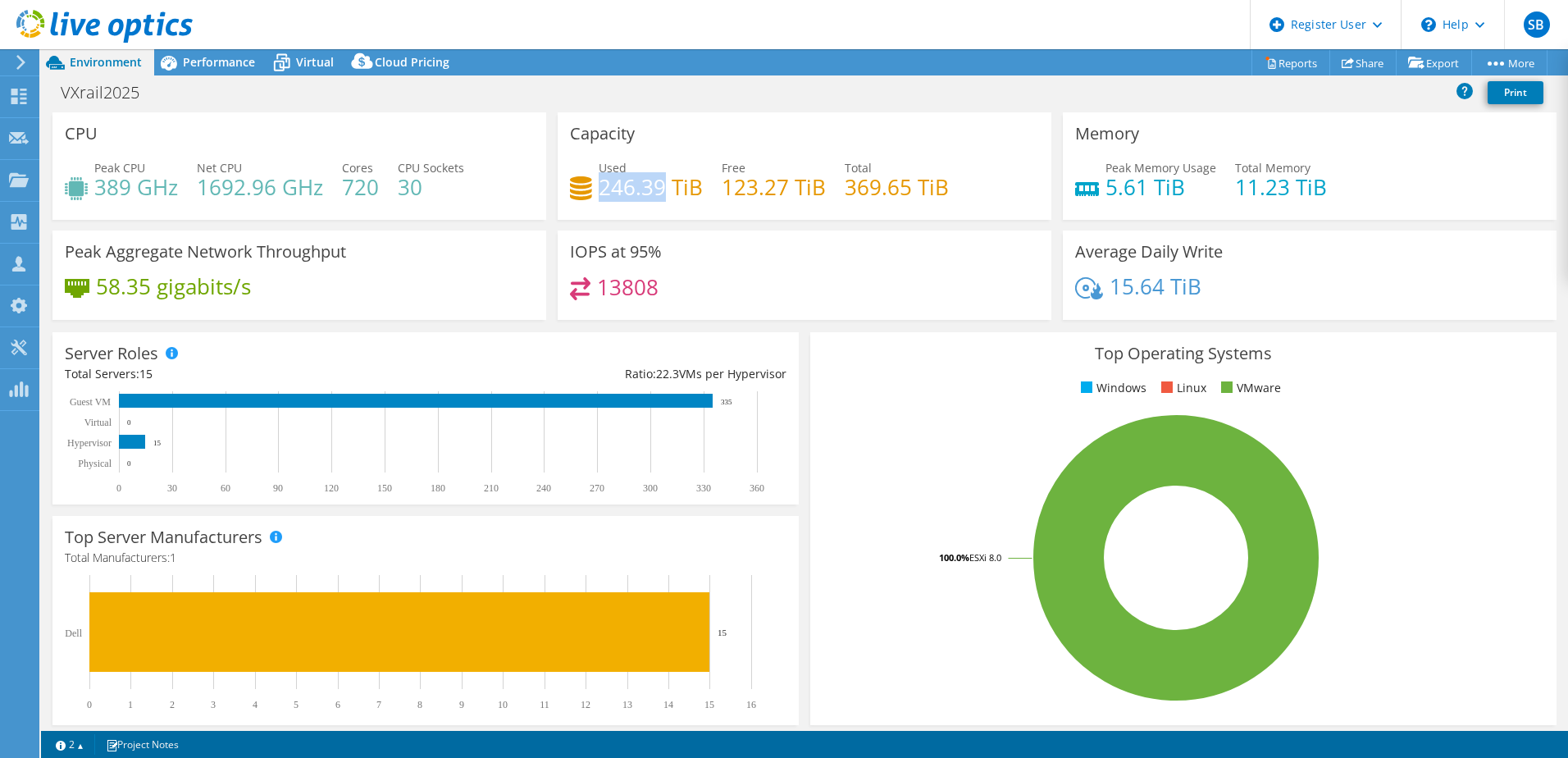
drag, startPoint x: 598, startPoint y: 189, endPoint x: 661, endPoint y: 189, distance: 63.0
click at [661, 189] on h4 "246.39 TiB" at bounding box center [650, 187] width 104 height 18
drag, startPoint x: 661, startPoint y: 189, endPoint x: 659, endPoint y: 209, distance: 20.1
click at [660, 206] on div "Used 246.39 TiB Free 123.27 TiB Total 369.65 TiB" at bounding box center [804, 186] width 469 height 53
drag, startPoint x: 98, startPoint y: 188, endPoint x: 131, endPoint y: 188, distance: 33.0
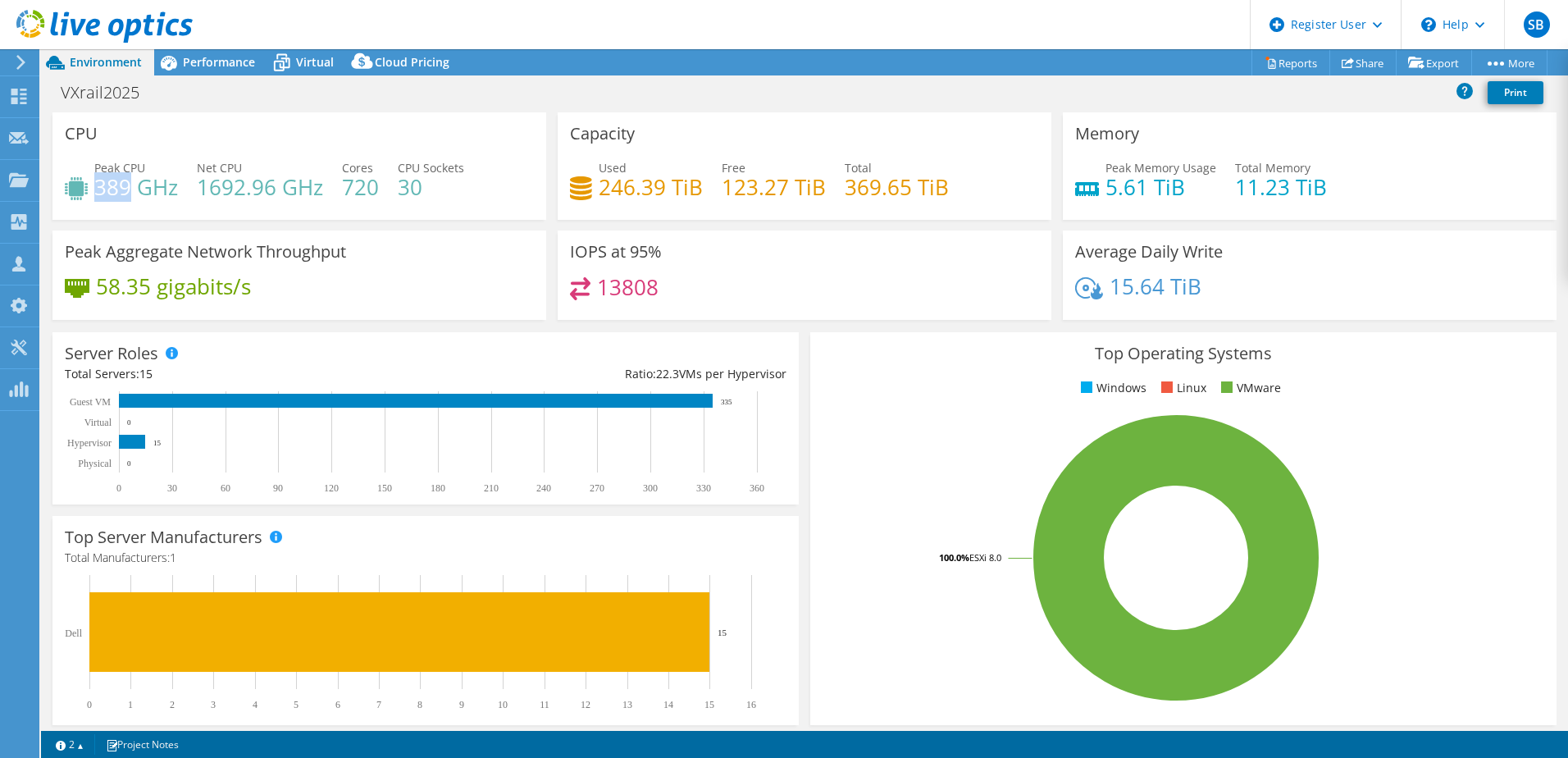
click at [131, 188] on h4 "389 GHz" at bounding box center [136, 187] width 84 height 18
click at [554, 226] on div "Capacity Used 246.39 TiB Free 123.27 TiB Total 369.65 TiB" at bounding box center [804, 172] width 506 height 118
drag, startPoint x: 595, startPoint y: 188, endPoint x: 657, endPoint y: 192, distance: 62.1
click at [657, 192] on h4 "246.39 TiB" at bounding box center [650, 187] width 104 height 18
drag, startPoint x: 657, startPoint y: 192, endPoint x: 548, endPoint y: 228, distance: 114.8
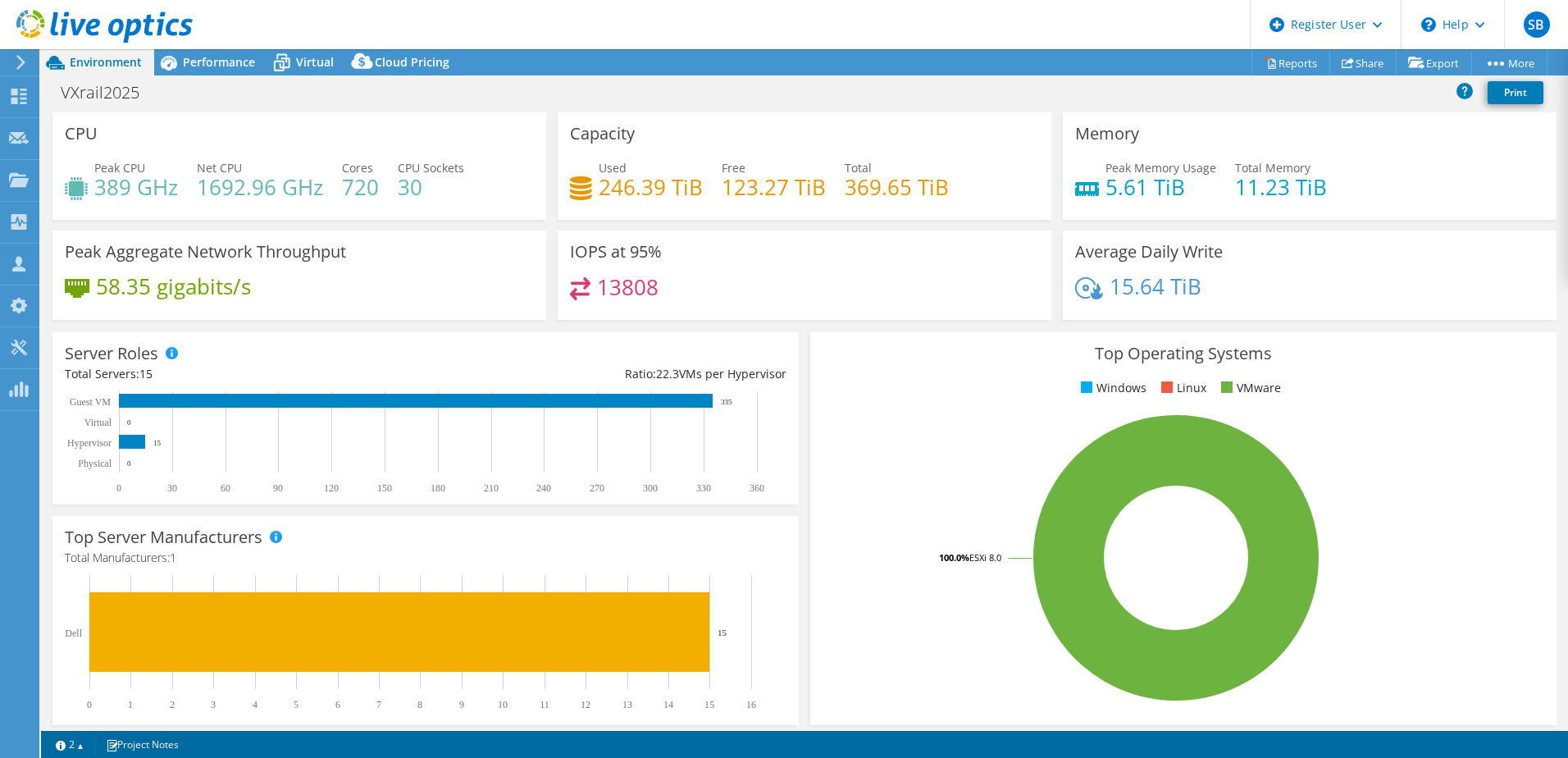
click at [552, 228] on div "Capacity Used 246.39 TiB Free 123.27 TiB Total 369.65 TiB" at bounding box center [804, 172] width 506 height 118
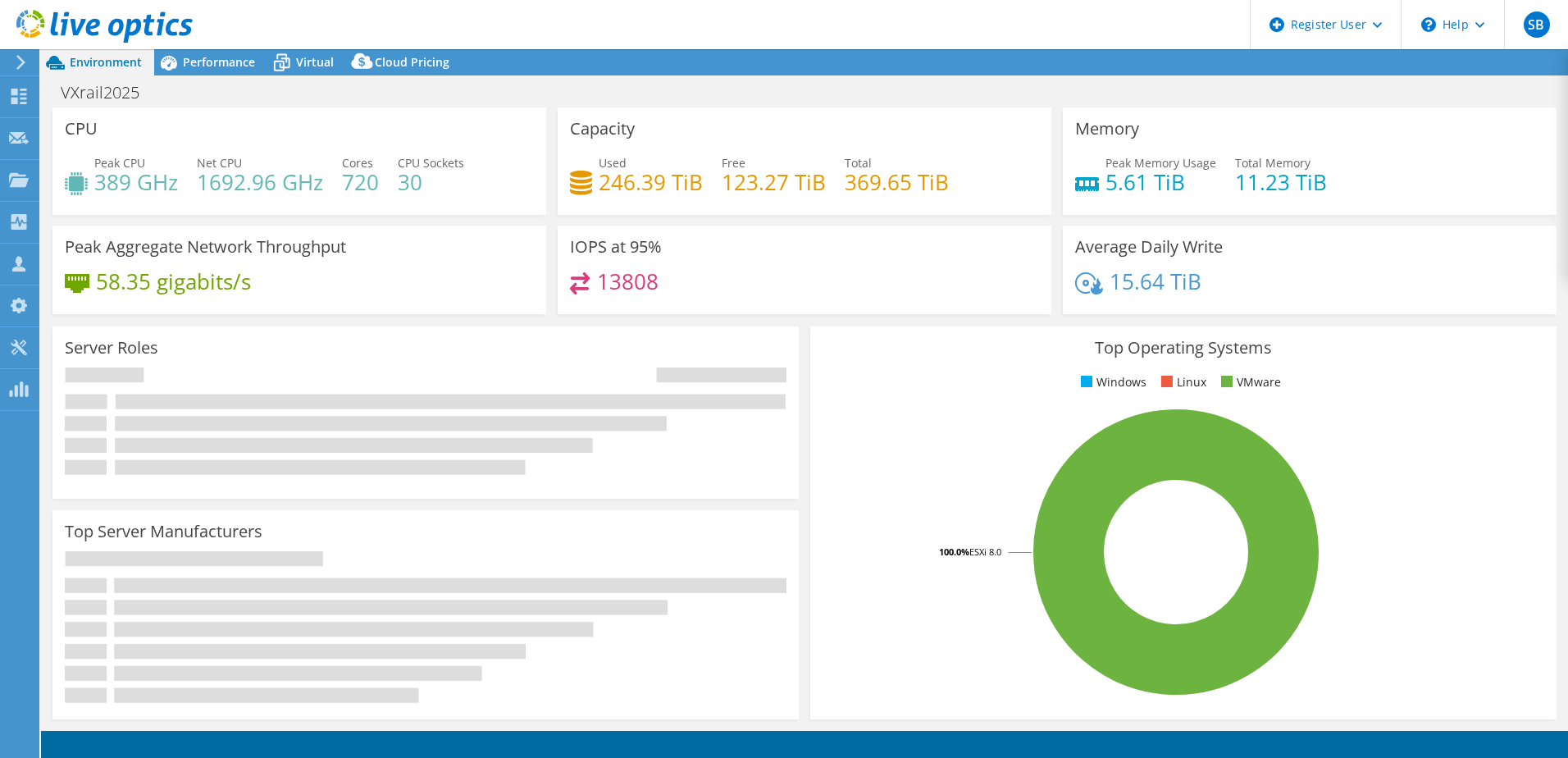
select select "EUFrankfurt"
select select "EUR"
